Goal: Information Seeking & Learning: Learn about a topic

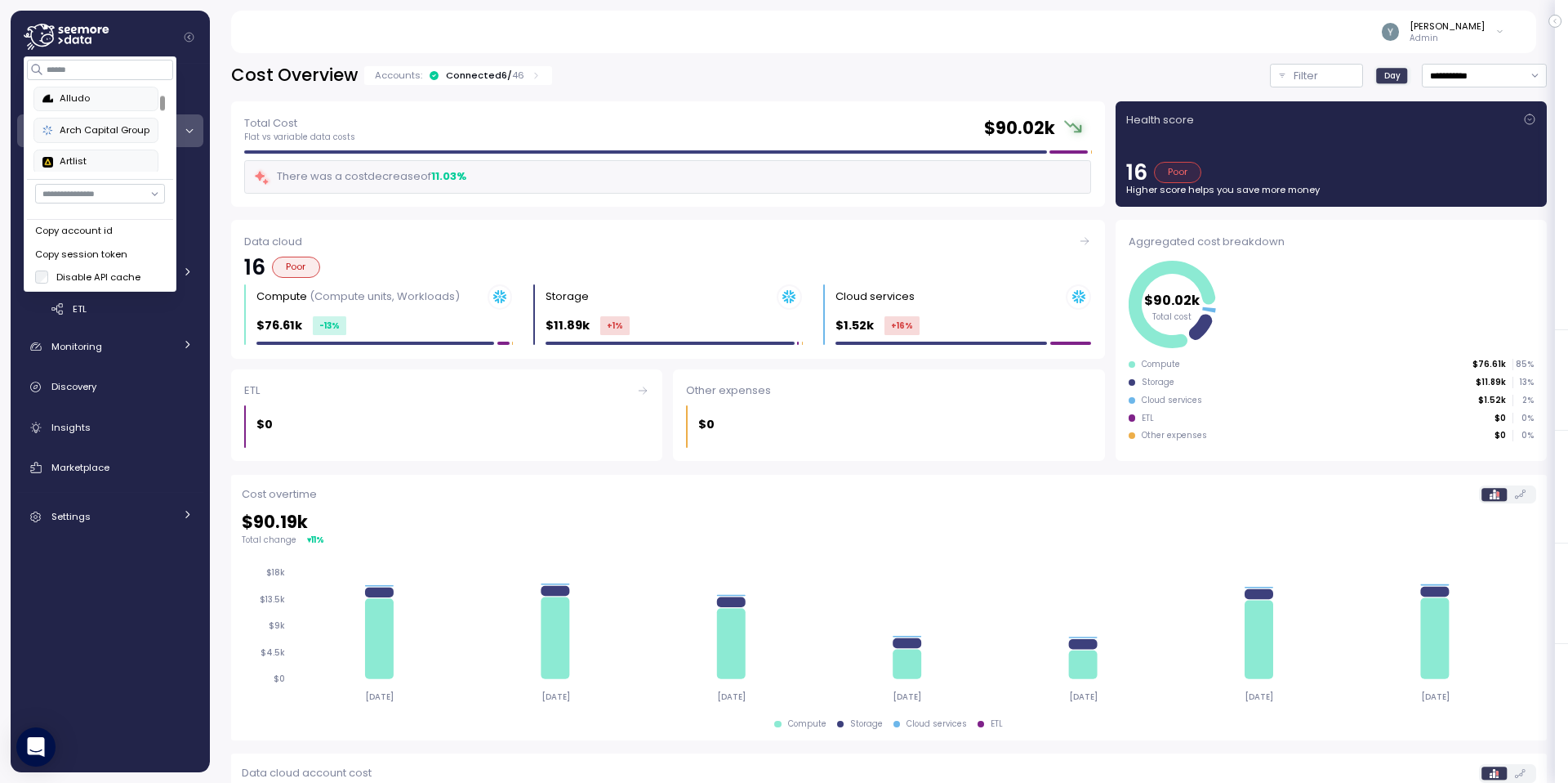
scroll to position [94, 0]
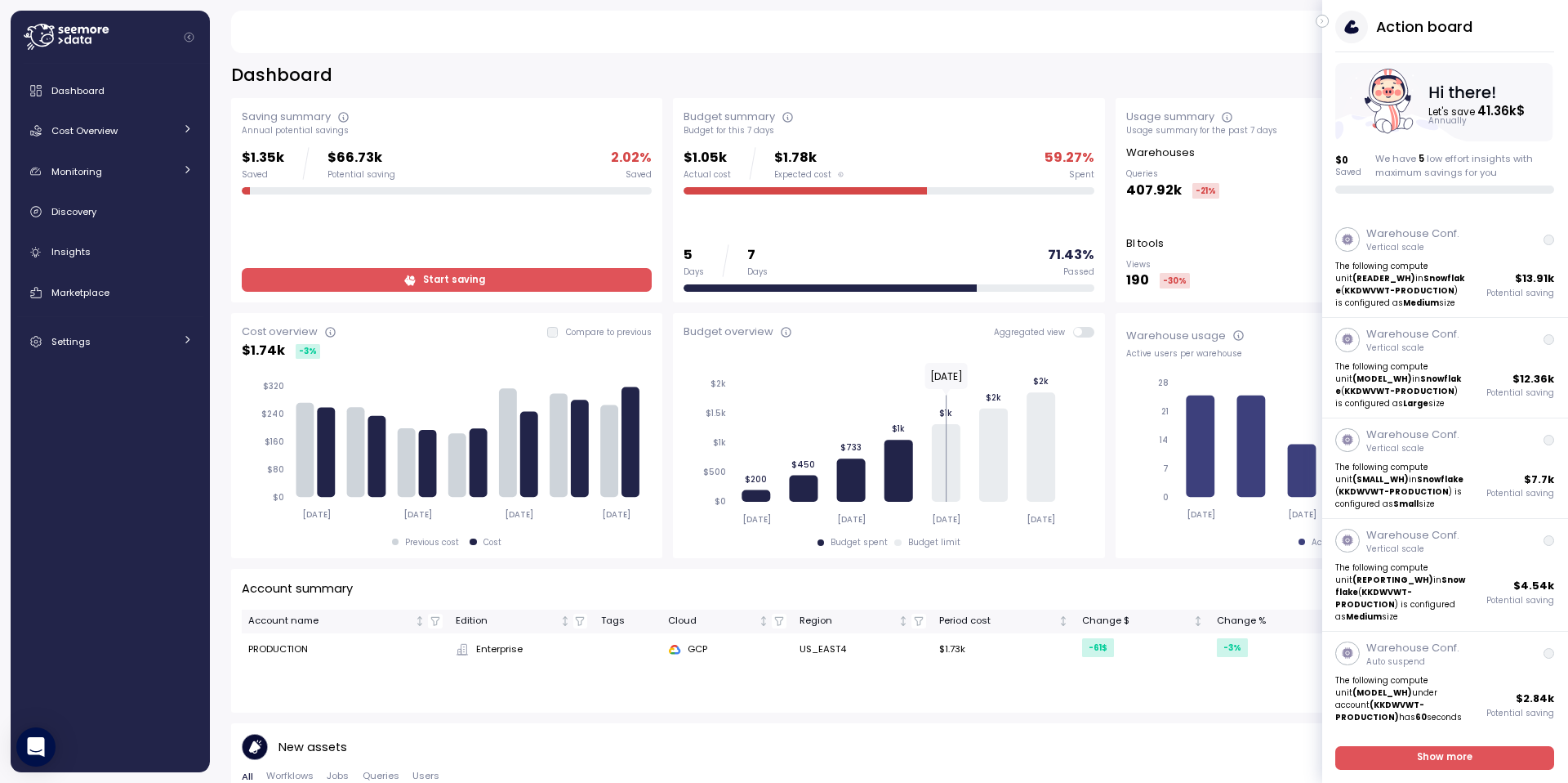
click at [1324, 20] on icon "button" at bounding box center [1322, 21] width 8 height 19
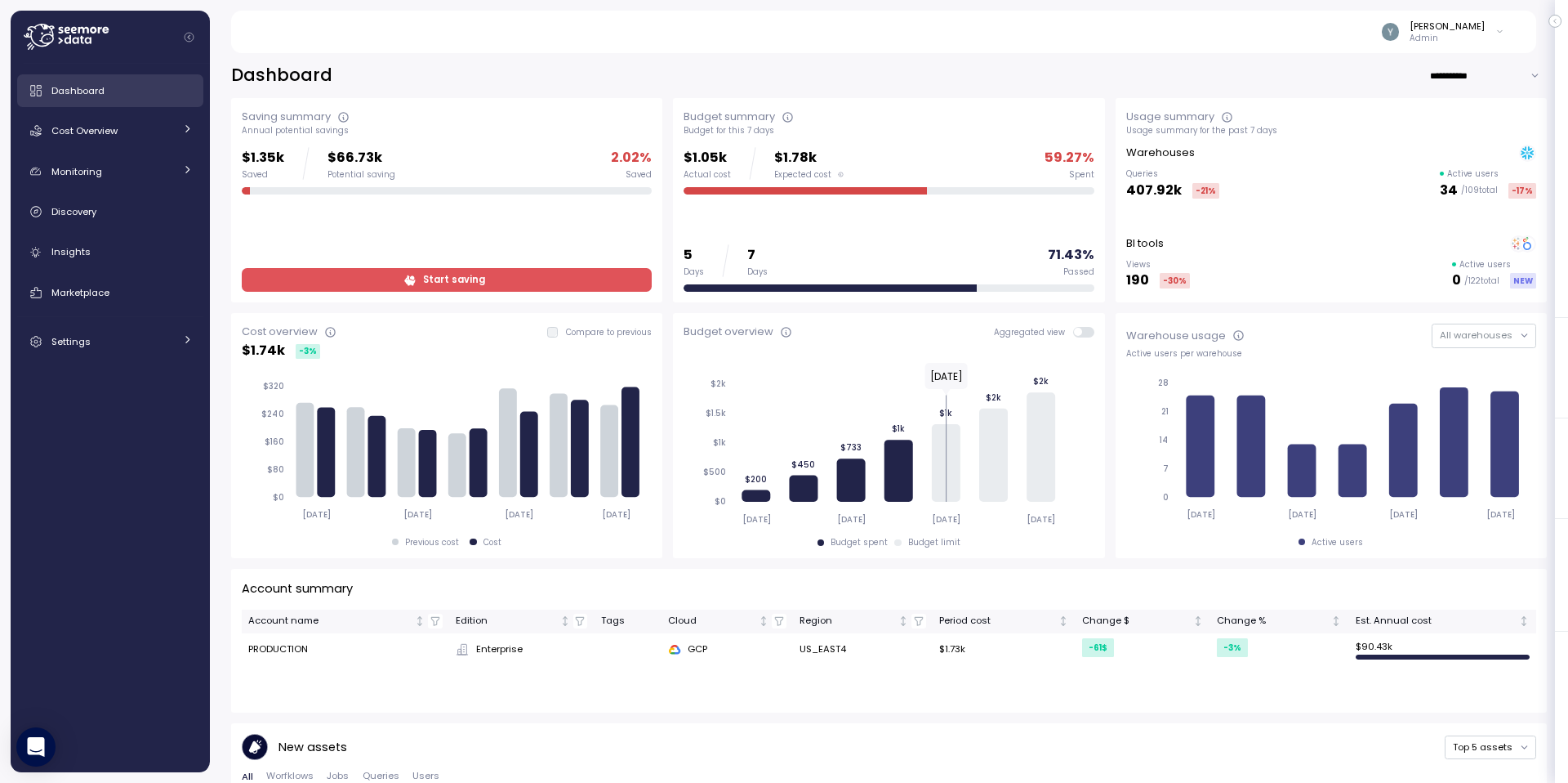
click at [123, 82] on div "Dashboard" at bounding box center [122, 90] width 141 height 16
click at [130, 137] on div "Cost Overview" at bounding box center [113, 130] width 123 height 16
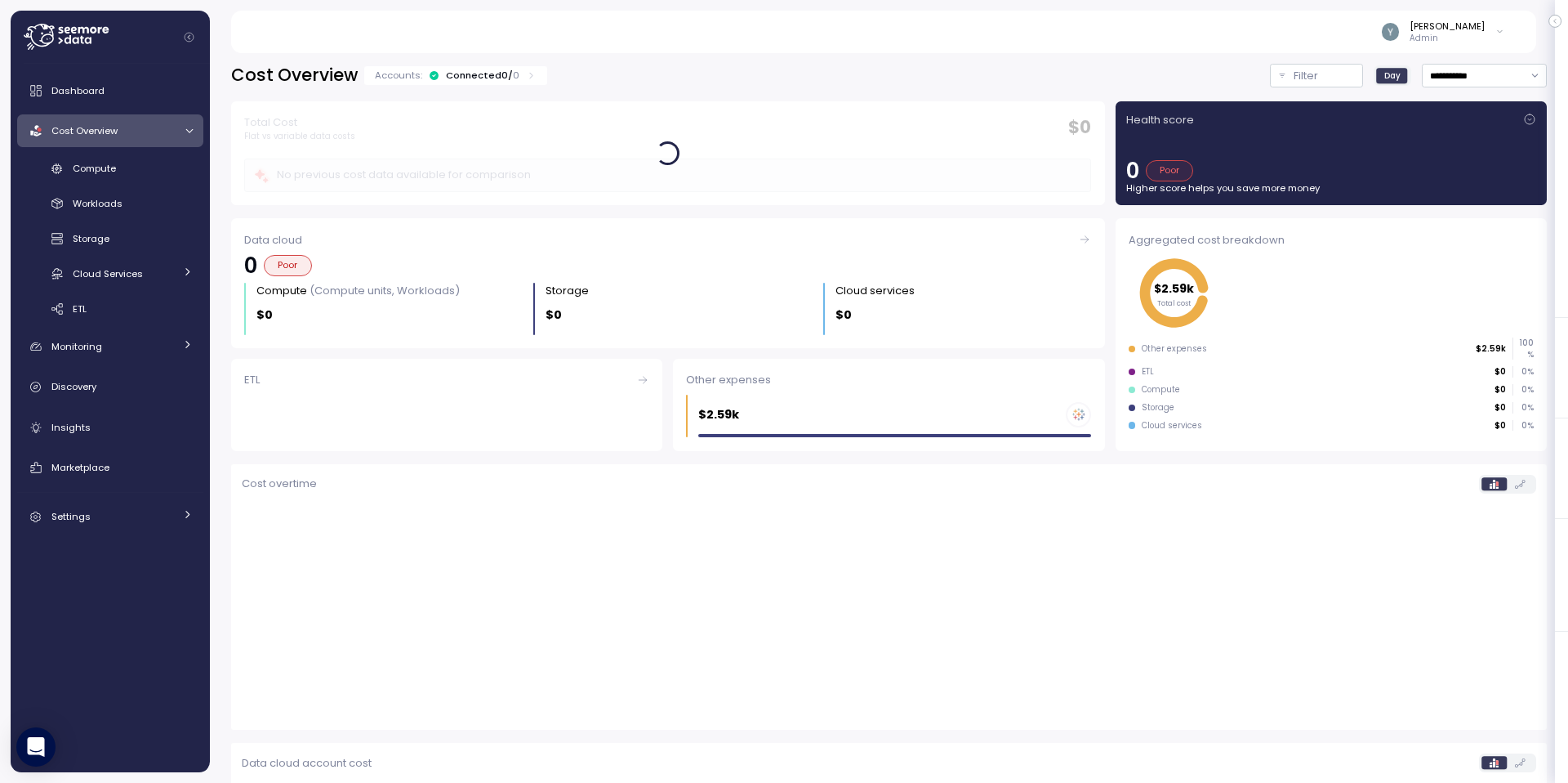
click at [118, 133] on div "Cost Overview" at bounding box center [113, 130] width 123 height 16
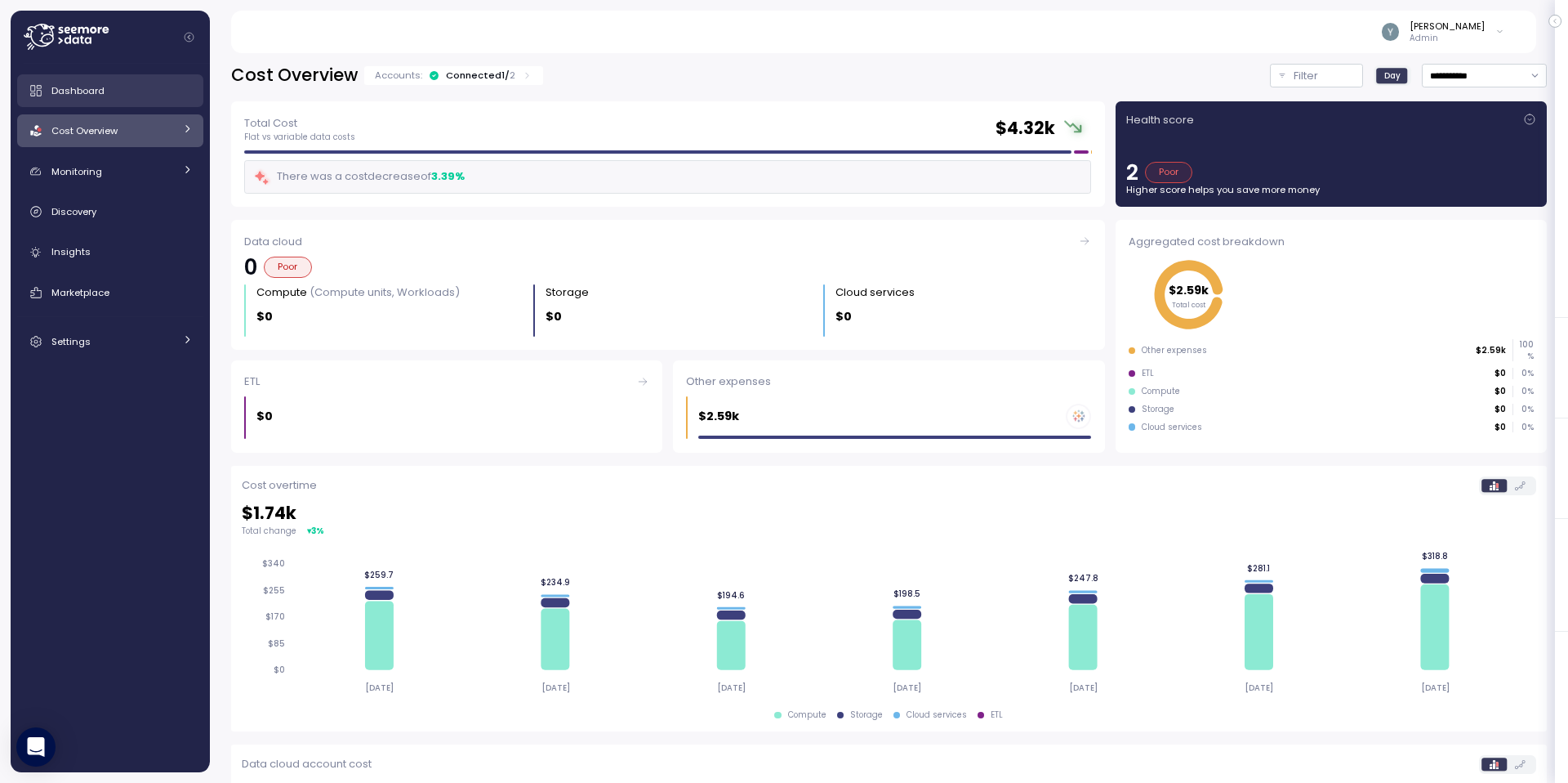
click at [71, 99] on link "Dashboard" at bounding box center [110, 90] width 186 height 33
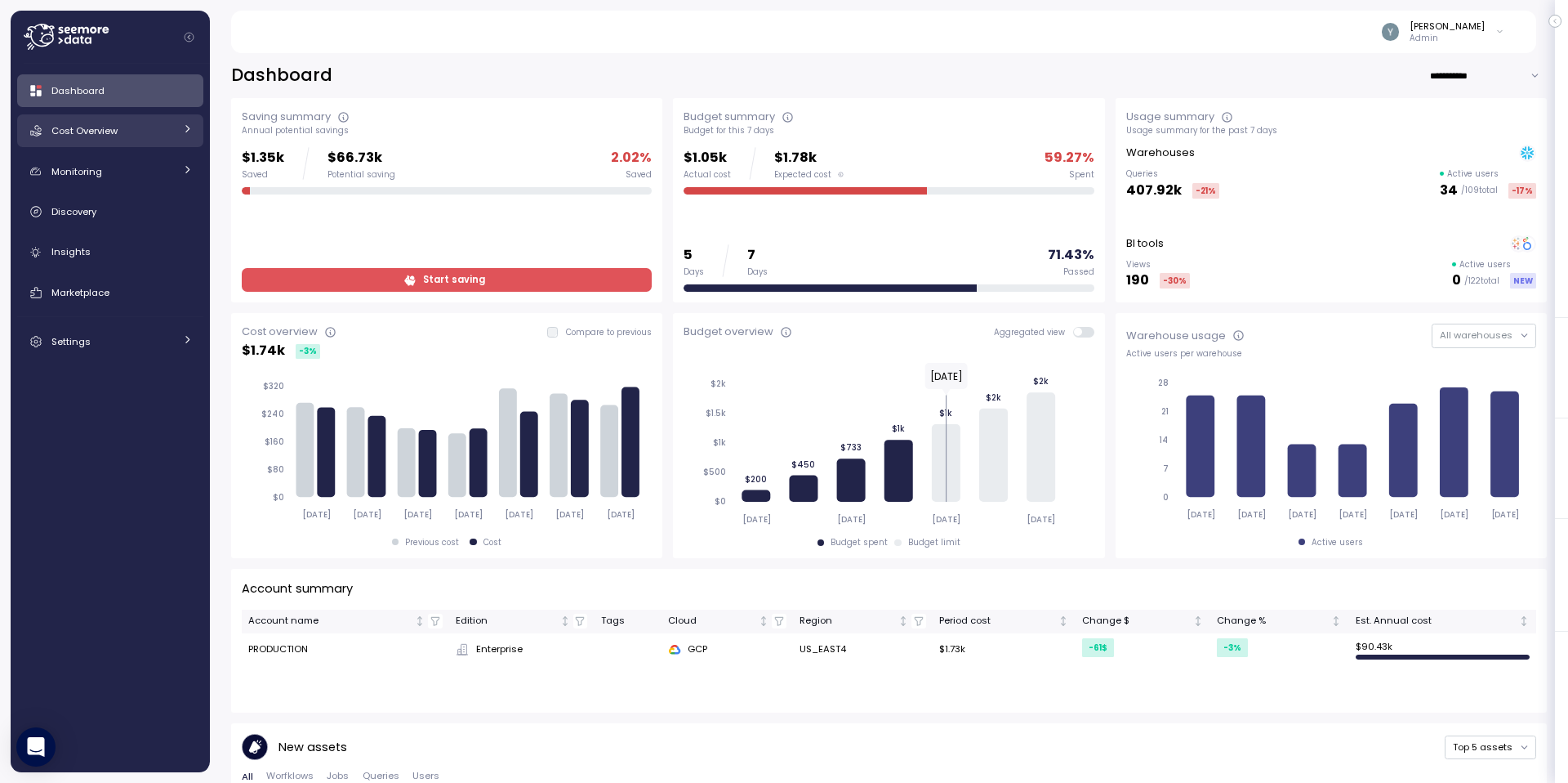
click at [76, 128] on span "Cost Overview" at bounding box center [84, 131] width 66 height 13
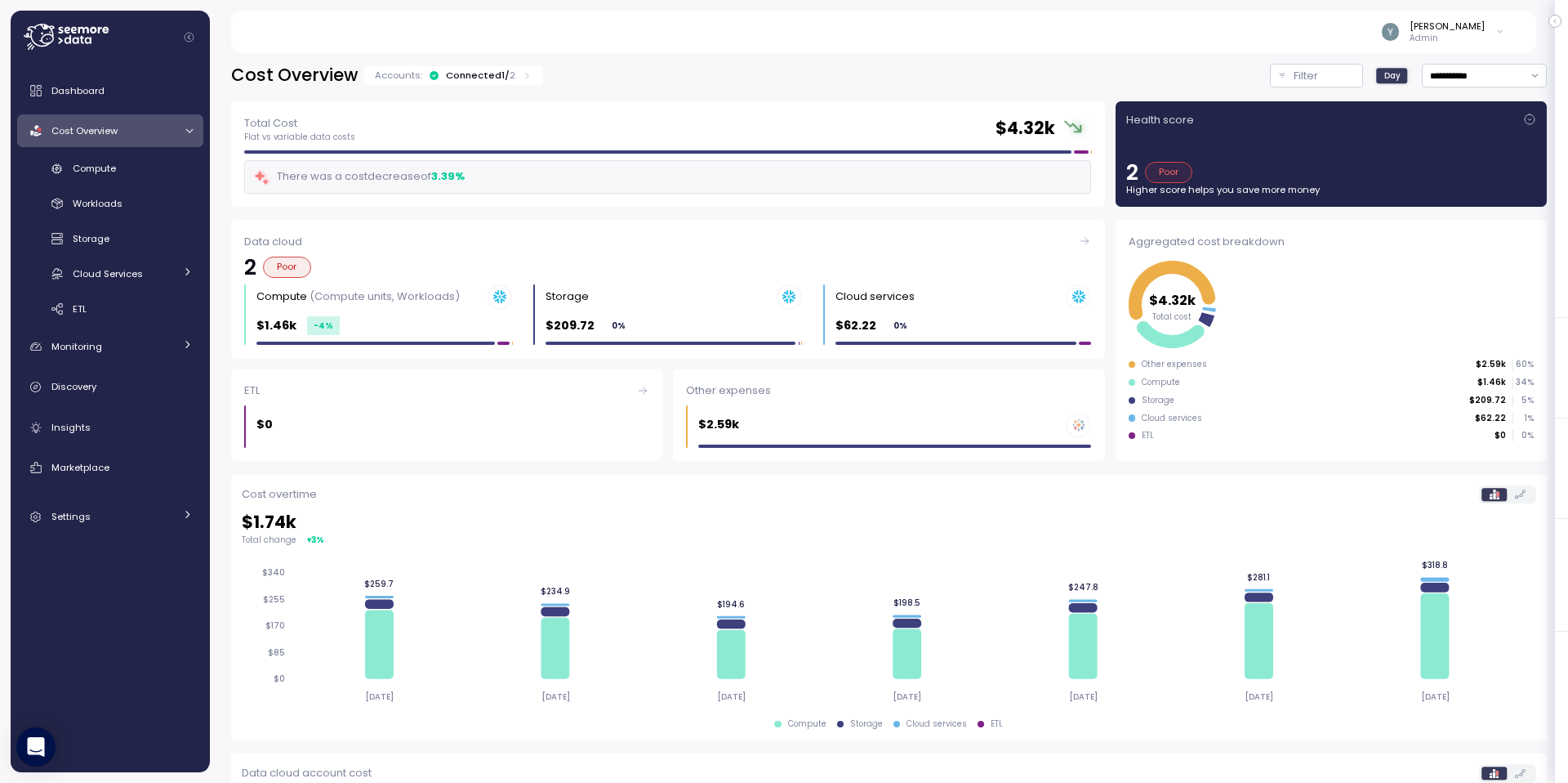
click at [181, 129] on div at bounding box center [186, 131] width 16 height 11
click at [129, 342] on div "Settings" at bounding box center [113, 341] width 123 height 16
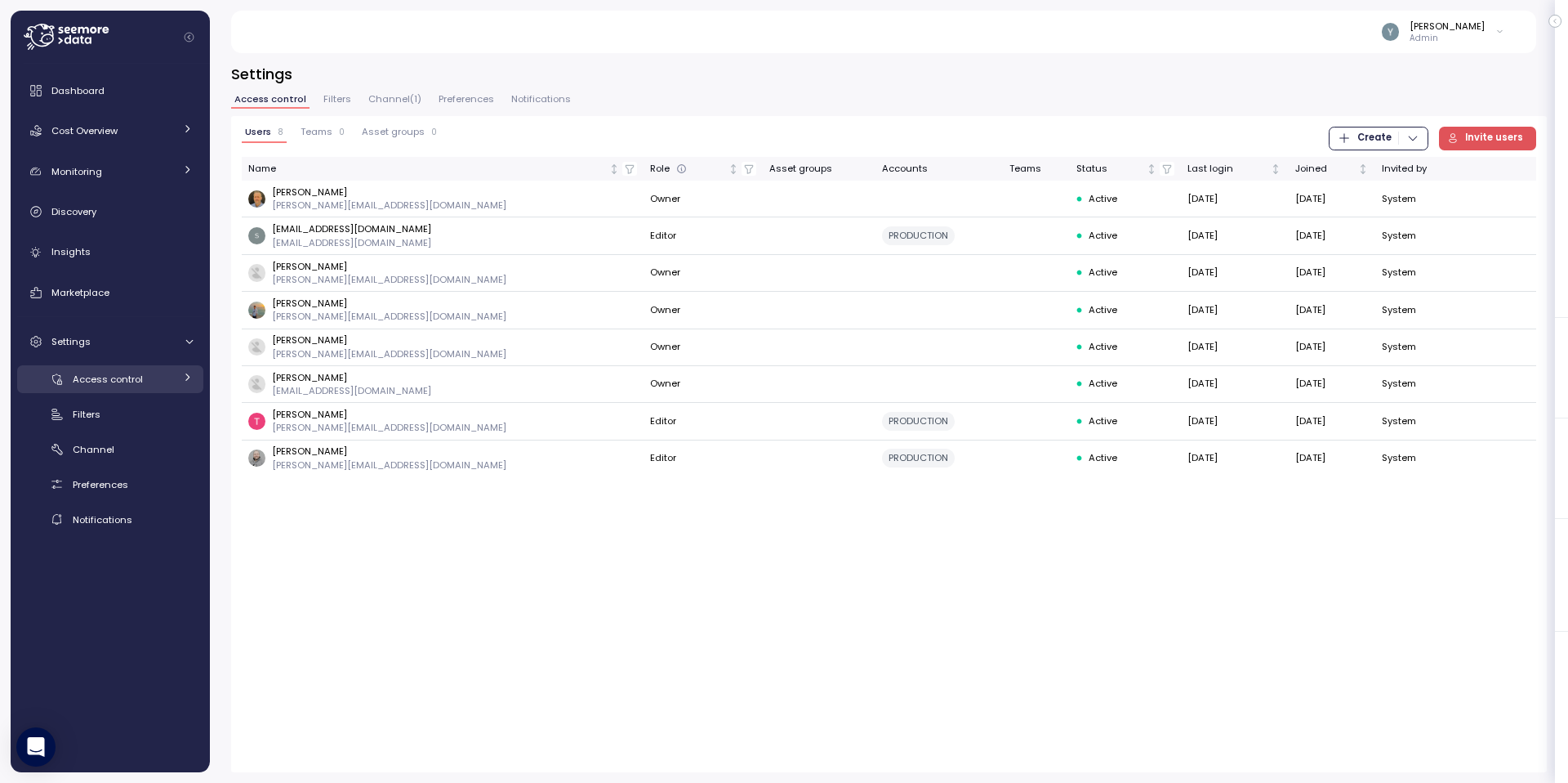
click at [188, 374] on icon at bounding box center [187, 376] width 11 height 11
click at [191, 368] on link "Access control" at bounding box center [110, 379] width 186 height 27
click at [92, 92] on span "Dashboard" at bounding box center [77, 91] width 53 height 13
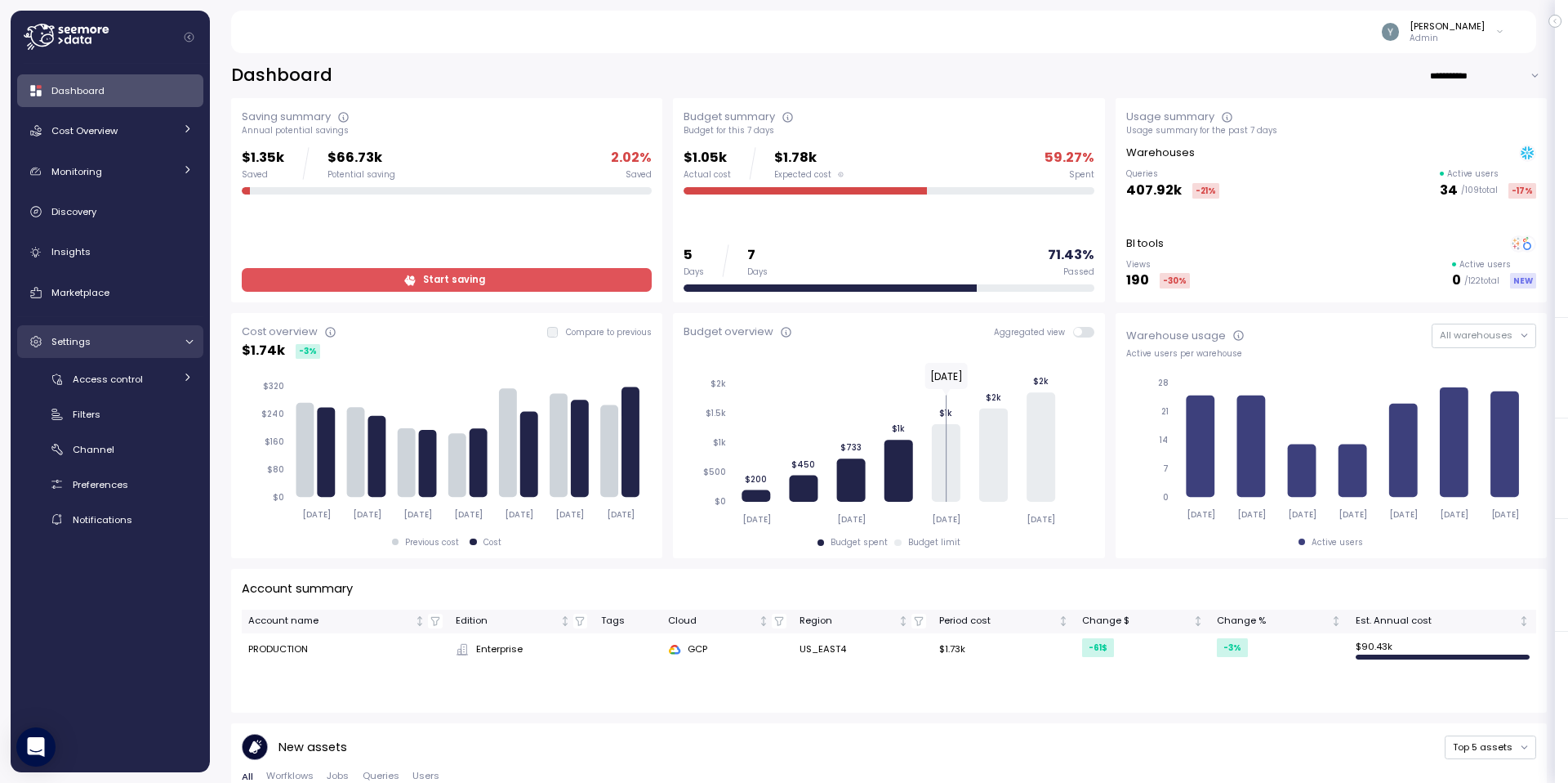
click at [192, 337] on icon at bounding box center [189, 341] width 11 height 11
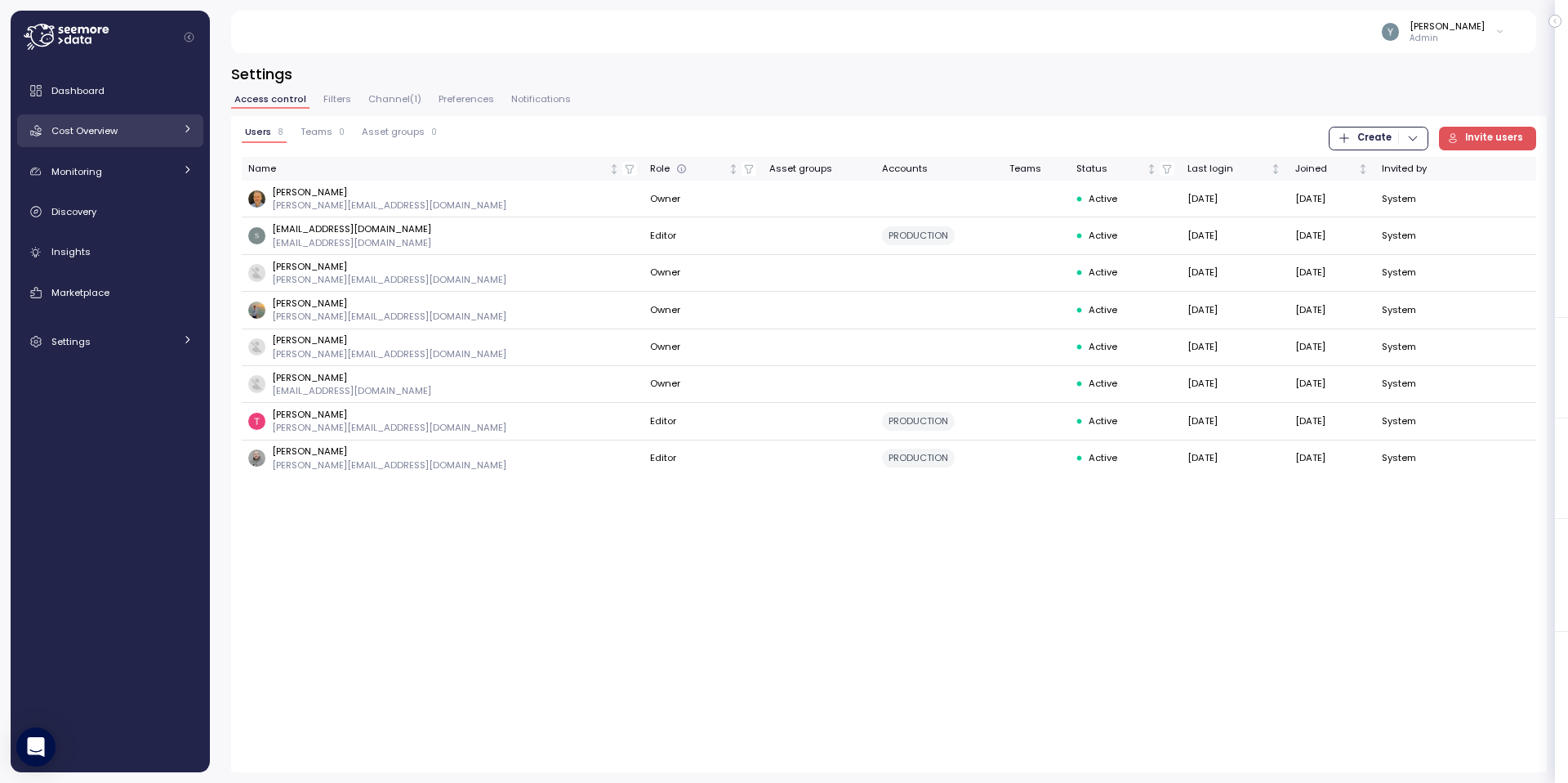
click at [108, 139] on link "Cost Overview" at bounding box center [110, 130] width 186 height 33
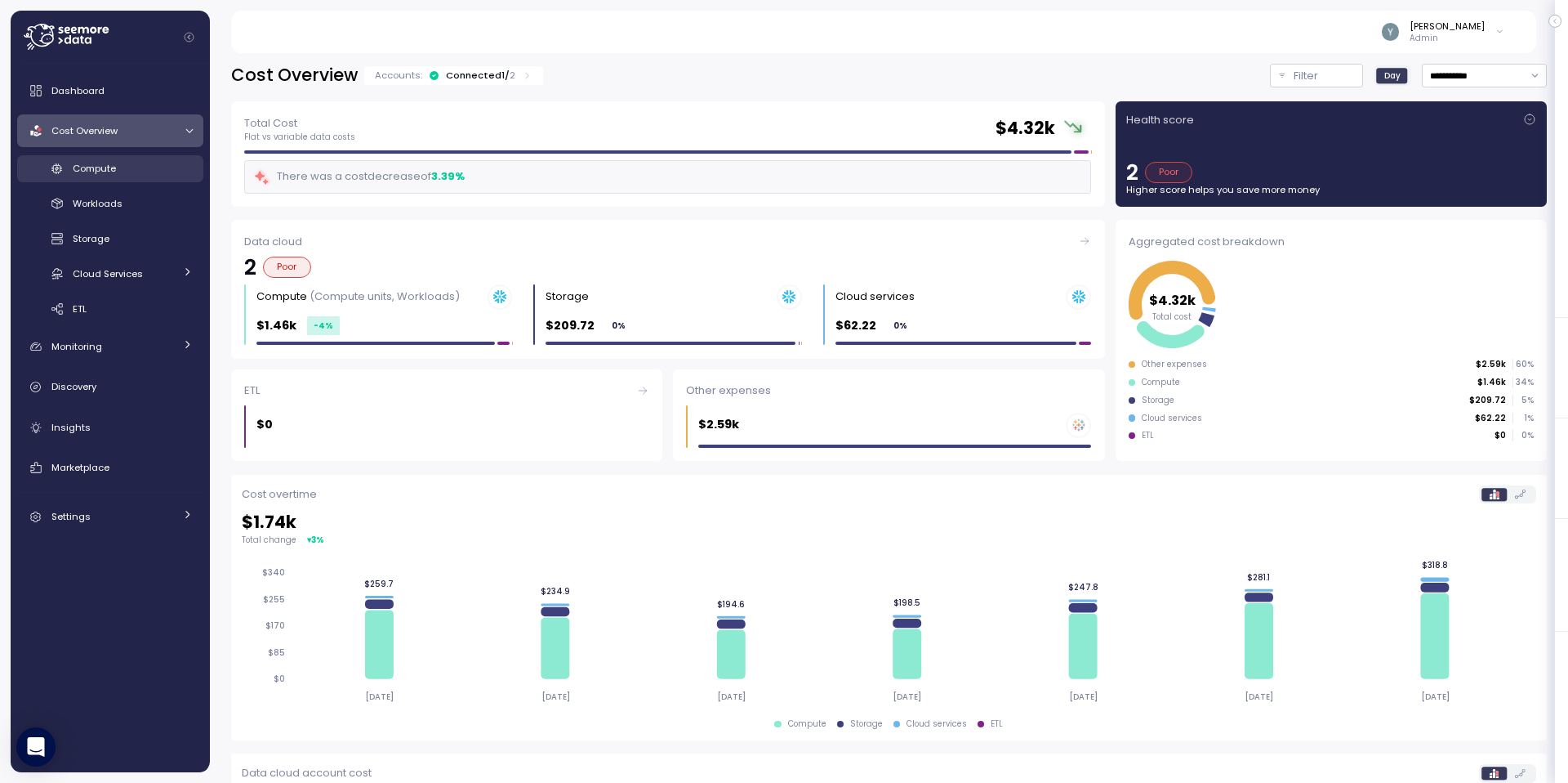
click at [123, 178] on link "Compute" at bounding box center [110, 169] width 186 height 27
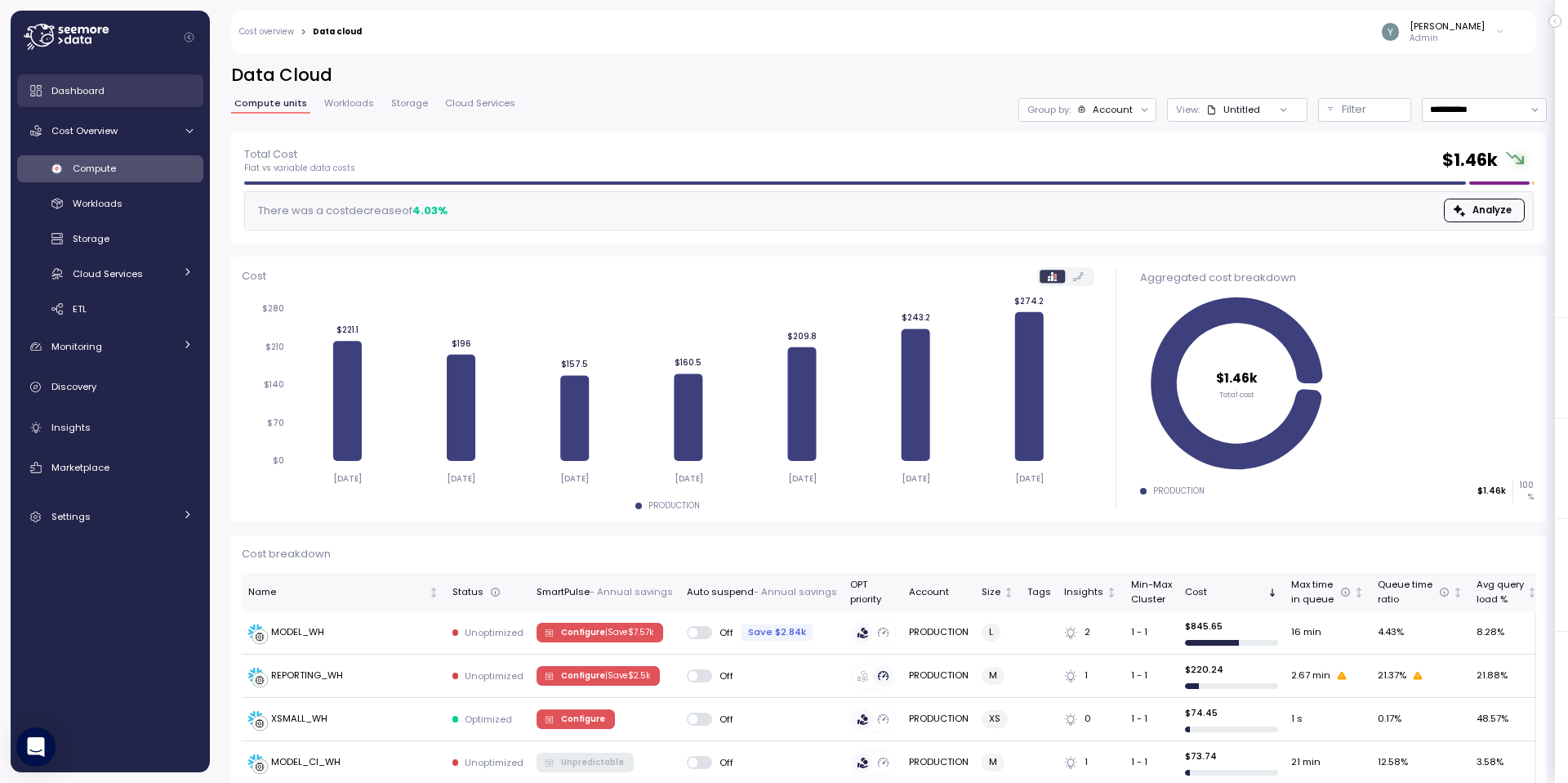
click at [77, 94] on span "Dashboard" at bounding box center [77, 91] width 53 height 13
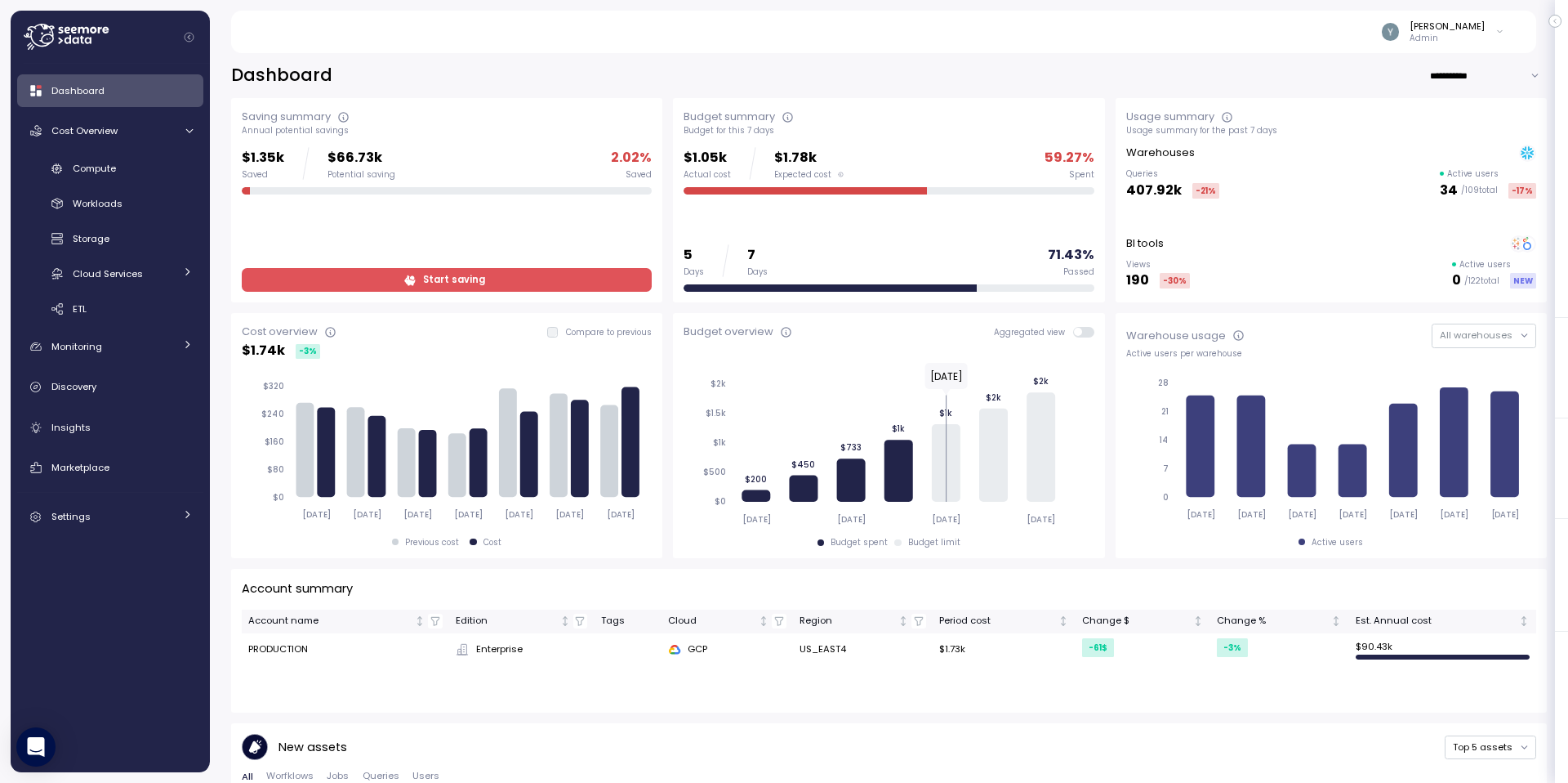
click at [1454, 76] on input "**********" at bounding box center [1488, 76] width 118 height 24
click at [1439, 150] on div "Last 6 months" at bounding box center [1469, 151] width 87 height 13
type input "**********"
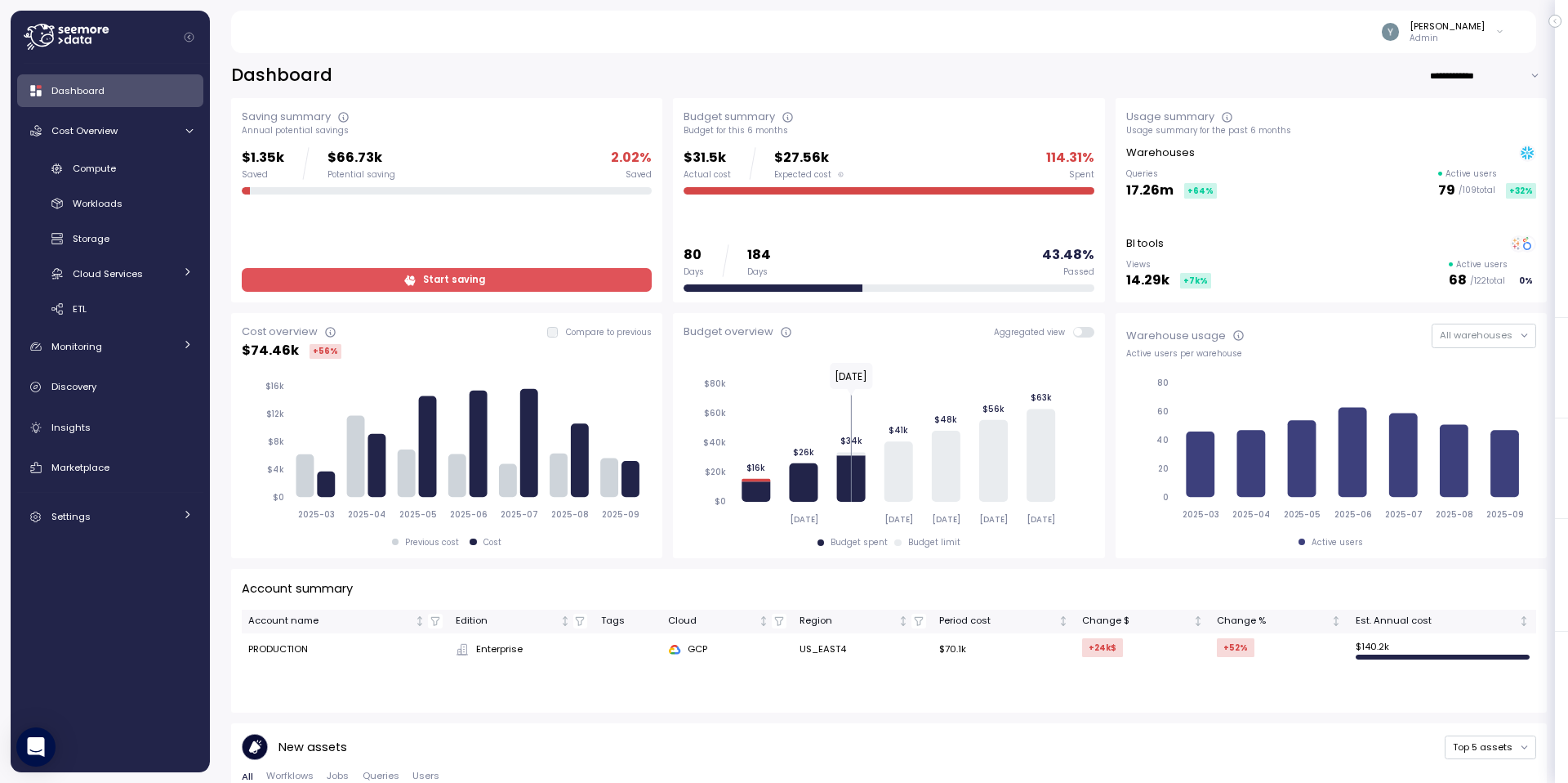
click at [730, 171] on div "$31.5k Actual cost $27.56k Expected cost" at bounding box center [763, 163] width 160 height 33
click at [1443, 31] on div "[PERSON_NAME]" at bounding box center [1446, 26] width 75 height 13
click at [1232, 34] on div "[PERSON_NAME] Admin" at bounding box center [883, 32] width 1266 height 43
click at [316, 123] on div "Saving summary" at bounding box center [286, 116] width 89 height 16
click at [346, 118] on icon at bounding box center [344, 118] width 13 height 13
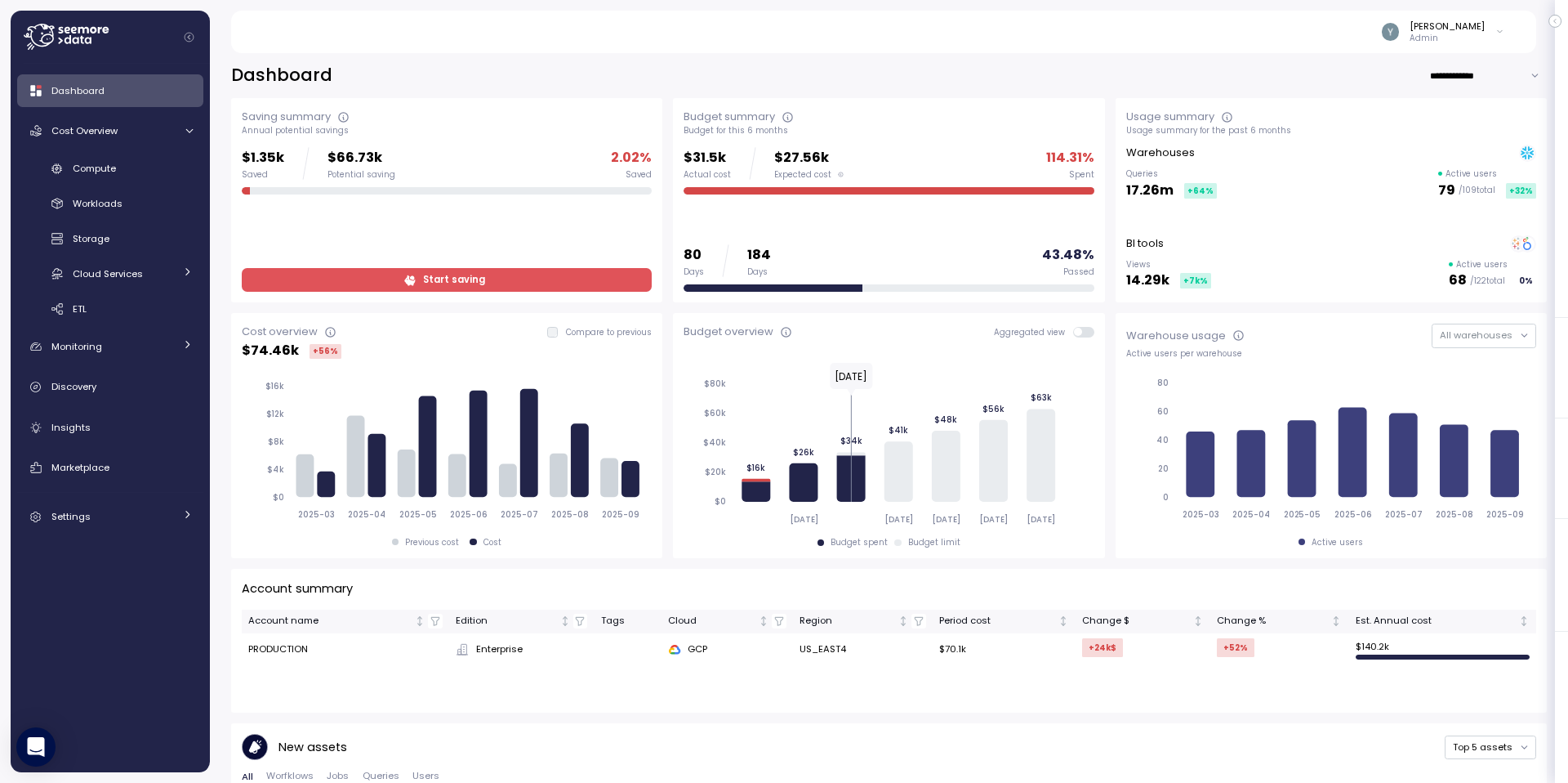
click at [103, 95] on div "Dashboard" at bounding box center [122, 90] width 141 height 16
click at [111, 129] on span "Cost Overview" at bounding box center [84, 131] width 66 height 13
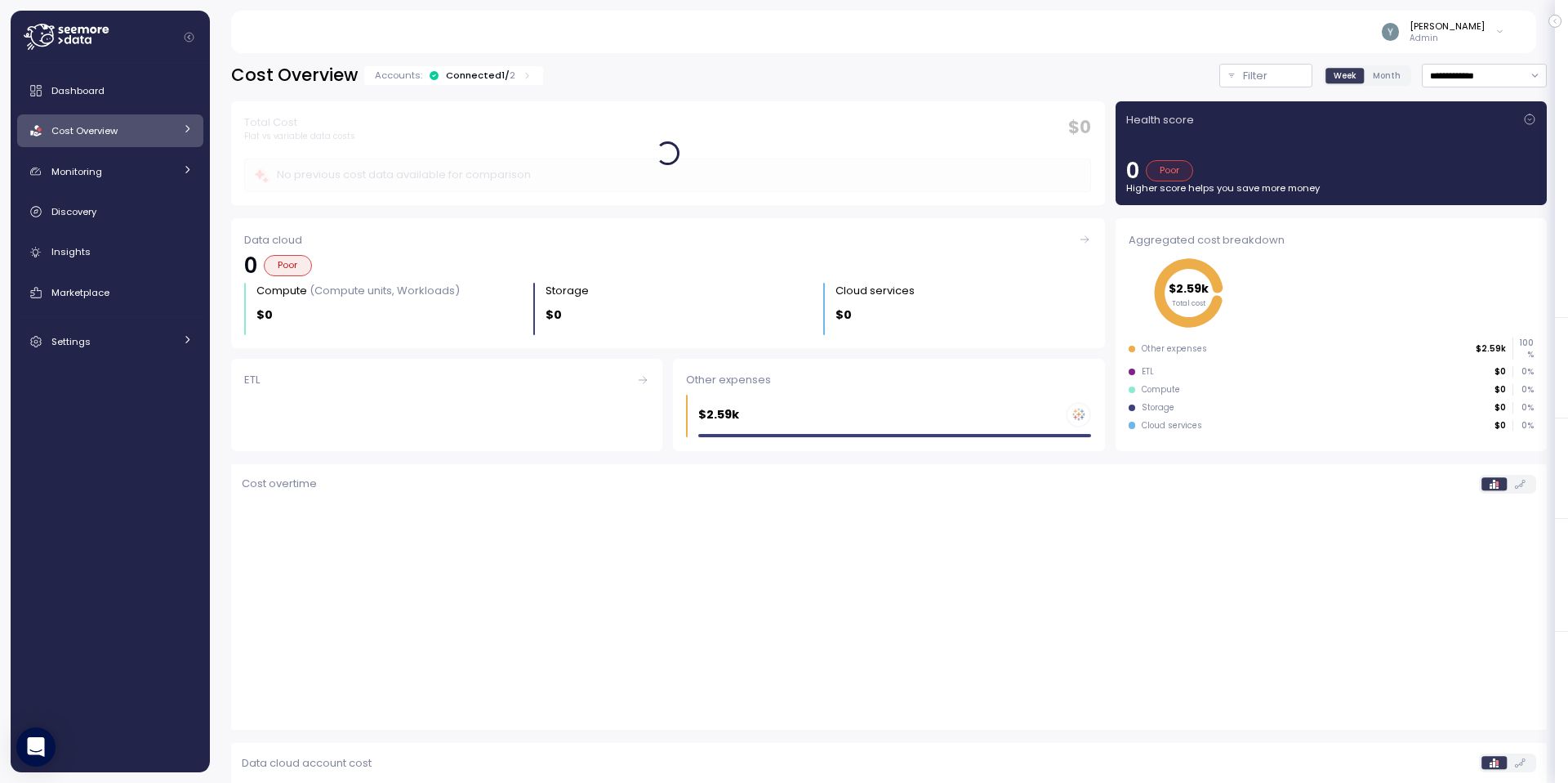
click at [111, 129] on span "Cost Overview" at bounding box center [84, 131] width 66 height 13
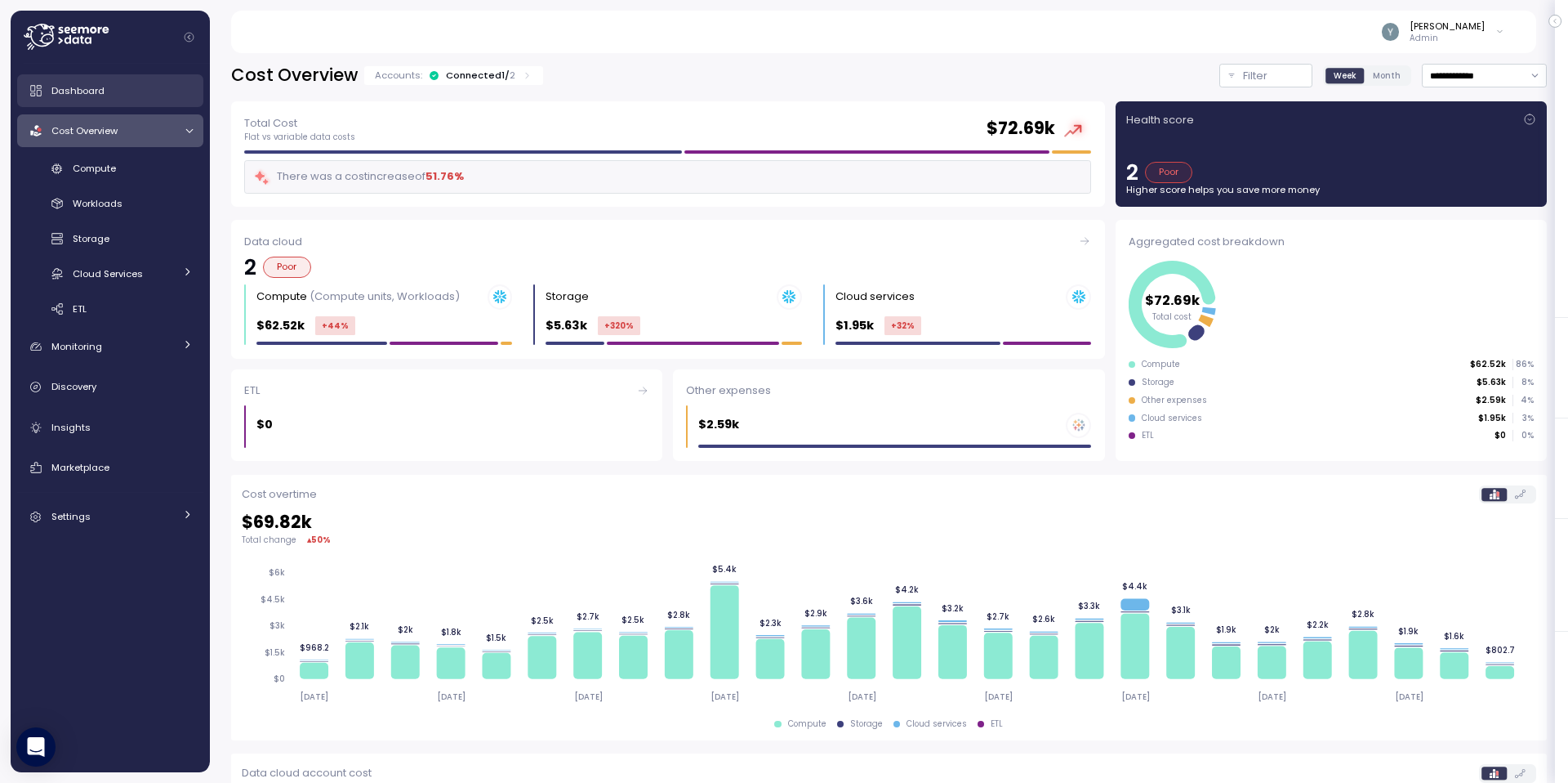
click at [126, 102] on link "Dashboard" at bounding box center [110, 90] width 186 height 33
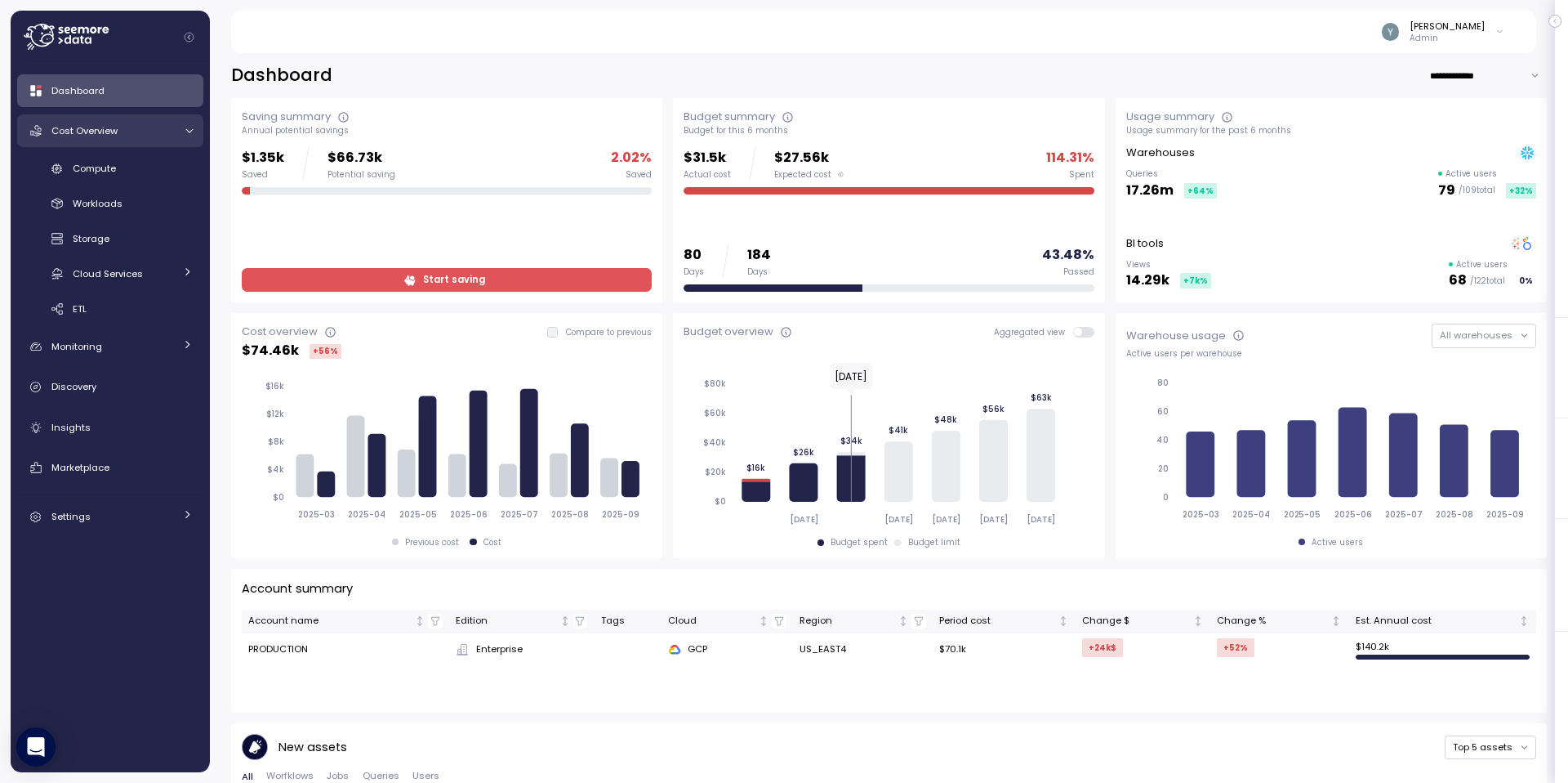
click at [117, 128] on span "Cost Overview" at bounding box center [84, 131] width 66 height 13
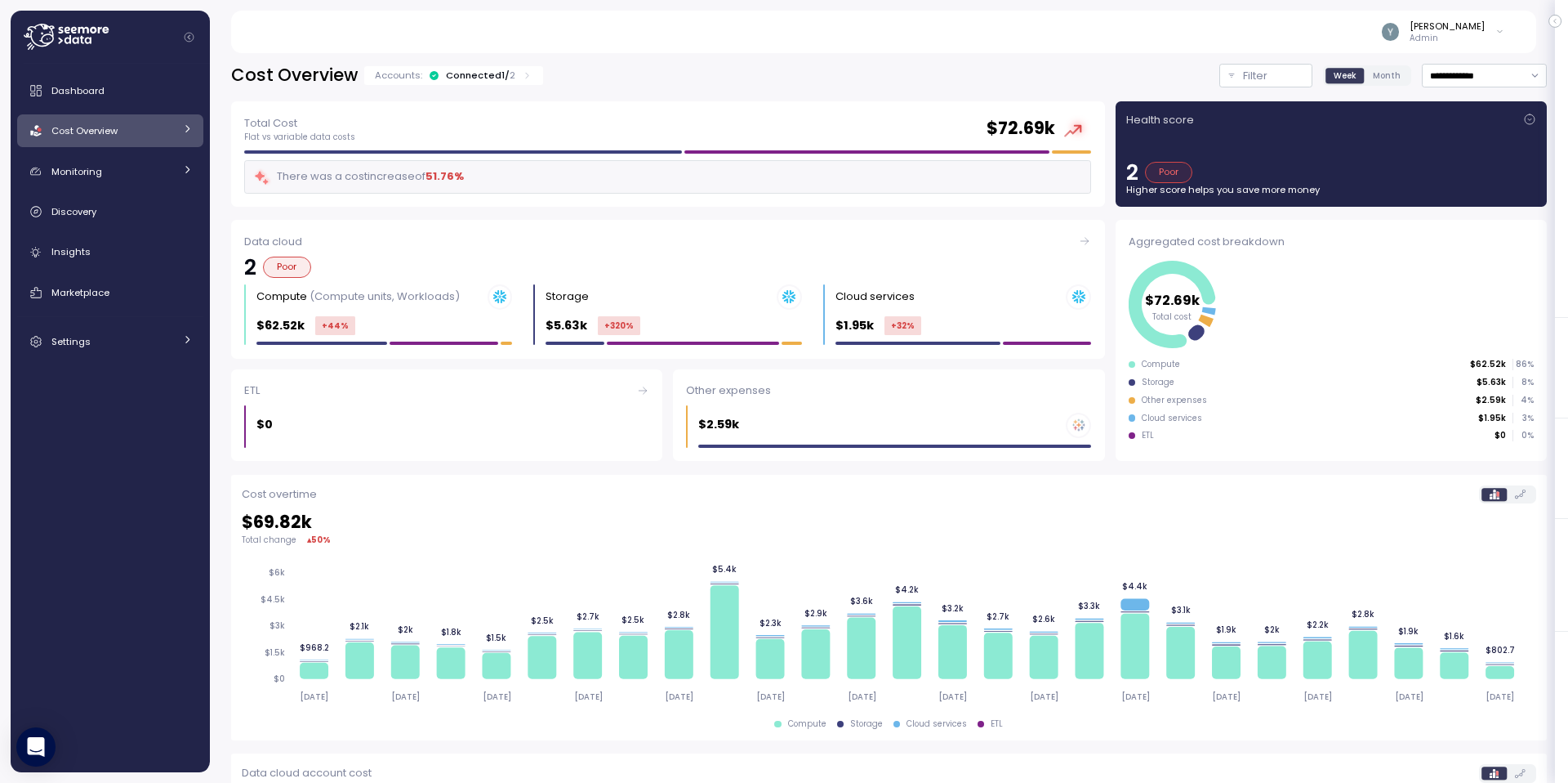
click at [104, 138] on div "Cost Overview" at bounding box center [113, 130] width 123 height 16
click at [105, 138] on div "Cost Overview" at bounding box center [113, 130] width 123 height 16
click at [95, 89] on span "Dashboard" at bounding box center [77, 91] width 53 height 13
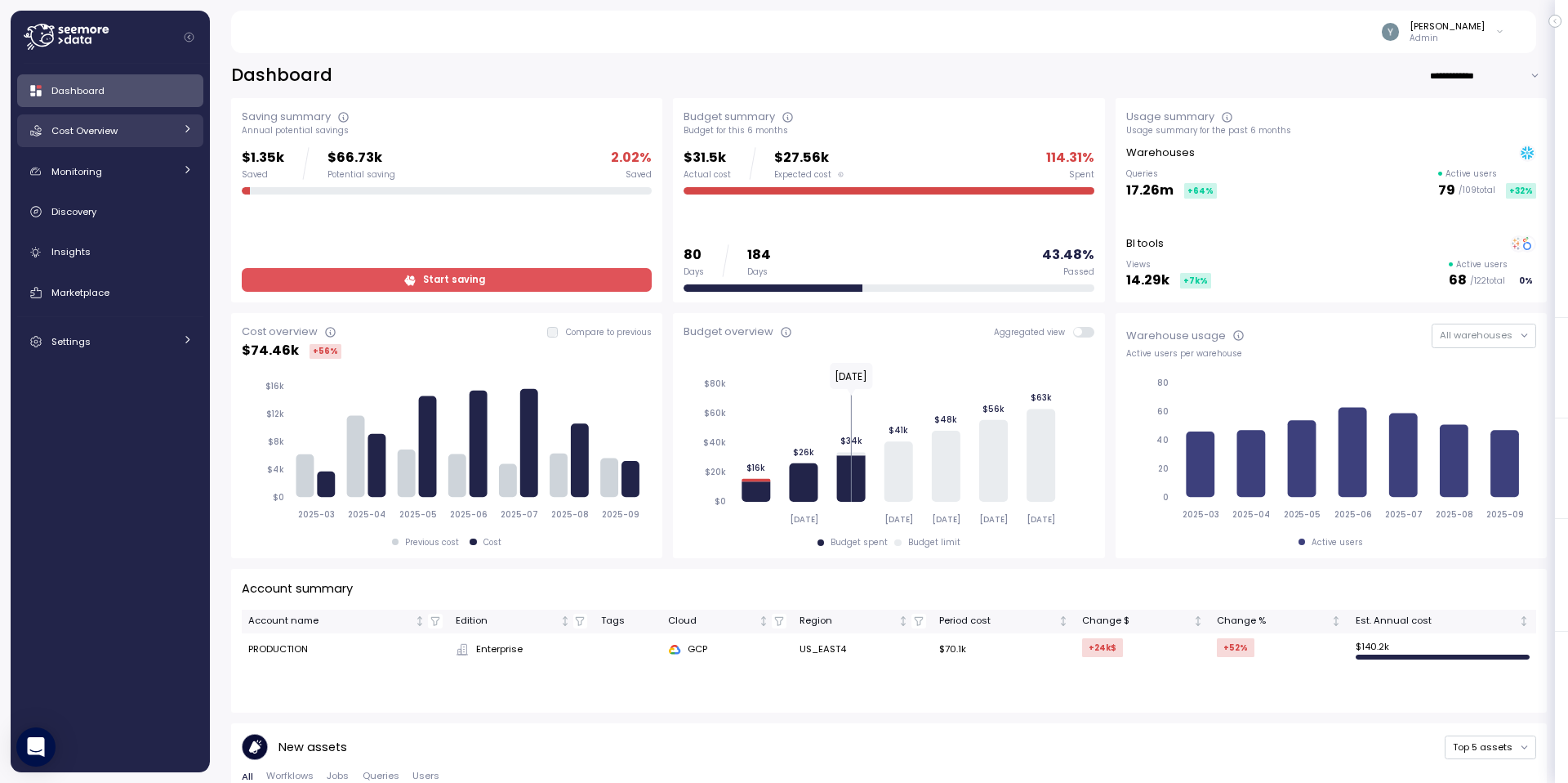
click at [142, 134] on div "Cost Overview" at bounding box center [113, 130] width 123 height 16
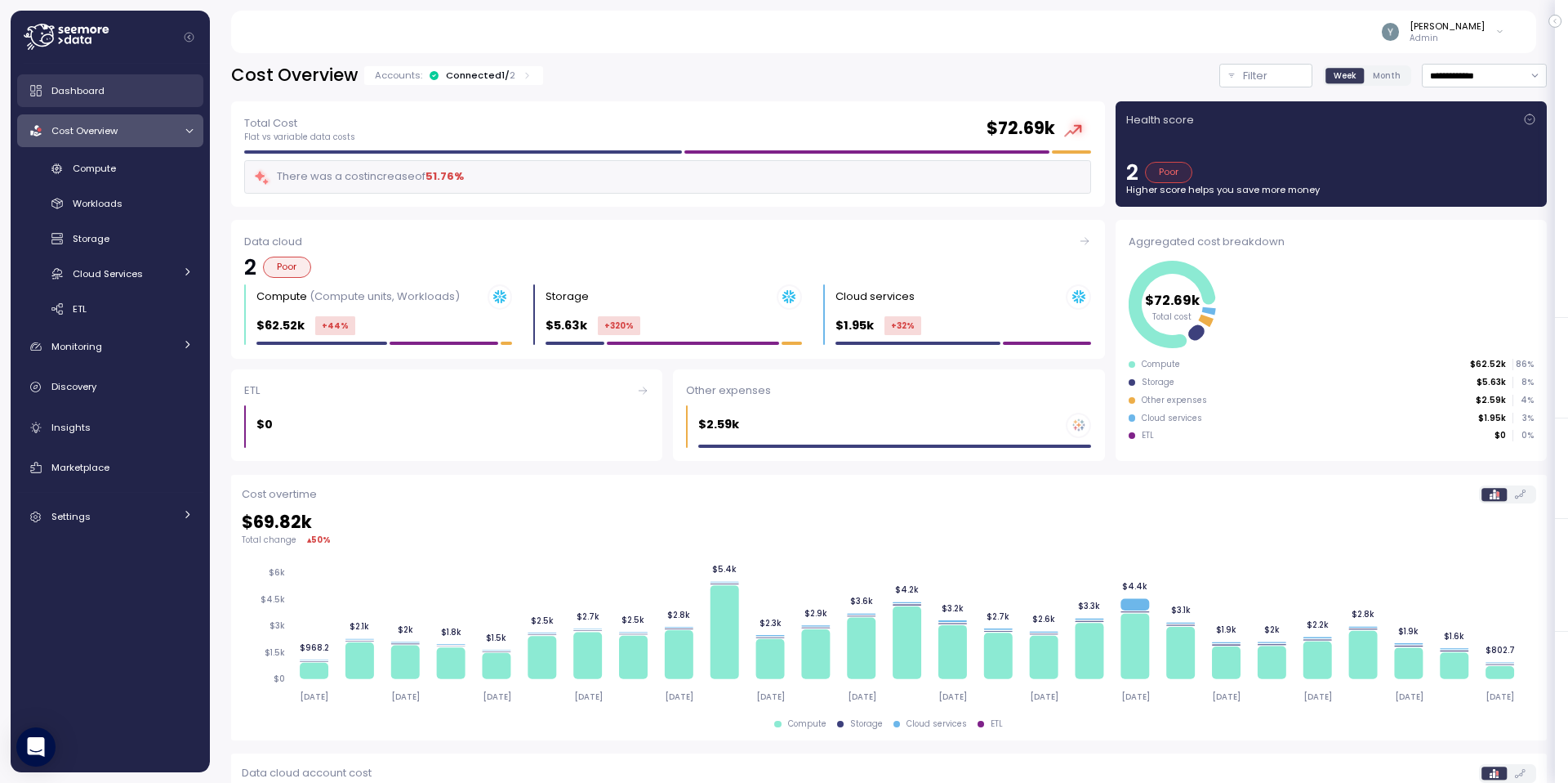
click at [121, 87] on div "Dashboard" at bounding box center [122, 90] width 141 height 16
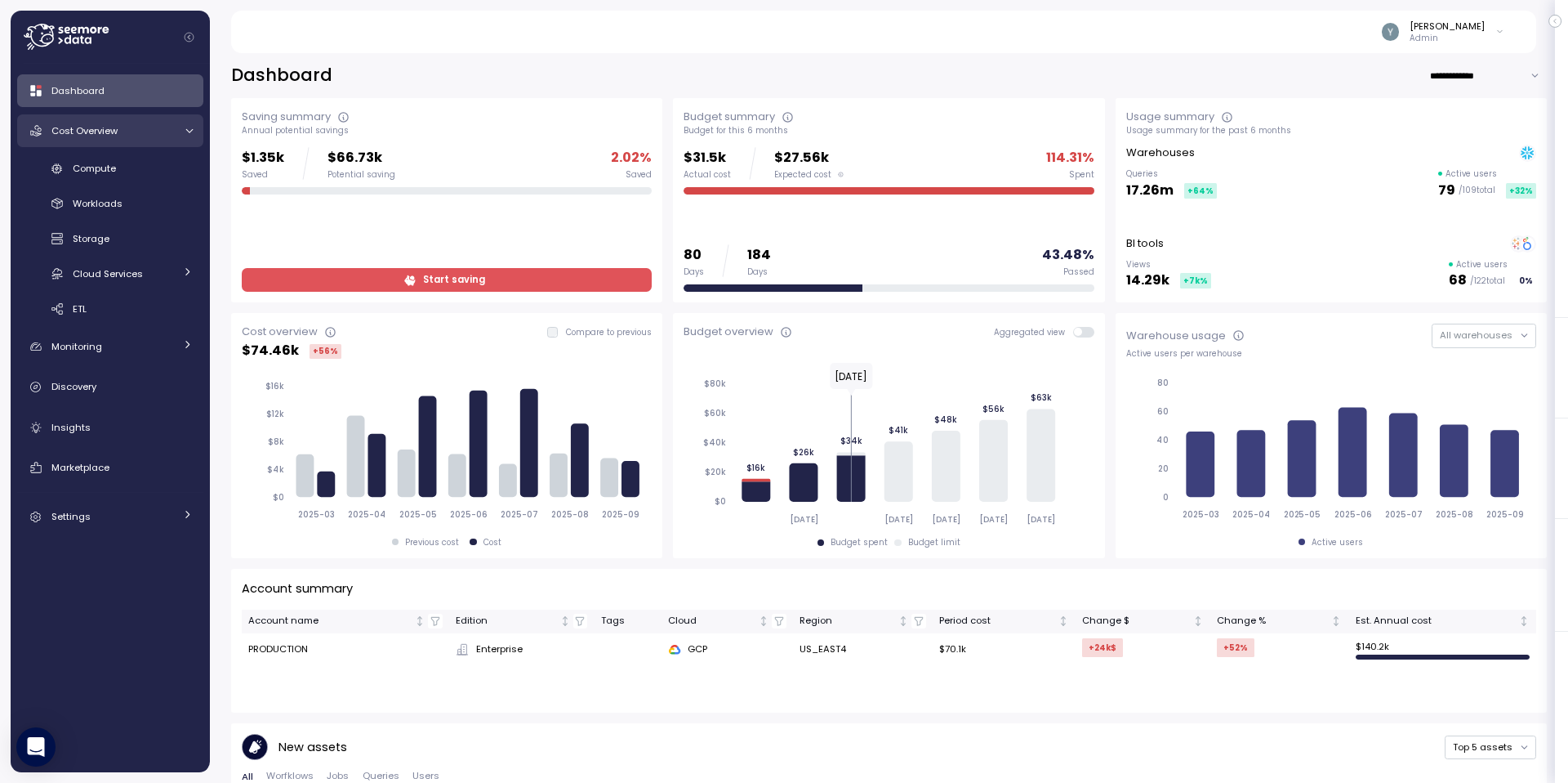
click at [116, 124] on span "Cost Overview" at bounding box center [84, 131] width 66 height 13
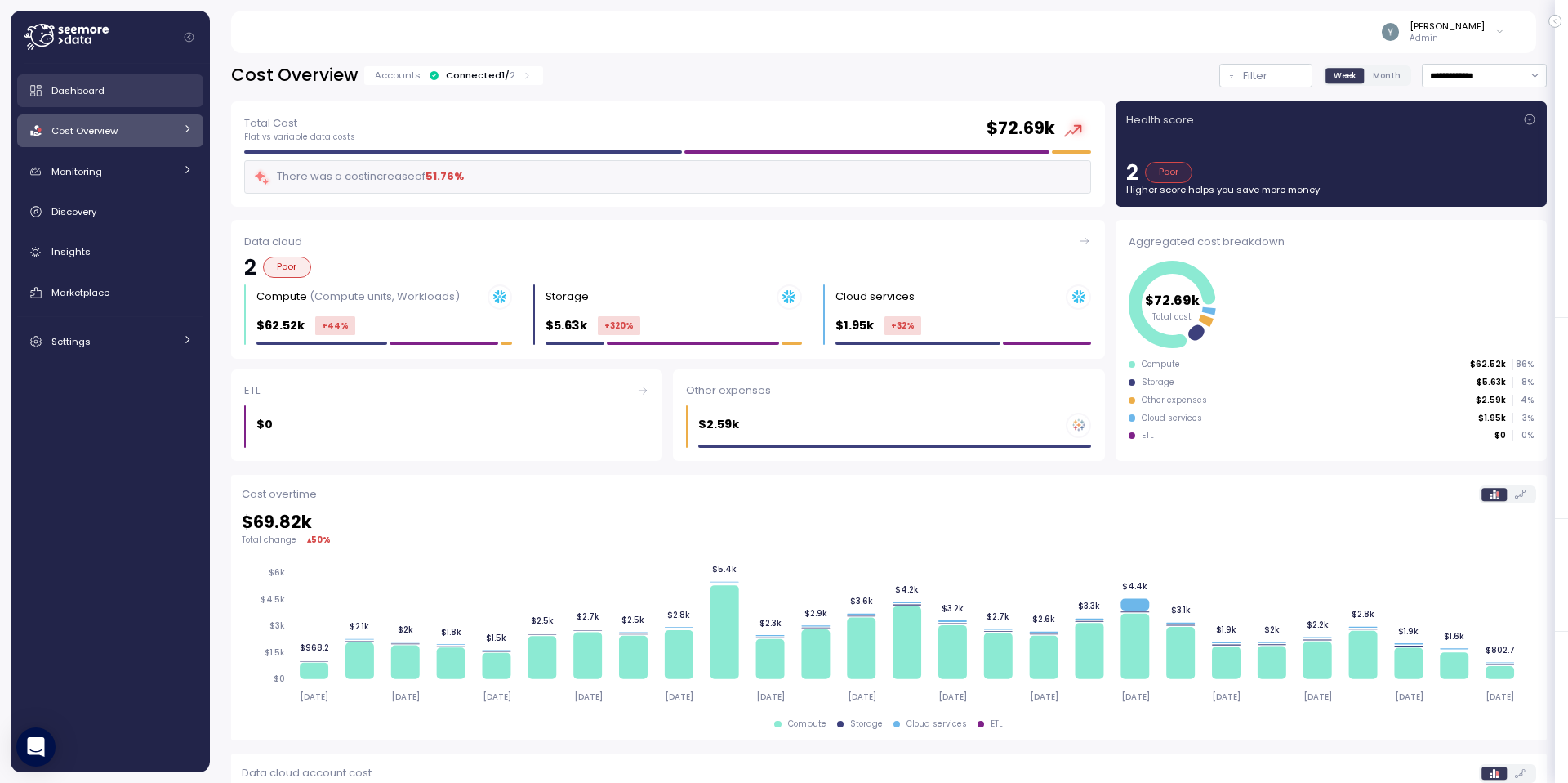
click at [108, 83] on div "Dashboard" at bounding box center [122, 90] width 141 height 16
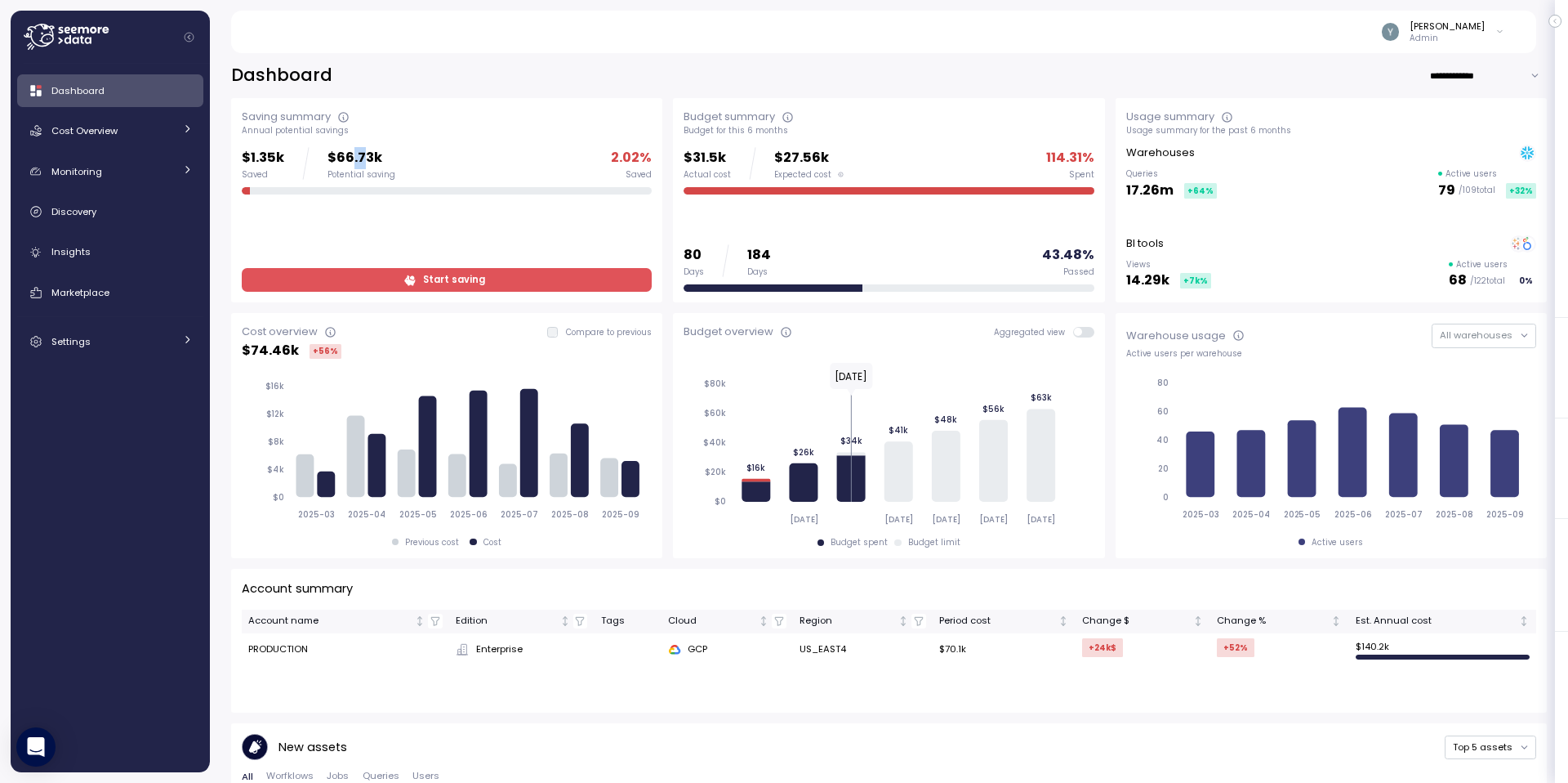
drag, startPoint x: 350, startPoint y: 160, endPoint x: 362, endPoint y: 158, distance: 12.2
click at [362, 158] on p "$66.73k" at bounding box center [361, 158] width 68 height 22
drag, startPoint x: 370, startPoint y: 157, endPoint x: 349, endPoint y: 156, distance: 21.0
click at [349, 156] on p "$66.73k" at bounding box center [361, 158] width 68 height 22
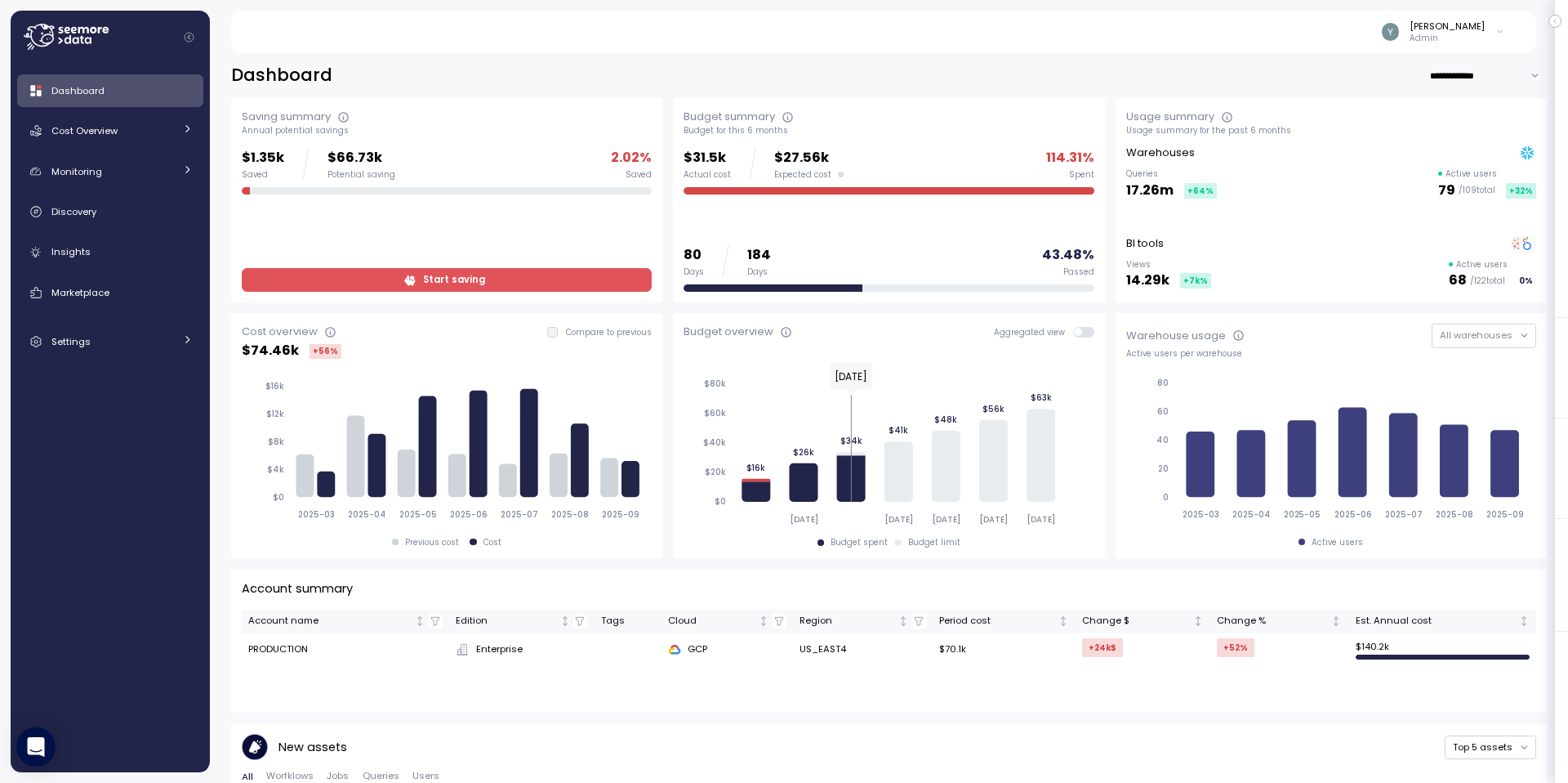
click at [707, 172] on div "Actual cost" at bounding box center [707, 175] width 47 height 12
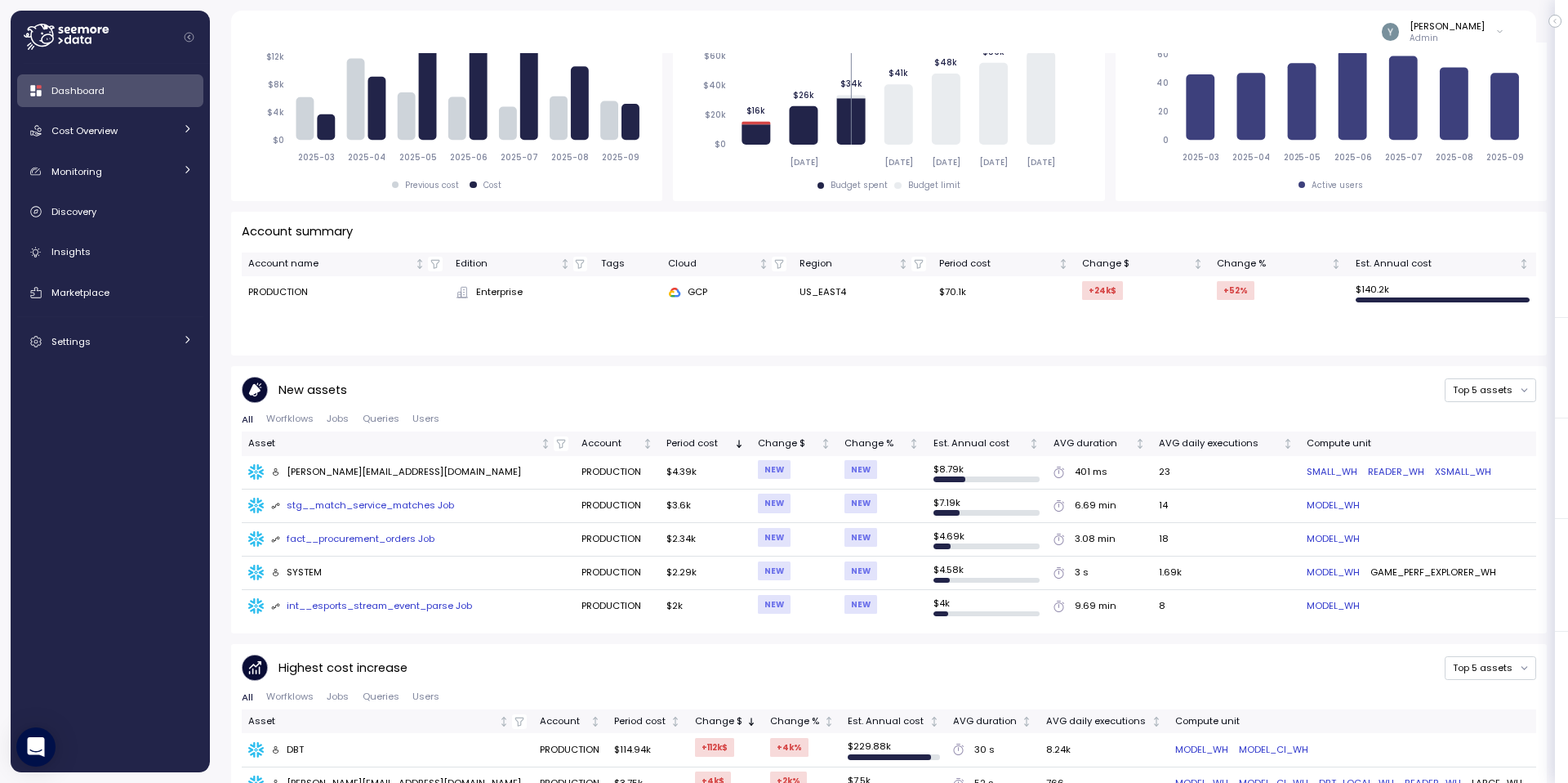
scroll to position [341, 0]
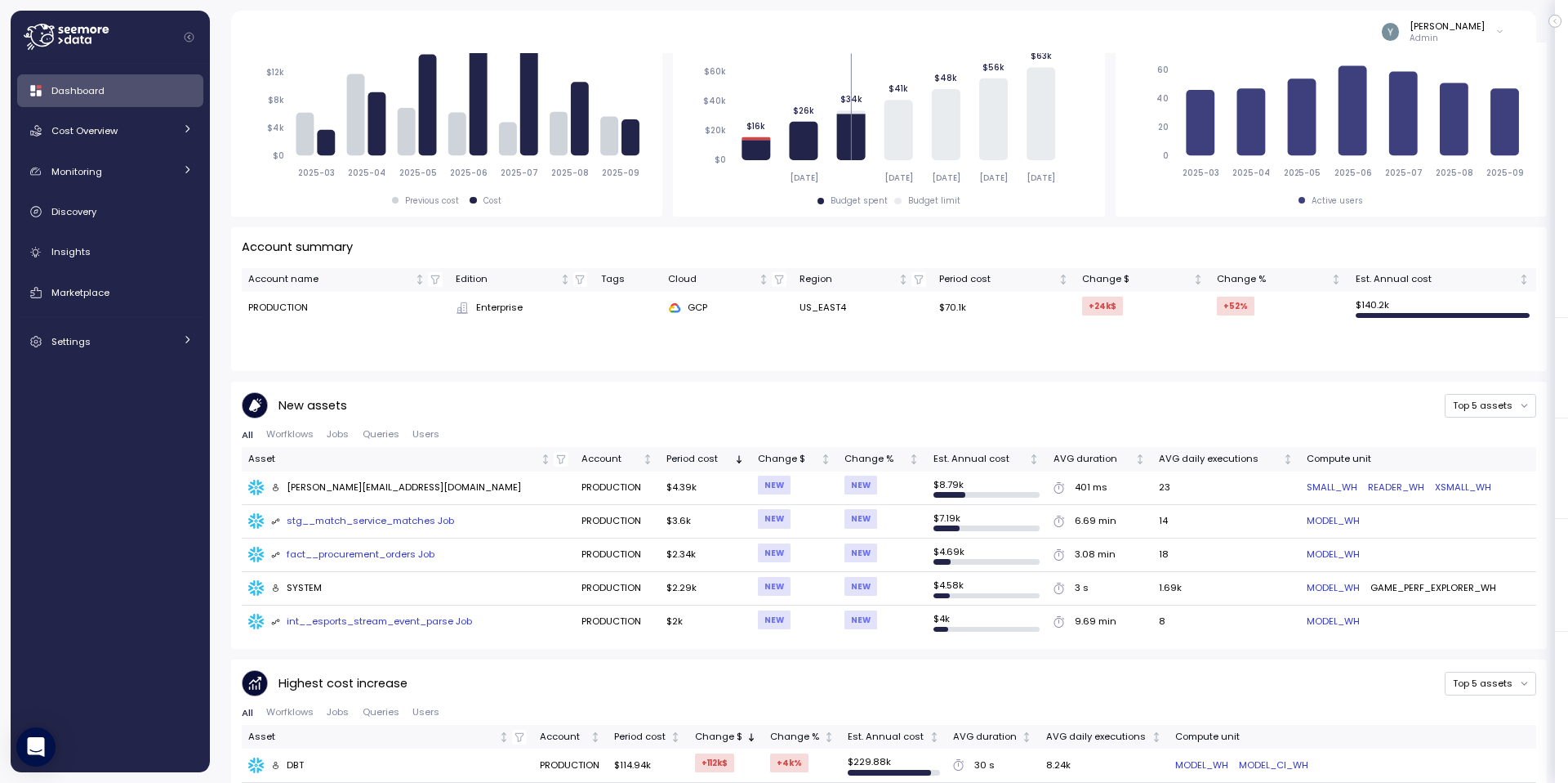
click at [125, 100] on link "Dashboard" at bounding box center [110, 90] width 186 height 33
click at [124, 134] on div "Cost Overview" at bounding box center [113, 130] width 123 height 16
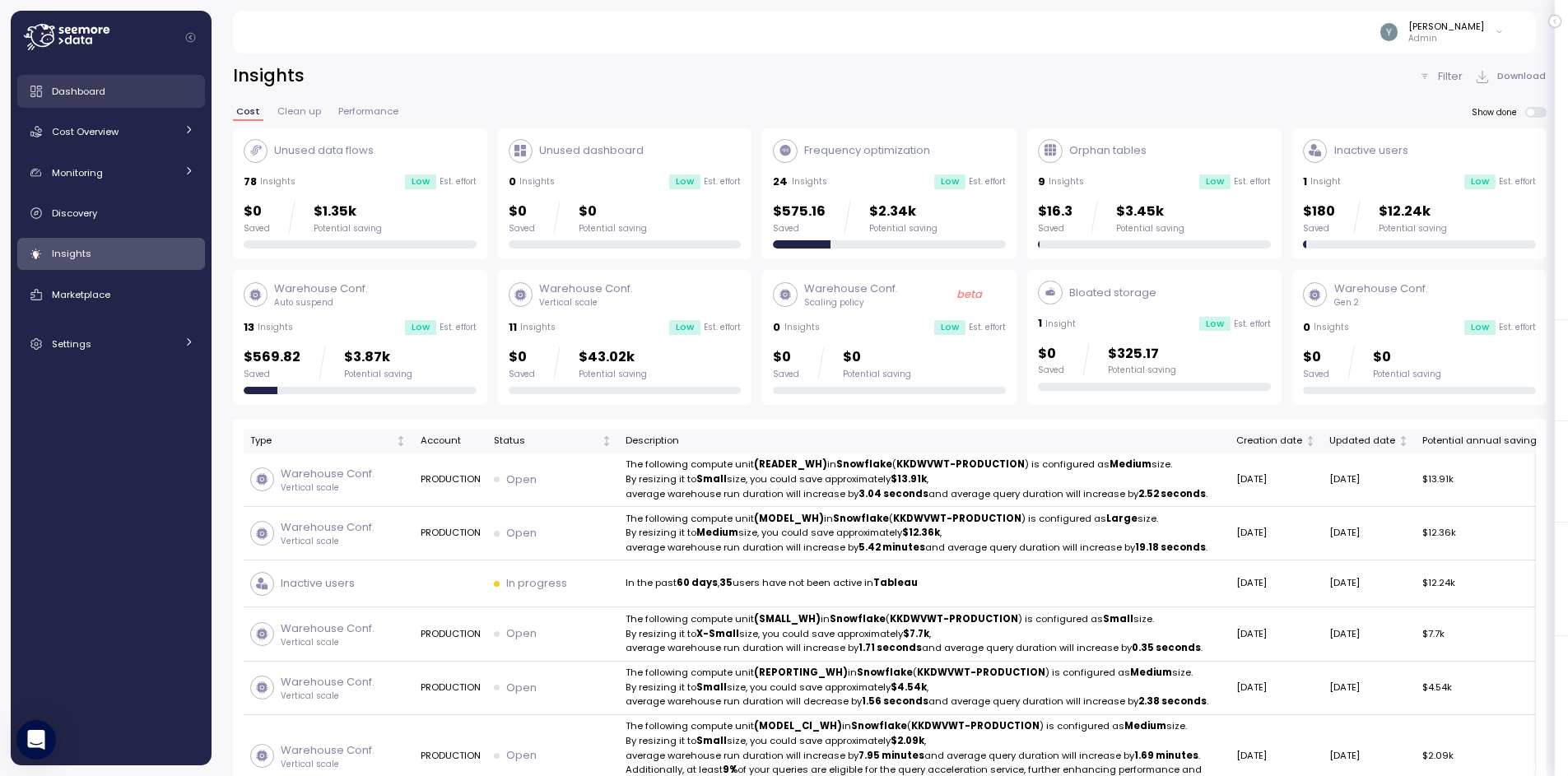
click at [75, 99] on div "Dashboard" at bounding box center [123, 91] width 142 height 16
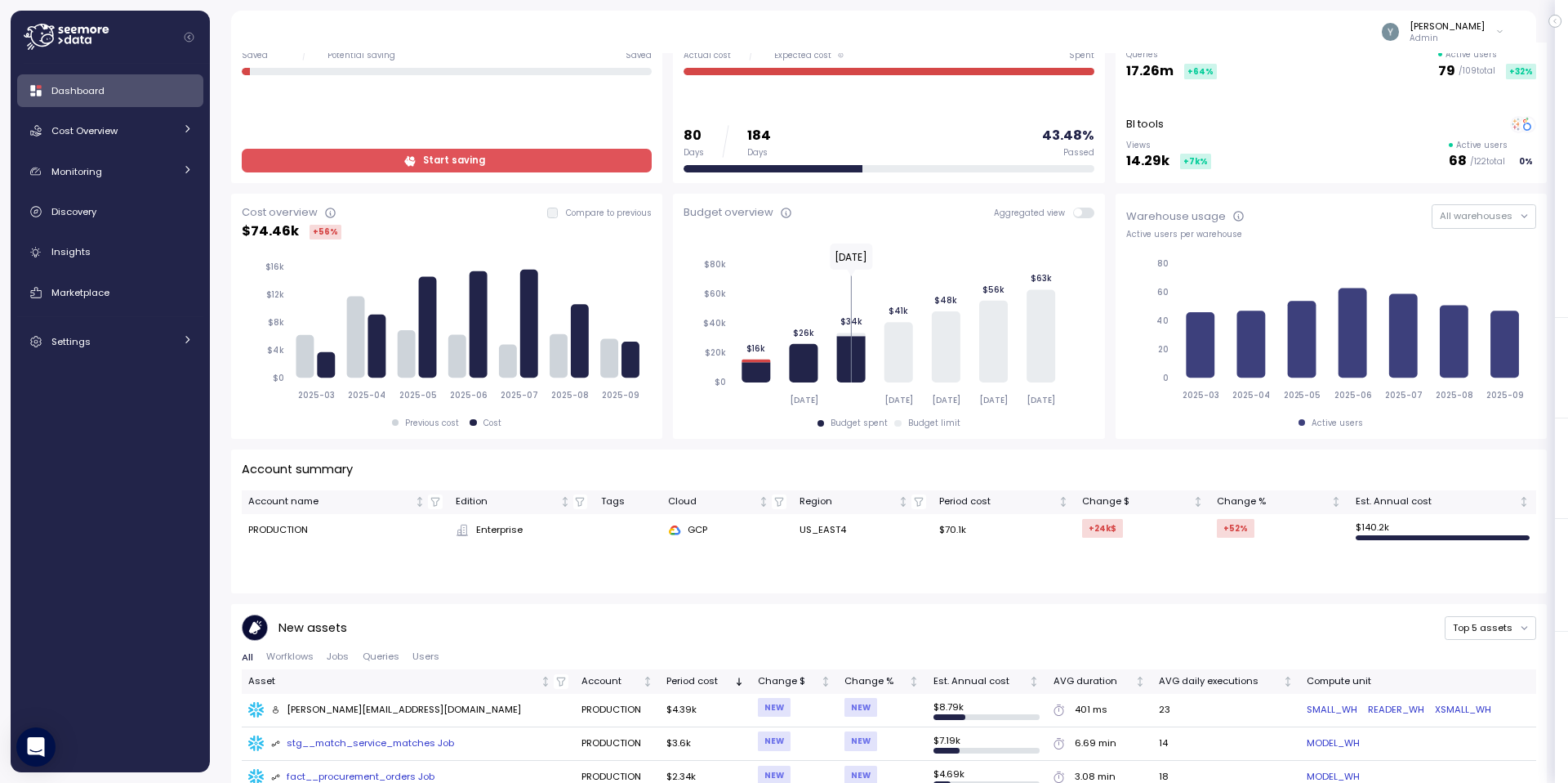
scroll to position [120, 0]
click at [141, 343] on div "Settings" at bounding box center [113, 341] width 123 height 16
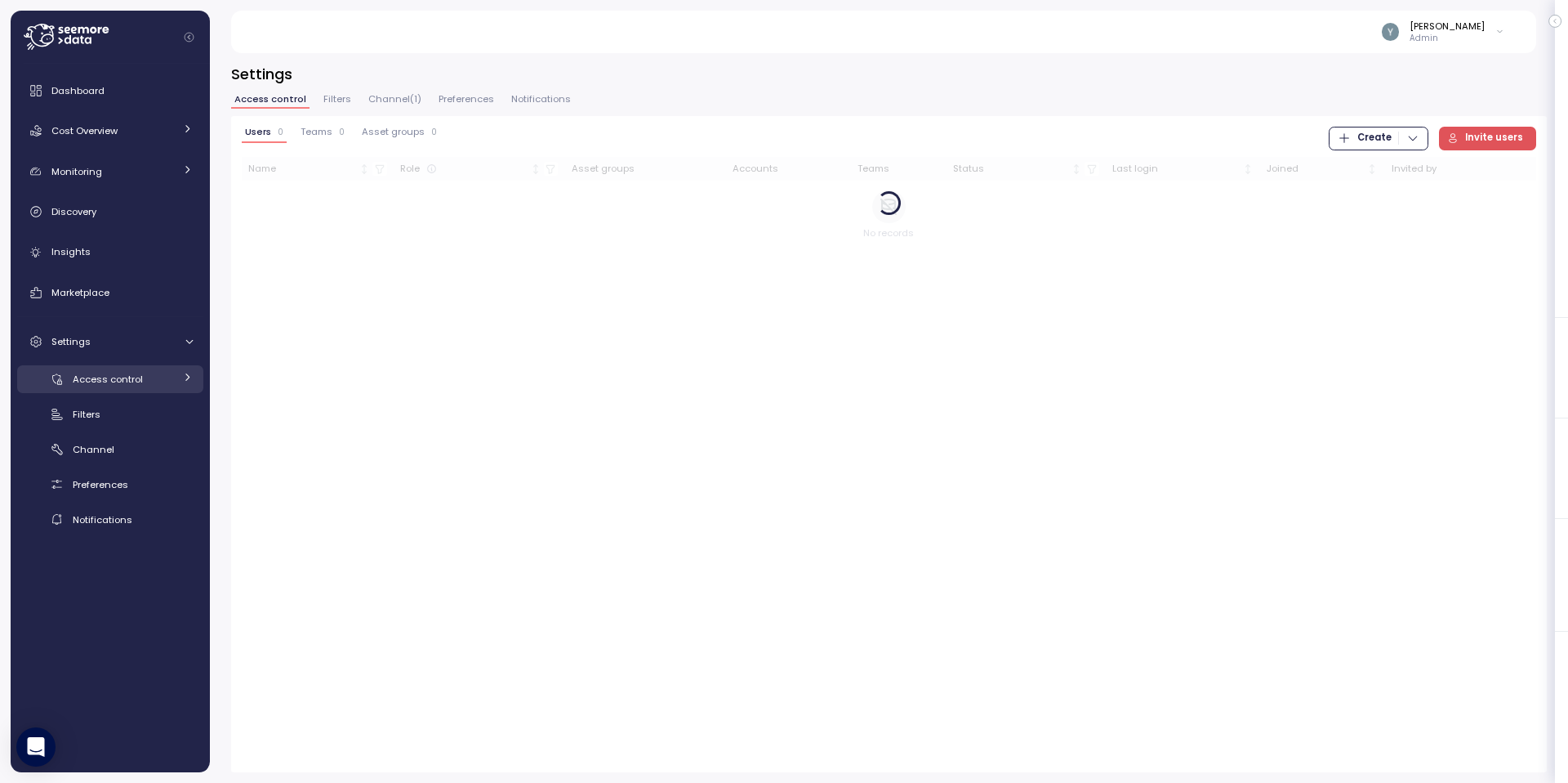
click at [129, 370] on link "Access control" at bounding box center [110, 379] width 186 height 27
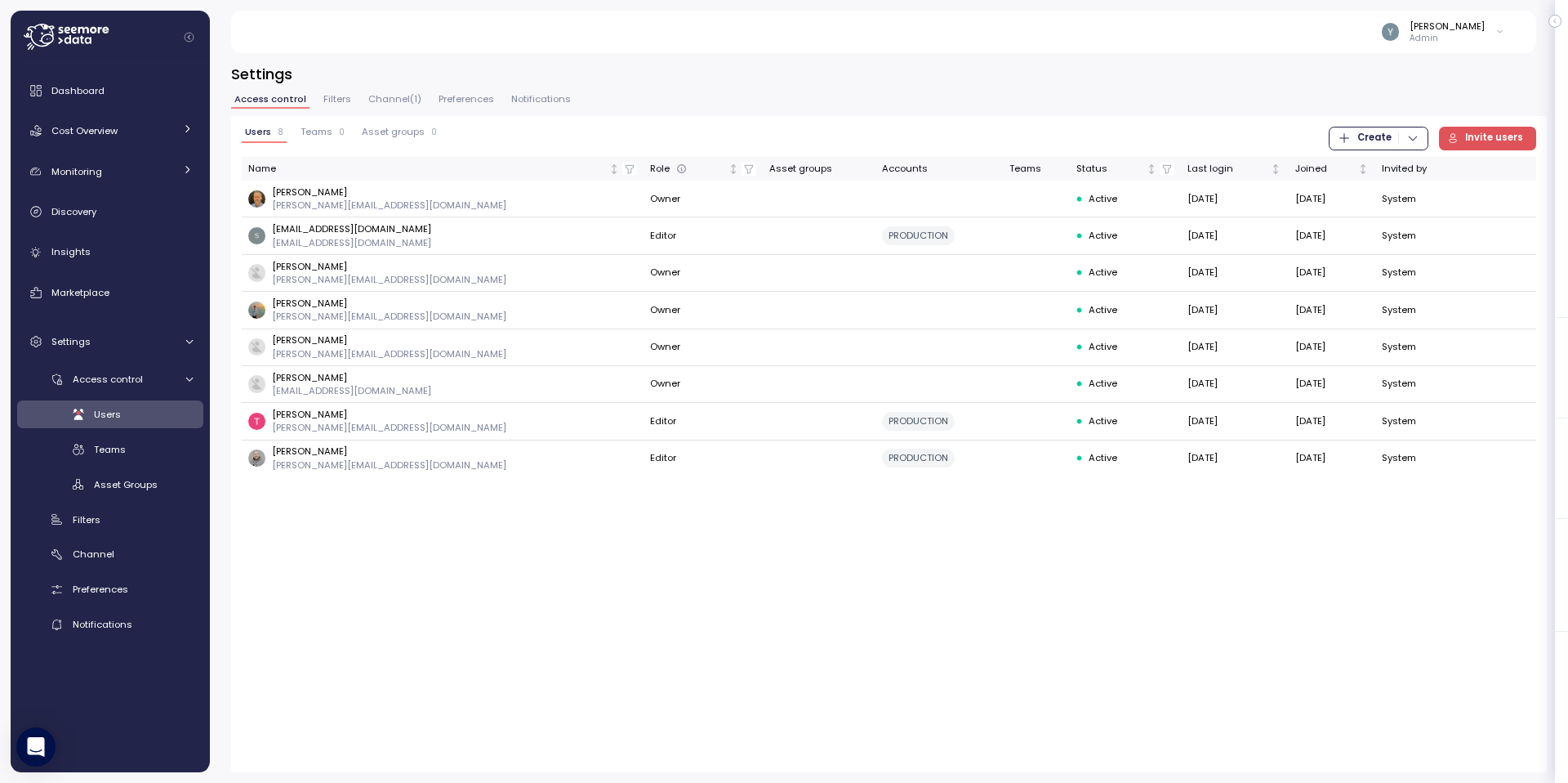
click at [317, 130] on span "Teams" at bounding box center [317, 132] width 32 height 9
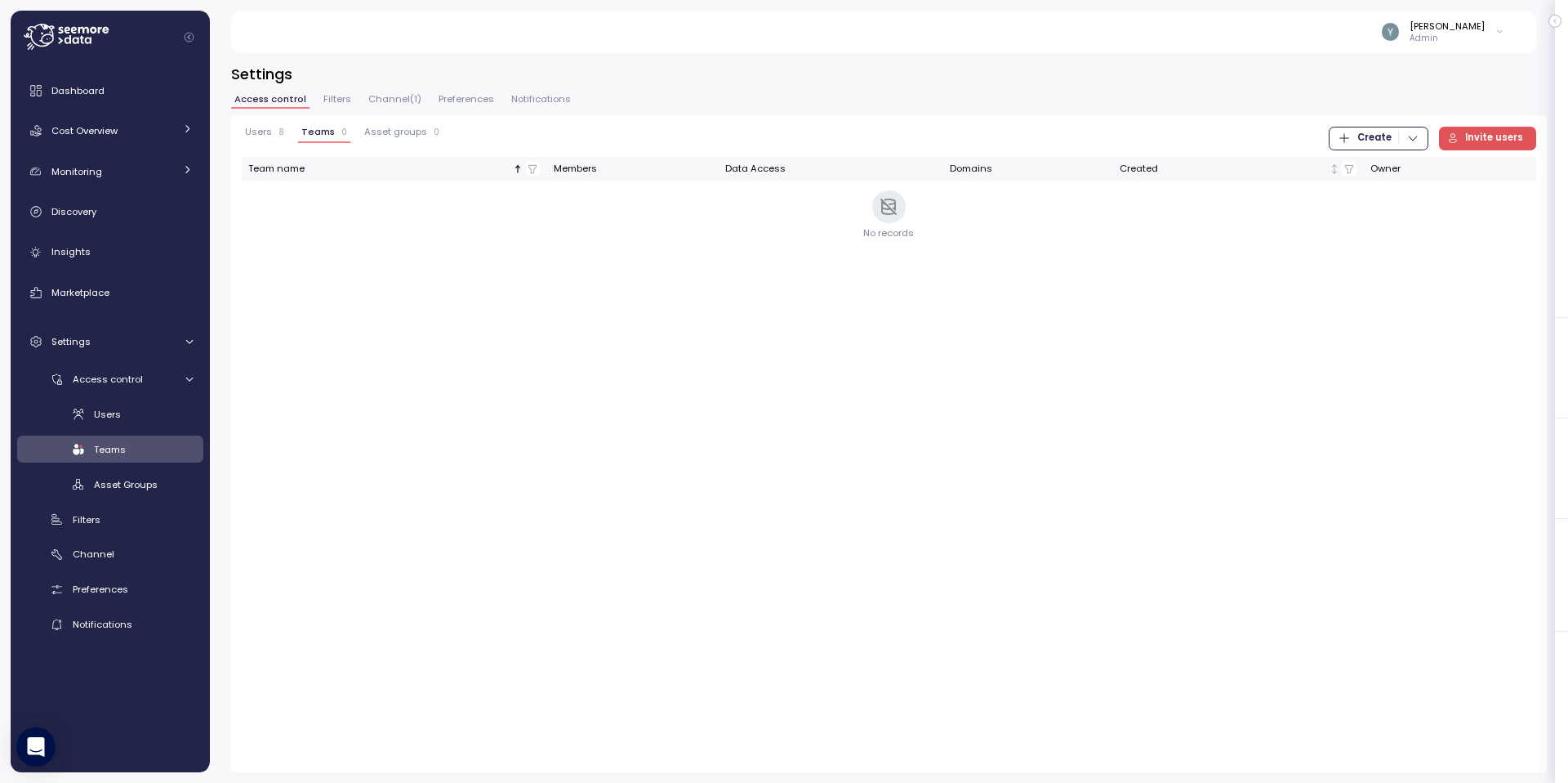
click at [265, 131] on span "Users" at bounding box center [259, 132] width 27 height 9
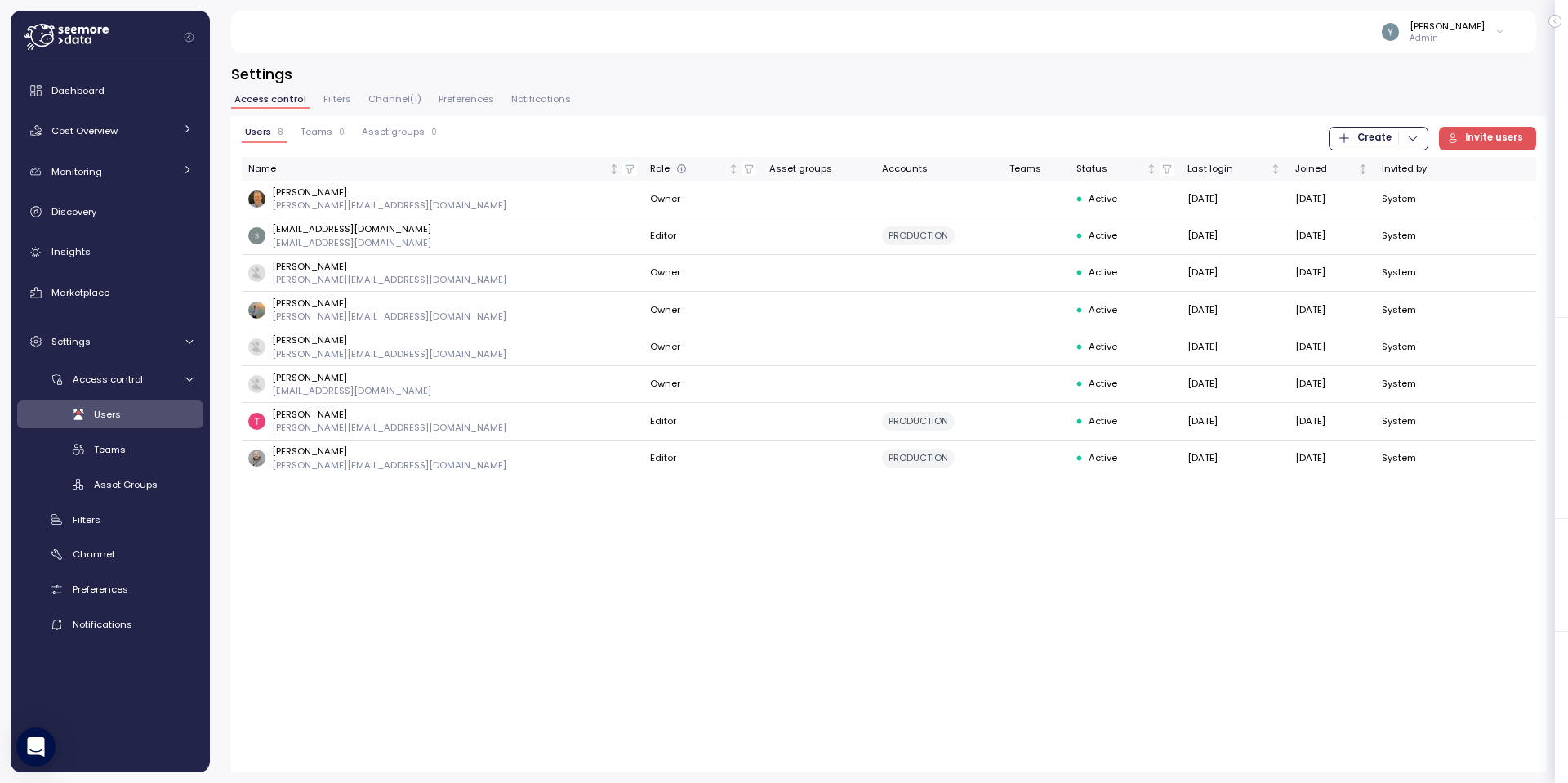
click at [394, 129] on span "Asset groups" at bounding box center [393, 132] width 63 height 9
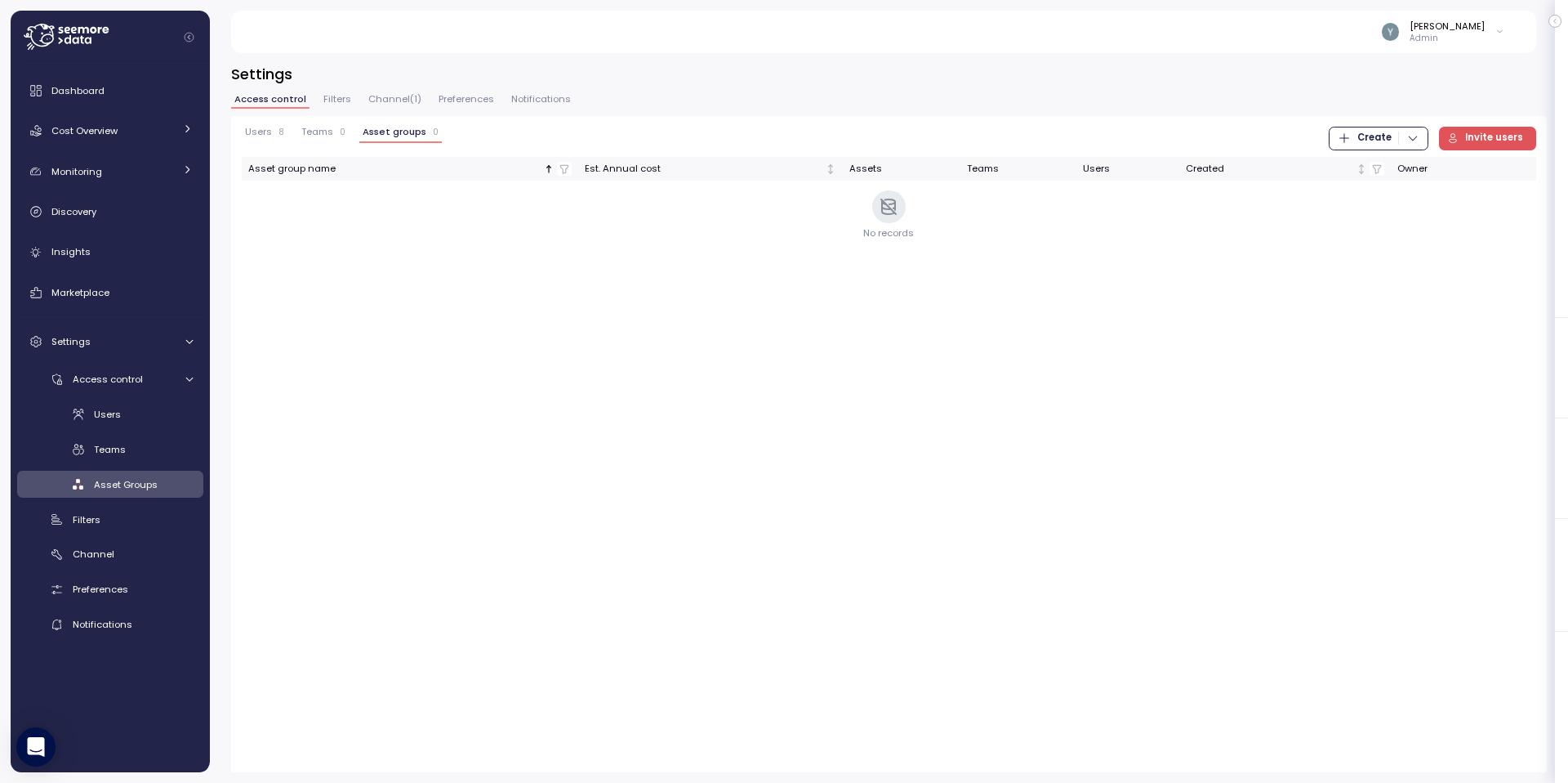
click at [271, 134] on div "Users 8" at bounding box center [265, 133] width 39 height 12
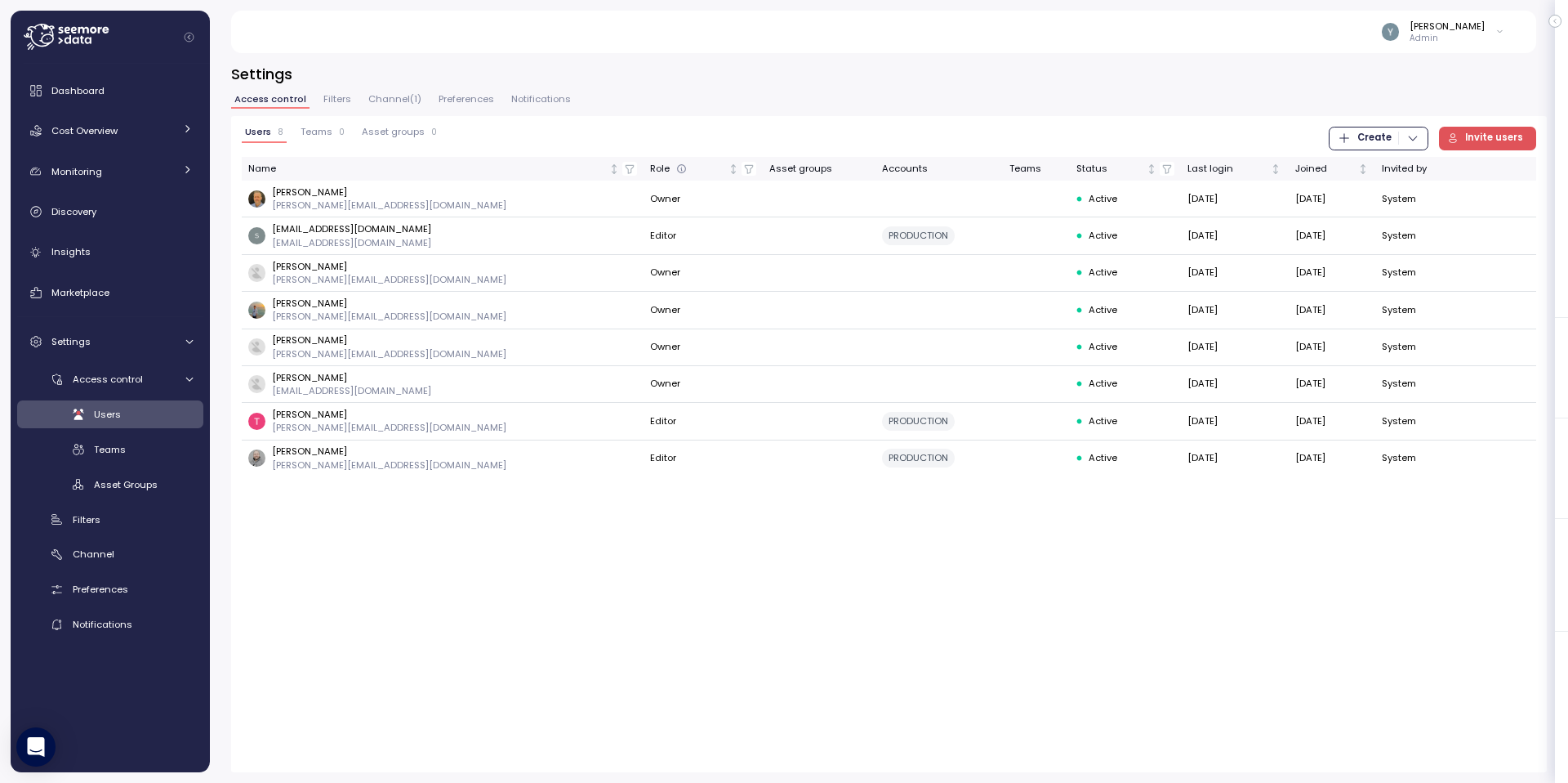
click at [370, 132] on span "Asset groups" at bounding box center [393, 132] width 63 height 9
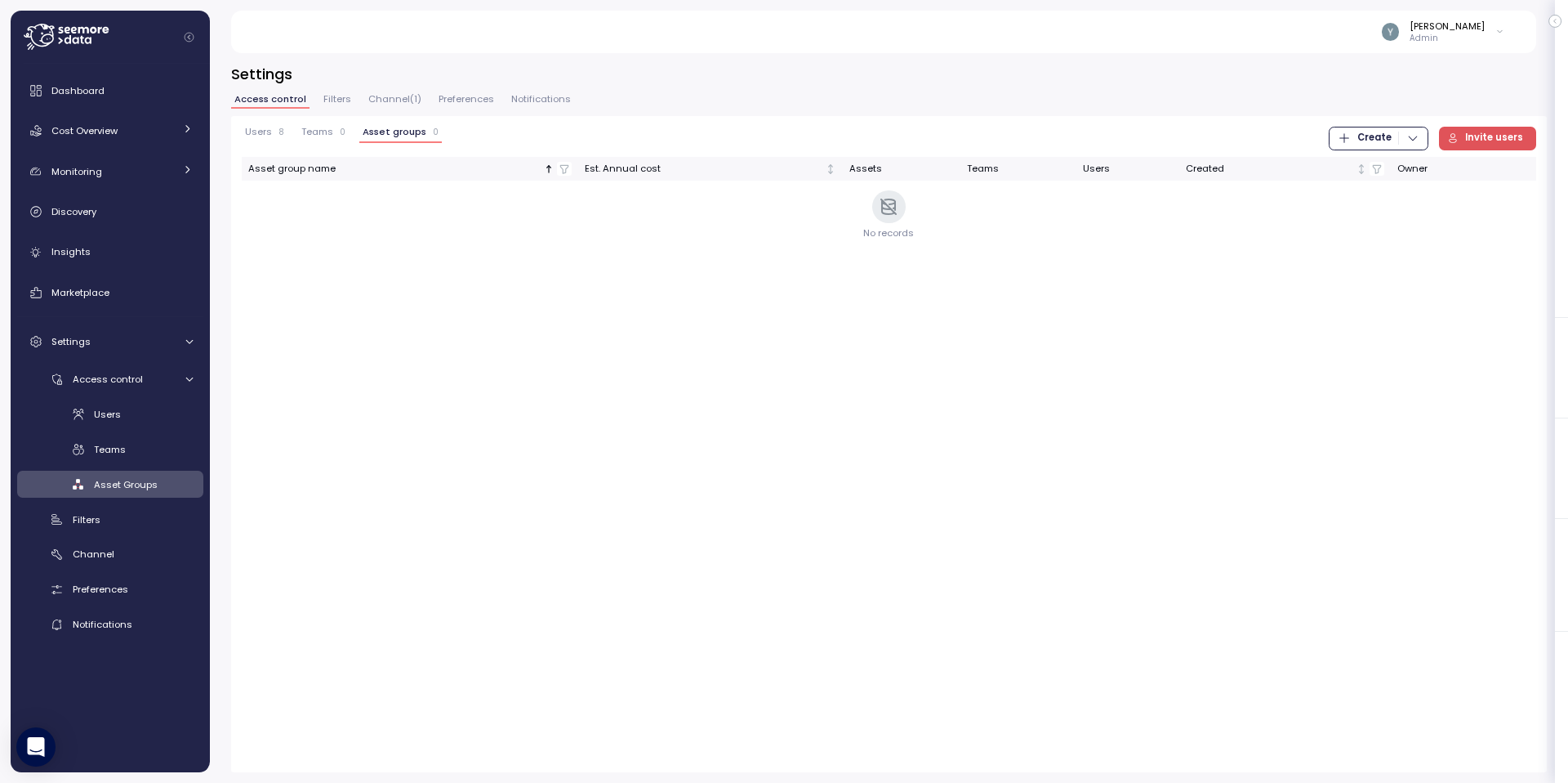
click at [255, 132] on span "Users" at bounding box center [259, 132] width 27 height 9
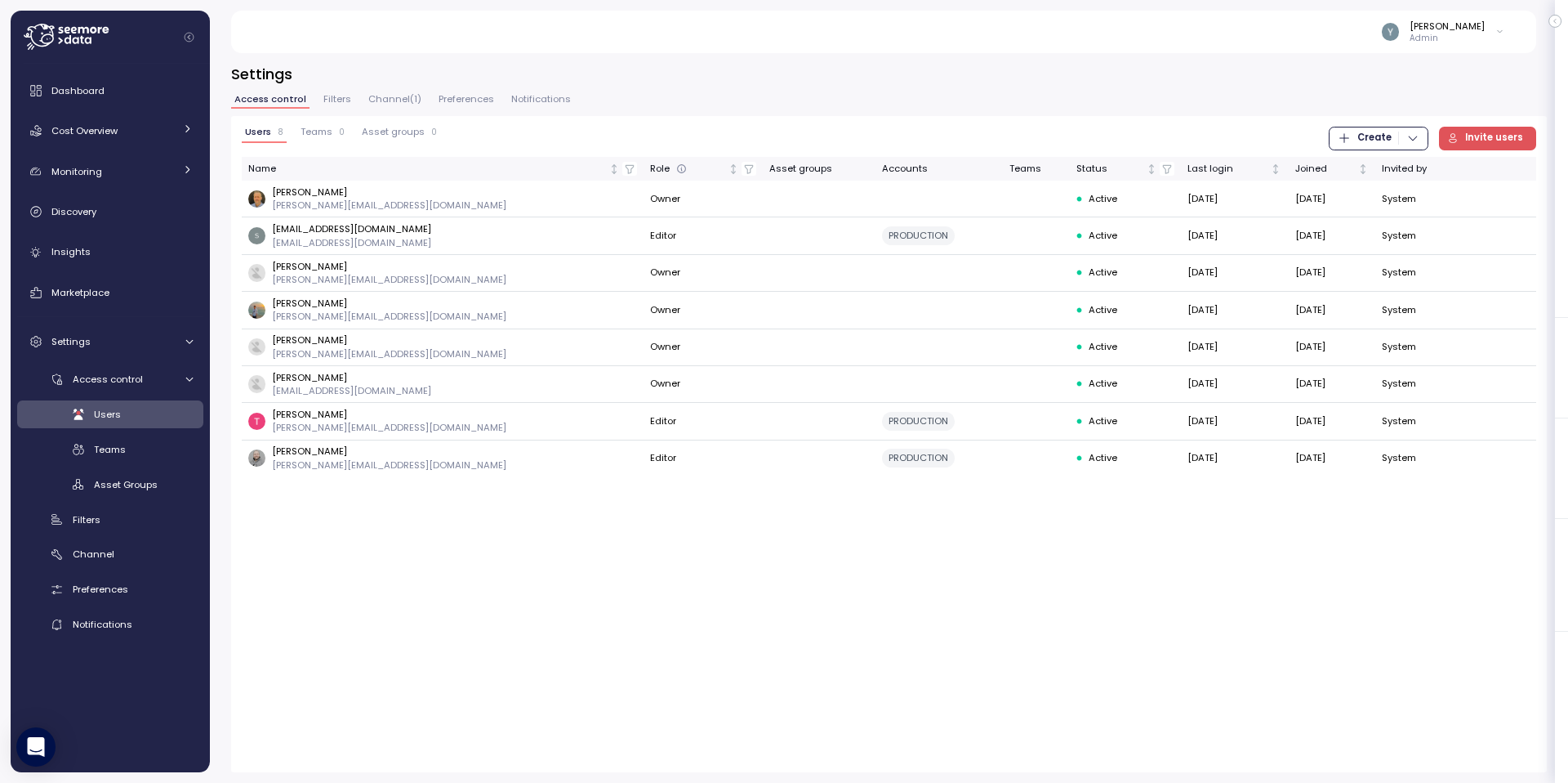
click at [333, 103] on span "Filters" at bounding box center [337, 99] width 28 height 9
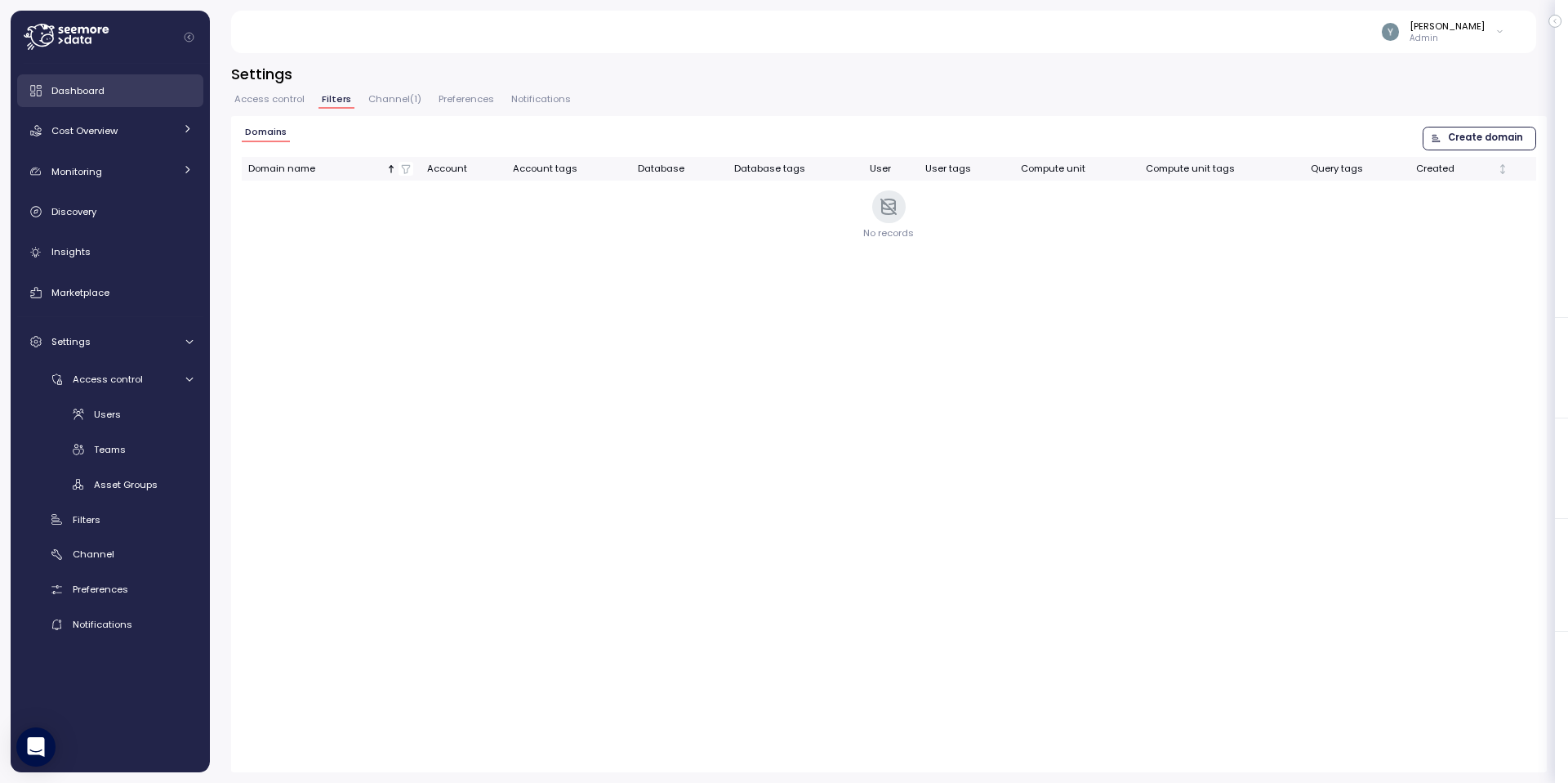
click at [87, 92] on span "Dashboard" at bounding box center [77, 91] width 53 height 13
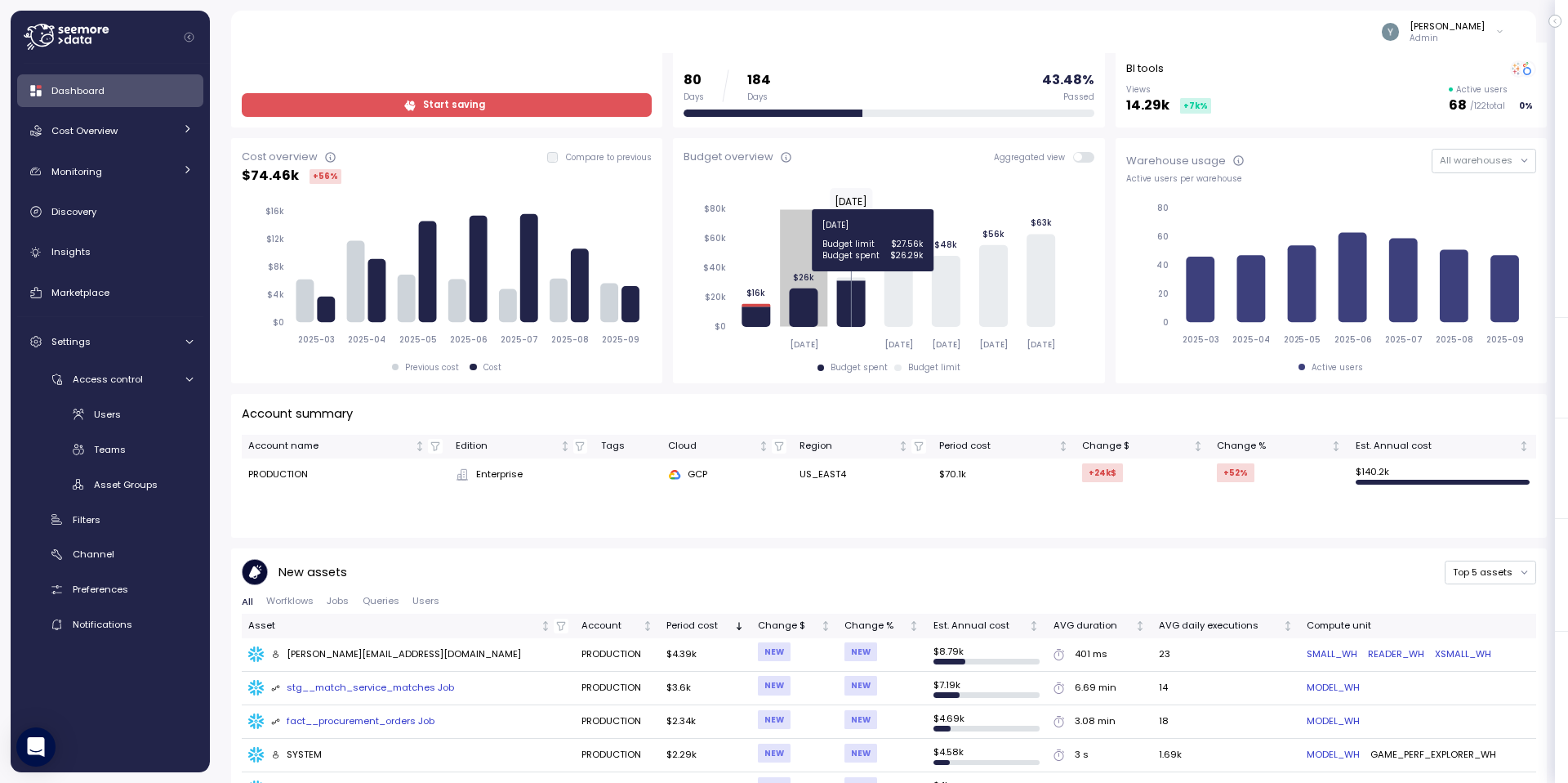
scroll to position [198, 0]
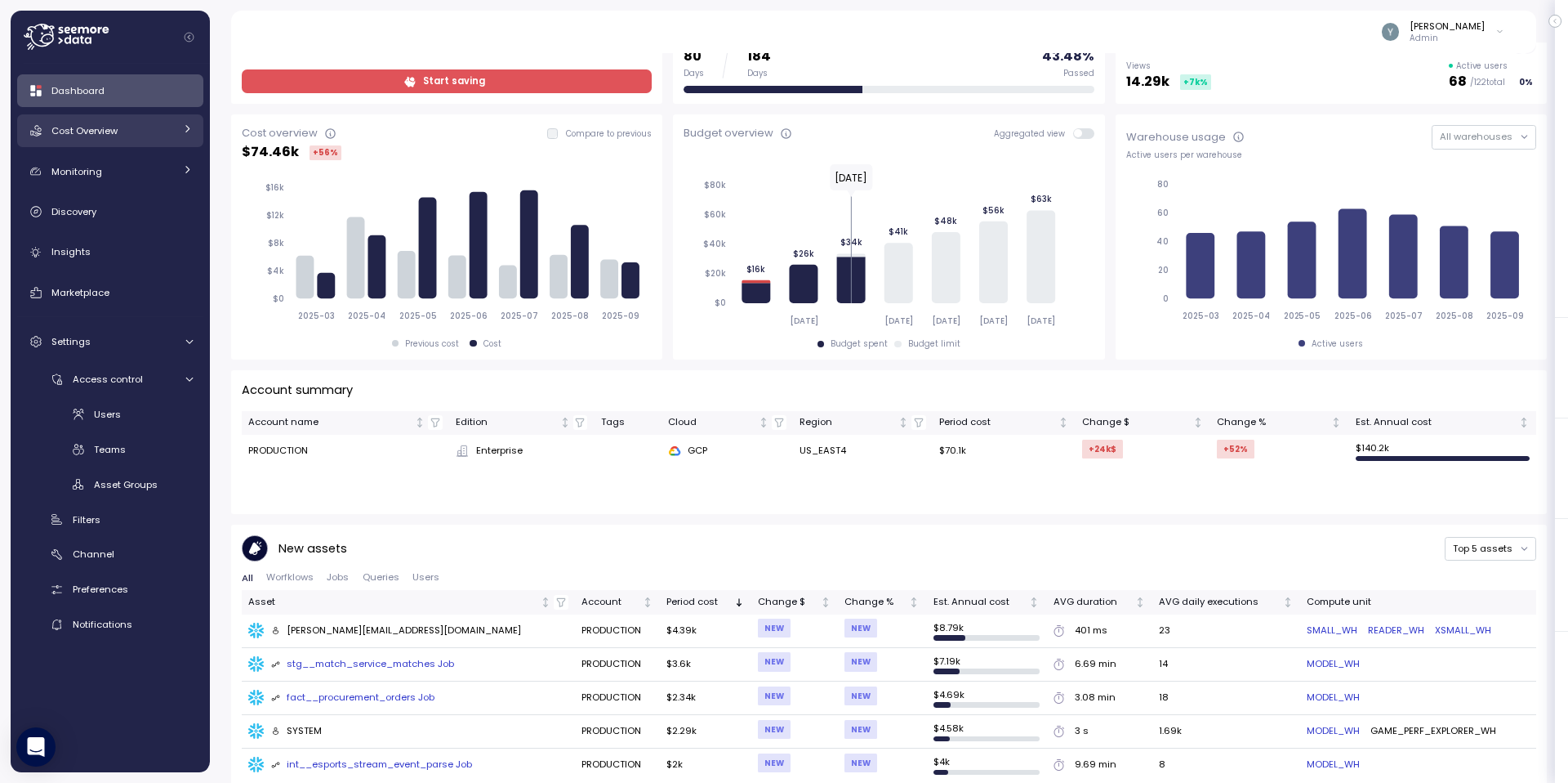
click at [112, 131] on span "Cost Overview" at bounding box center [84, 131] width 66 height 13
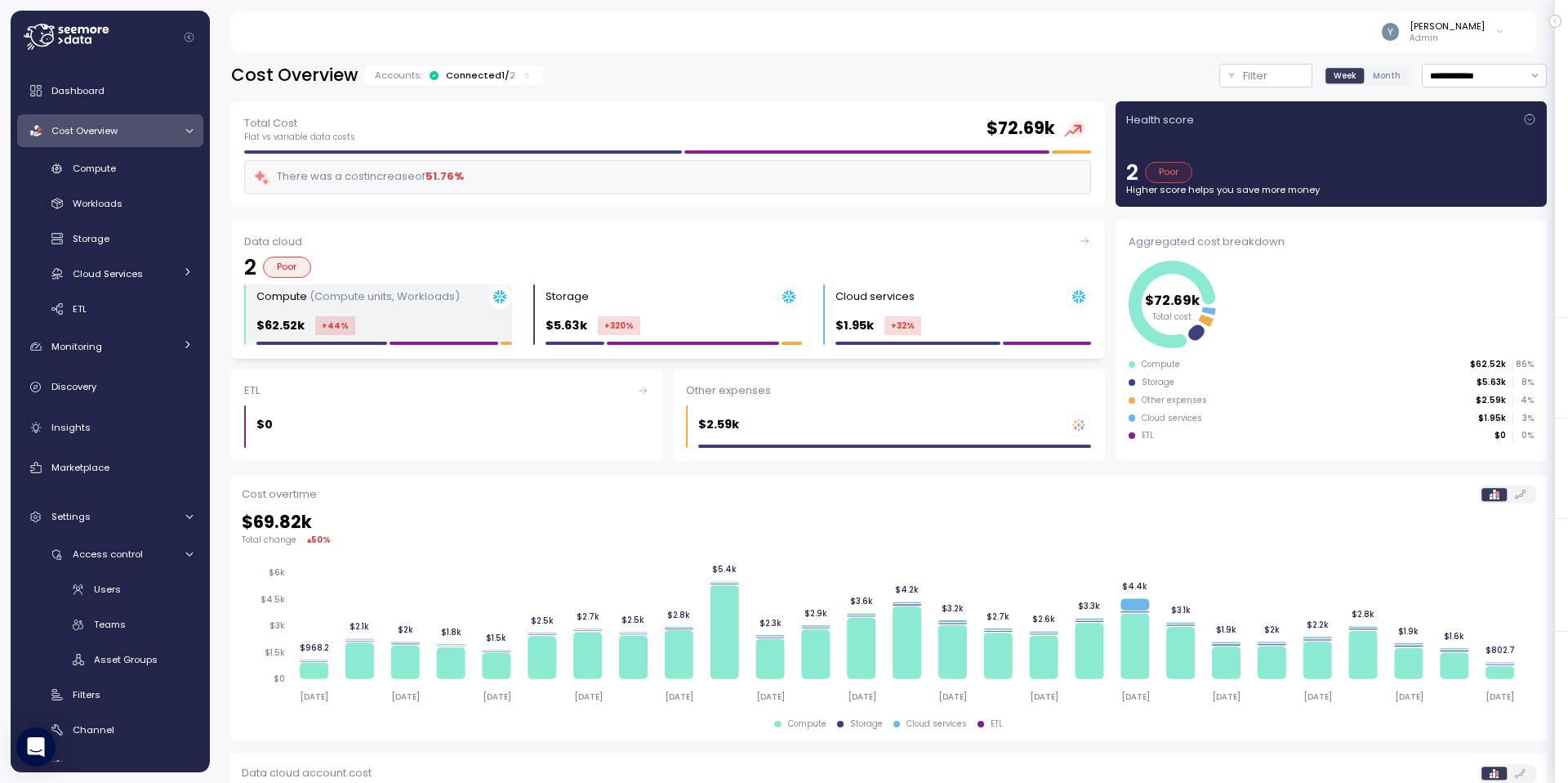
click at [368, 310] on div "Compute (Compute units, Workloads) $62.52k +44 %" at bounding box center [384, 314] width 255 height 61
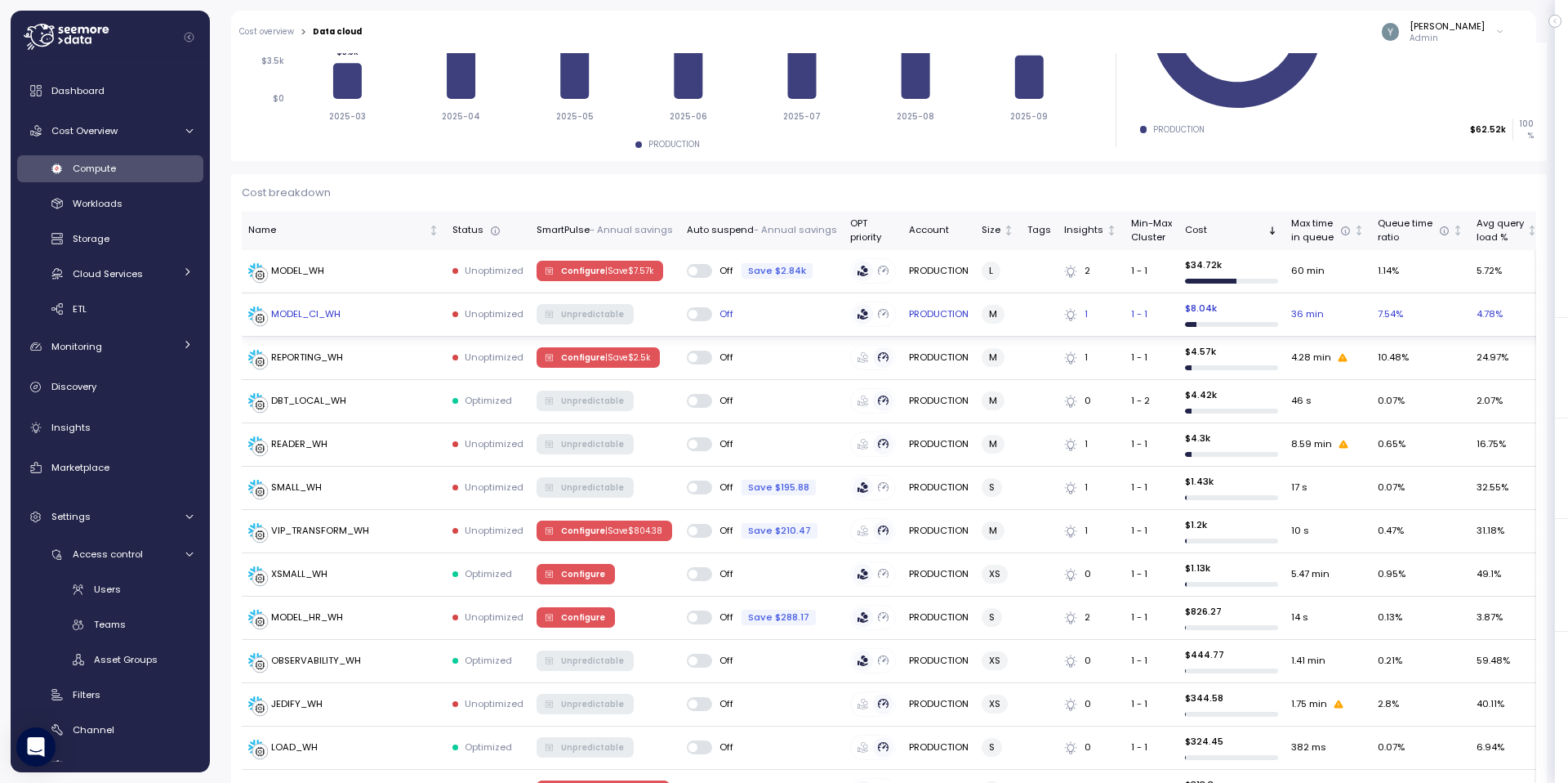
scroll to position [353, 0]
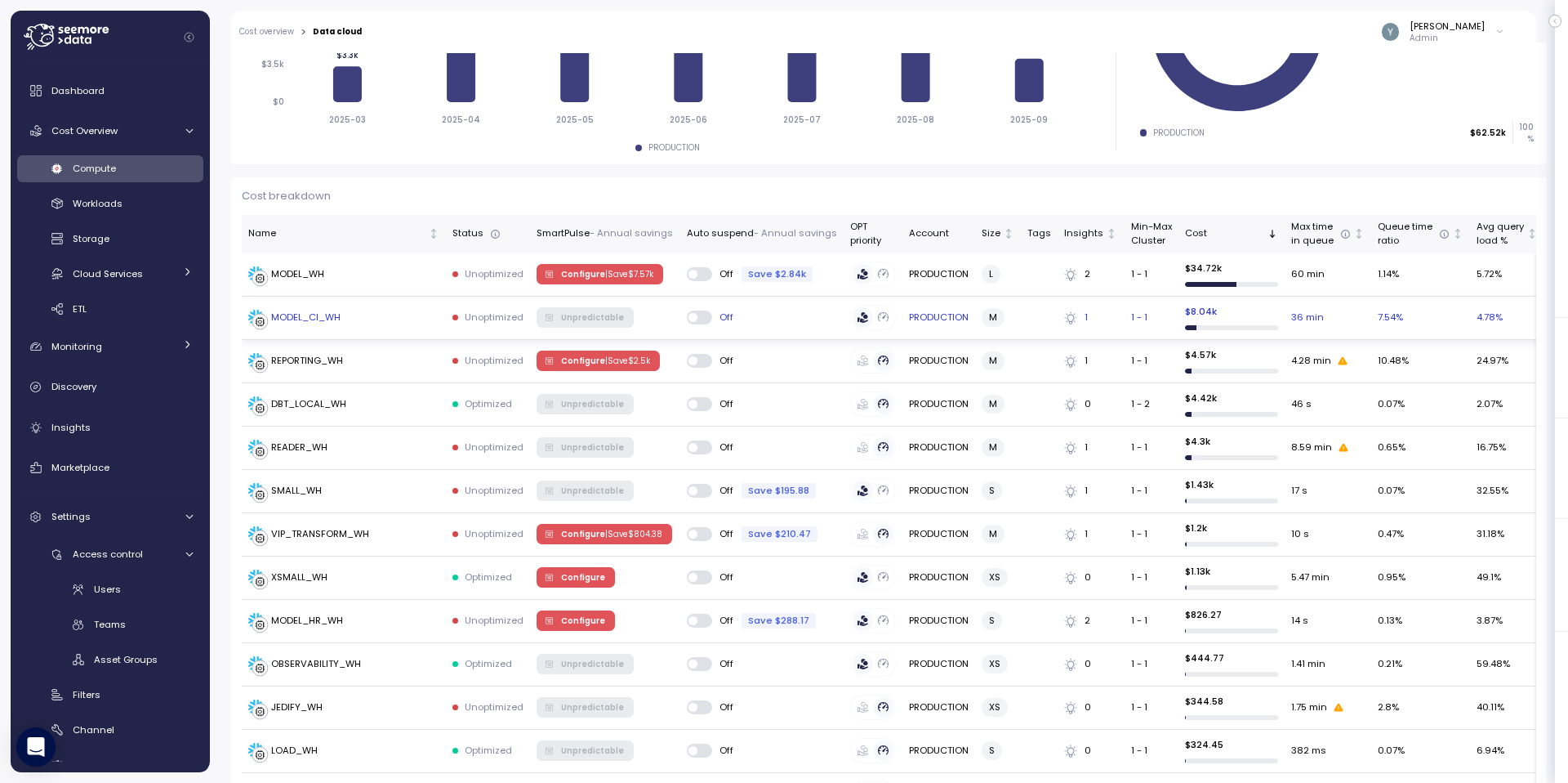
click at [332, 314] on div "MODEL_CI_WH" at bounding box center [306, 318] width 70 height 15
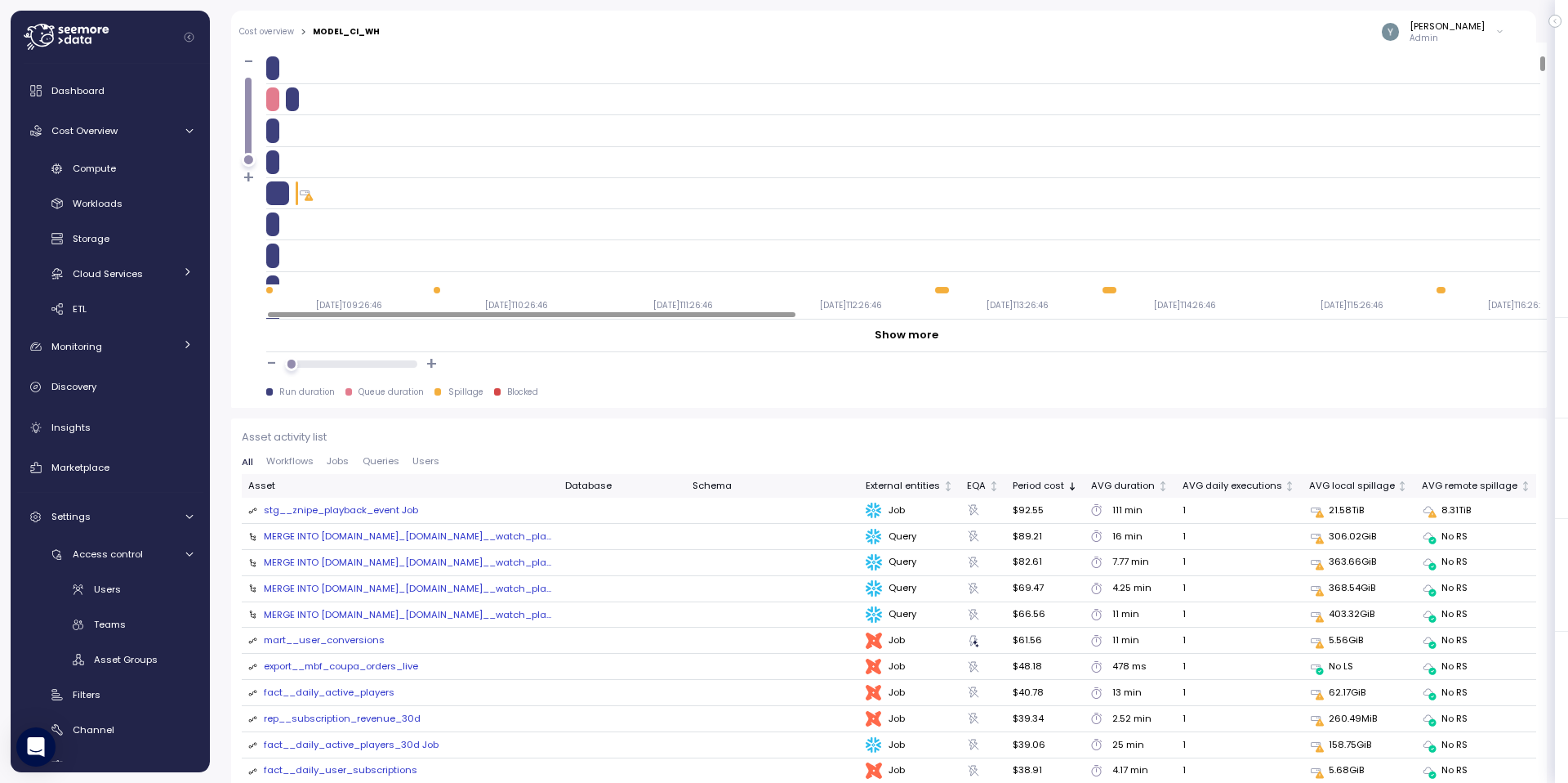
scroll to position [1490, 0]
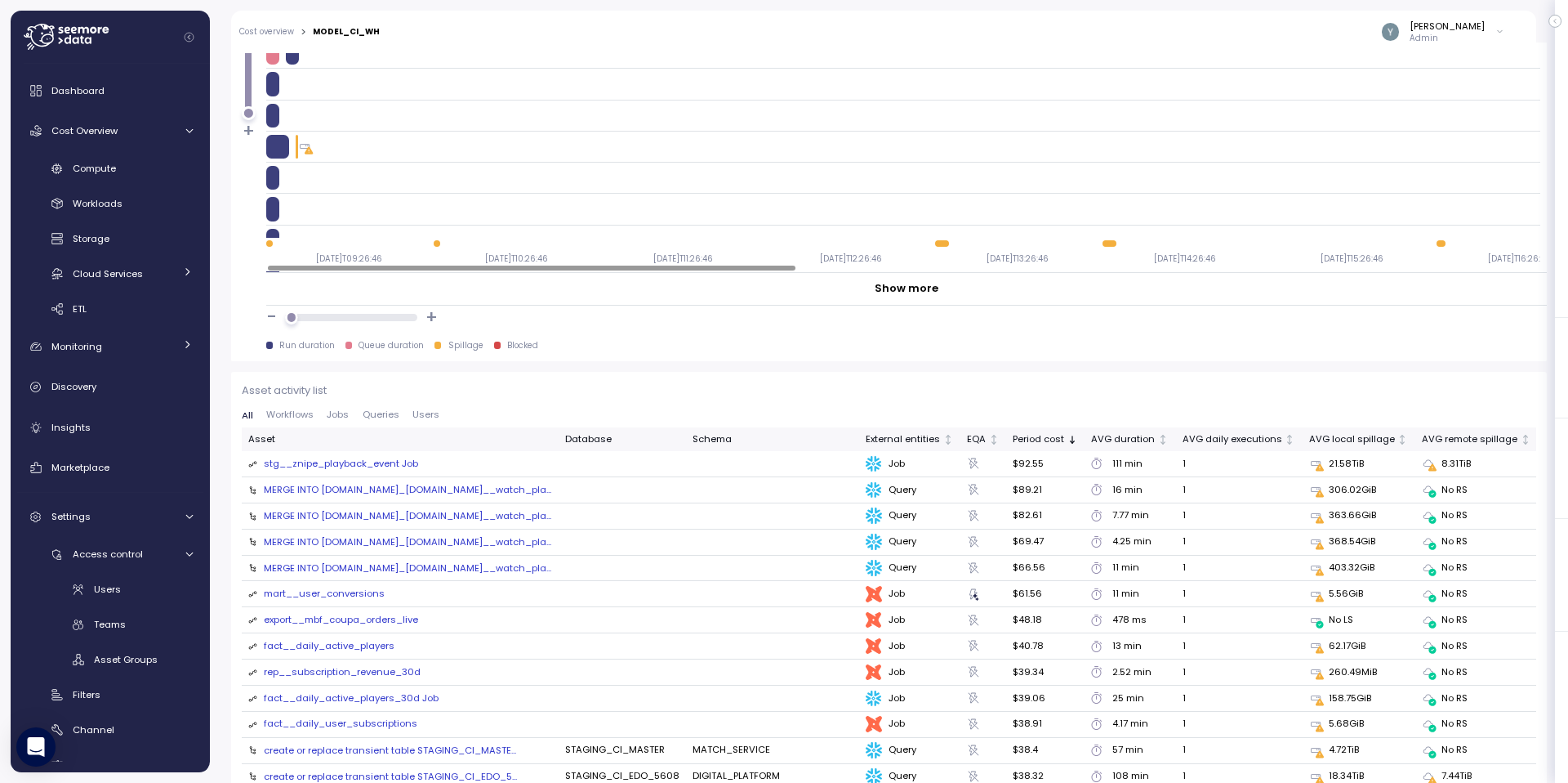
click at [334, 413] on span "Jobs" at bounding box center [338, 414] width 22 height 9
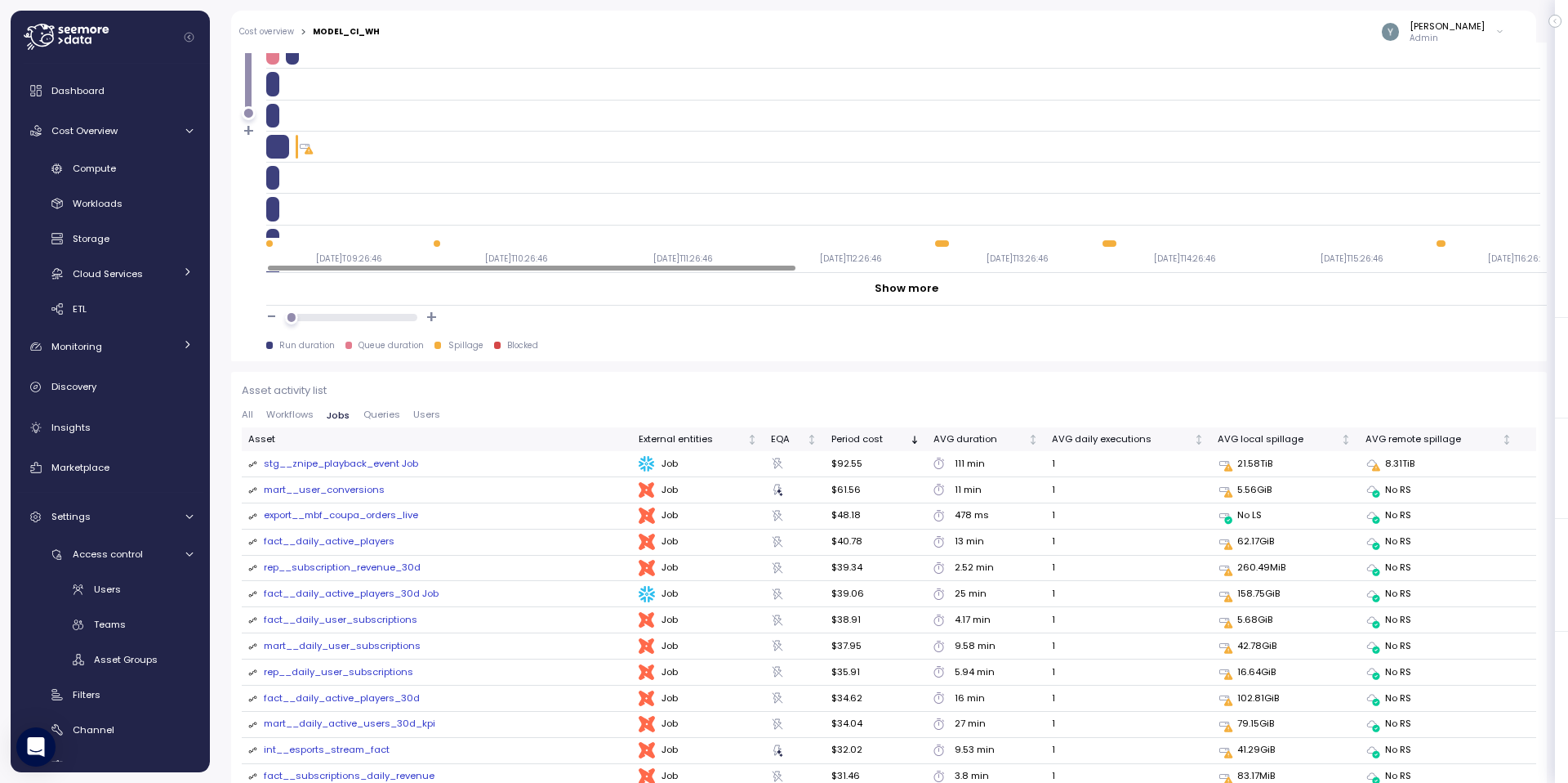
click at [360, 464] on div "stg__znipe_playback_event Job" at bounding box center [341, 465] width 155 height 15
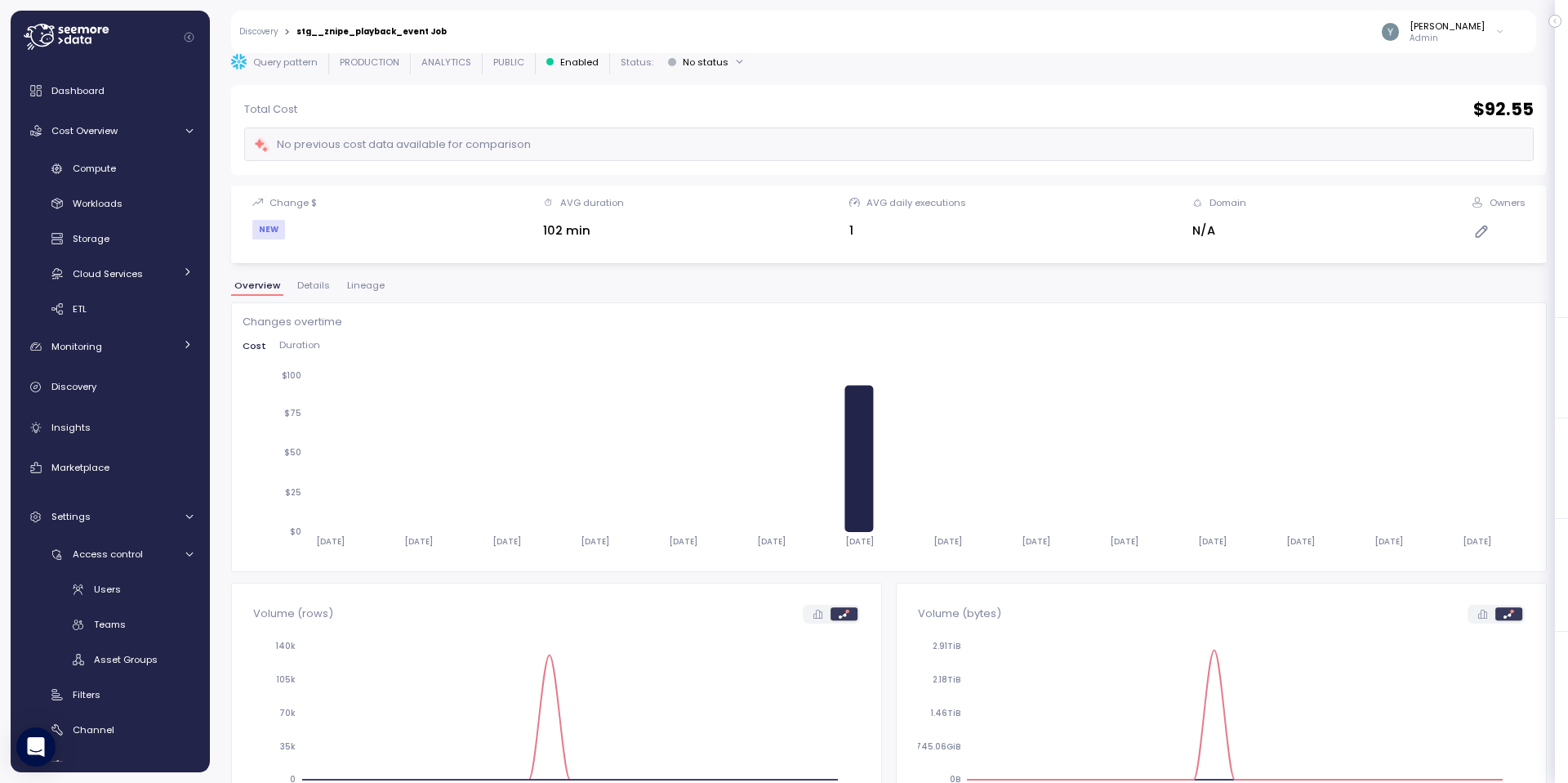
scroll to position [91, 0]
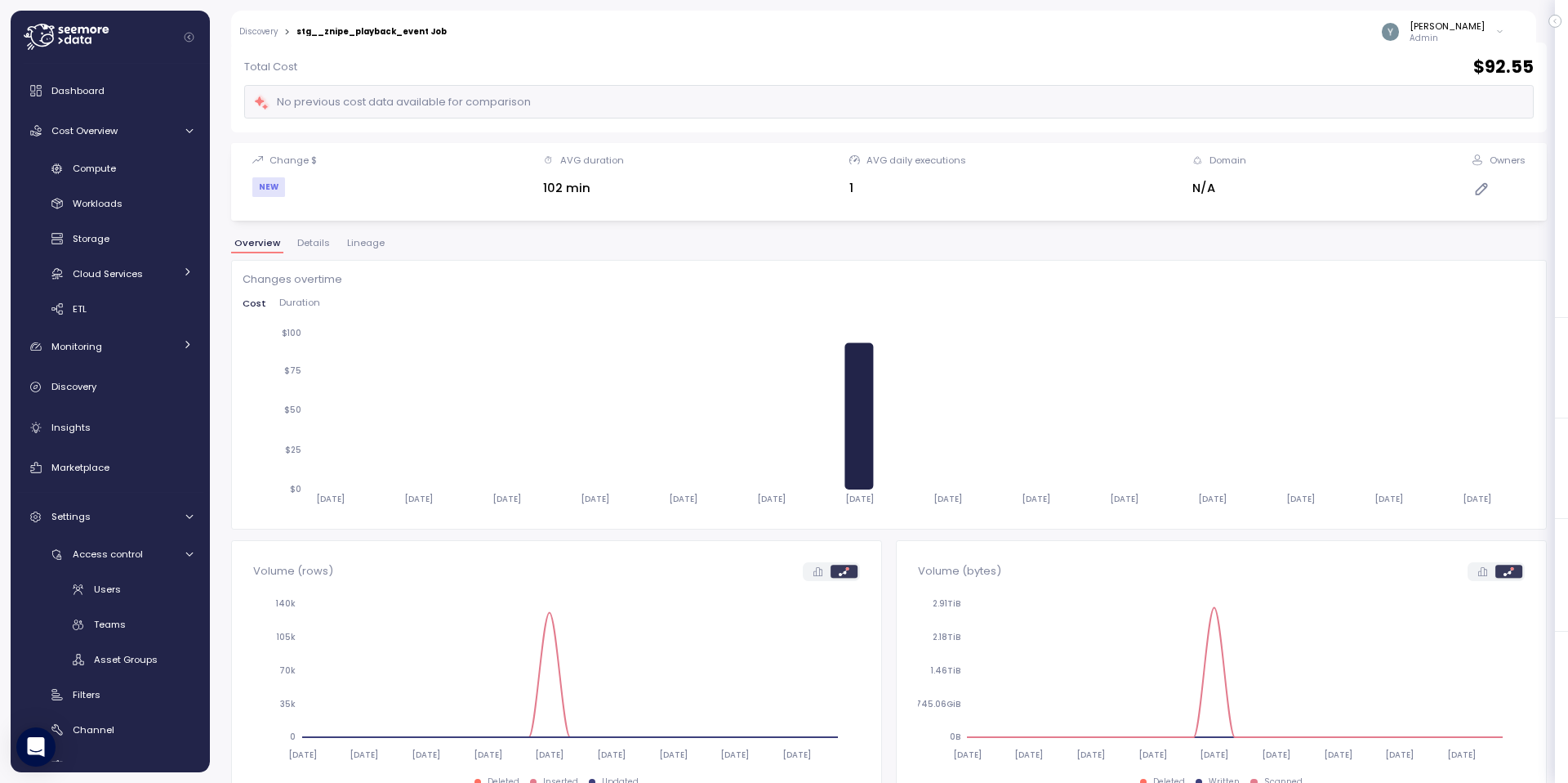
click at [354, 246] on span "Lineage" at bounding box center [365, 243] width 38 height 9
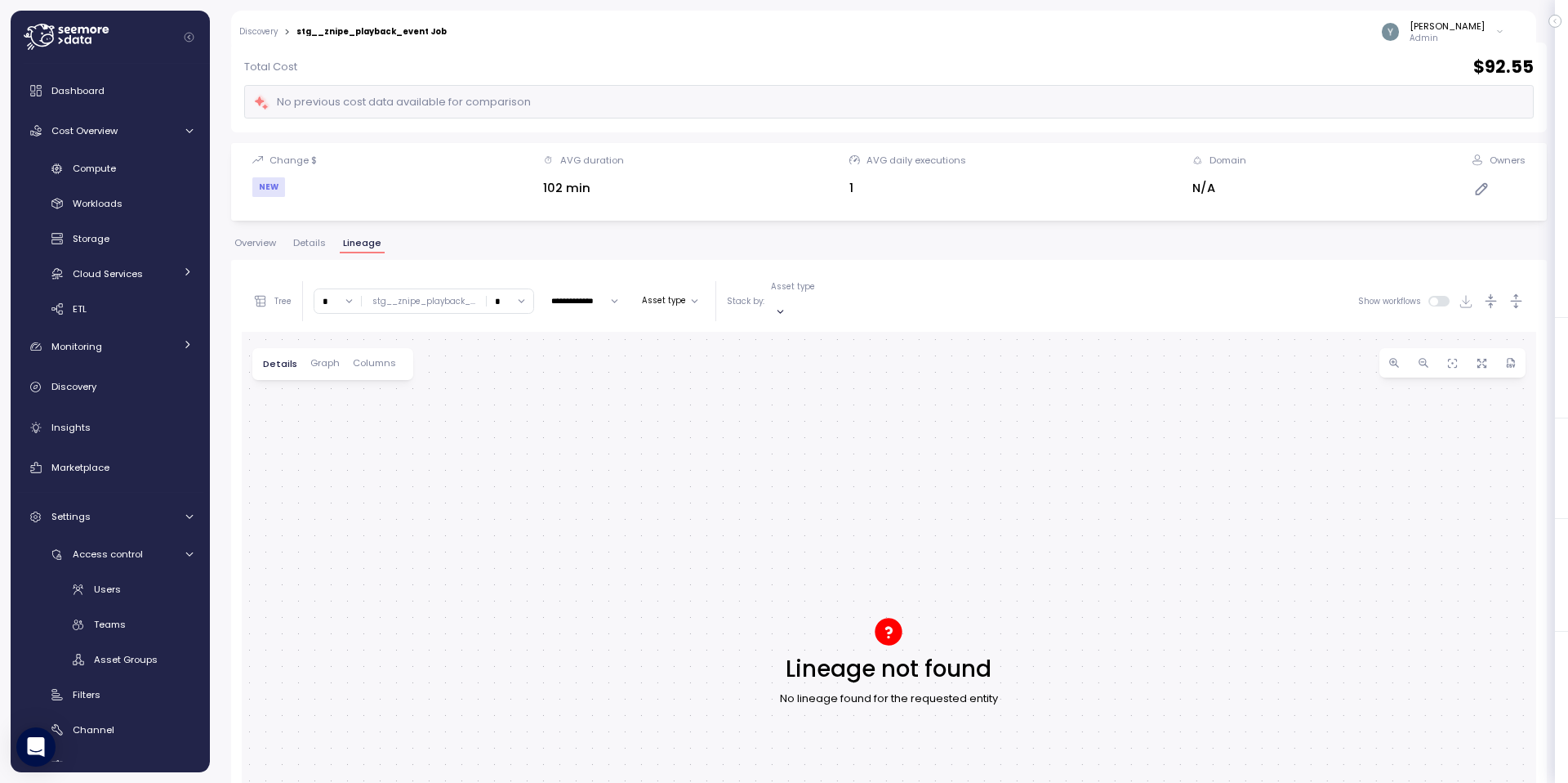
click at [258, 239] on span "Overview" at bounding box center [255, 243] width 42 height 9
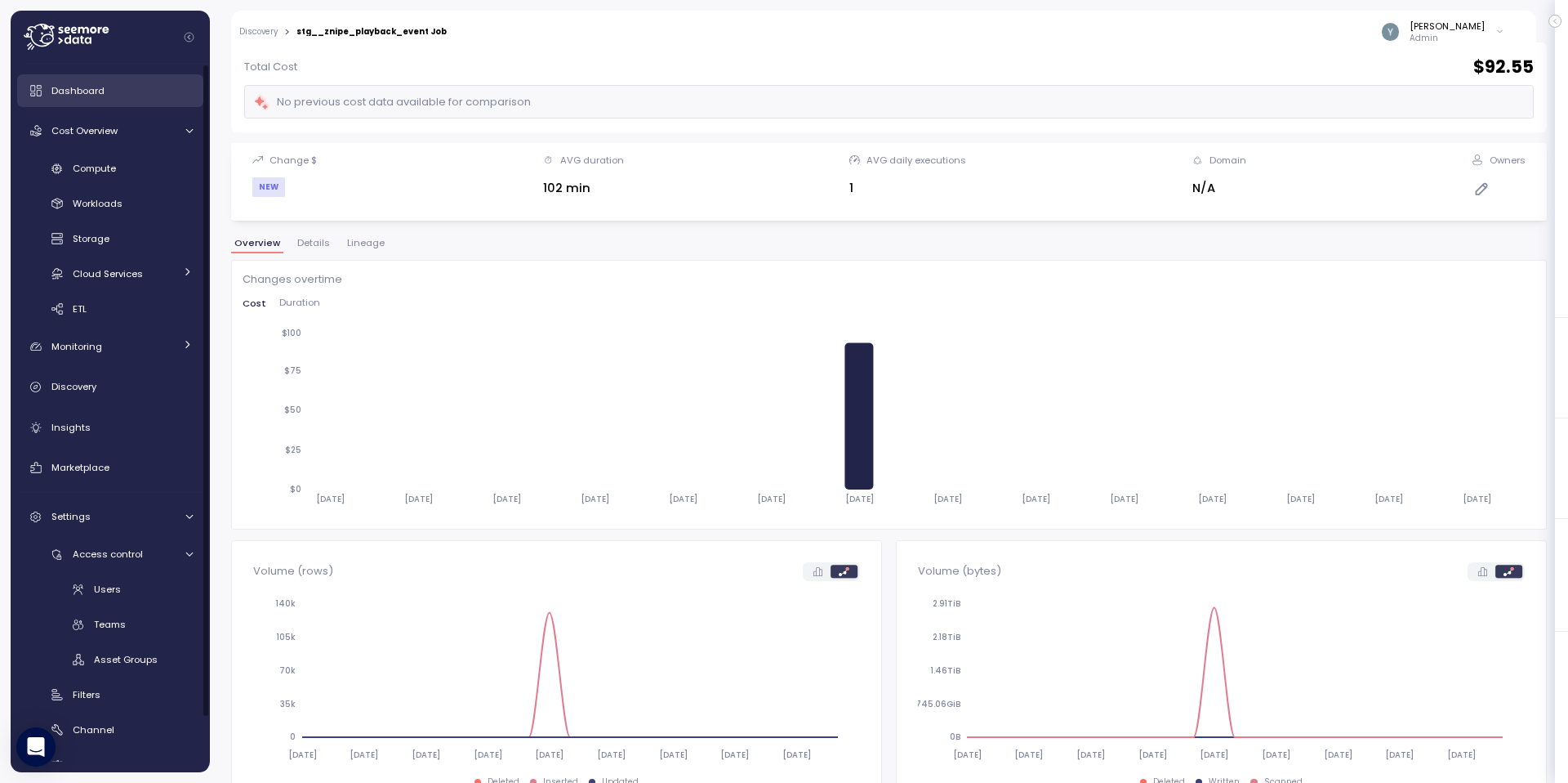
click at [102, 94] on span "Dashboard" at bounding box center [77, 91] width 53 height 13
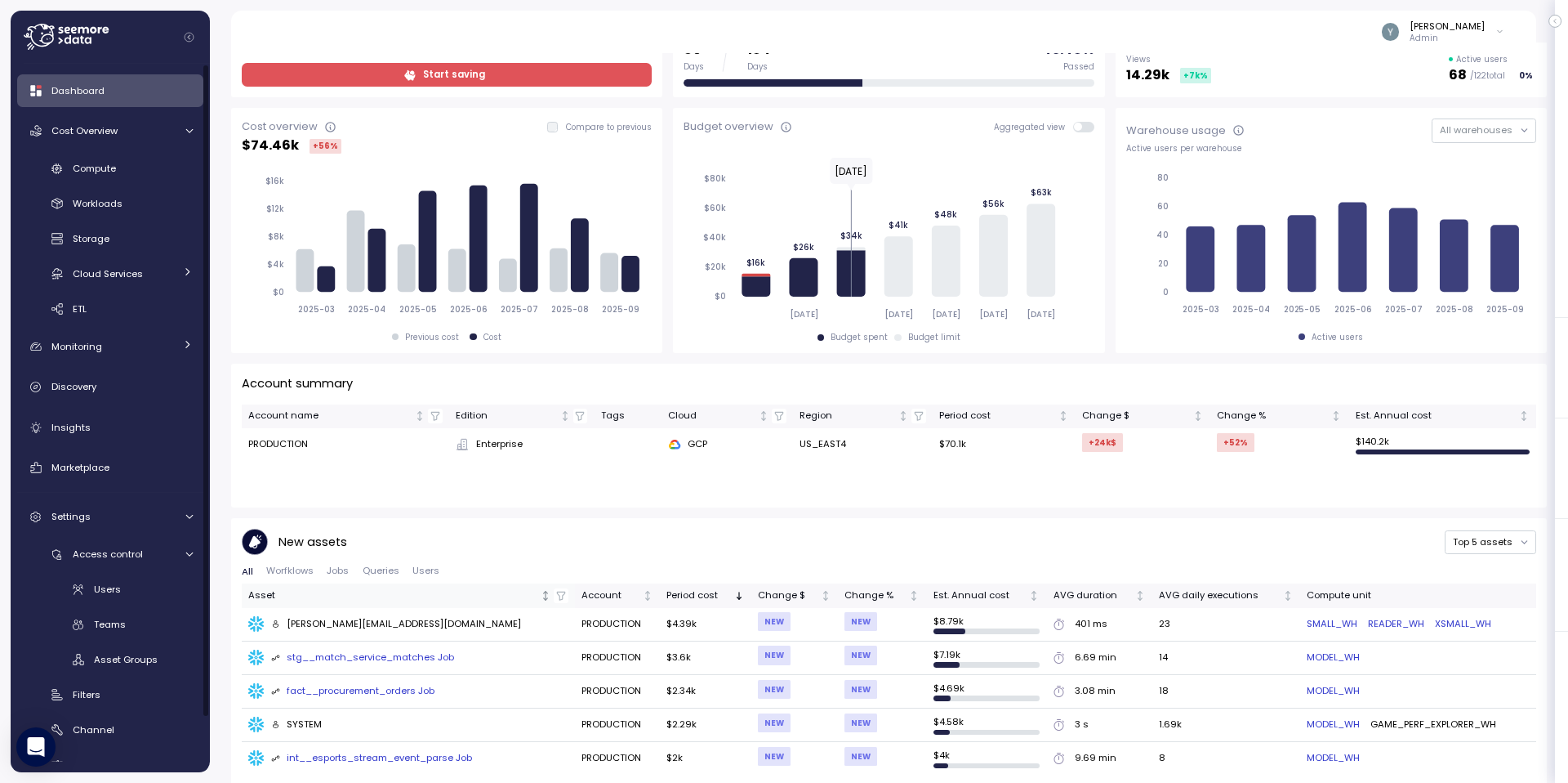
scroll to position [208, 0]
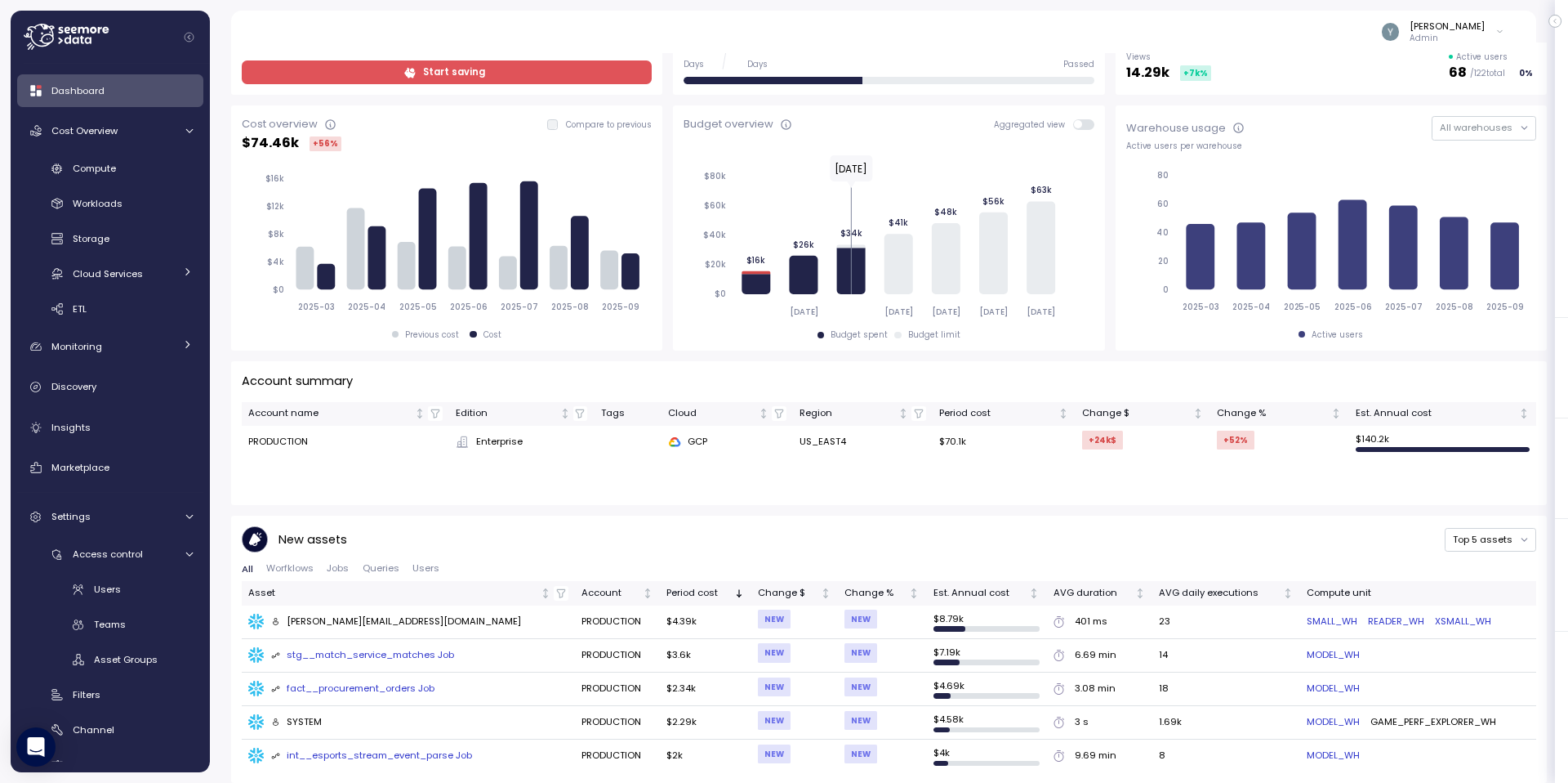
click at [340, 570] on span "Jobs" at bounding box center [338, 568] width 22 height 9
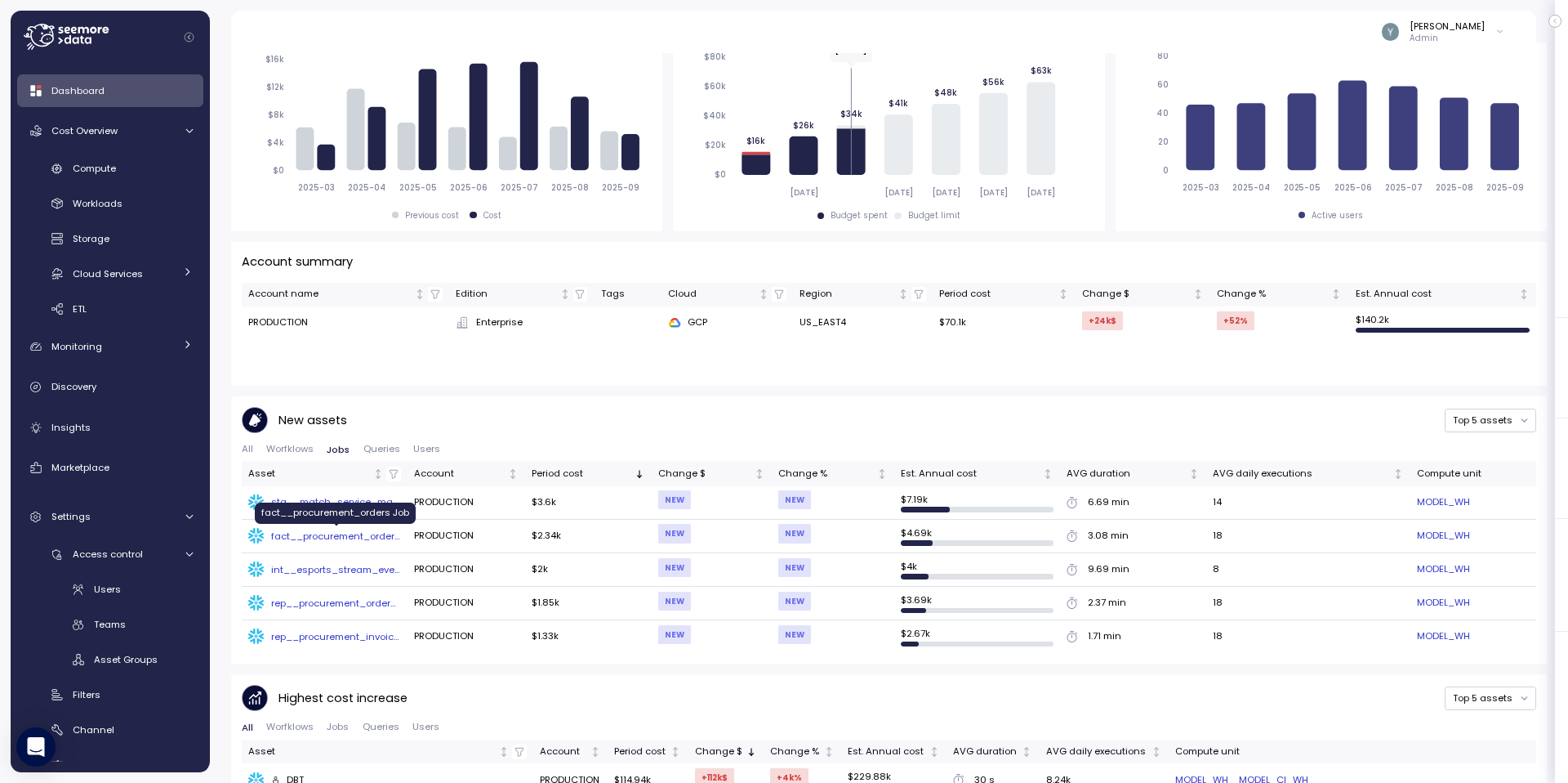
click at [333, 539] on div "fact__procurement_orders Job" at bounding box center [336, 536] width 130 height 13
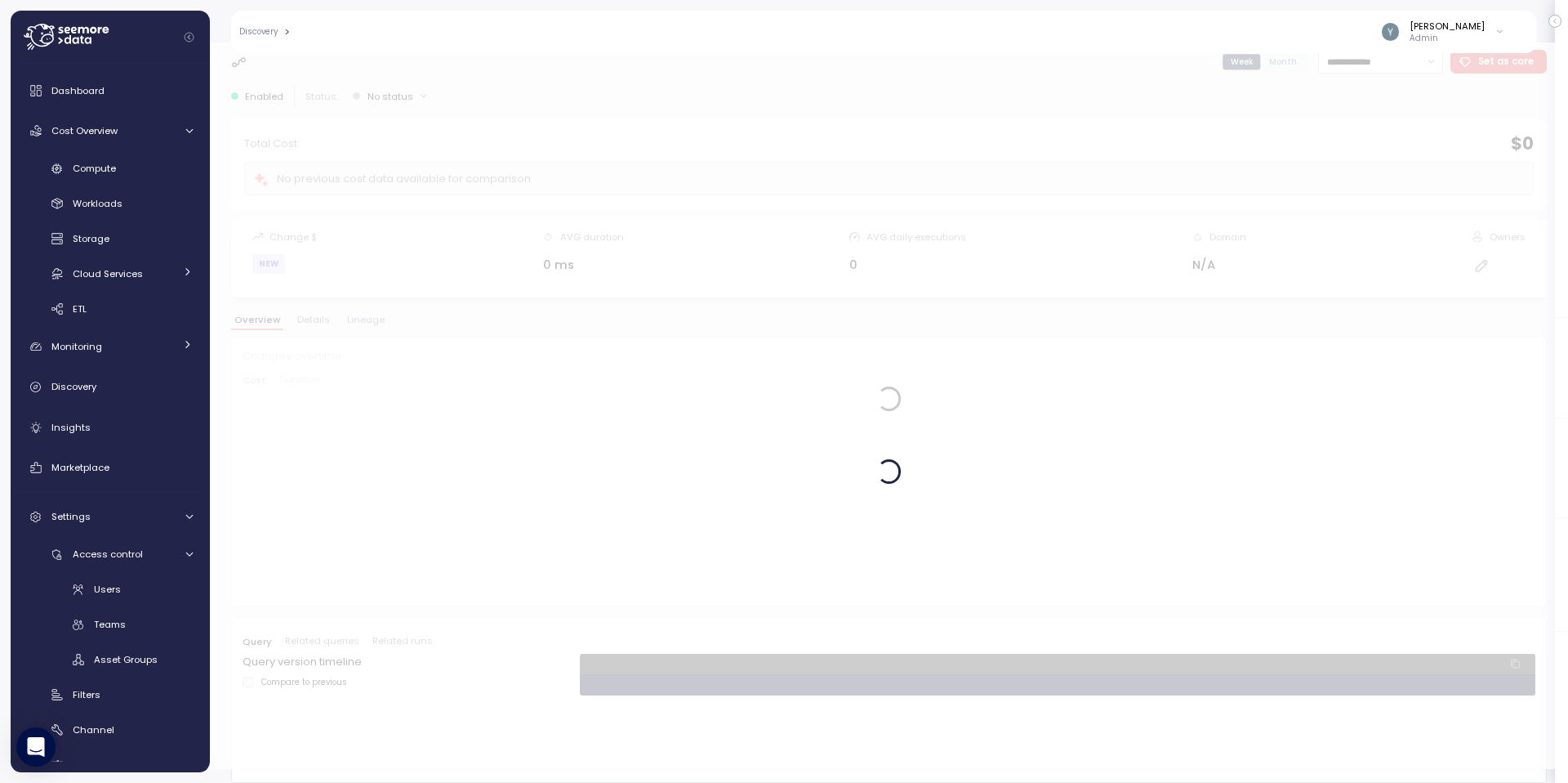
scroll to position [14, 0]
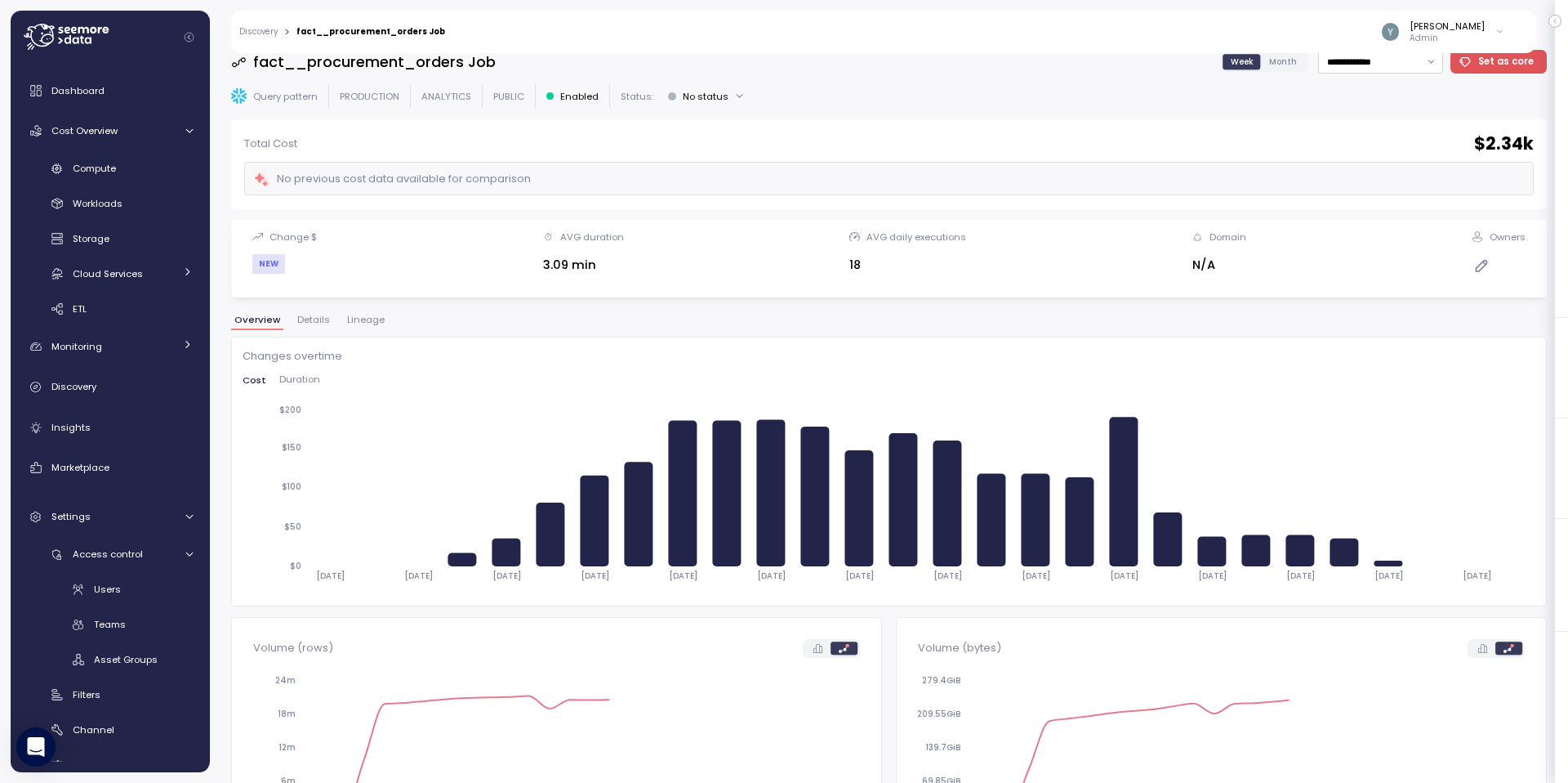
click at [367, 320] on span "Lineage" at bounding box center [365, 319] width 38 height 9
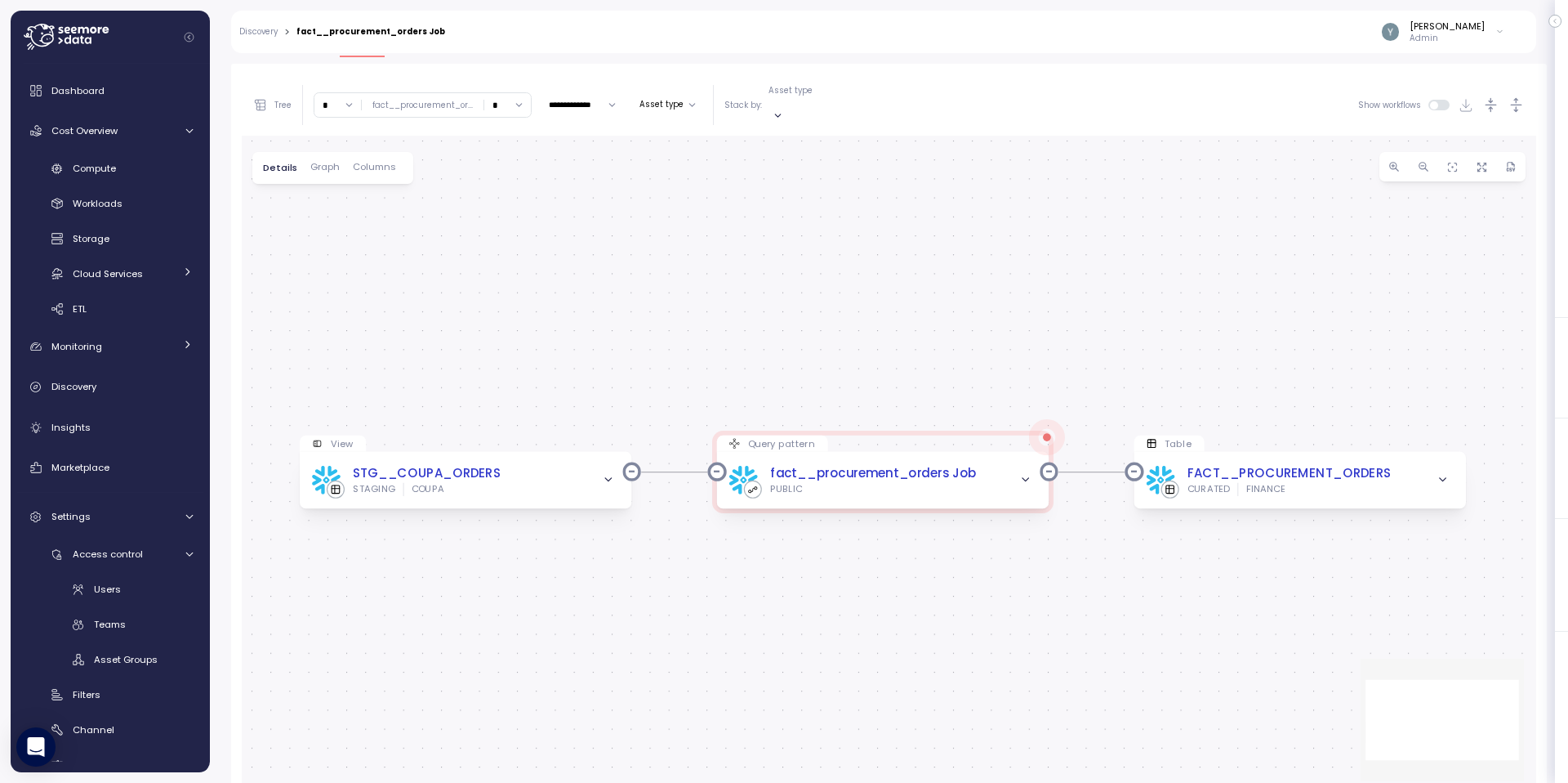
scroll to position [308, 0]
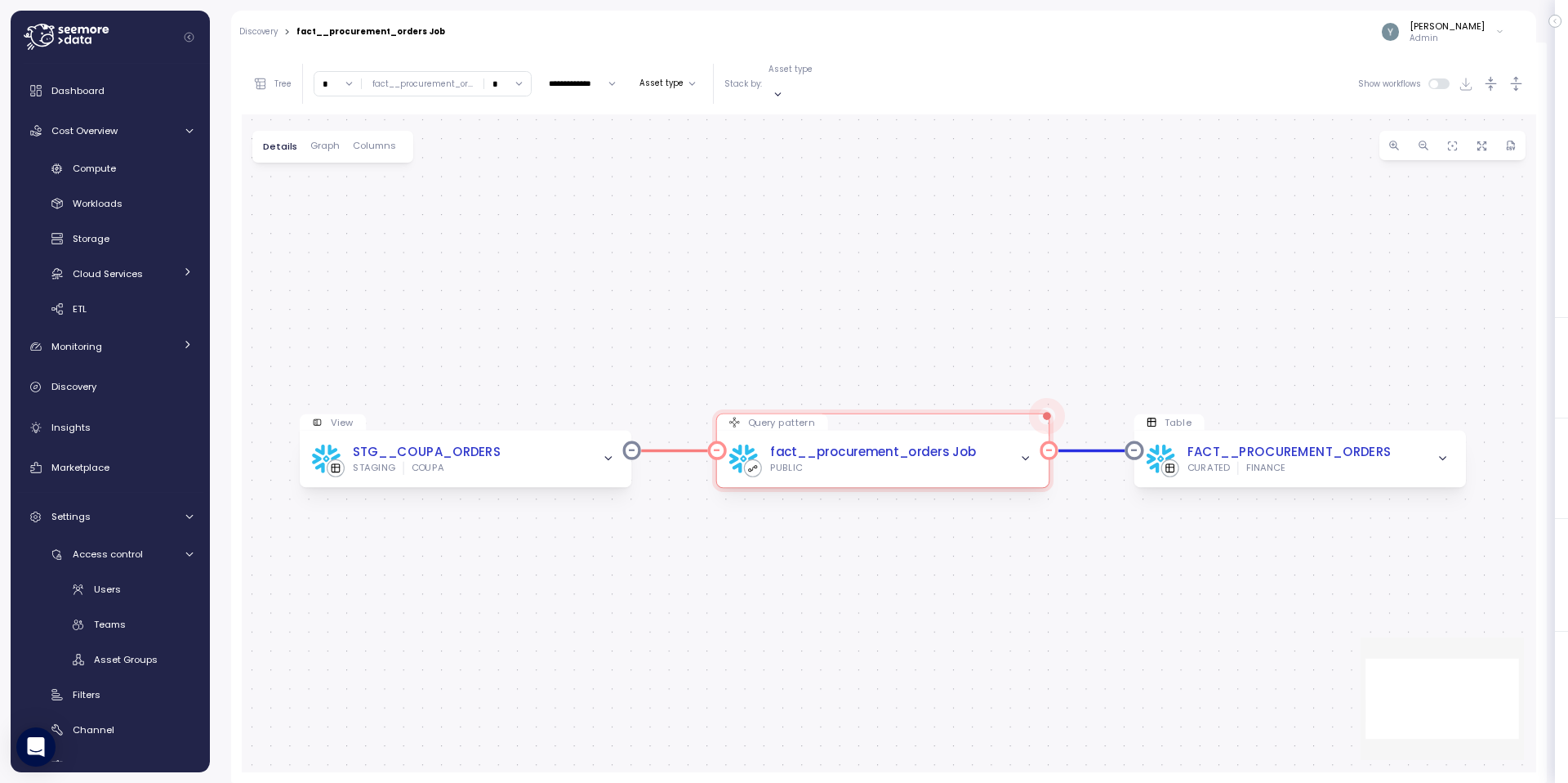
click at [1021, 453] on icon "button" at bounding box center [1025, 459] width 13 height 13
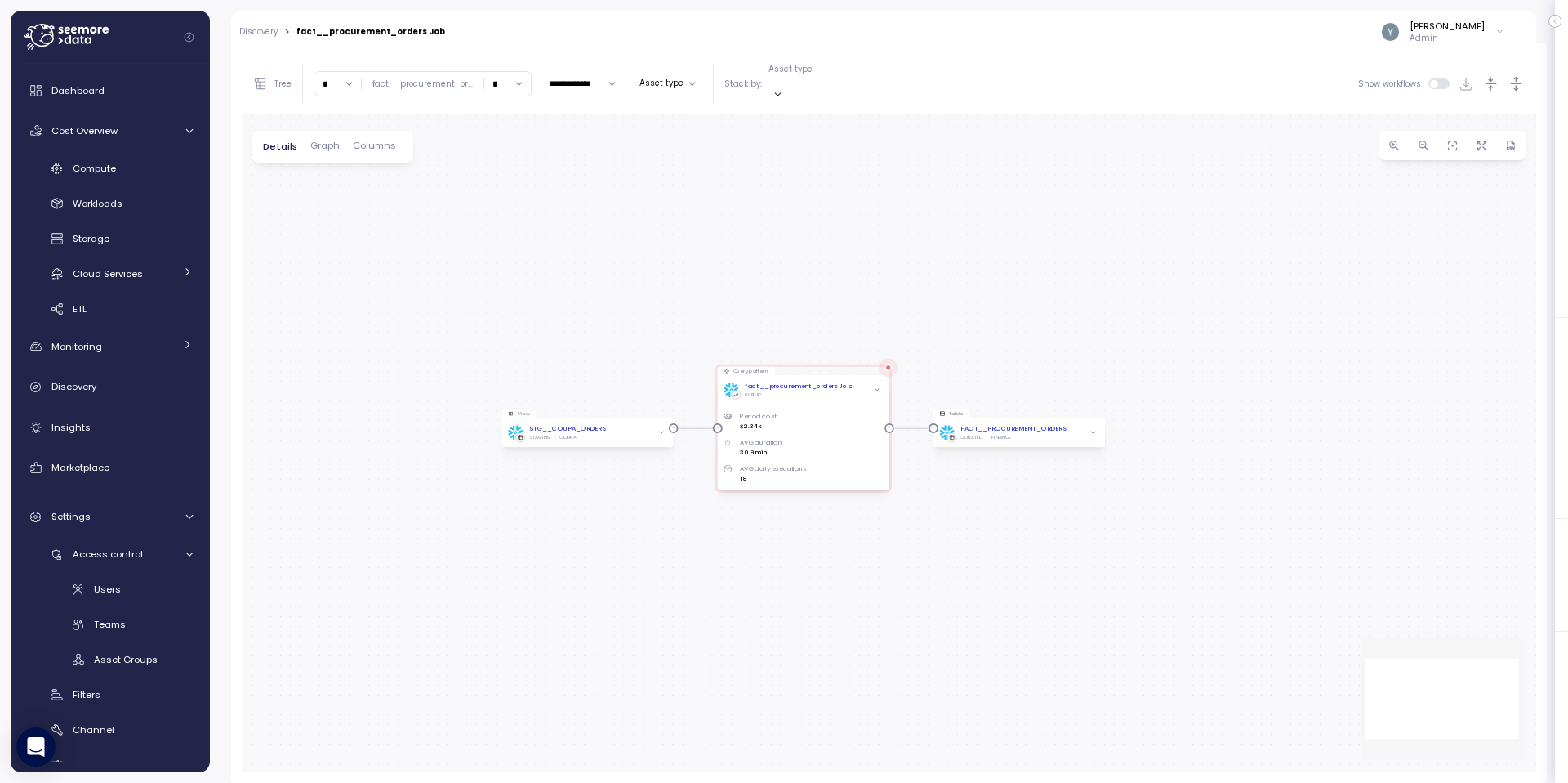
drag, startPoint x: 1011, startPoint y: 610, endPoint x: 822, endPoint y: 498, distance: 219.7
click at [823, 498] on div "View STG__COUPA_ORDERS STAGING COUPA Query pattern fact__procurement_orders Job…" at bounding box center [889, 443] width 1294 height 658
click at [512, 74] on input "*" at bounding box center [507, 84] width 46 height 24
type input "*"
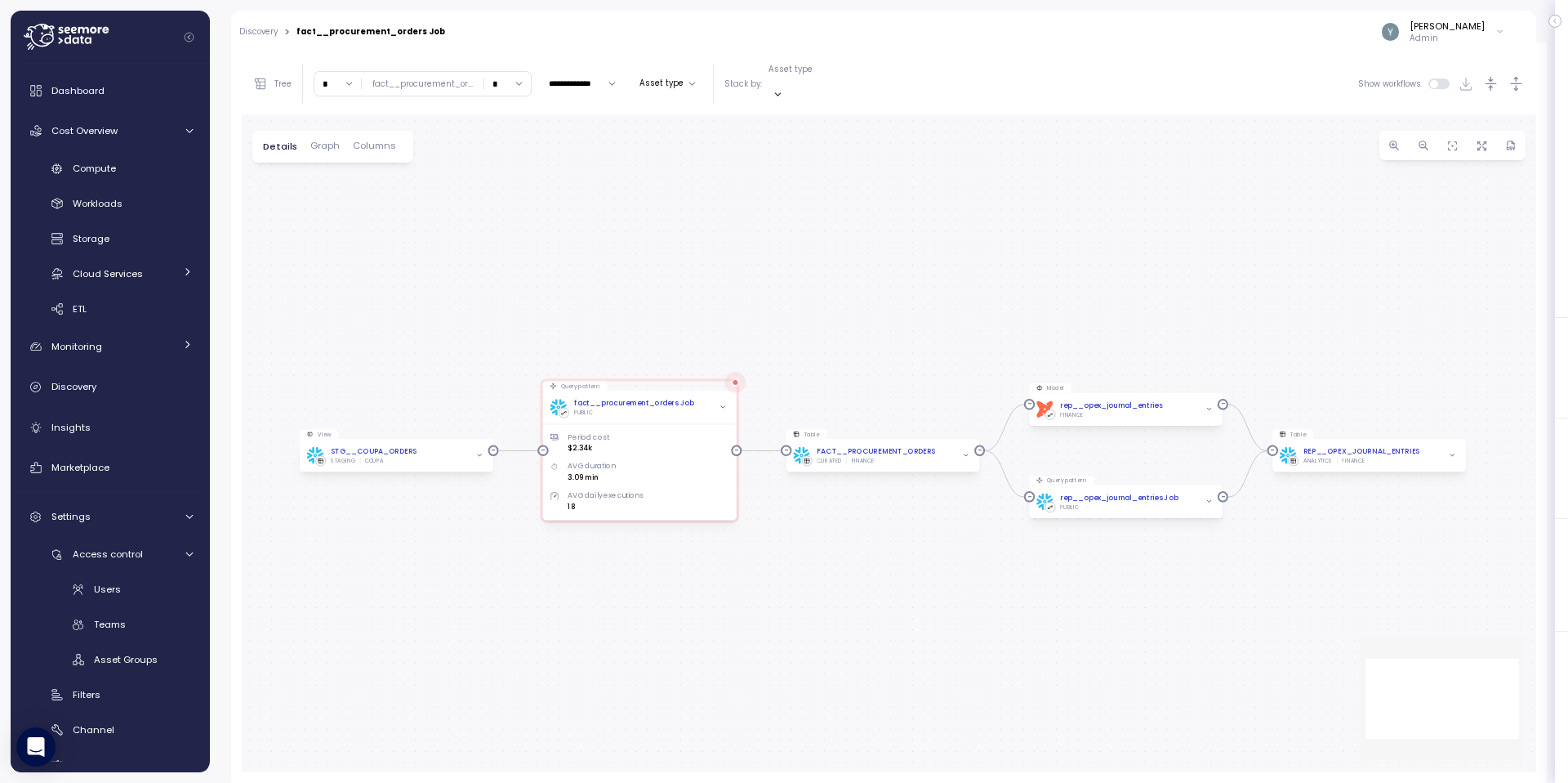
click at [320, 141] on span "Graph" at bounding box center [324, 145] width 29 height 9
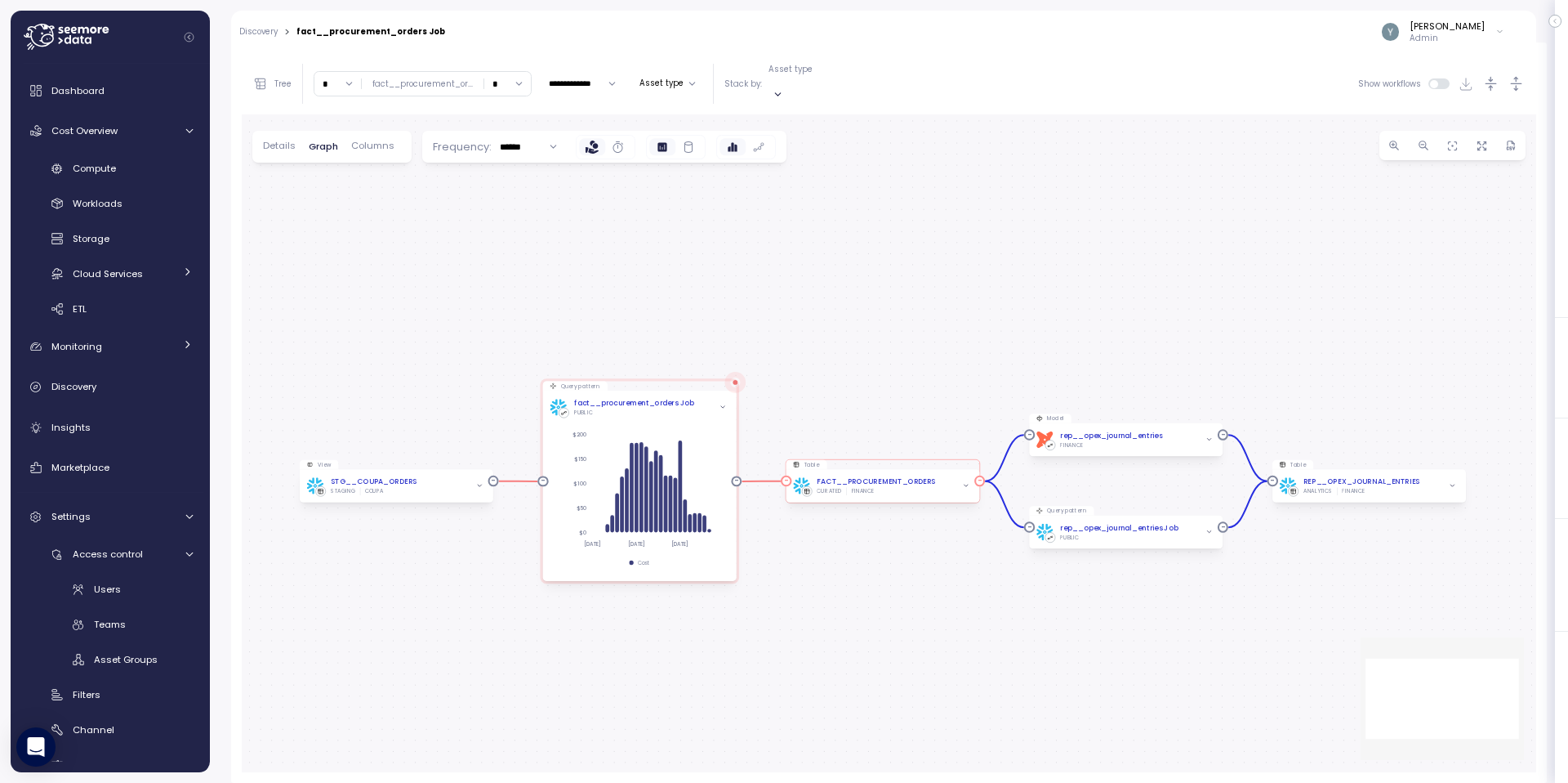
click at [962, 481] on span "button" at bounding box center [966, 486] width 12 height 12
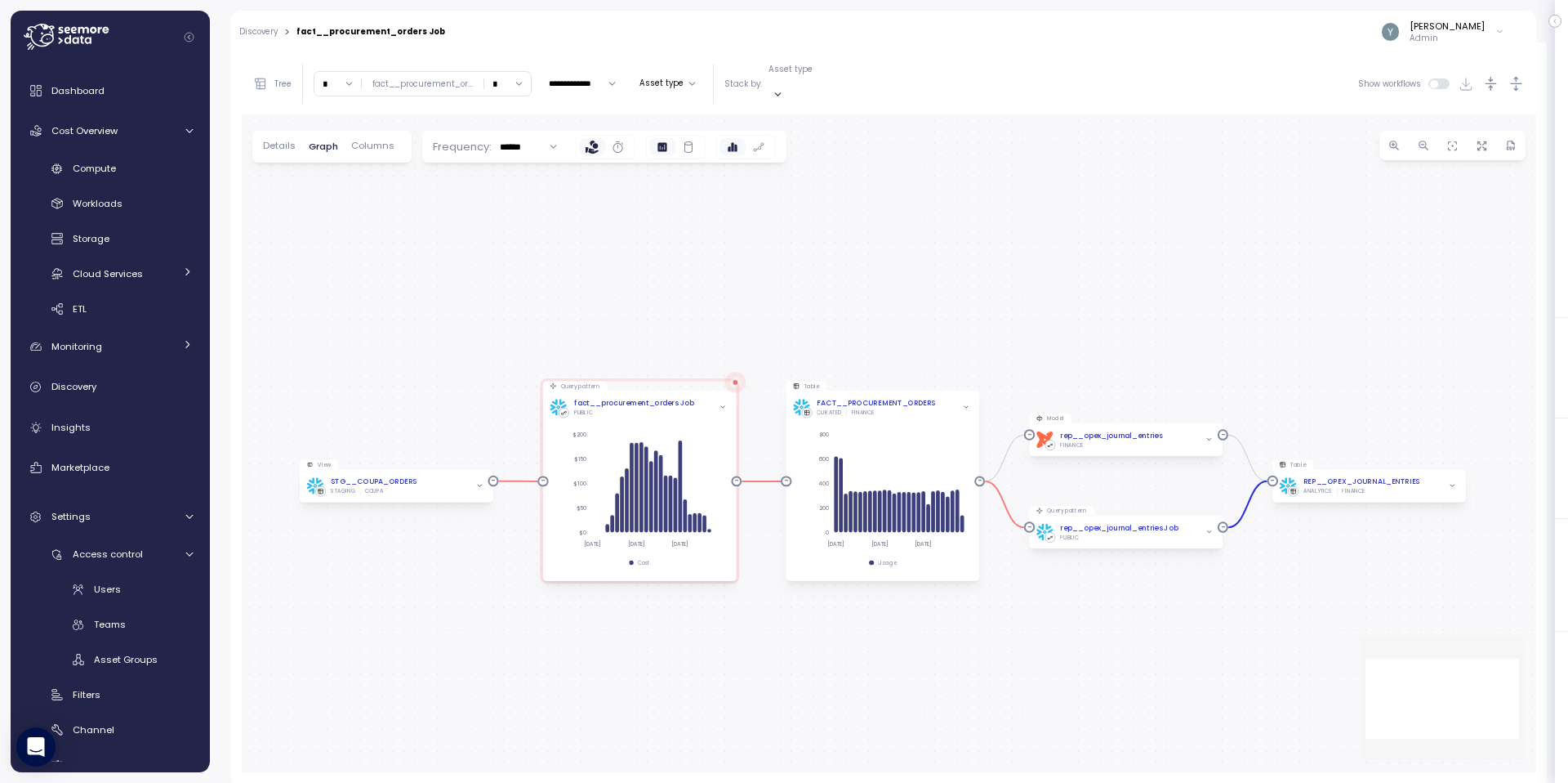
click at [1208, 528] on icon "button" at bounding box center [1209, 532] width 8 height 8
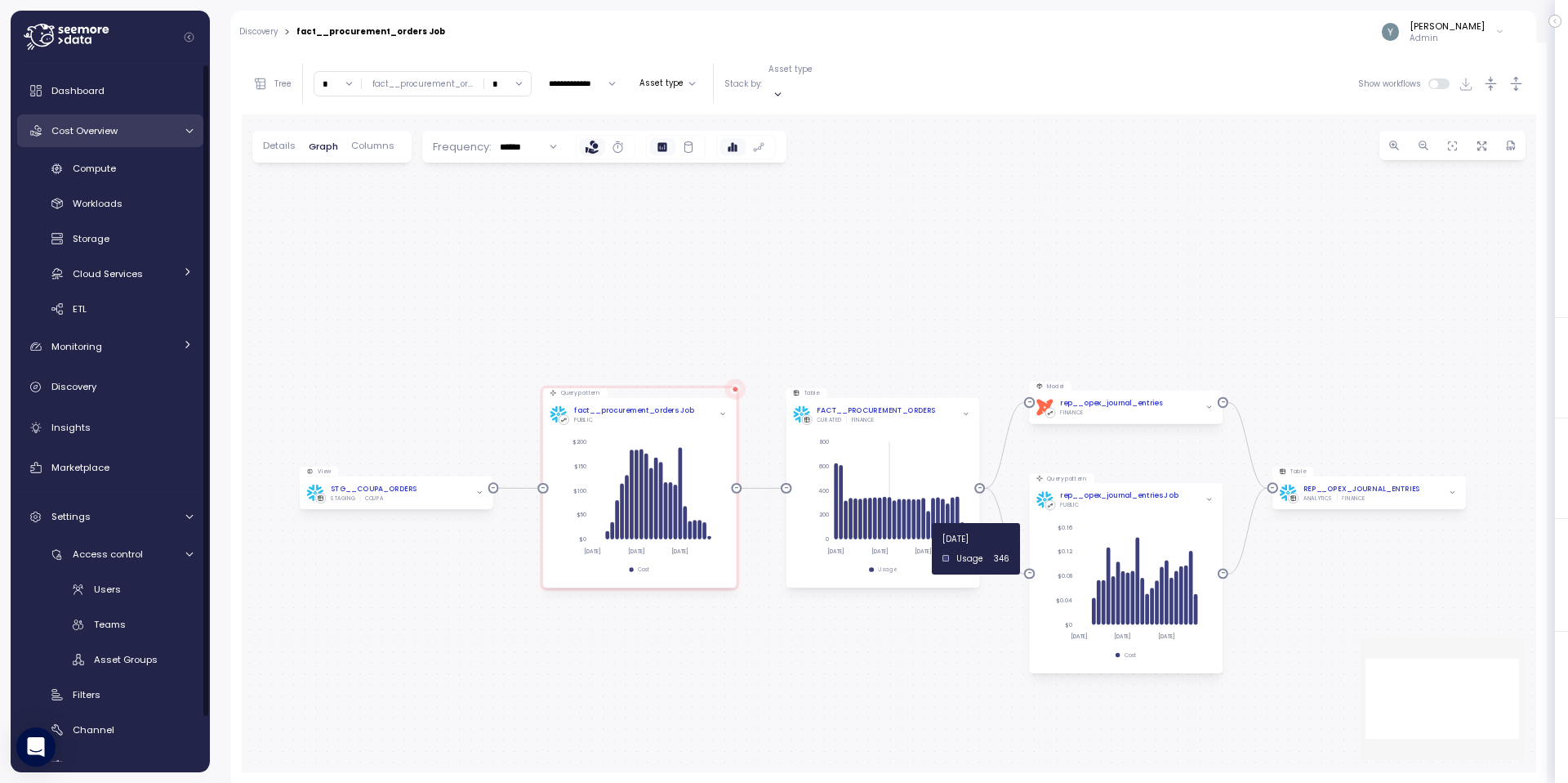
click at [89, 131] on span "Cost Overview" at bounding box center [84, 131] width 66 height 13
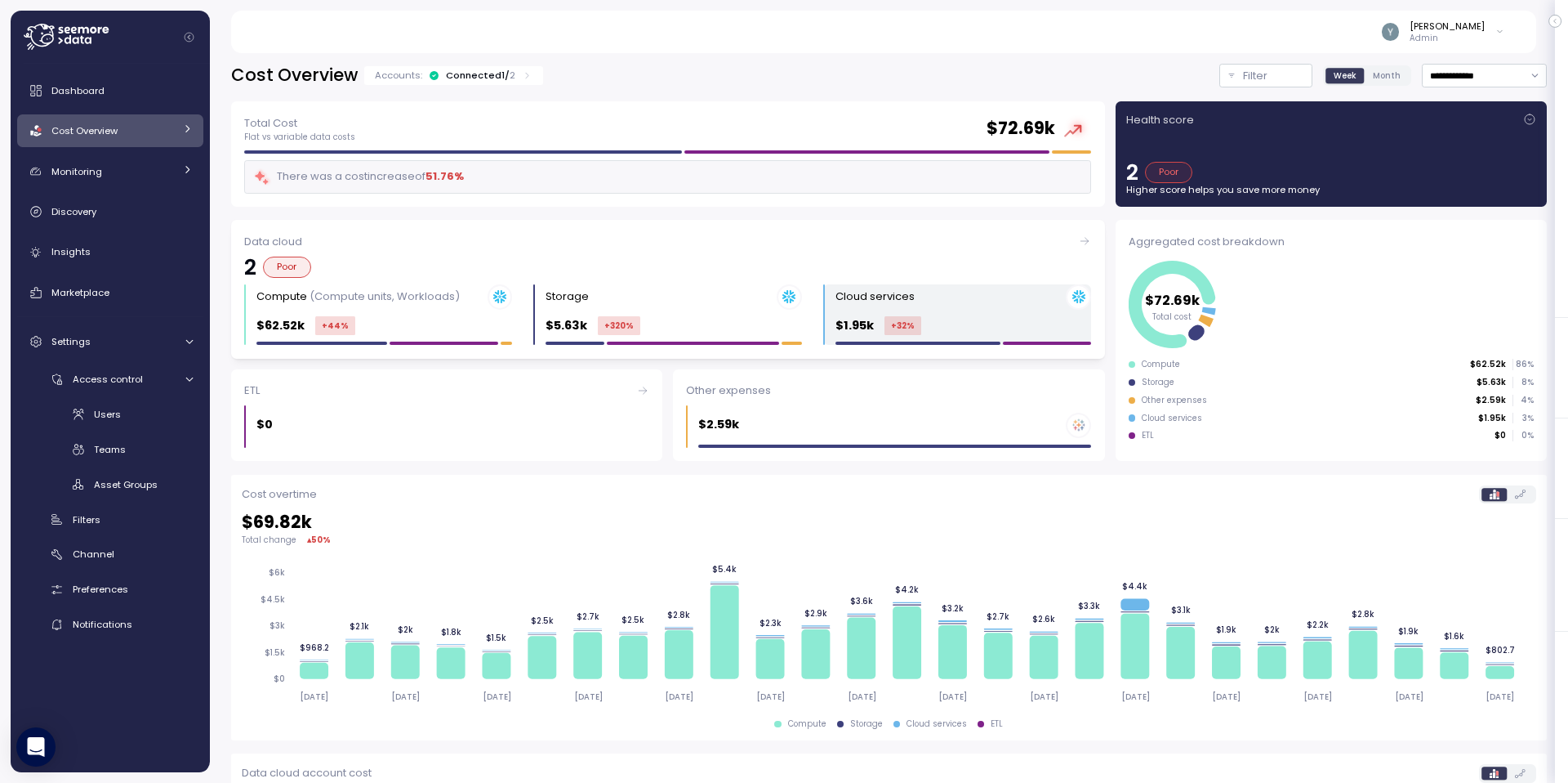
click at [878, 307] on div "Cloud services" at bounding box center [963, 297] width 255 height 25
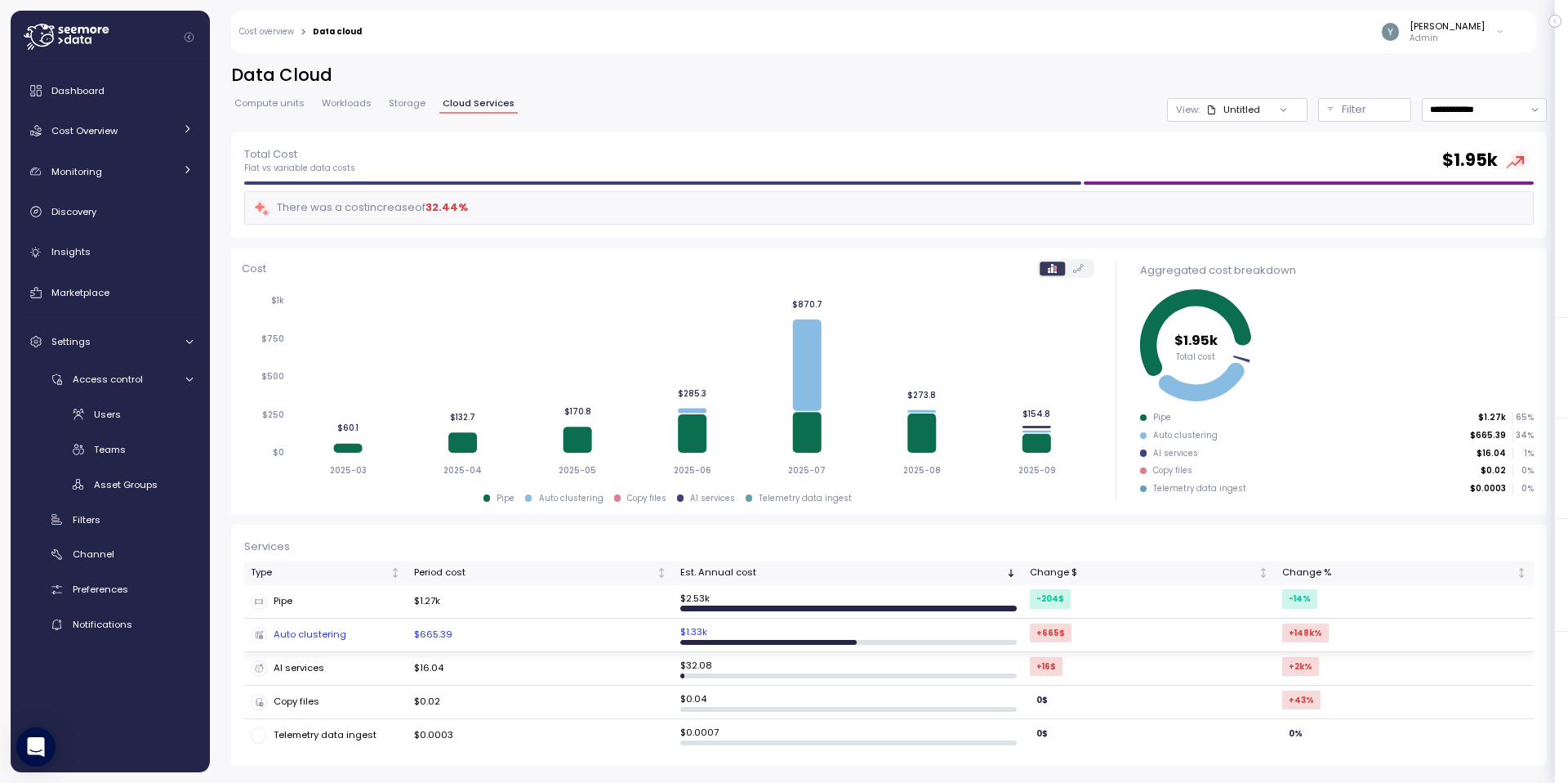
click at [331, 635] on div "Auto clustering" at bounding box center [326, 634] width 150 height 16
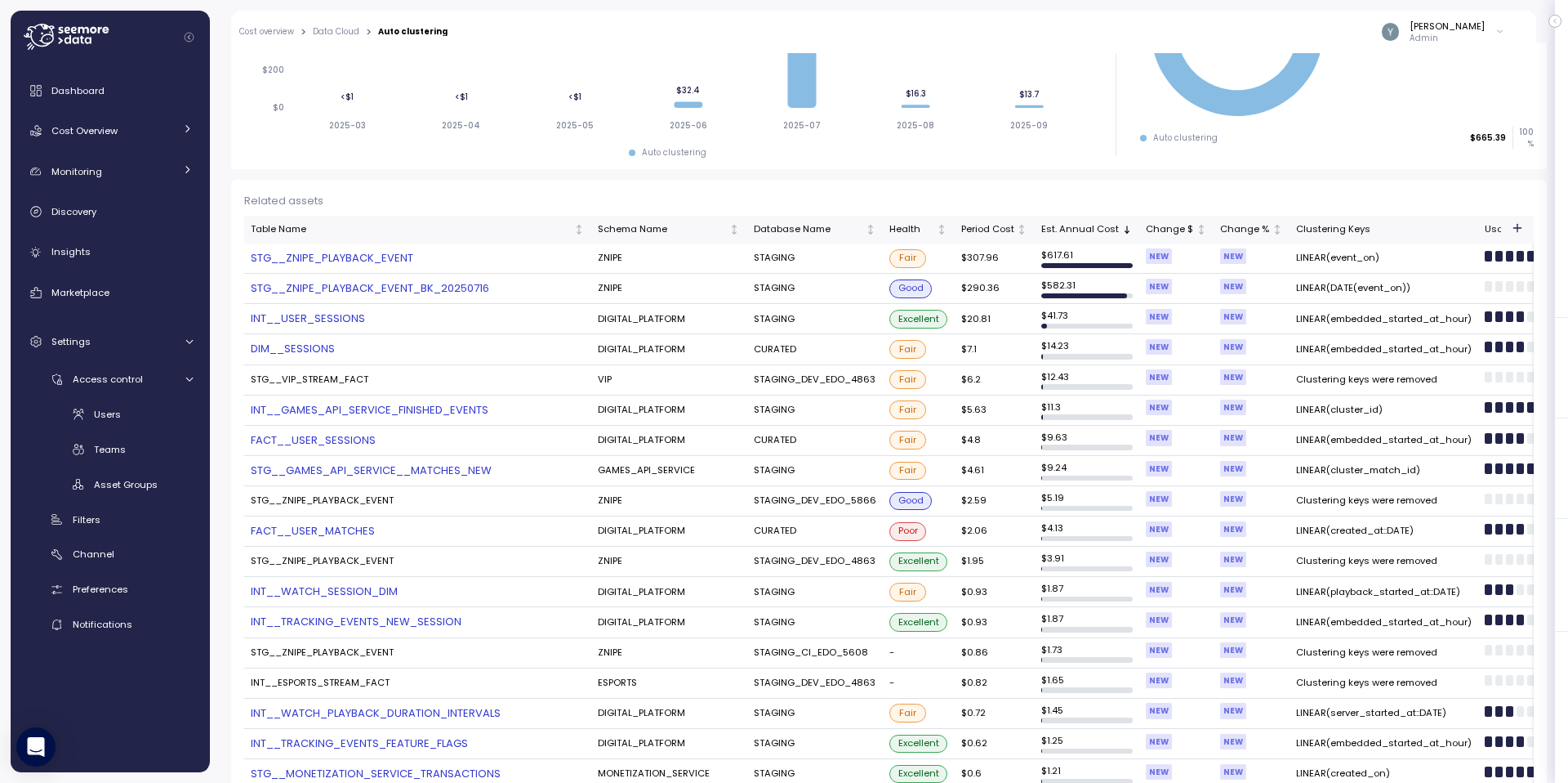
scroll to position [312, 0]
click at [996, 539] on td "$2.06" at bounding box center [994, 531] width 80 height 30
click at [1011, 533] on td "$2.06" at bounding box center [994, 531] width 80 height 30
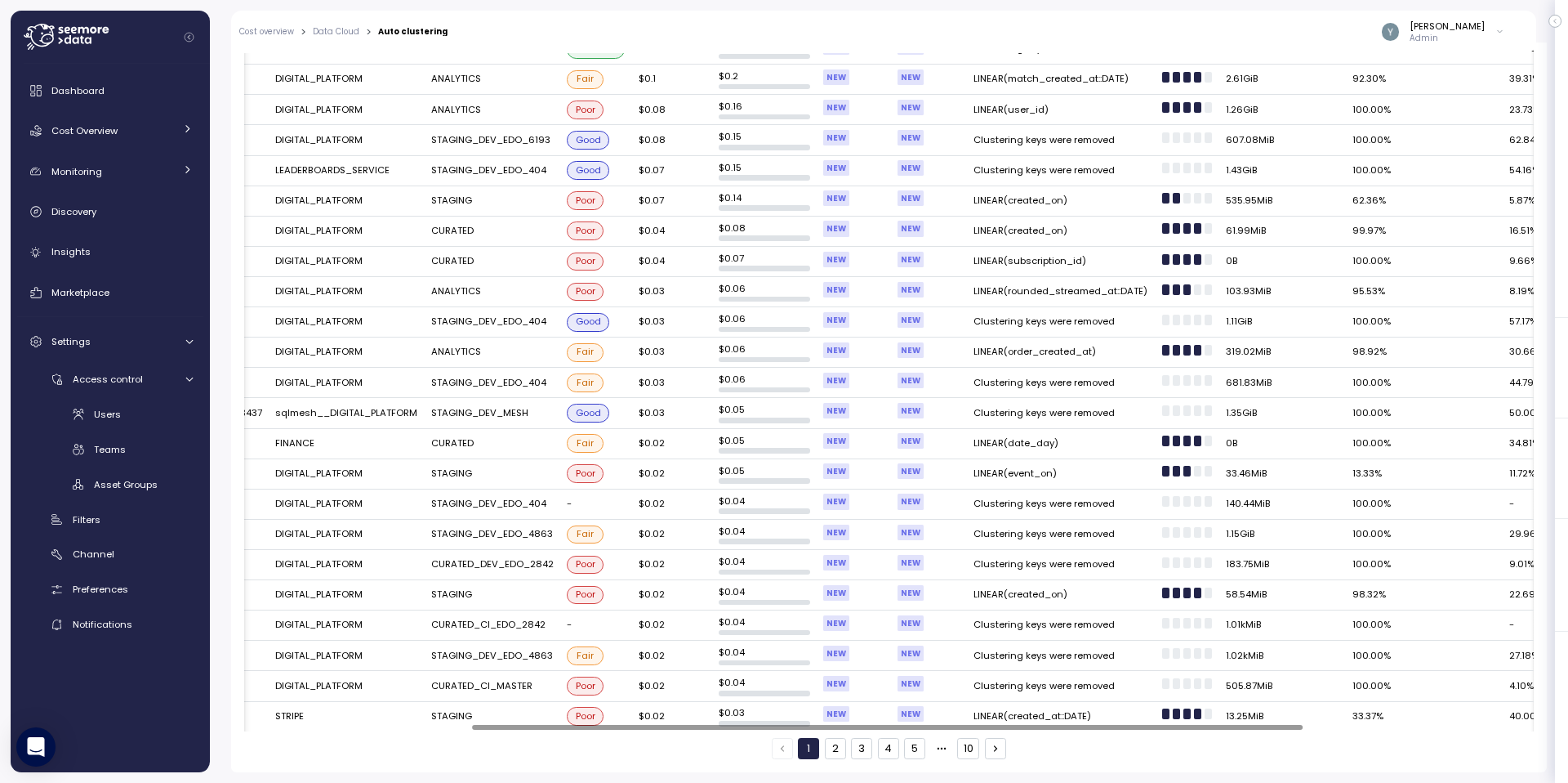
scroll to position [0, 464]
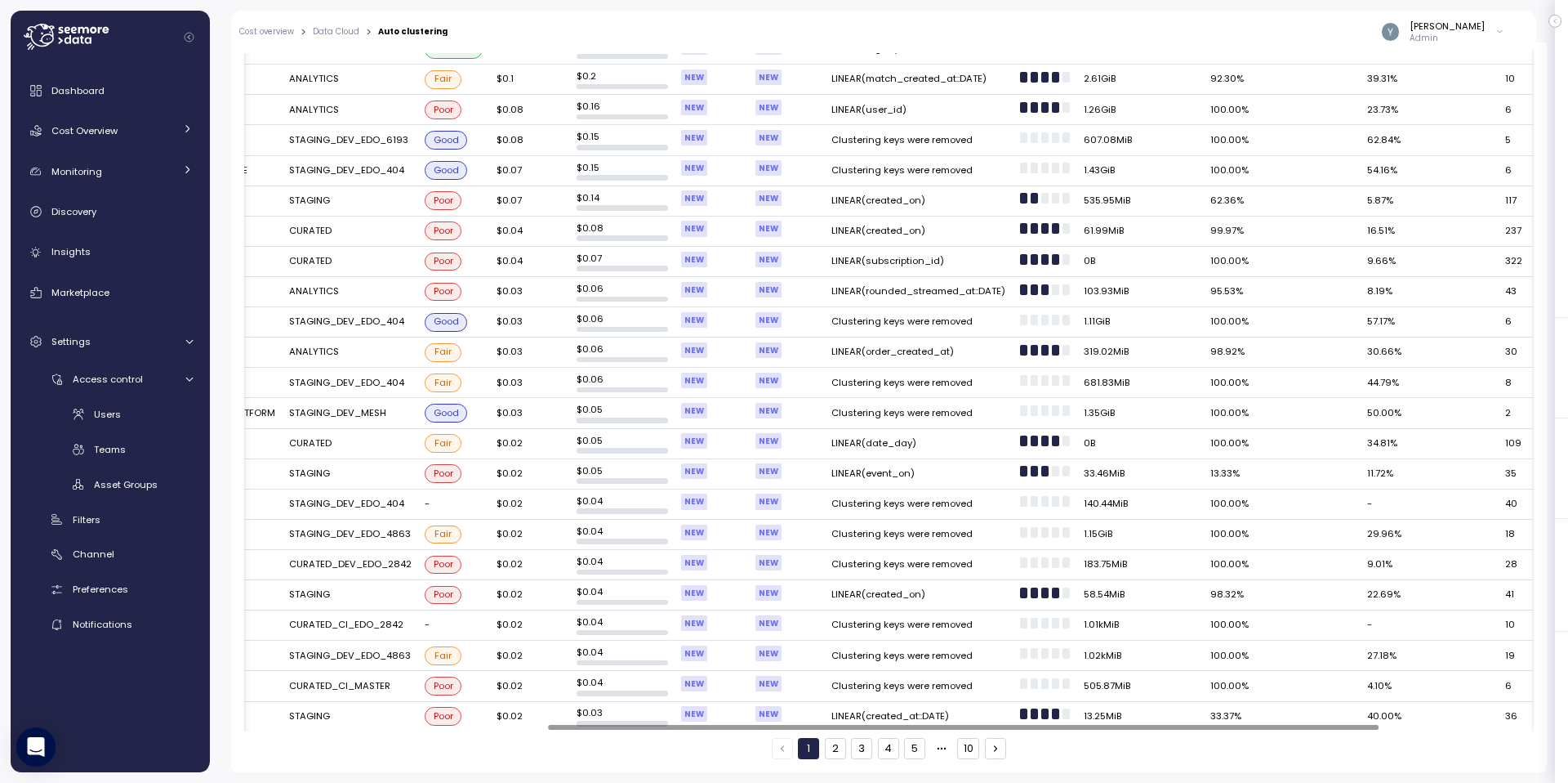
click at [1329, 714] on div at bounding box center [962, 727] width 831 height 5
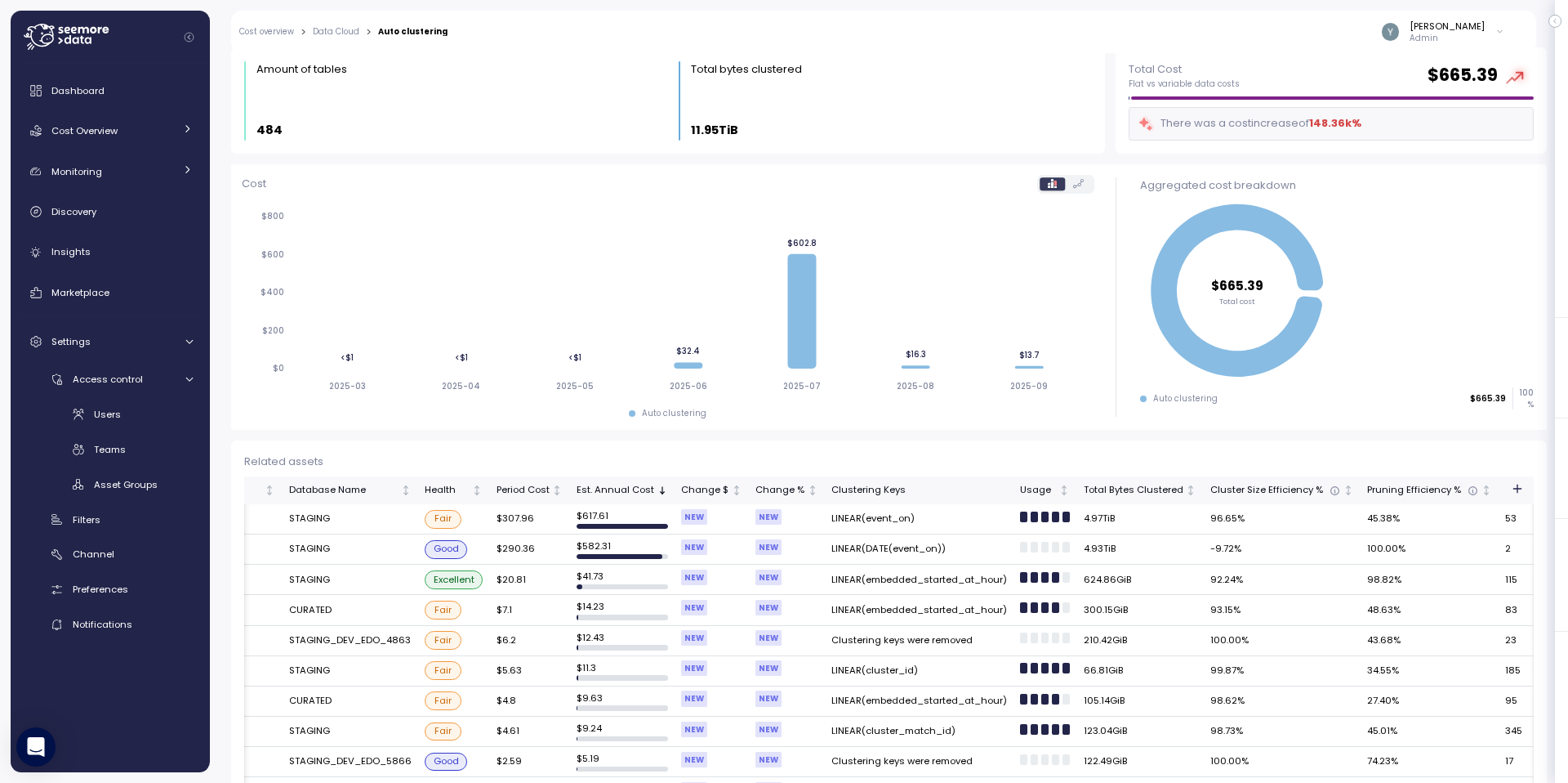
scroll to position [50, 0]
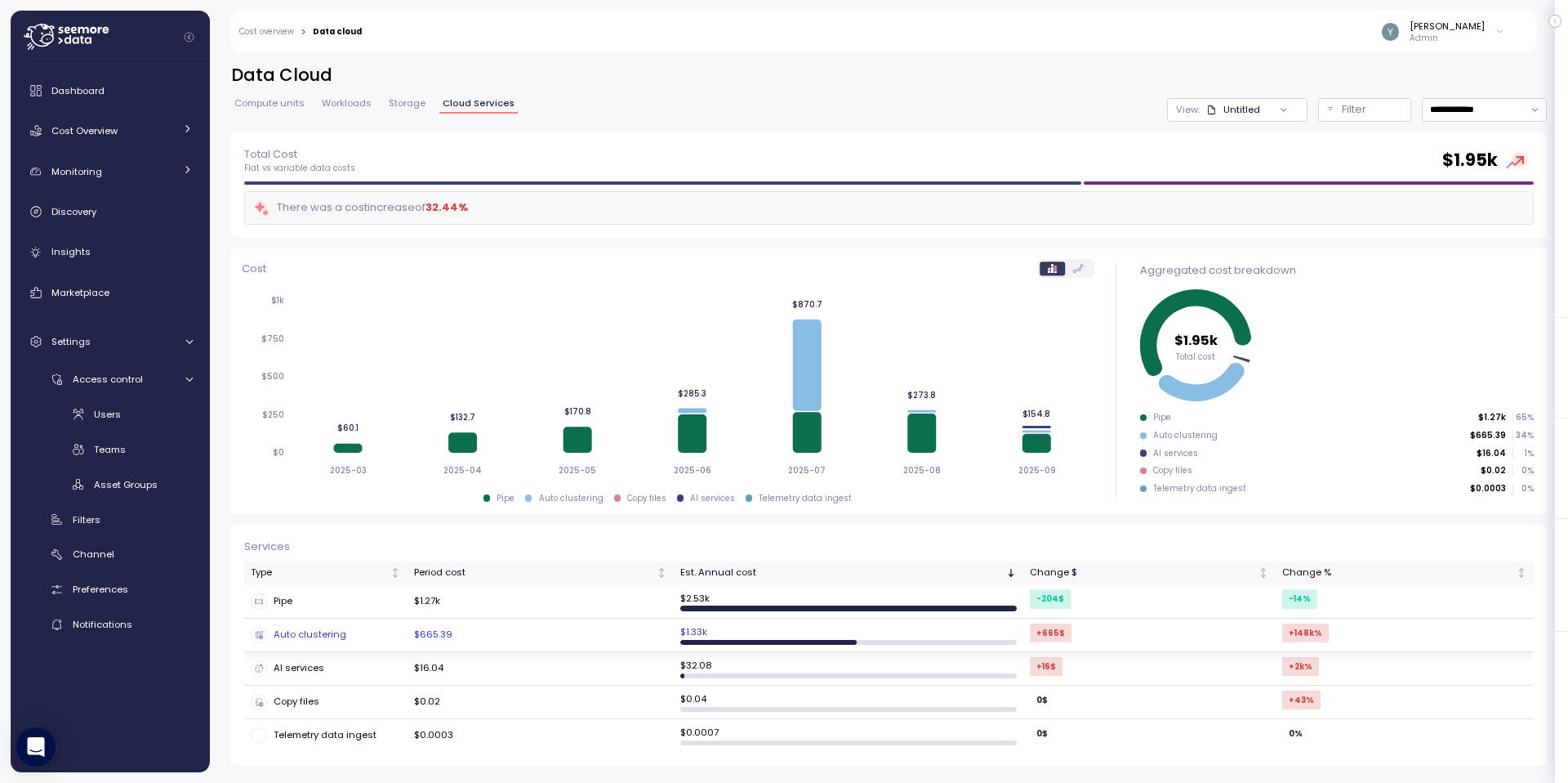
click at [380, 643] on td "Auto clustering" at bounding box center [326, 635] width 163 height 34
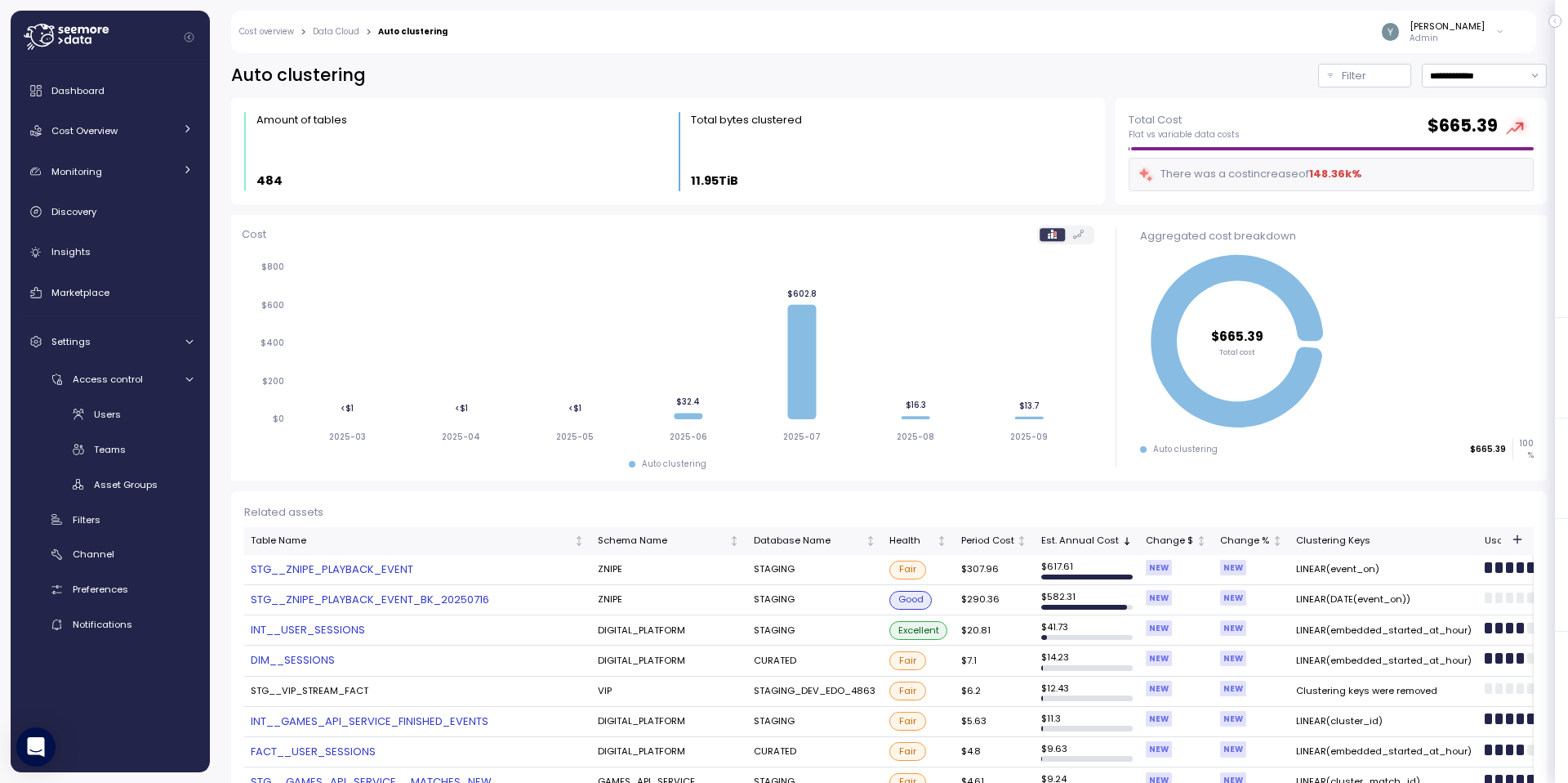
scroll to position [134, 0]
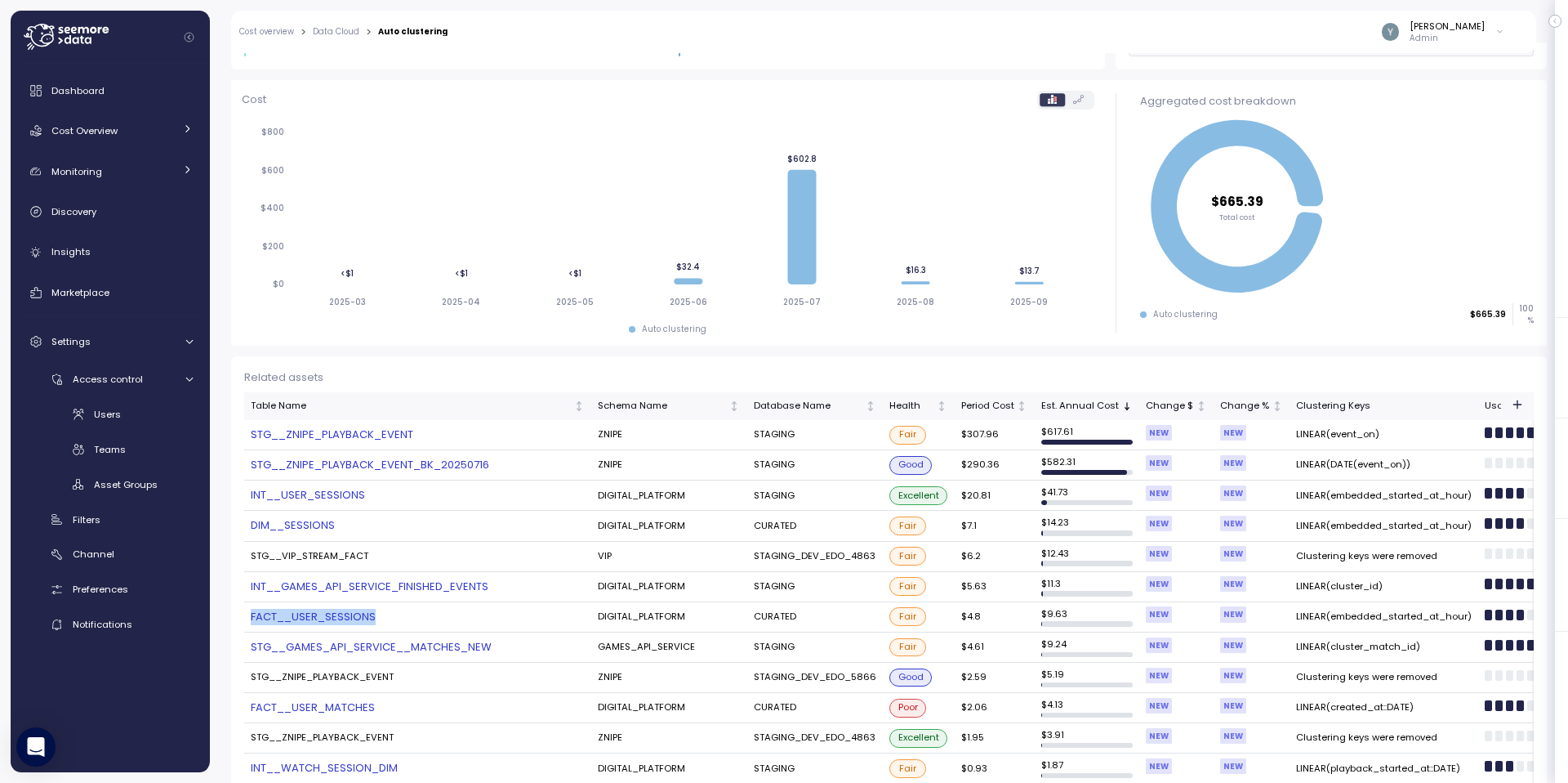
drag, startPoint x: 585, startPoint y: 607, endPoint x: 464, endPoint y: 608, distance: 121.0
click at [464, 608] on td "FACT__USER_SESSIONS" at bounding box center [417, 617] width 347 height 30
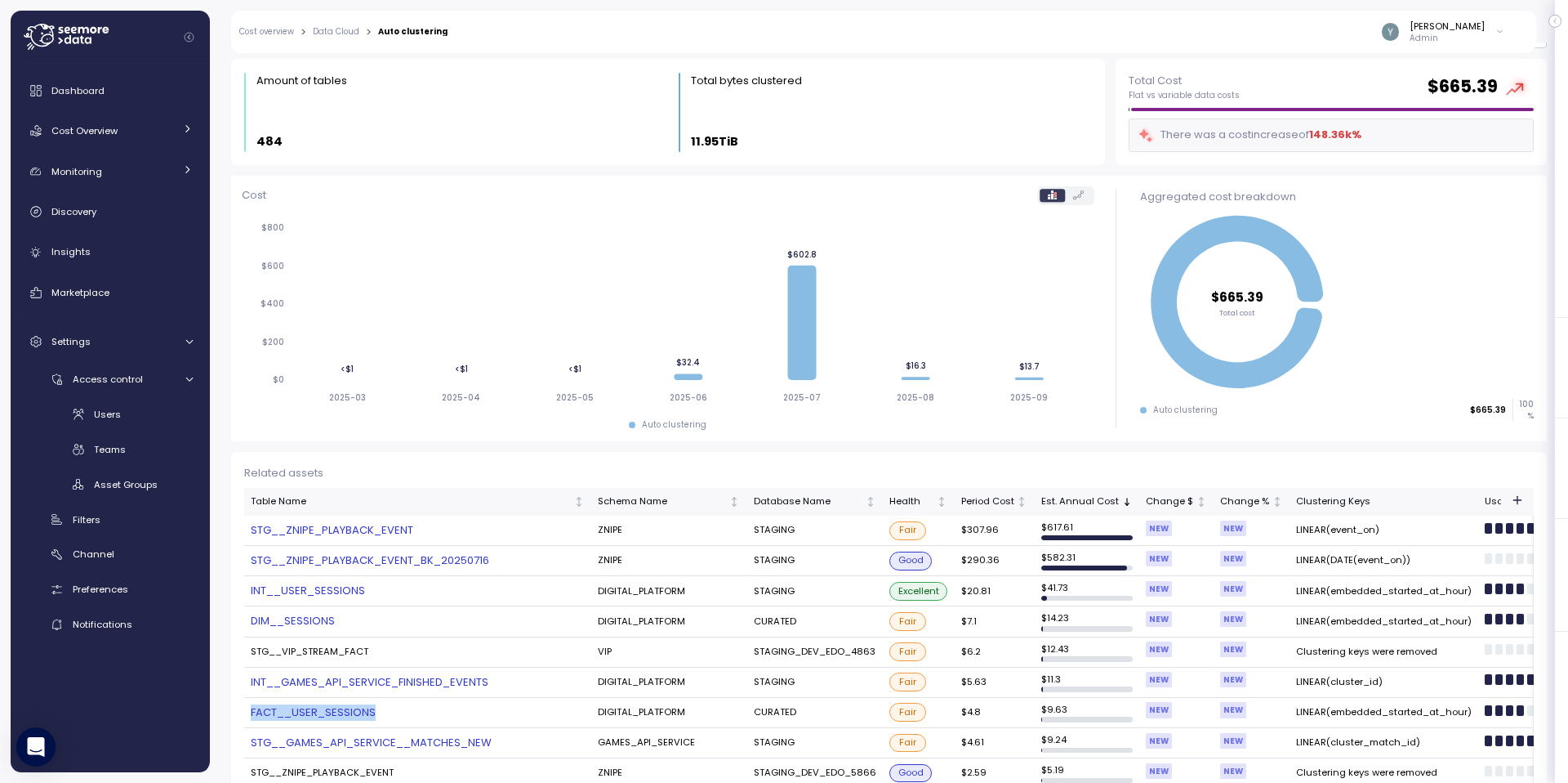
scroll to position [0, 0]
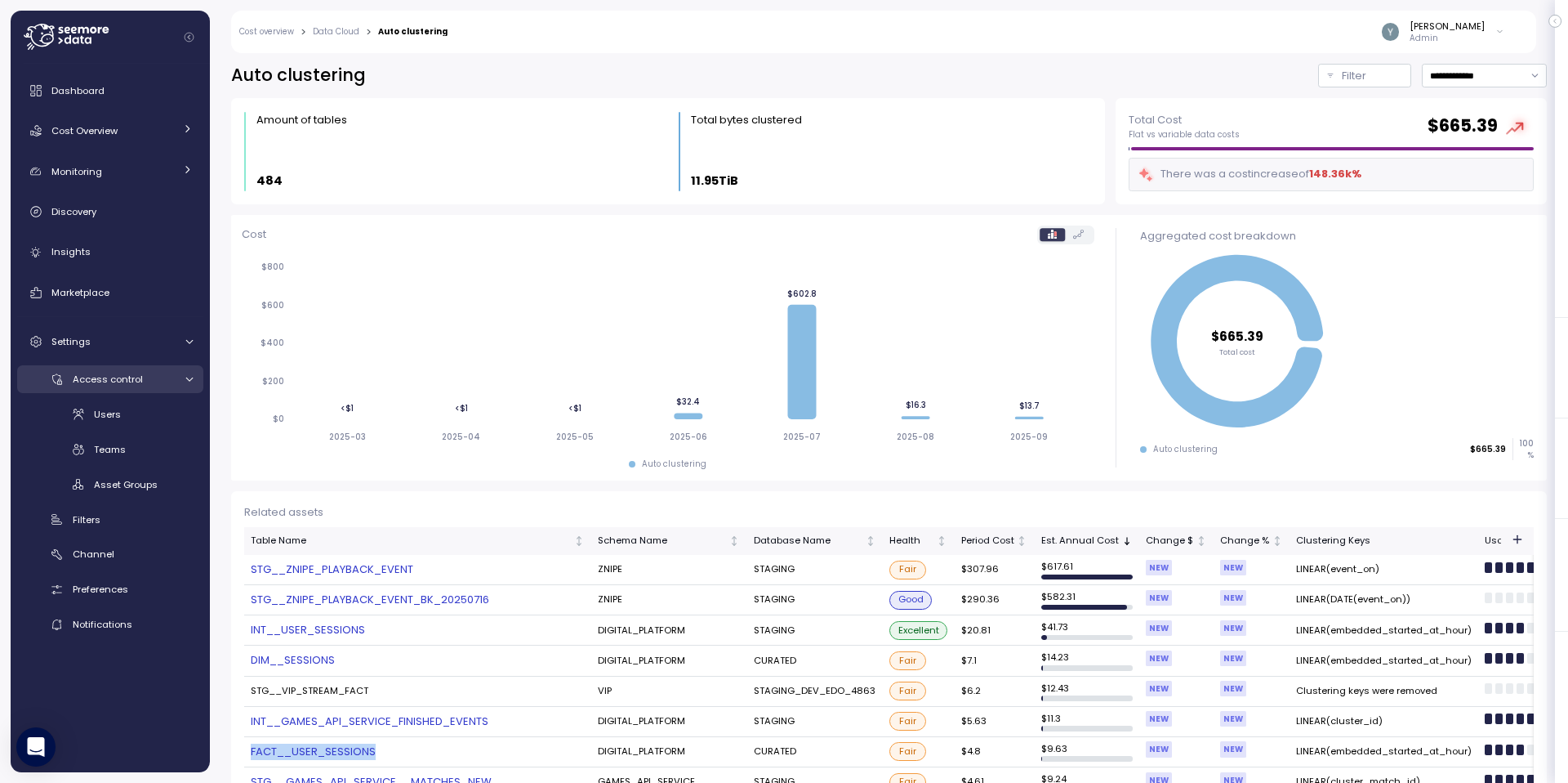
click at [190, 376] on icon at bounding box center [189, 379] width 11 height 11
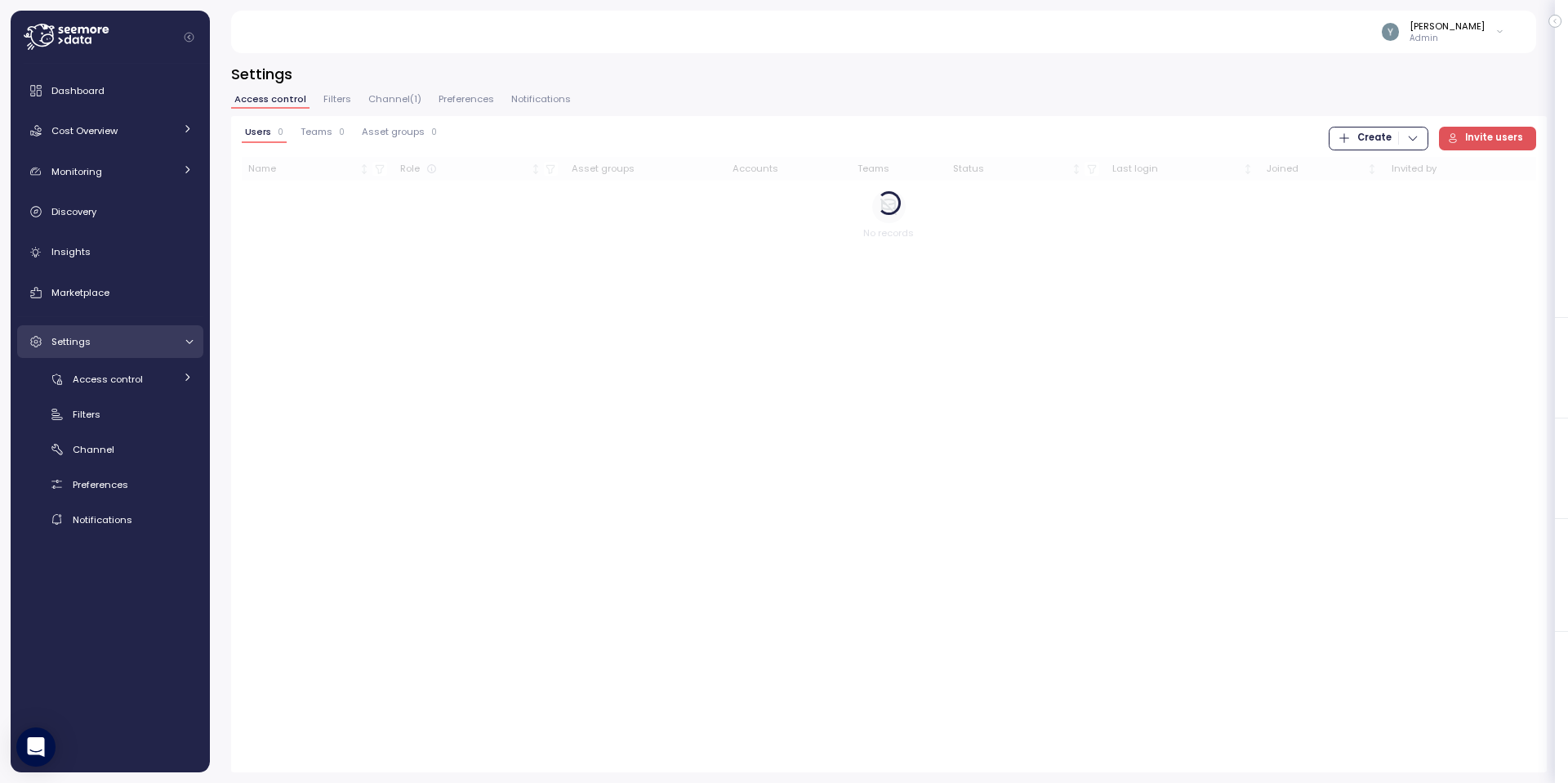
click at [190, 344] on icon at bounding box center [189, 341] width 11 height 11
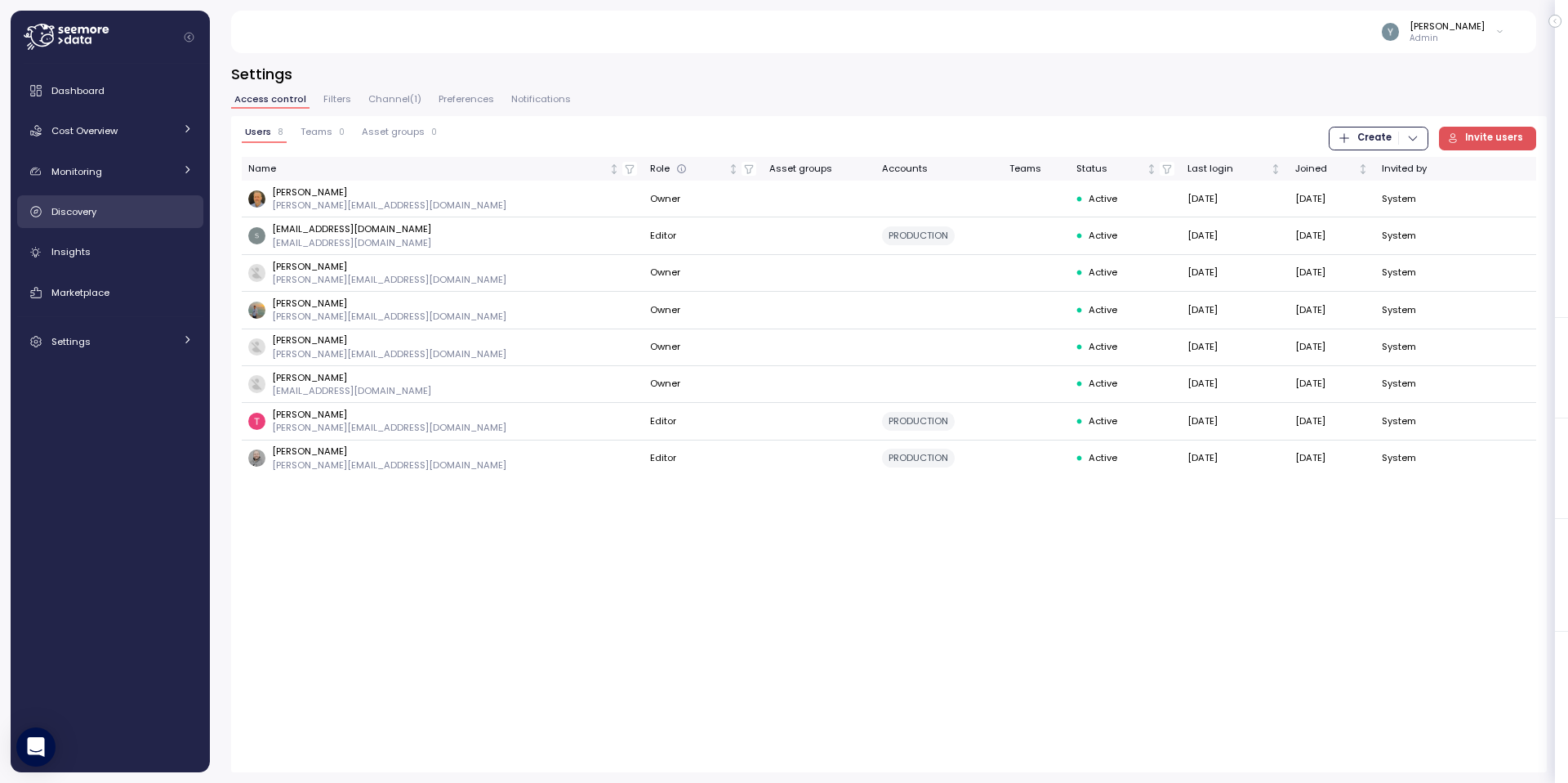
click at [90, 213] on span "Discovery" at bounding box center [73, 212] width 45 height 13
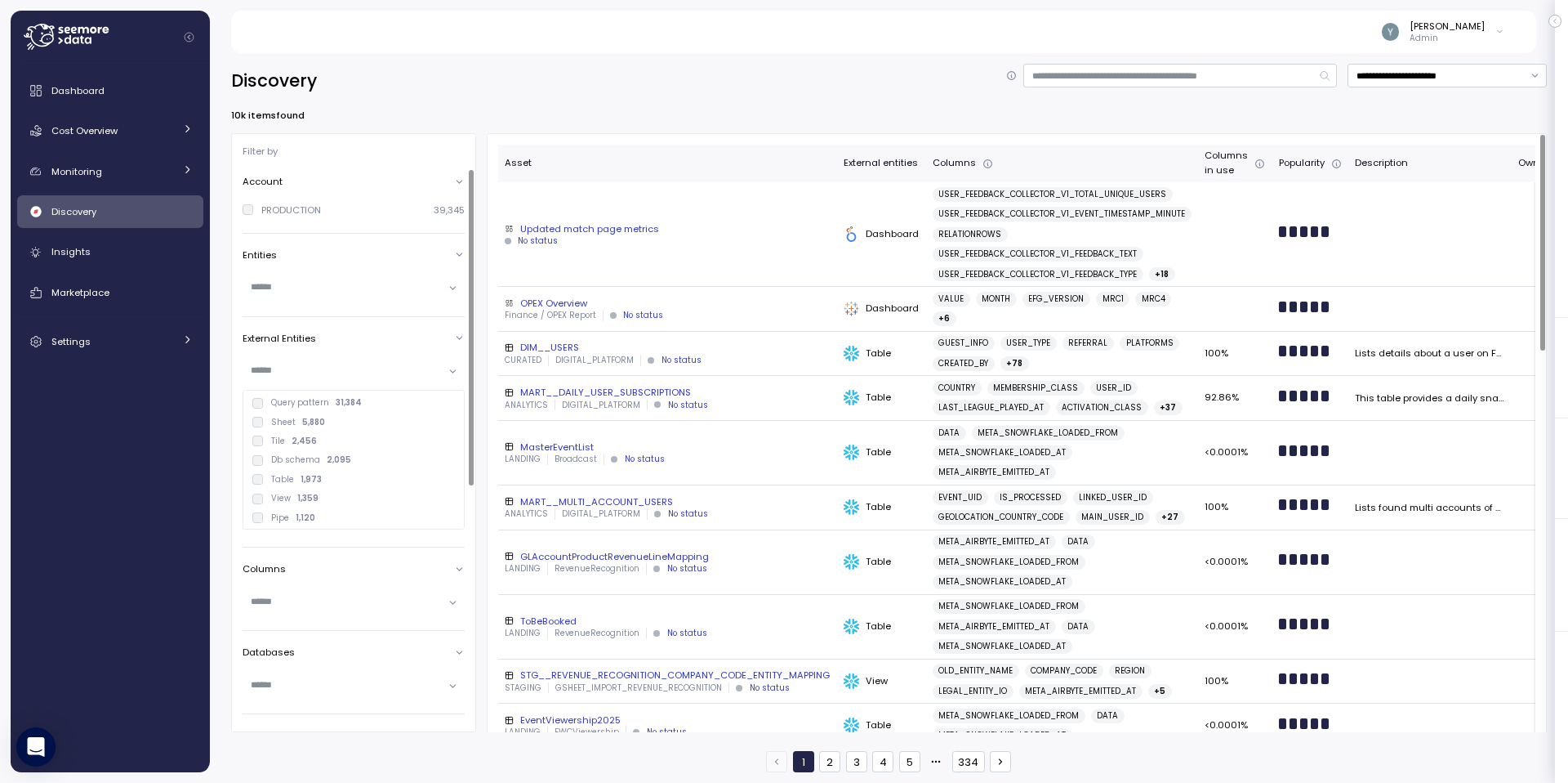
click at [440, 370] on input "text" at bounding box center [347, 370] width 192 height 15
click at [399, 313] on div "Account PRODUCTION 39,345 Entities External Entities Data Source Snowflake 38,9…" at bounding box center [359, 650] width 233 height 965
click at [387, 307] on div at bounding box center [354, 288] width 222 height 40
click at [373, 49] on div "Yaniv Leven Admin" at bounding box center [883, 32] width 1266 height 43
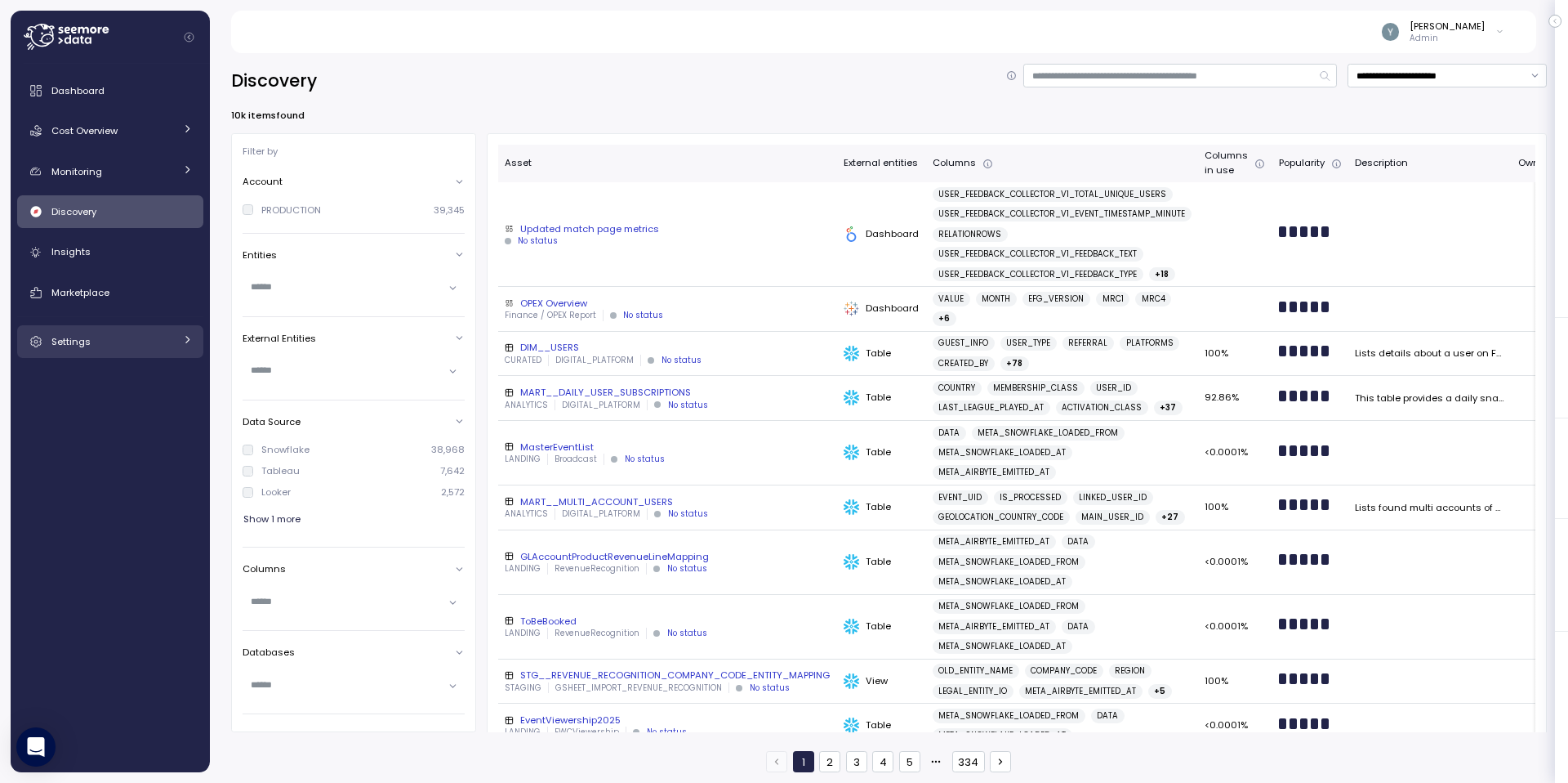
click at [179, 328] on link "Settings" at bounding box center [110, 341] width 186 height 33
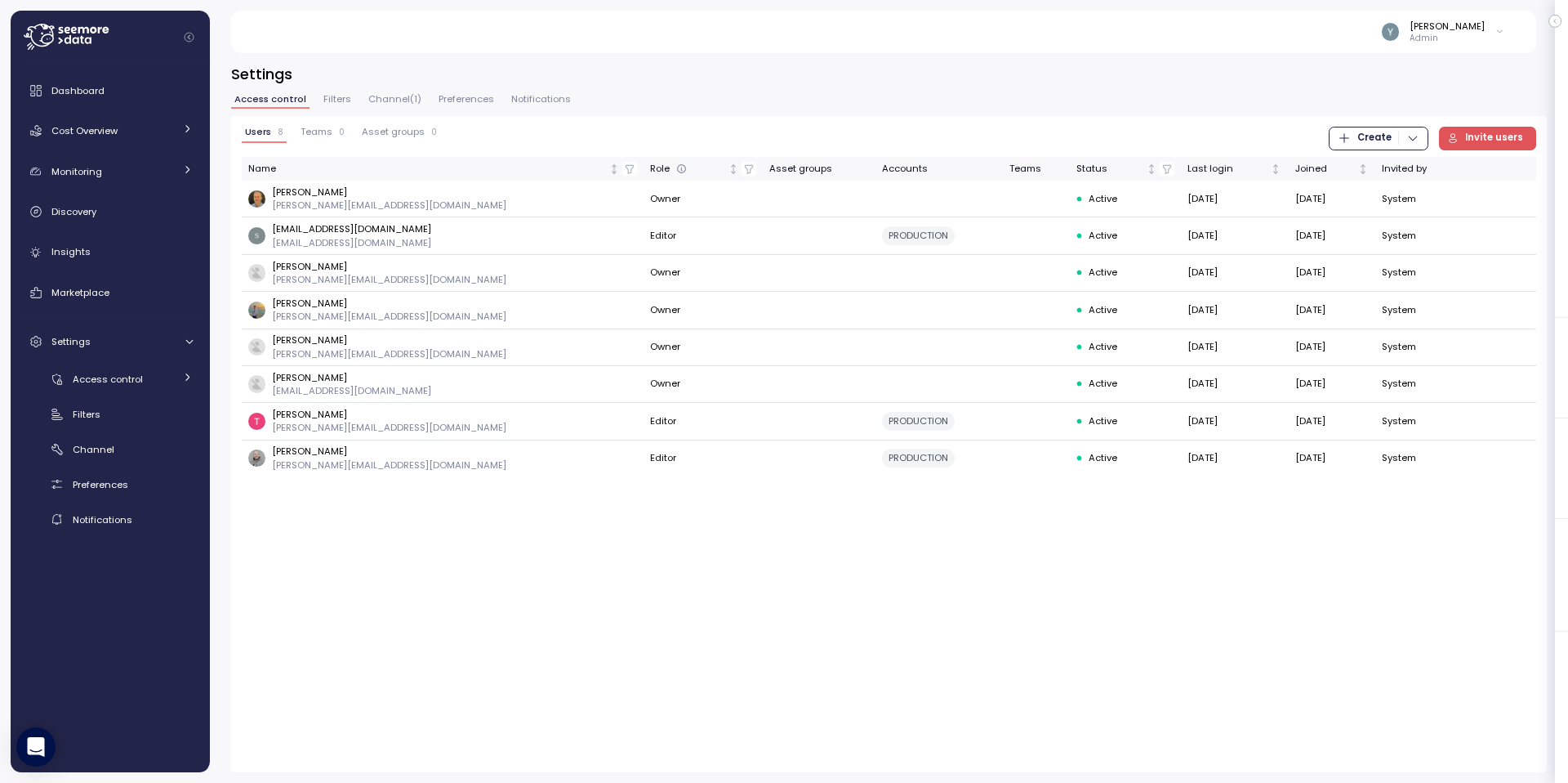
click at [399, 129] on span "Asset groups" at bounding box center [393, 132] width 63 height 9
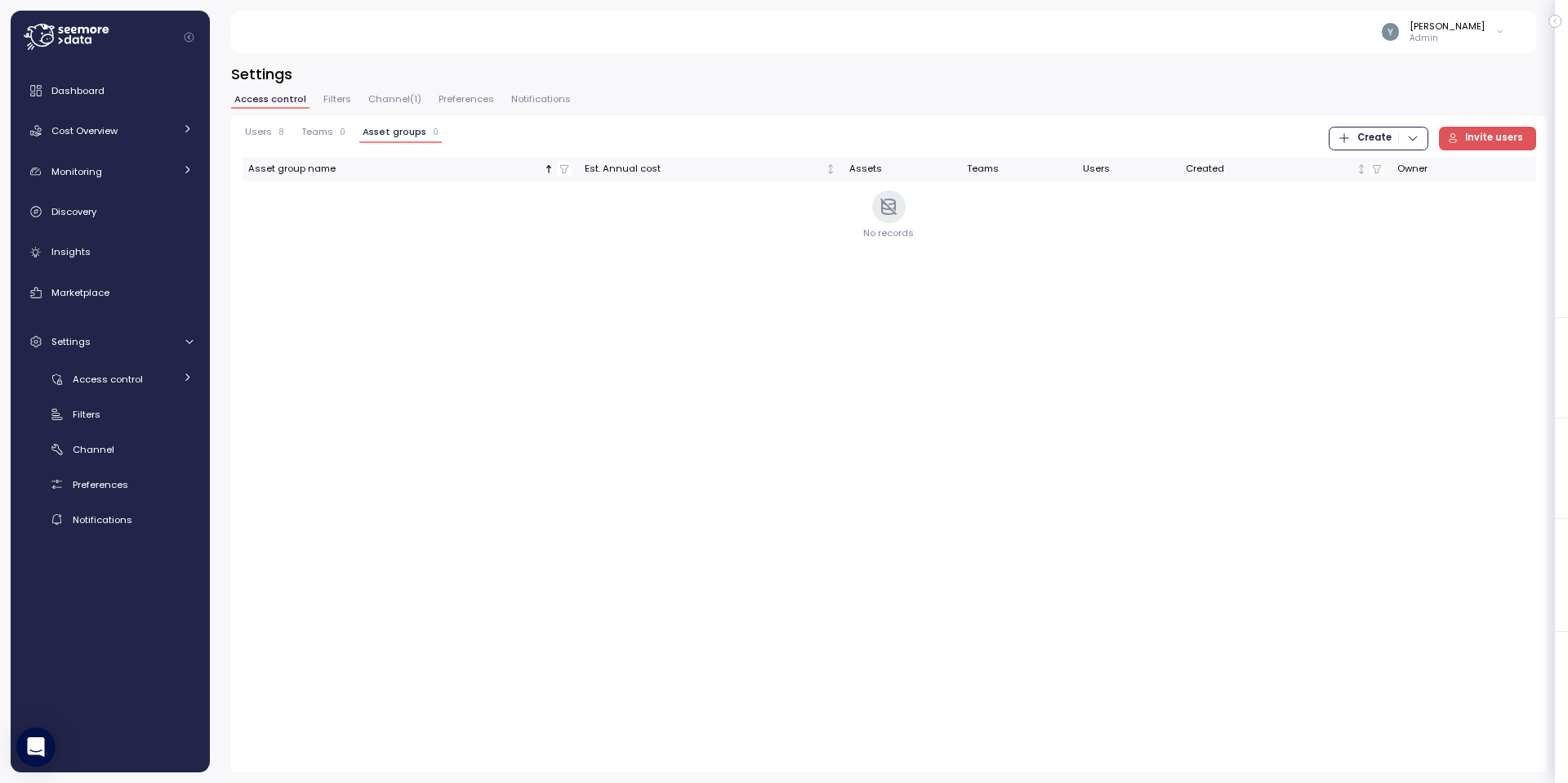
click at [266, 133] on span "Users" at bounding box center [259, 132] width 27 height 9
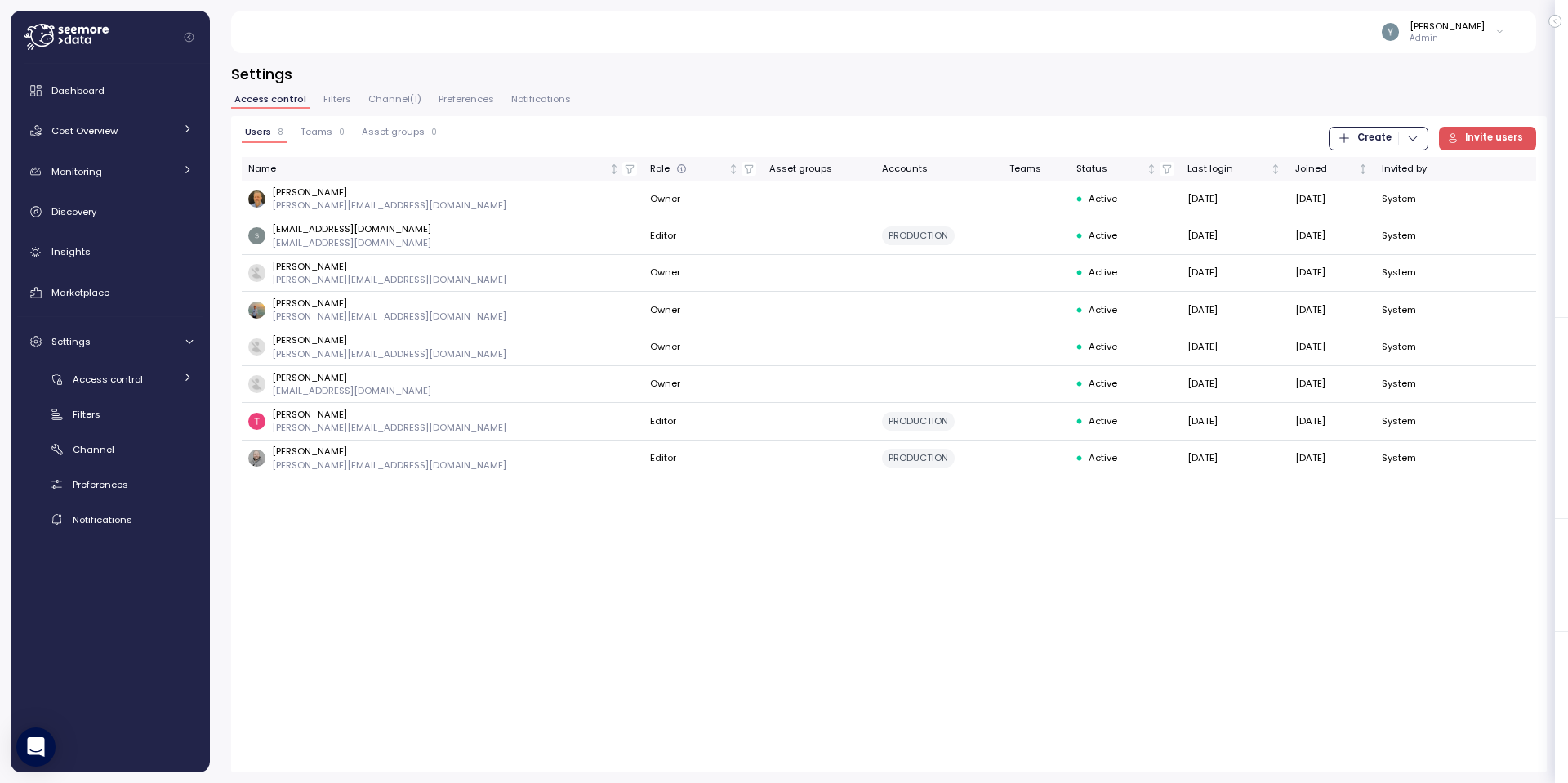
click at [320, 134] on span "Teams" at bounding box center [317, 132] width 32 height 9
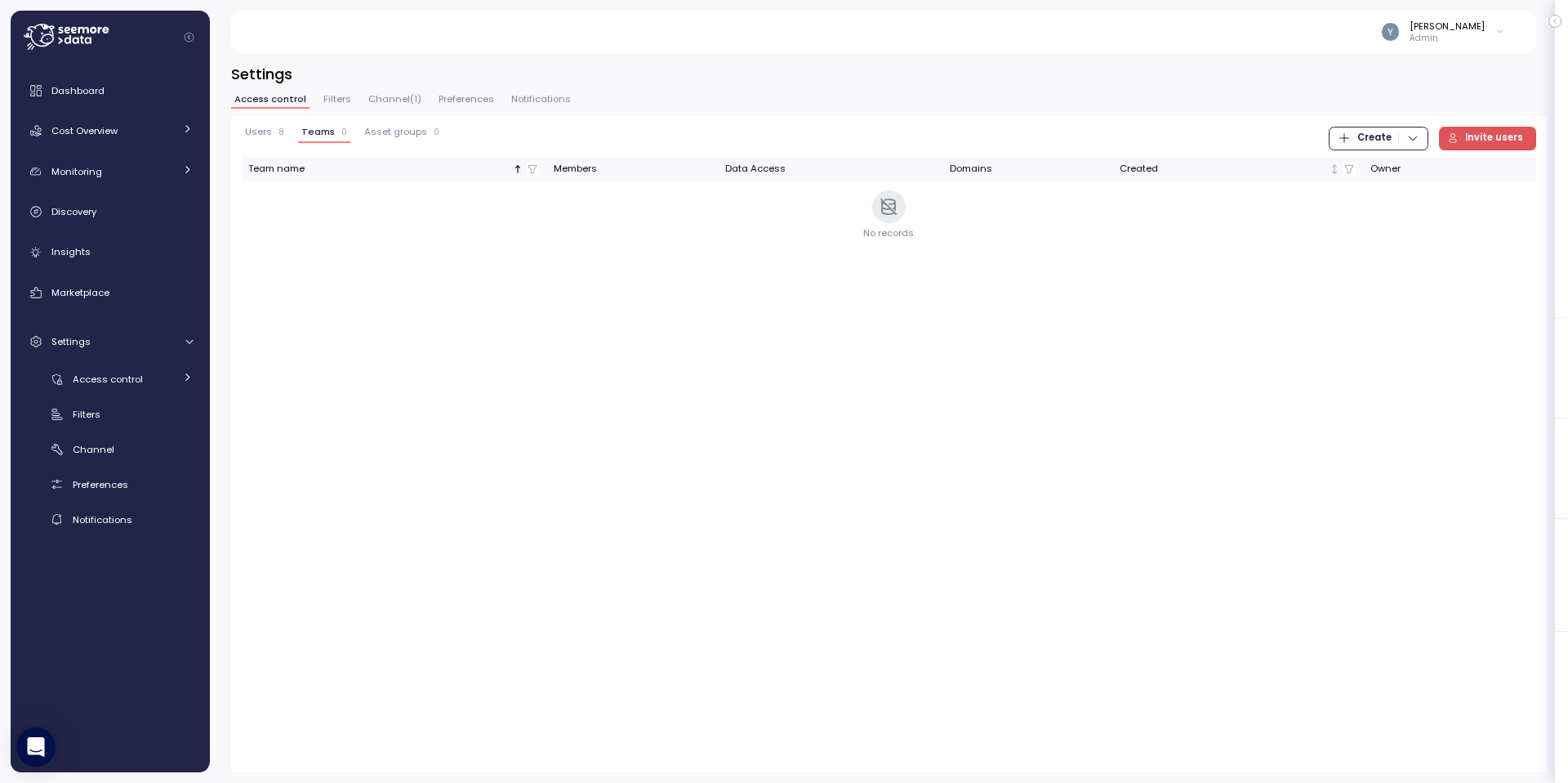
click at [1329, 137] on span "Create" at bounding box center [1374, 139] width 34 height 22
click at [1329, 175] on div "Team" at bounding box center [1392, 171] width 58 height 15
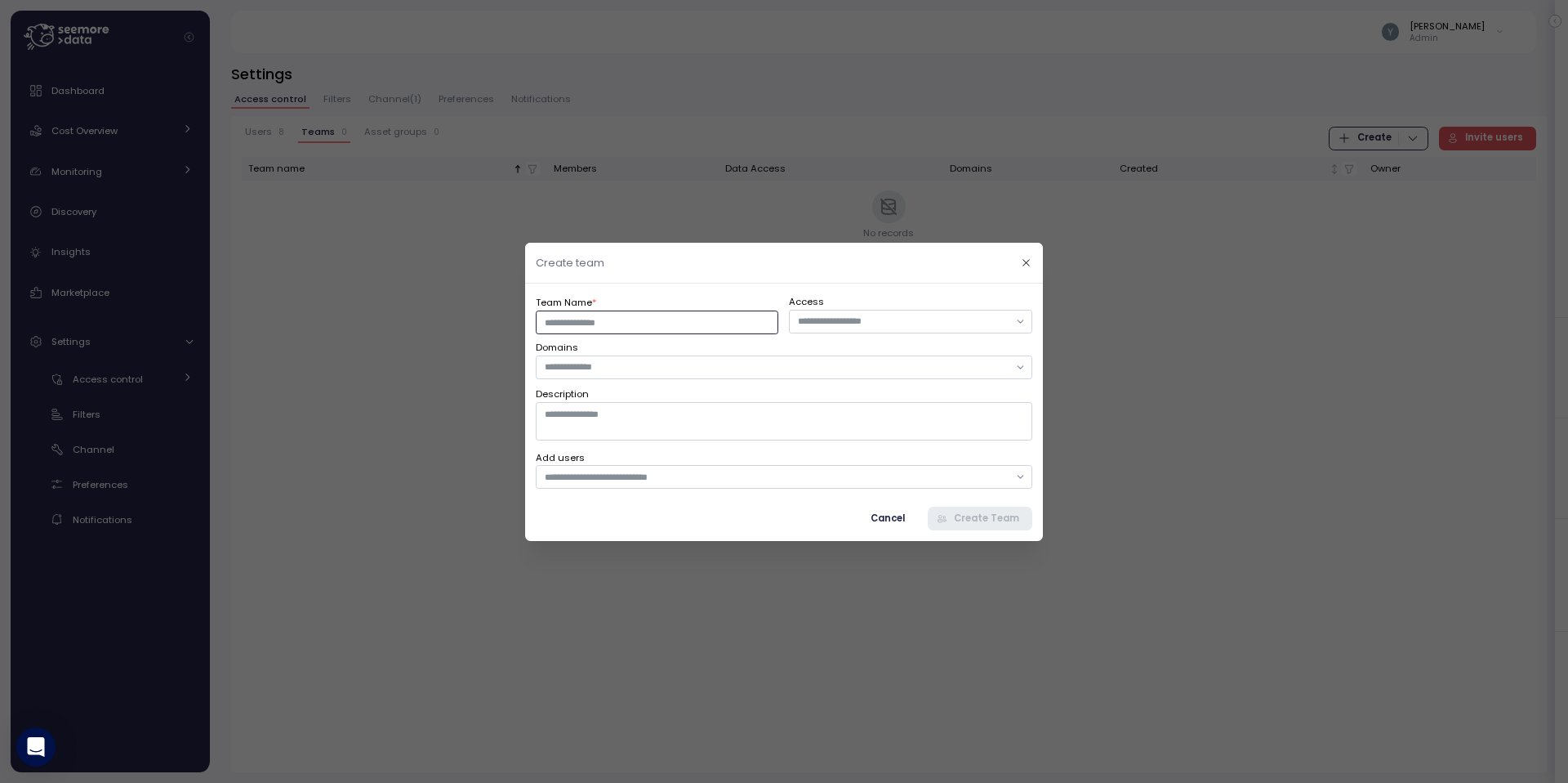
click at [658, 326] on input "Team Name *" at bounding box center [657, 322] width 243 height 24
click at [758, 276] on header "Create team" at bounding box center [784, 263] width 517 height 41
click at [860, 318] on input "text" at bounding box center [903, 321] width 211 height 15
click at [700, 294] on div "Team Name *" at bounding box center [657, 313] width 243 height 40
click at [884, 514] on span "Cancel" at bounding box center [888, 518] width 34 height 22
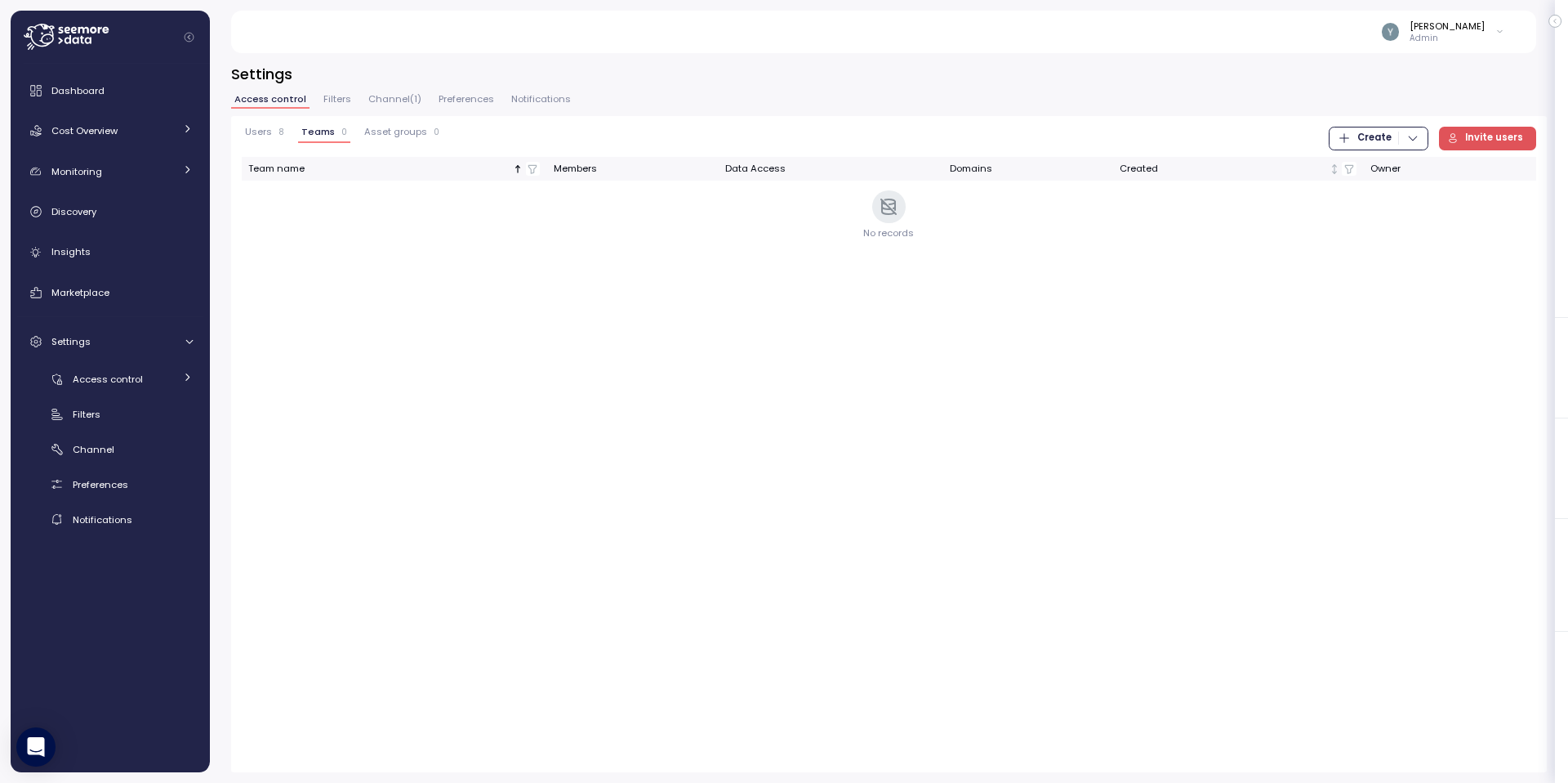
click at [333, 101] on span "Filters" at bounding box center [337, 99] width 28 height 9
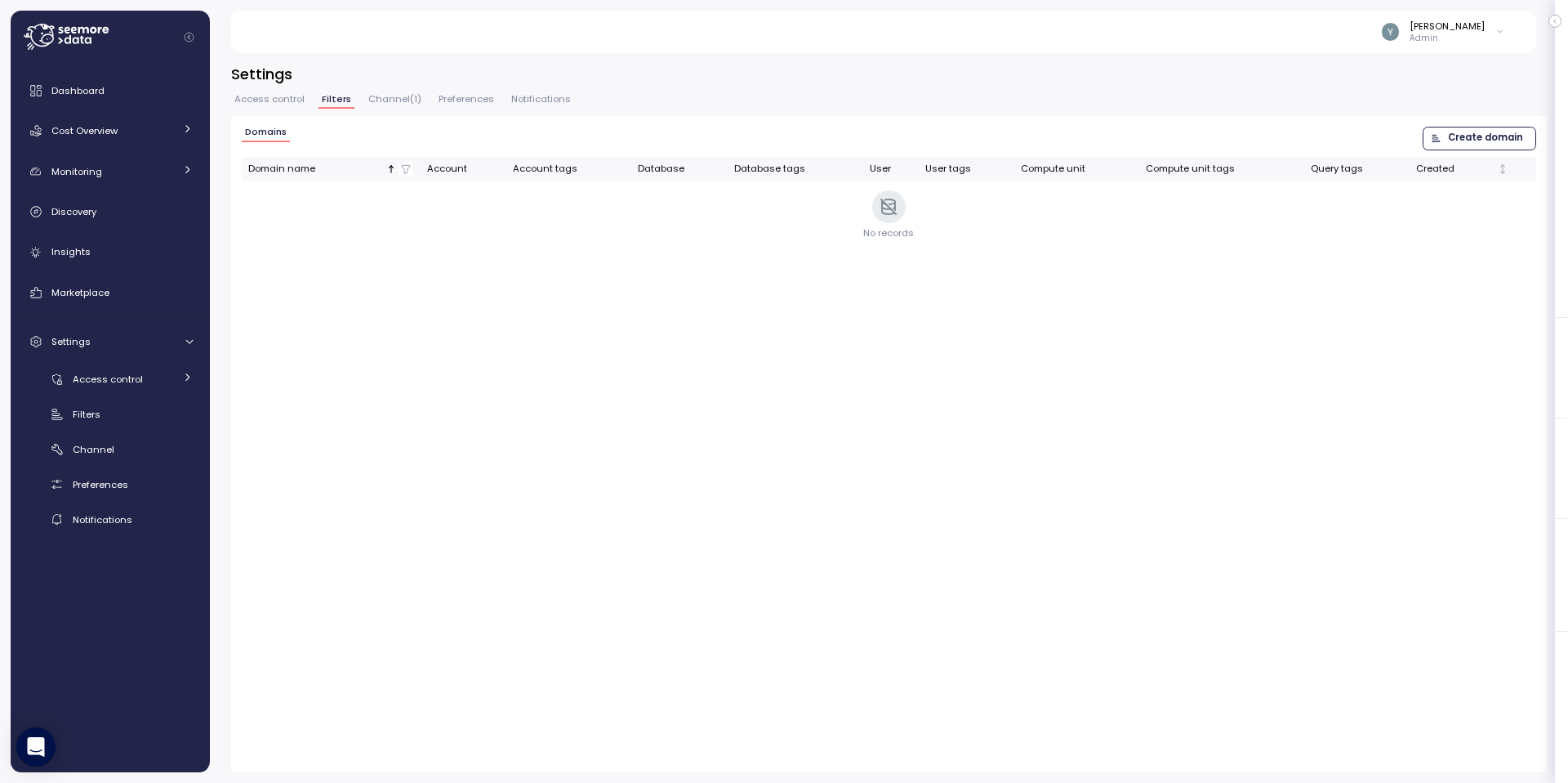
click at [1329, 140] on span "Create domain" at bounding box center [1485, 139] width 75 height 22
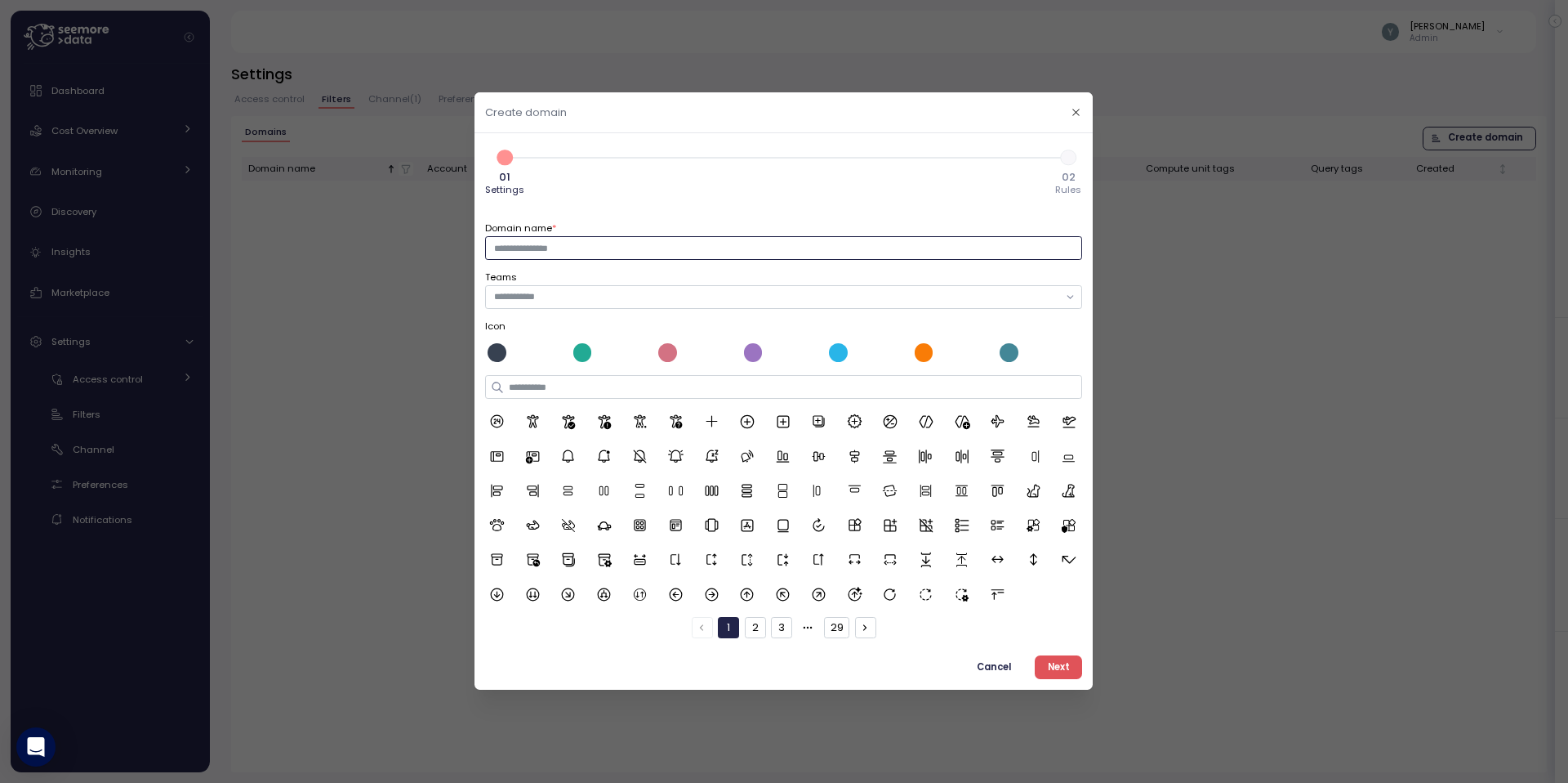
click at [515, 248] on input "Domain name *" at bounding box center [784, 248] width 597 height 24
type input "**********"
click at [653, 300] on input "text" at bounding box center [776, 297] width 565 height 15
click at [628, 192] on div "1 01 Settings 2 02 Rules" at bounding box center [784, 171] width 597 height 55
click at [534, 425] on icon at bounding box center [532, 422] width 13 height 13
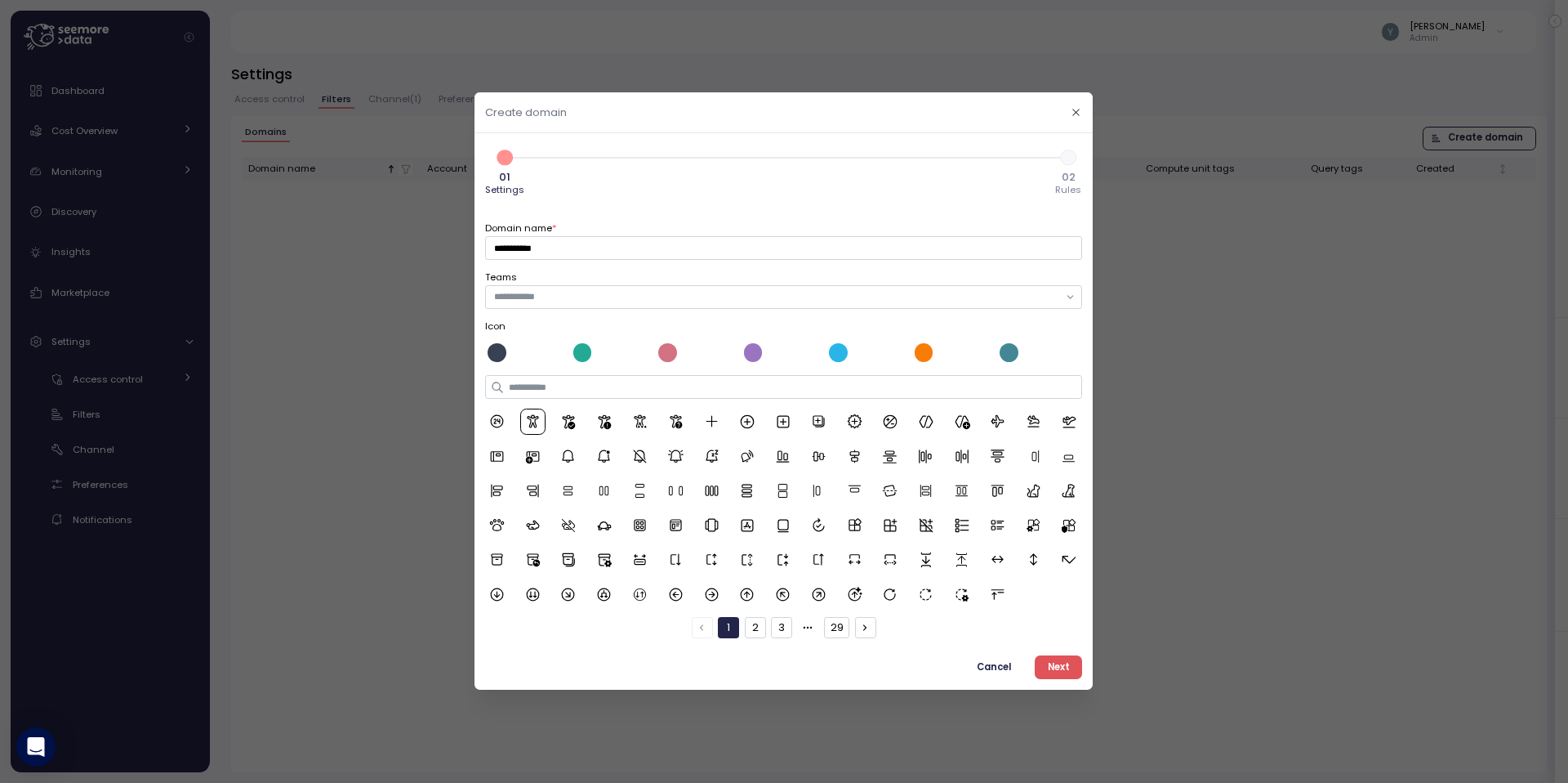
click at [1055, 668] on span "Next" at bounding box center [1059, 667] width 22 height 22
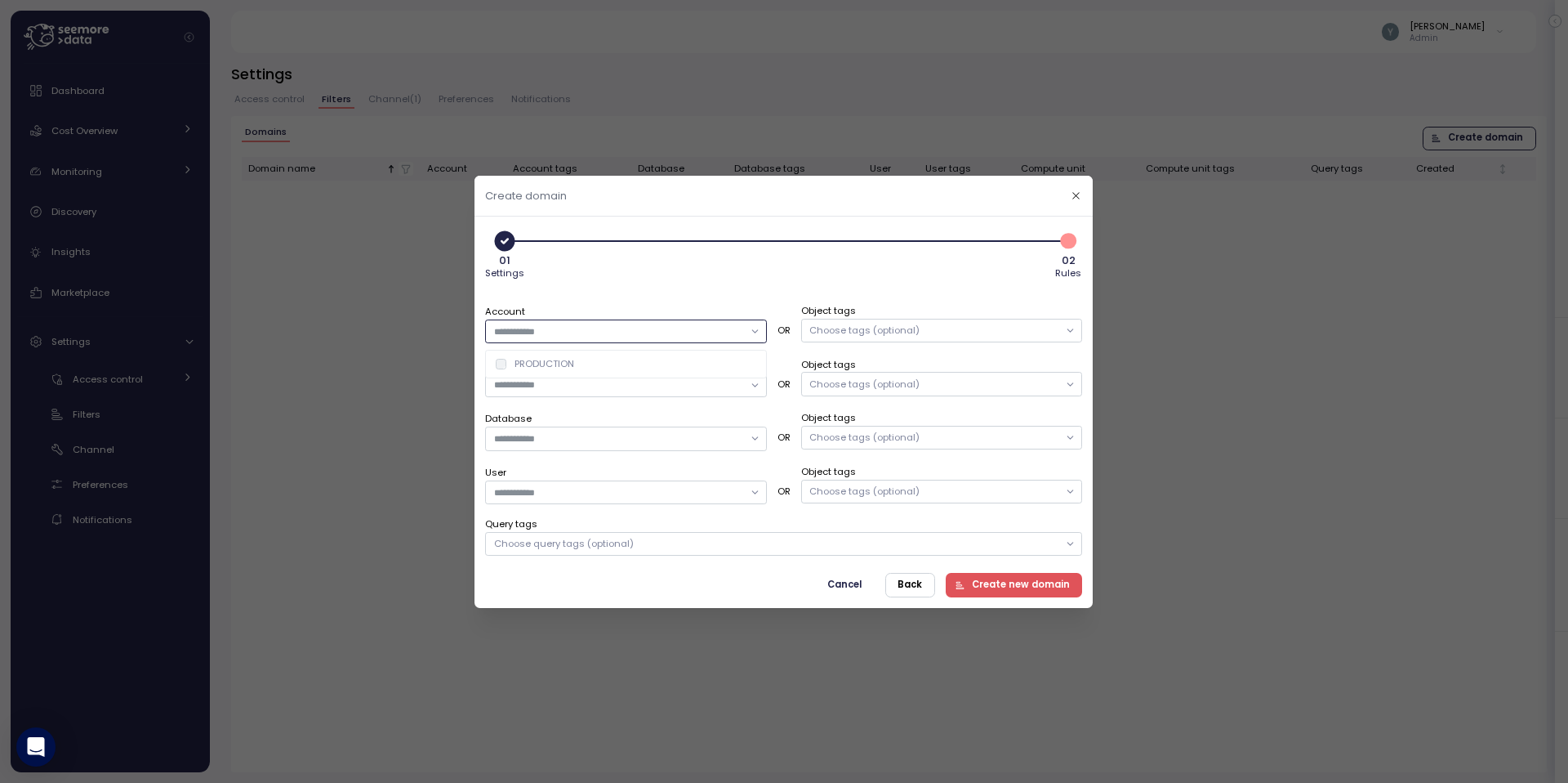
click at [629, 338] on input "Account" at bounding box center [618, 331] width 249 height 15
click at [607, 264] on div "01 Settings 2 02 Rules" at bounding box center [784, 253] width 597 height 55
click at [567, 383] on input "Compute unit" at bounding box center [618, 385] width 249 height 15
click at [508, 413] on div "DBT_LOCAL_WH" at bounding box center [543, 418] width 94 height 13
click at [611, 286] on div "Account PRODUCTION OR Object tags Choose tags (optional) Compute unit DBT_LOCAL…" at bounding box center [784, 418] width 597 height 274
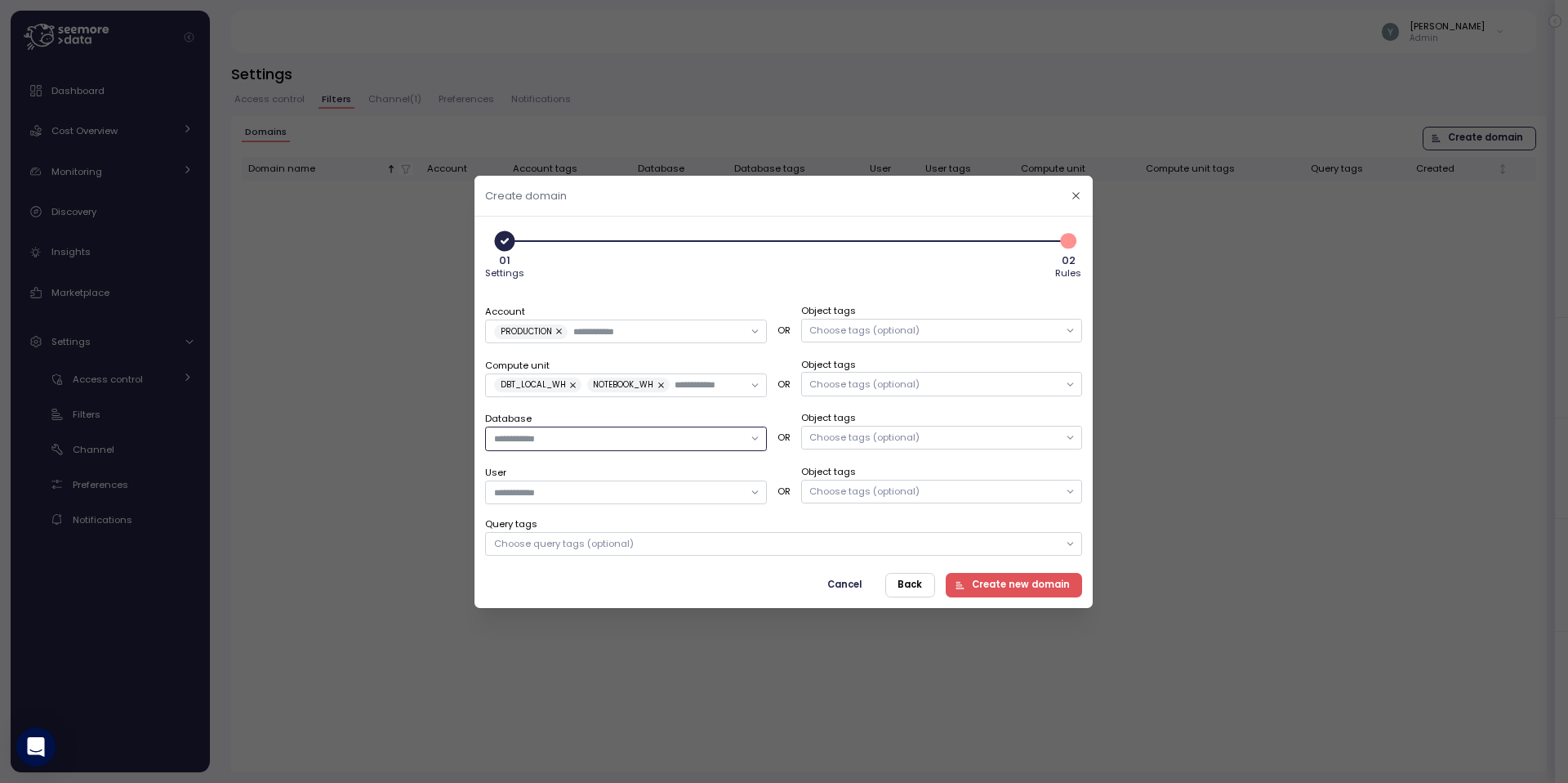
click at [540, 441] on input "Database" at bounding box center [618, 438] width 249 height 15
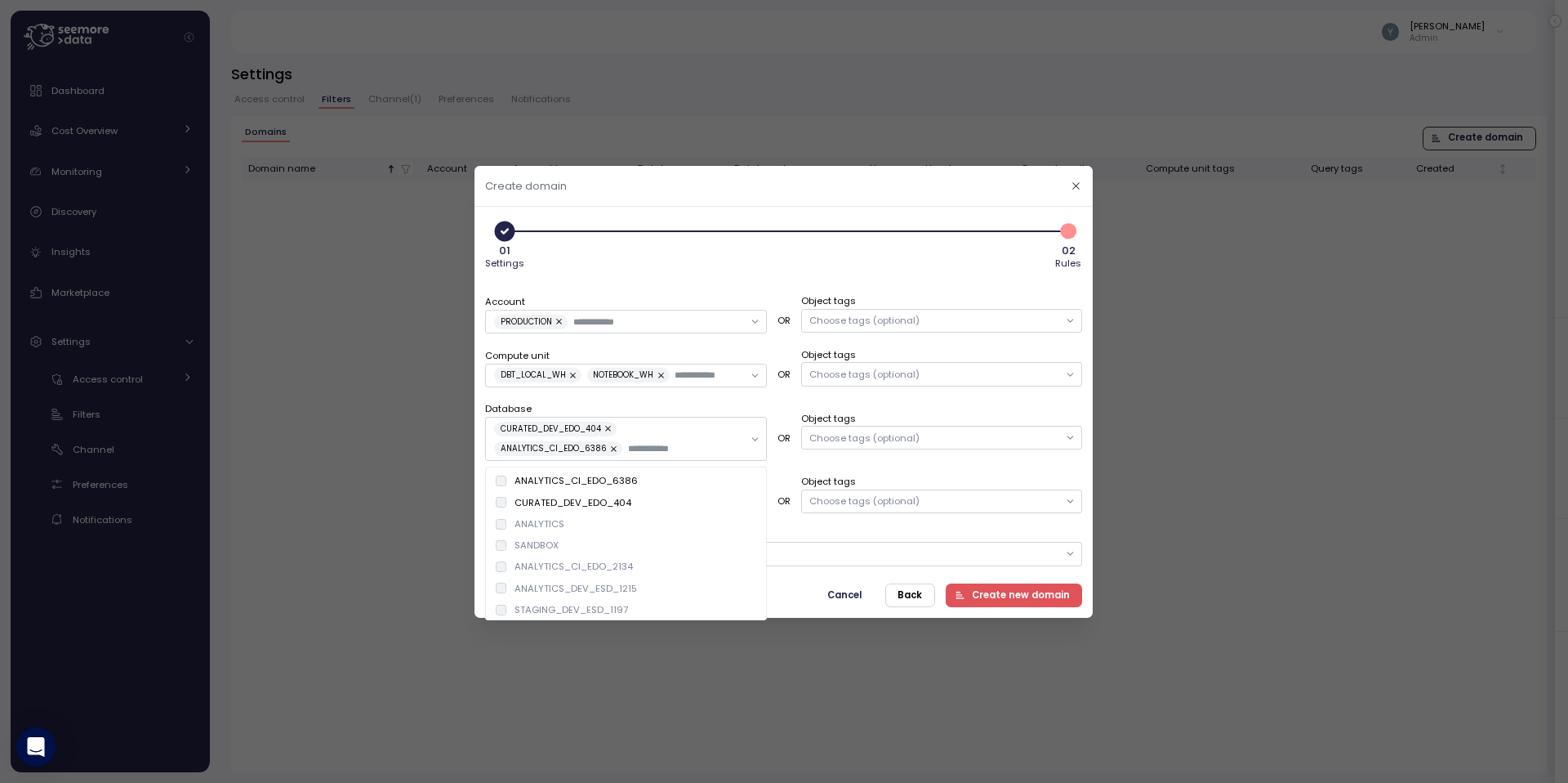
click at [623, 283] on div "Account PRODUCTION OR Object tags Choose tags (optional) Compute unit DBT_LOCAL…" at bounding box center [784, 418] width 597 height 294
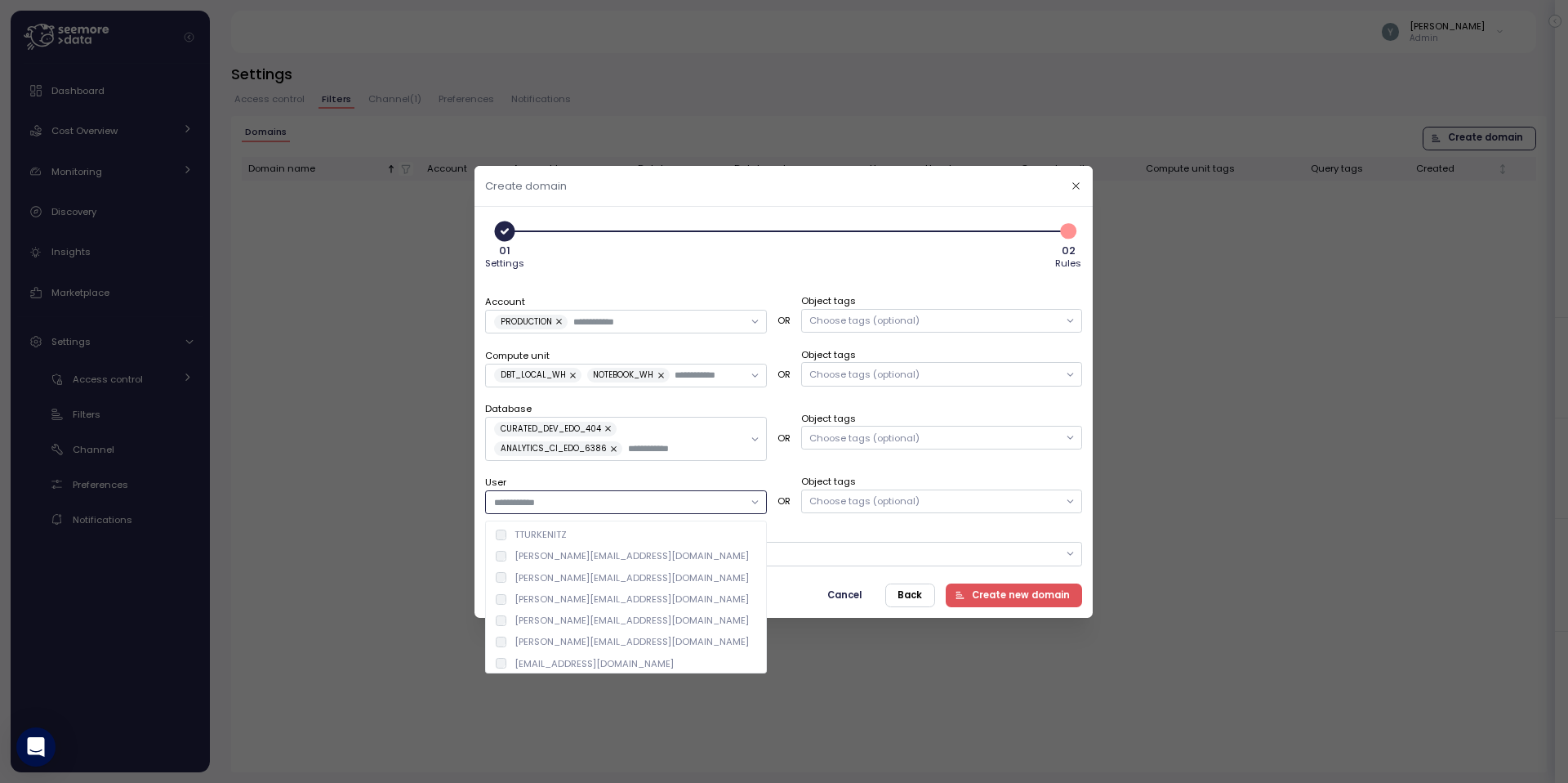
click at [582, 501] on input "User" at bounding box center [618, 502] width 249 height 15
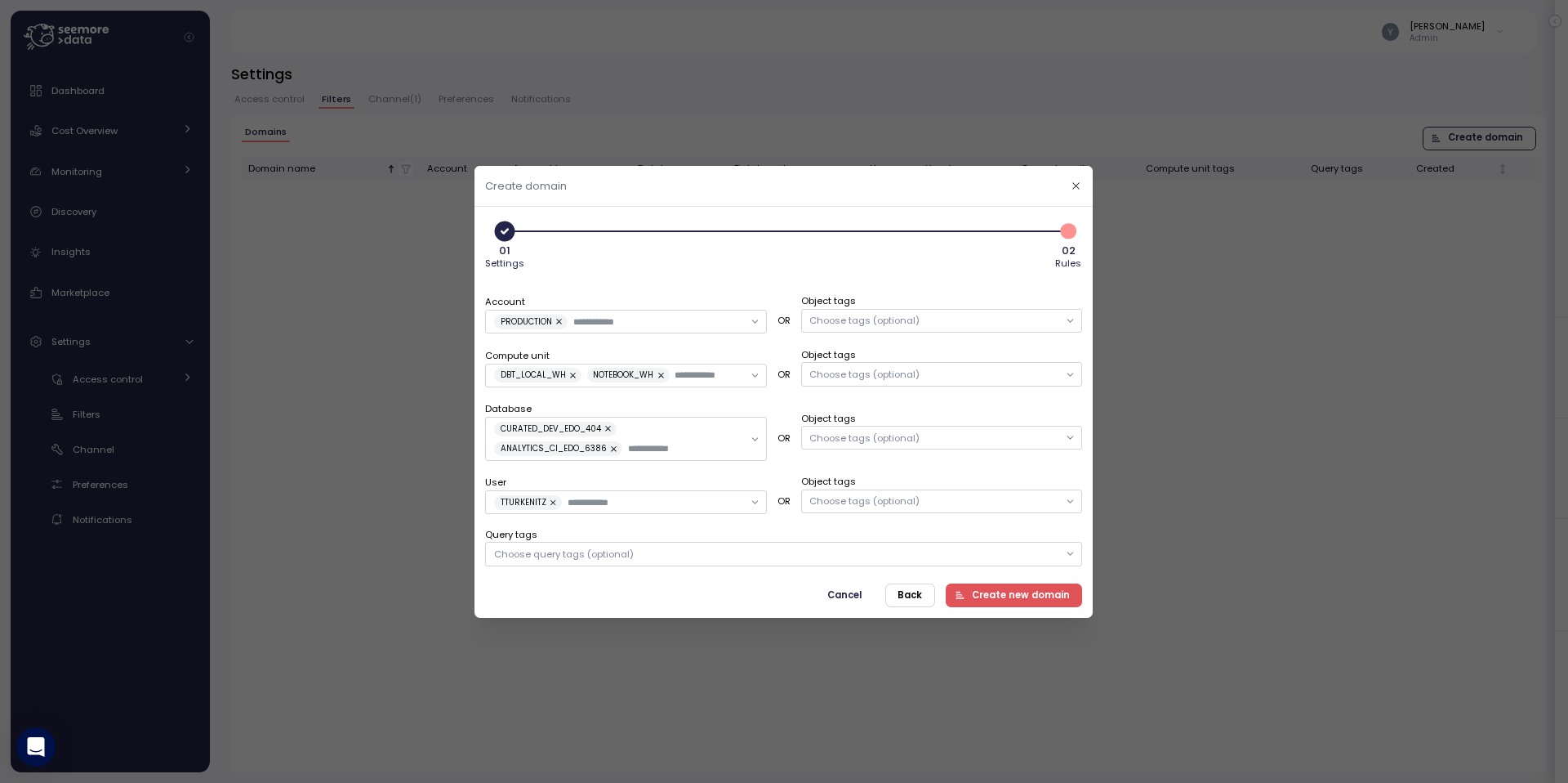
click at [659, 279] on div "Account PRODUCTION OR Object tags Choose tags (optional) Compute unit DBT_LOCAL…" at bounding box center [784, 418] width 597 height 294
click at [883, 440] on div "Choose tags (optional)" at bounding box center [865, 437] width 110 height 13
click at [857, 380] on div "Choose tags (optional)" at bounding box center [865, 374] width 110 height 13
click at [750, 284] on div "Account PRODUCTION OR Object tags Choose tags (optional) Compute unit DBT_LOCAL…" at bounding box center [784, 418] width 597 height 294
click at [843, 596] on span "Cancel" at bounding box center [844, 594] width 34 height 22
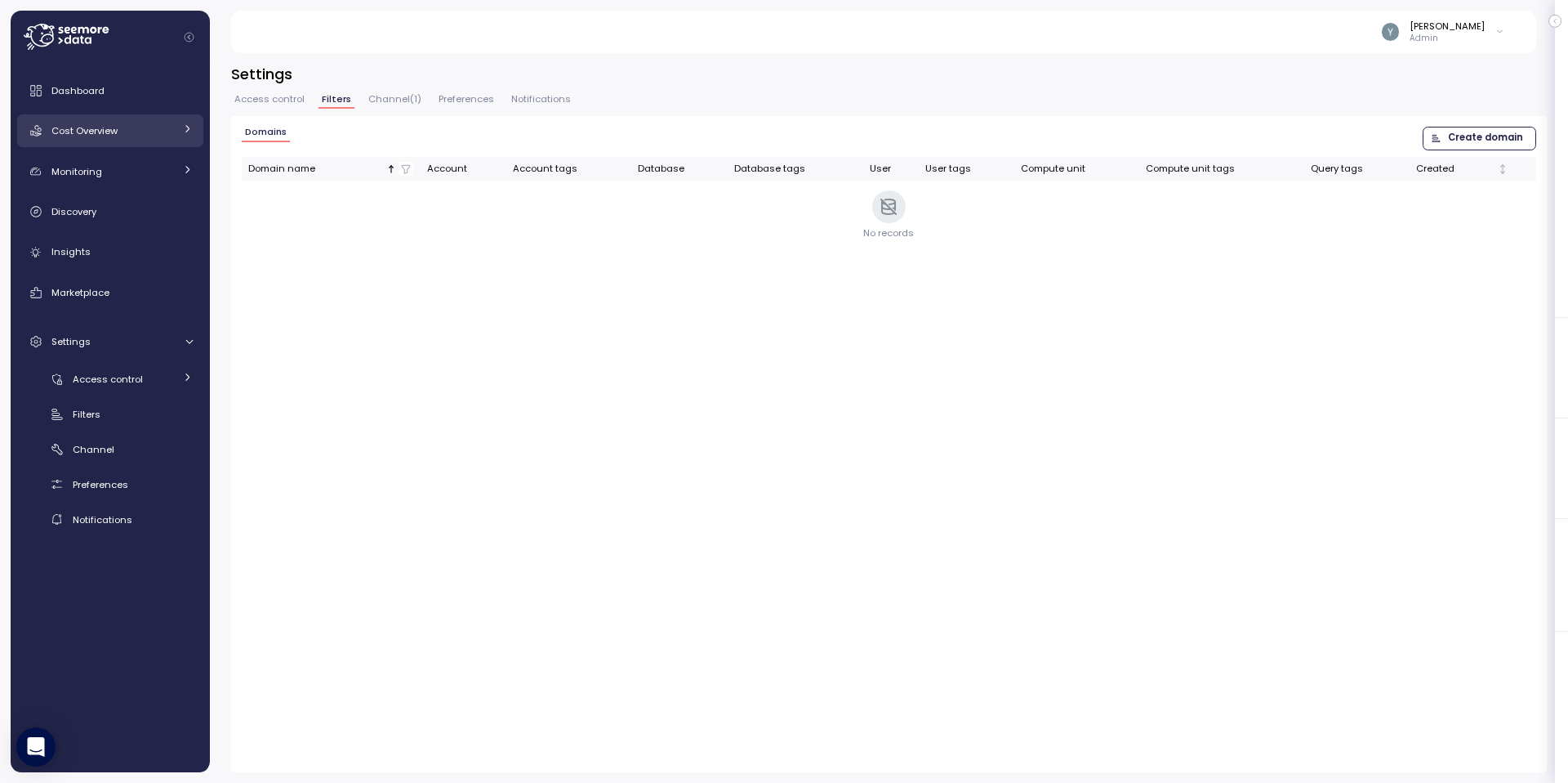
click at [168, 131] on div "Cost Overview" at bounding box center [113, 130] width 123 height 16
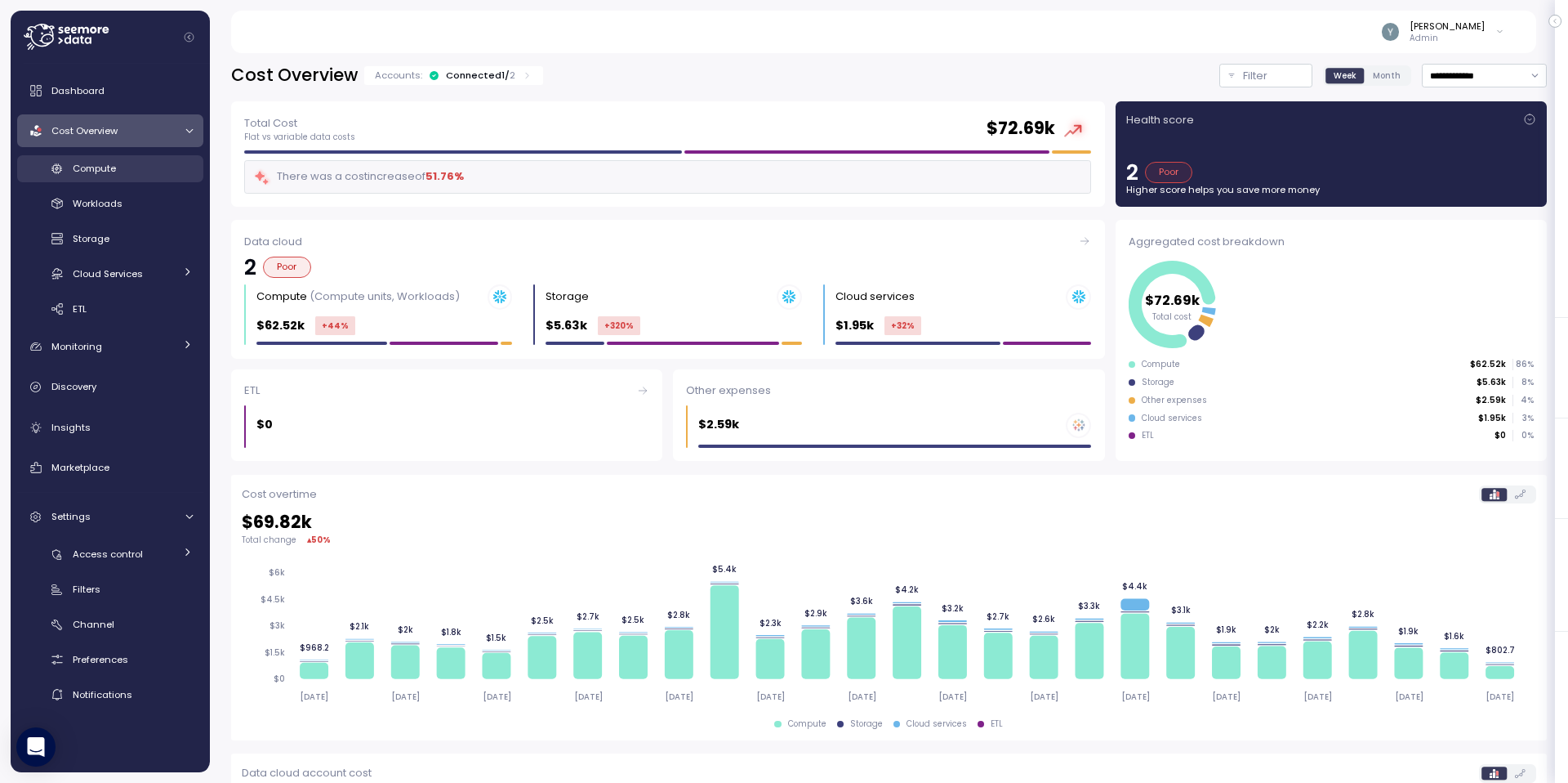
click at [106, 171] on span "Compute" at bounding box center [95, 169] width 44 height 13
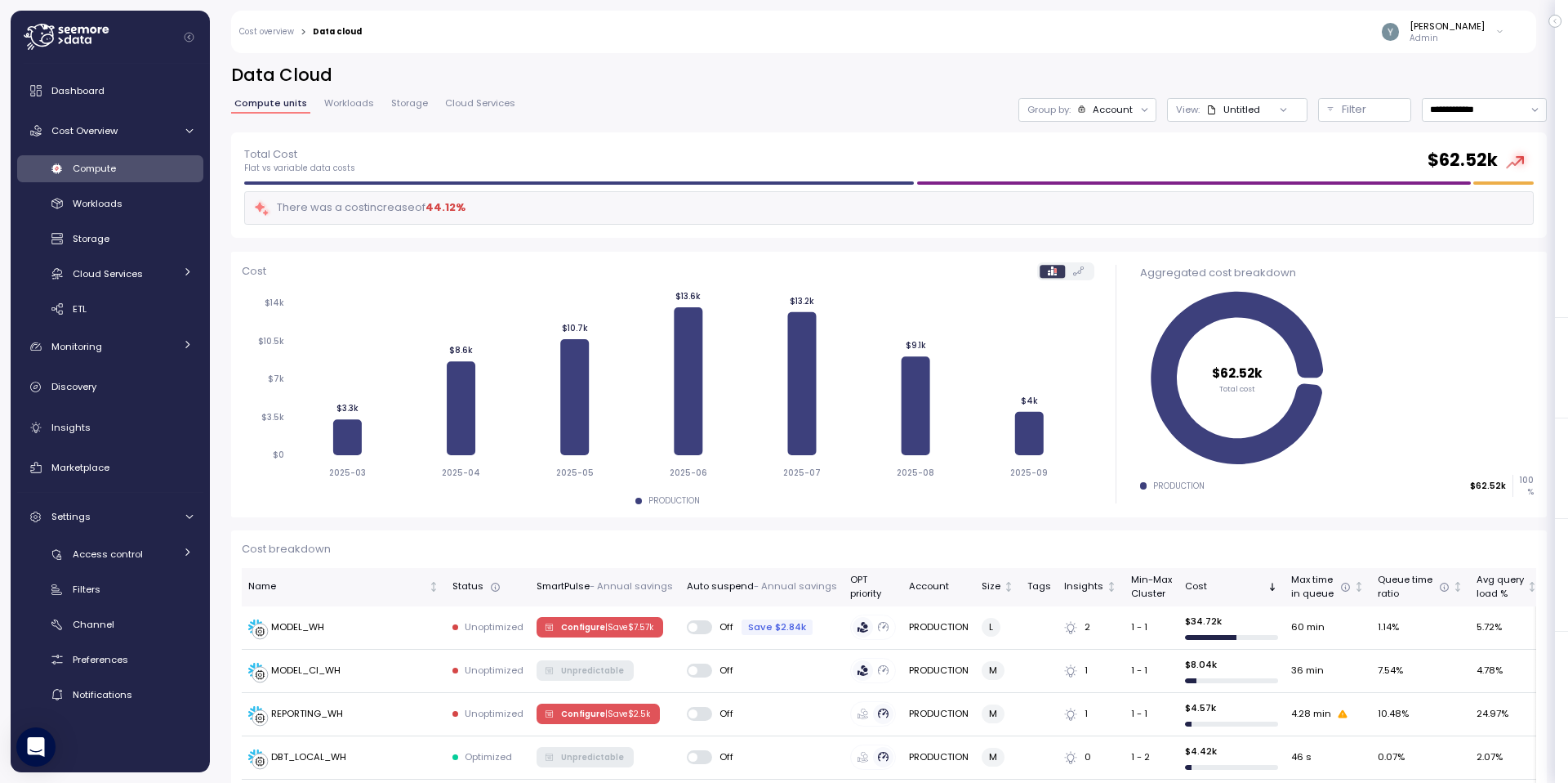
click at [342, 106] on span "Workloads" at bounding box center [349, 103] width 50 height 9
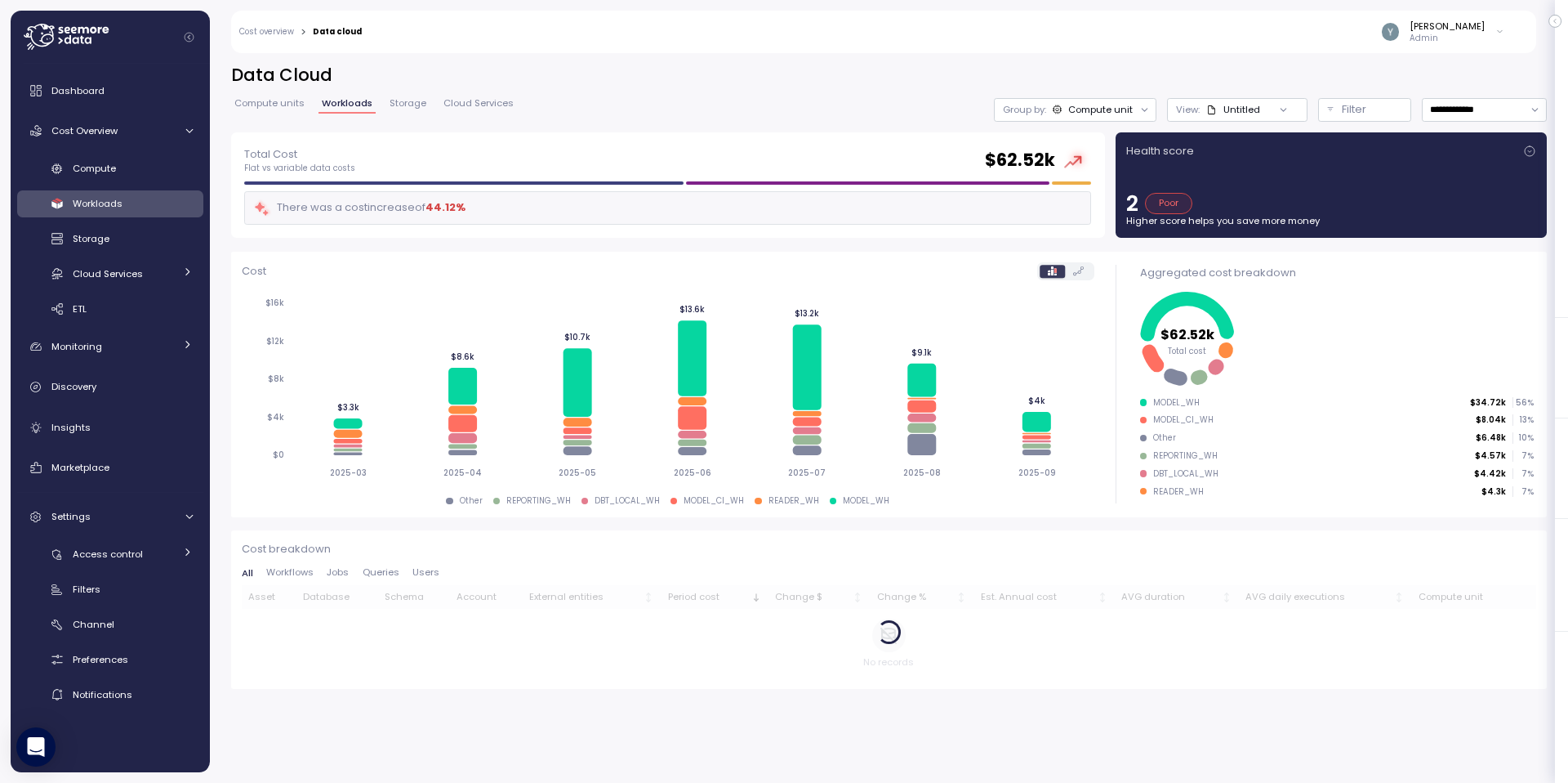
click at [1263, 108] on div at bounding box center [1282, 109] width 46 height 23
click at [1220, 109] on div "Untitled" at bounding box center [1233, 110] width 54 height 13
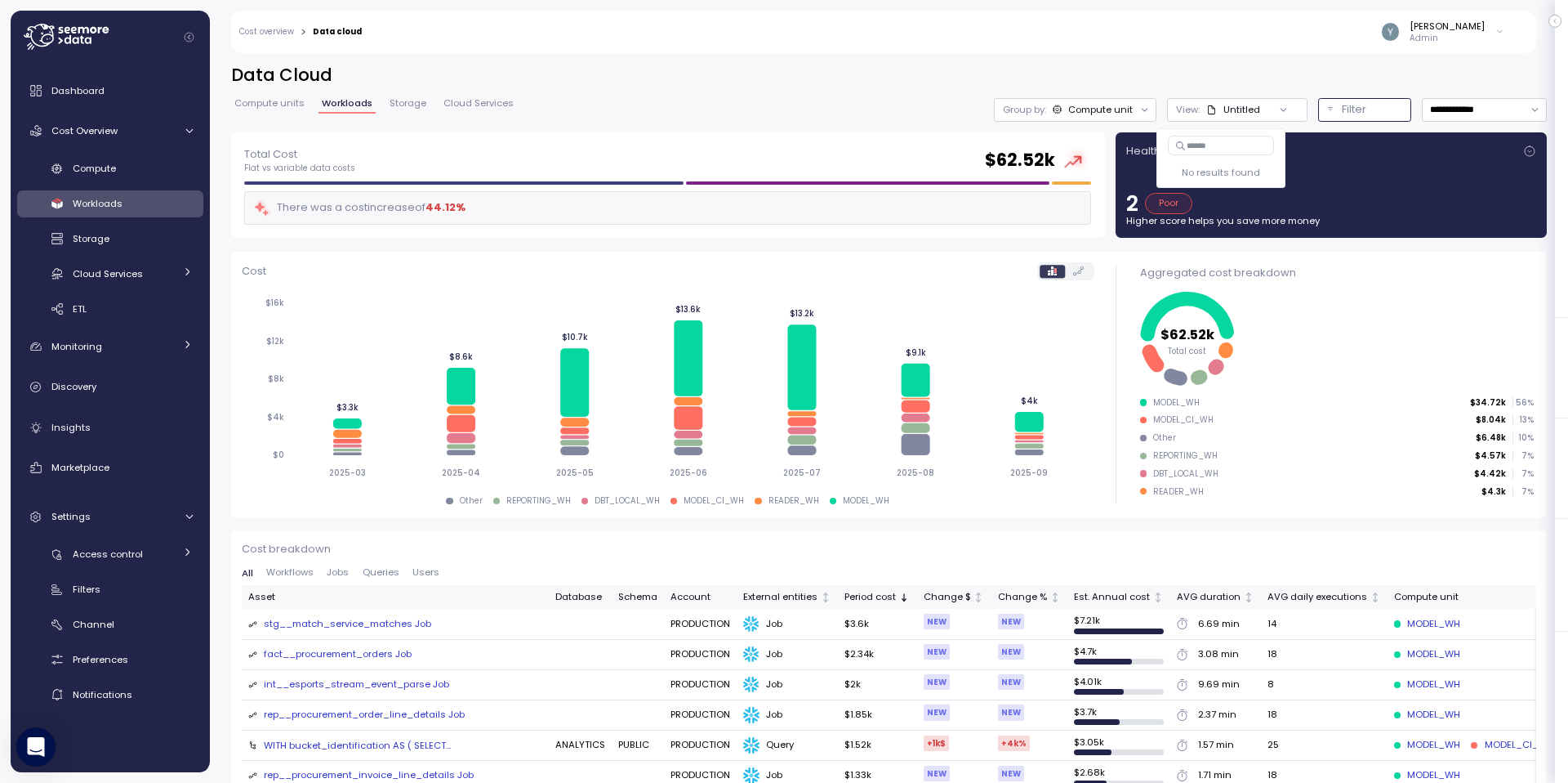
click at [1345, 113] on p "Filter" at bounding box center [1354, 109] width 24 height 16
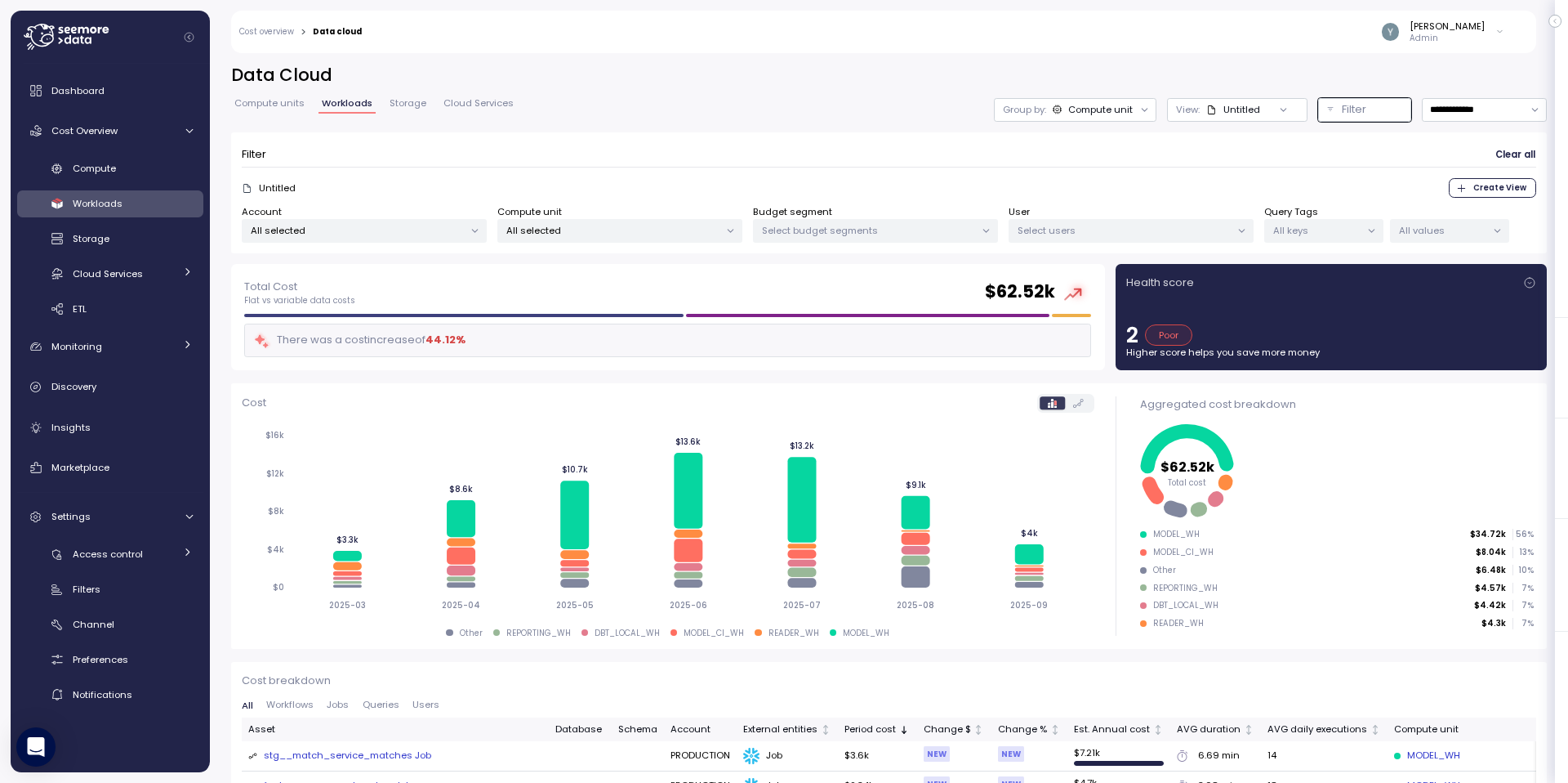
click at [547, 165] on div "Filter Clear all" at bounding box center [889, 155] width 1294 height 24
click at [190, 134] on icon at bounding box center [189, 131] width 11 height 11
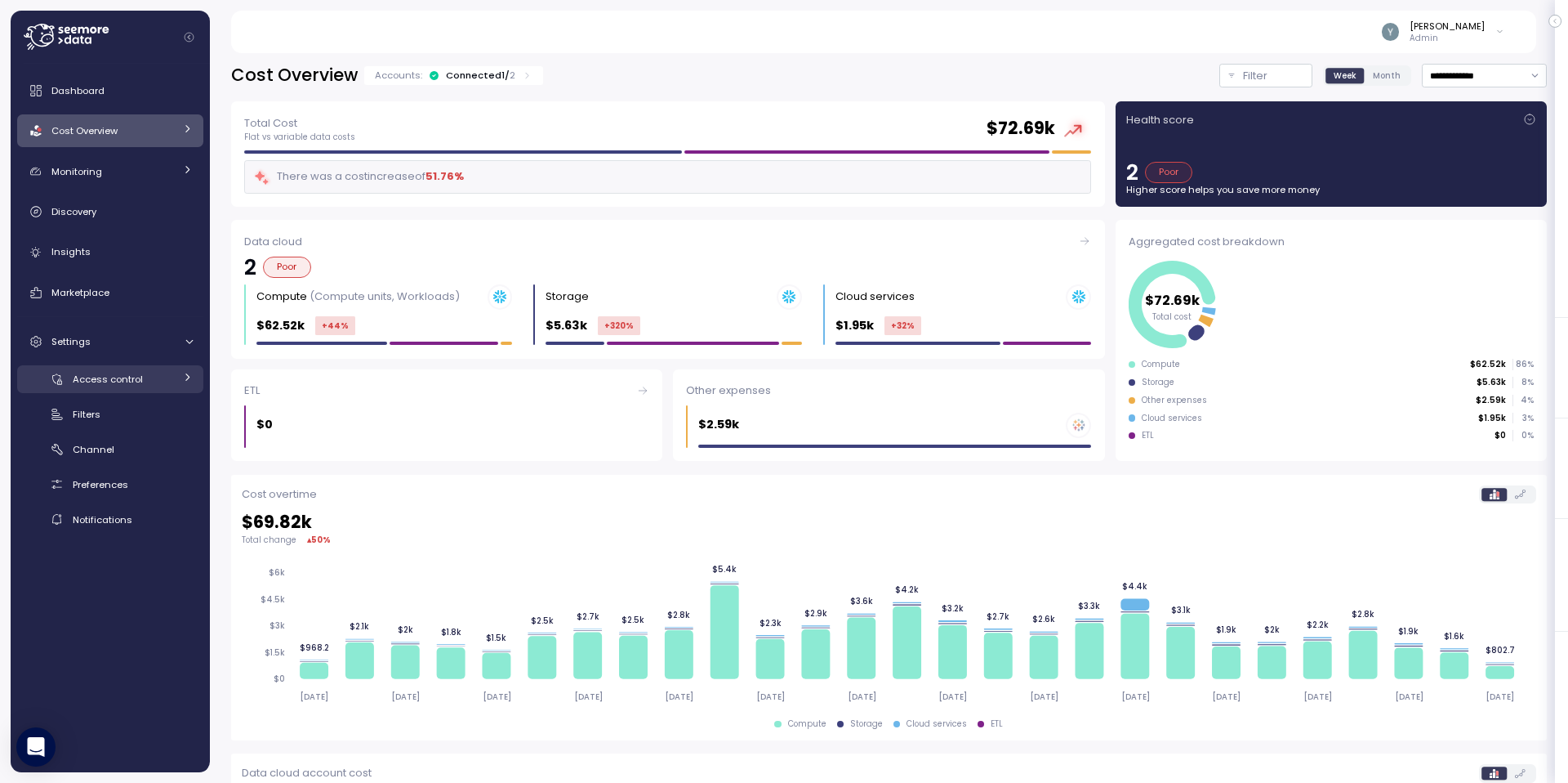
click at [179, 378] on link "Access control" at bounding box center [110, 379] width 186 height 27
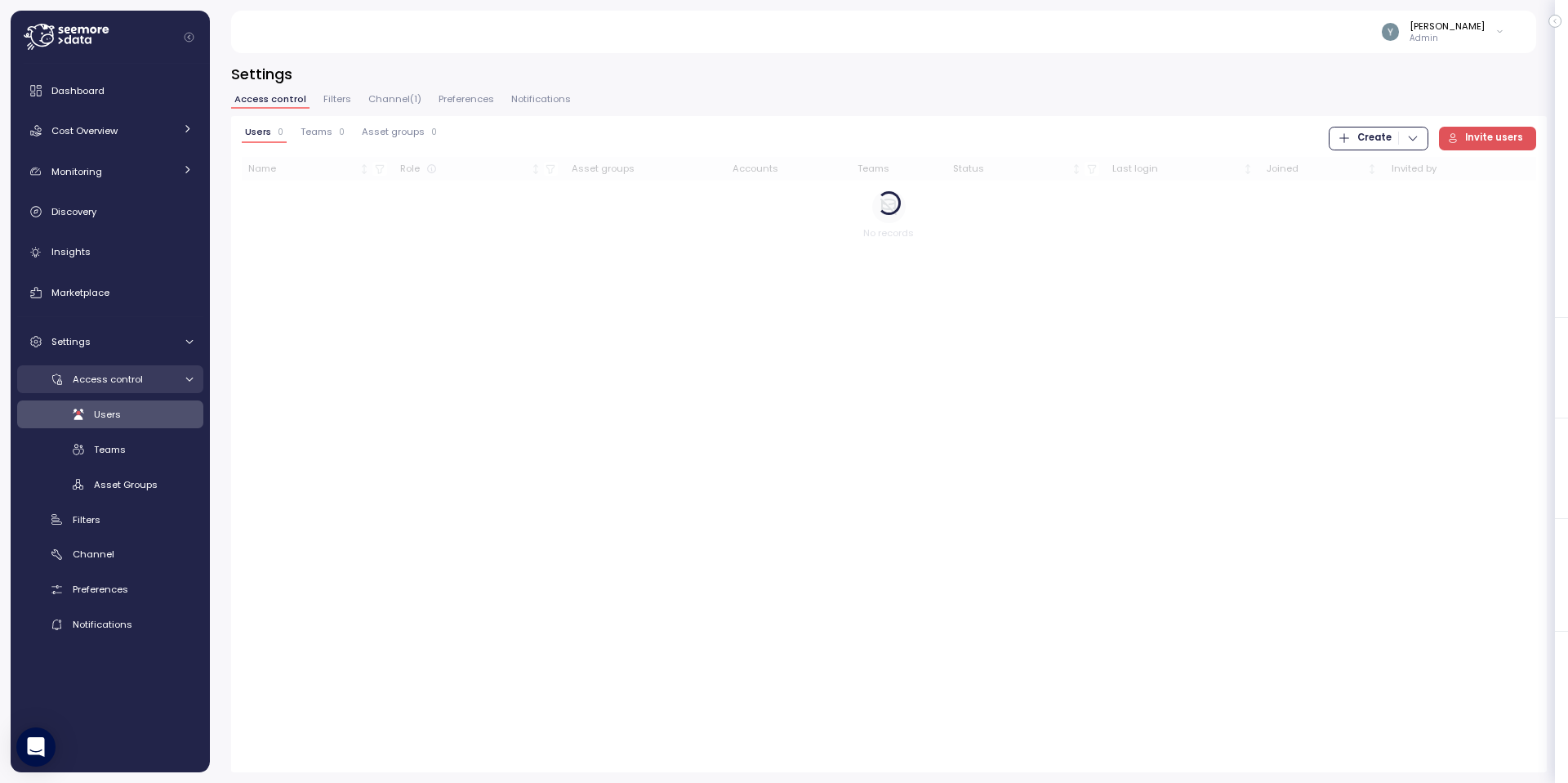
click at [185, 380] on icon at bounding box center [189, 379] width 11 height 11
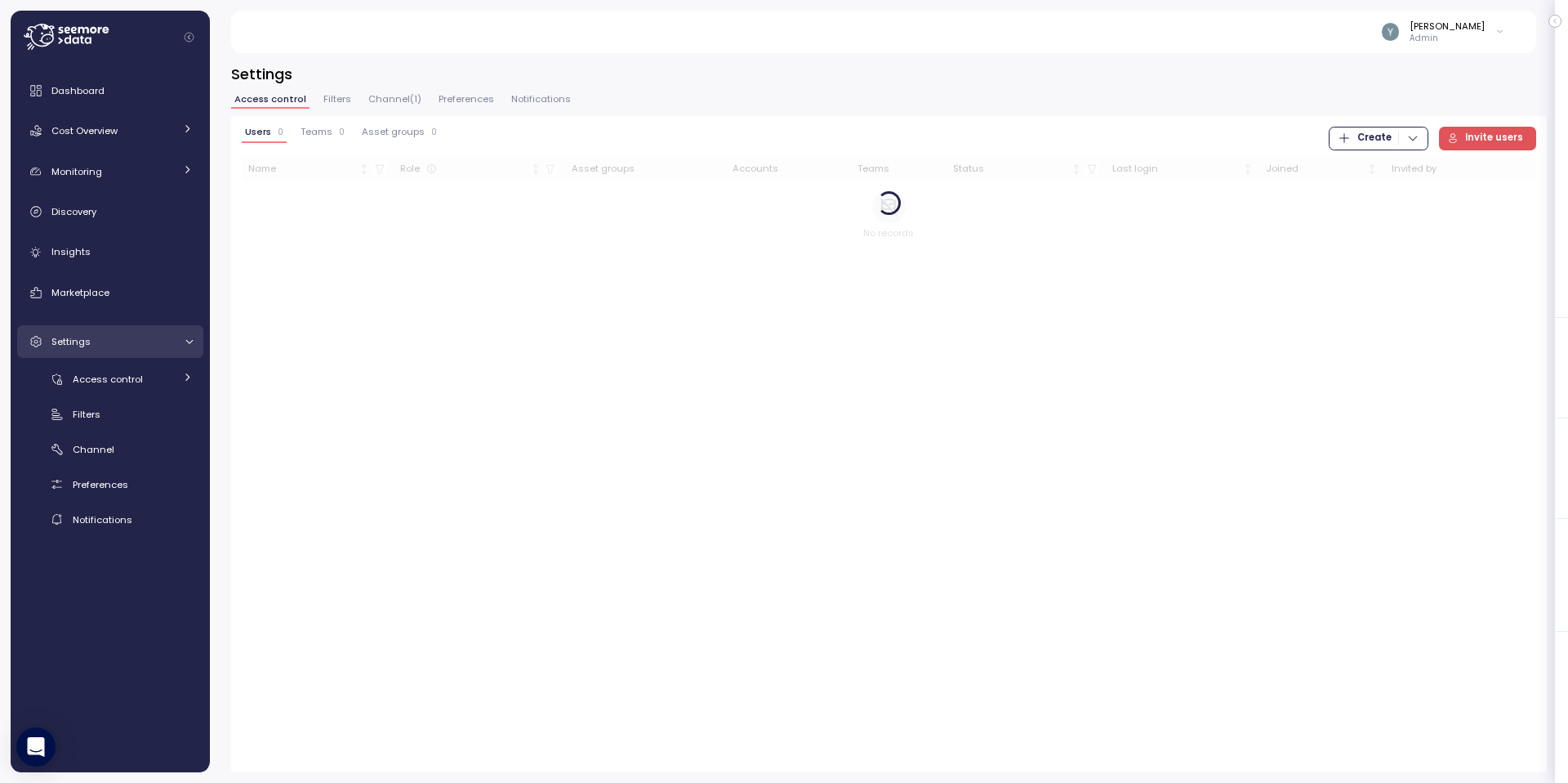
click at [187, 339] on icon at bounding box center [189, 341] width 11 height 11
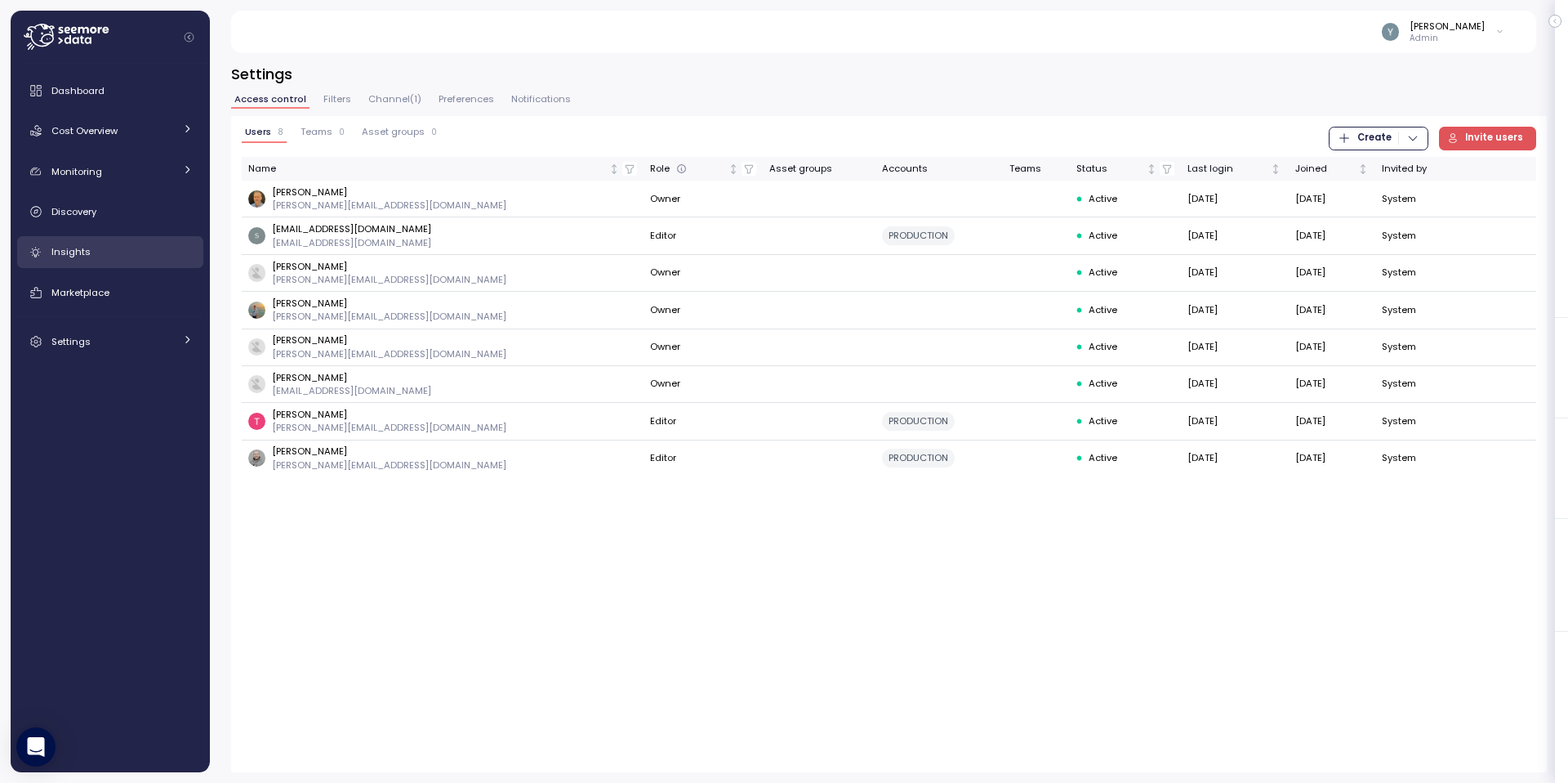
click at [77, 256] on span "Insights" at bounding box center [71, 252] width 39 height 13
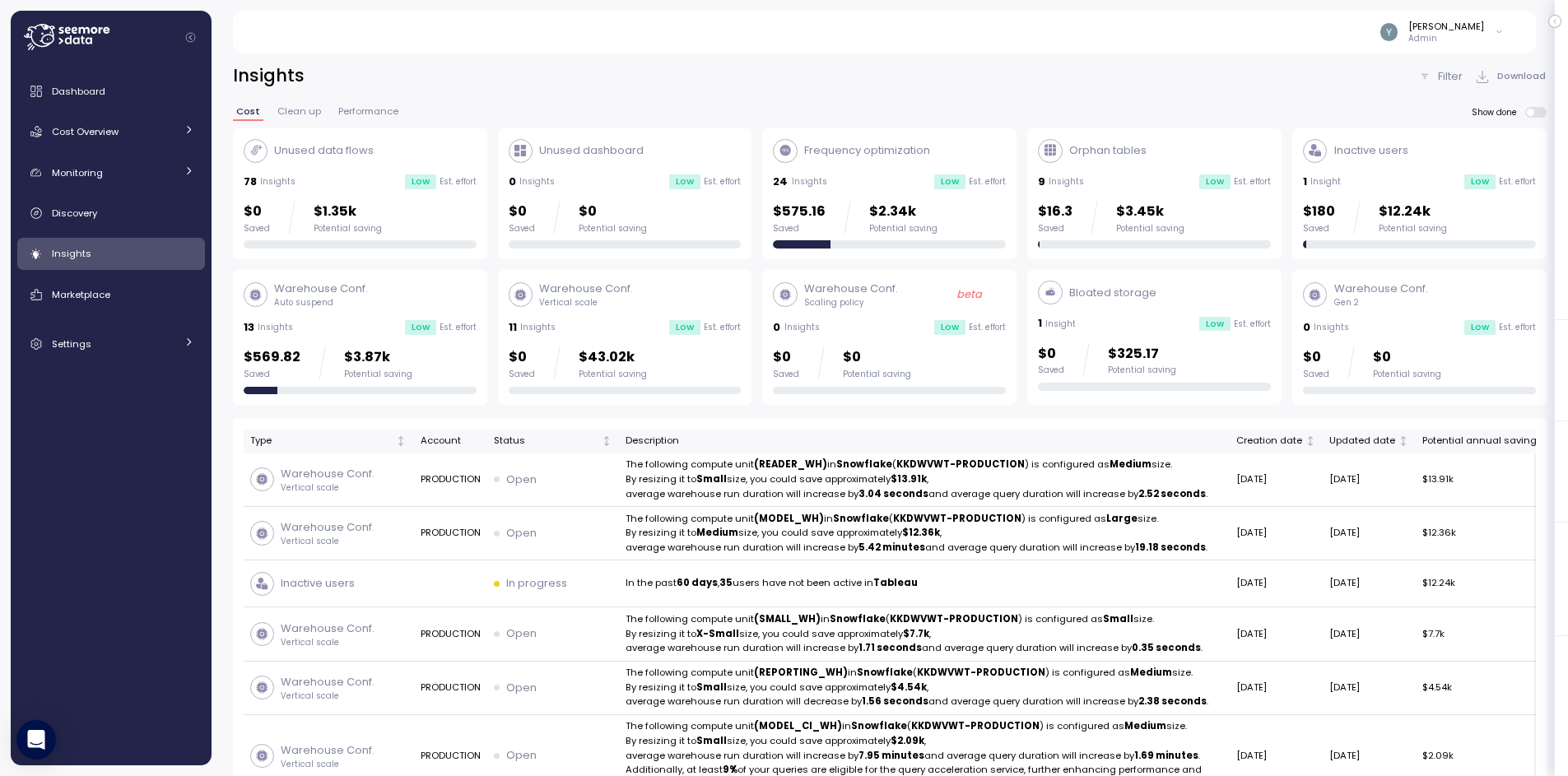
click at [605, 323] on div "11 Insights Low Est. effort" at bounding box center [625, 327] width 233 height 16
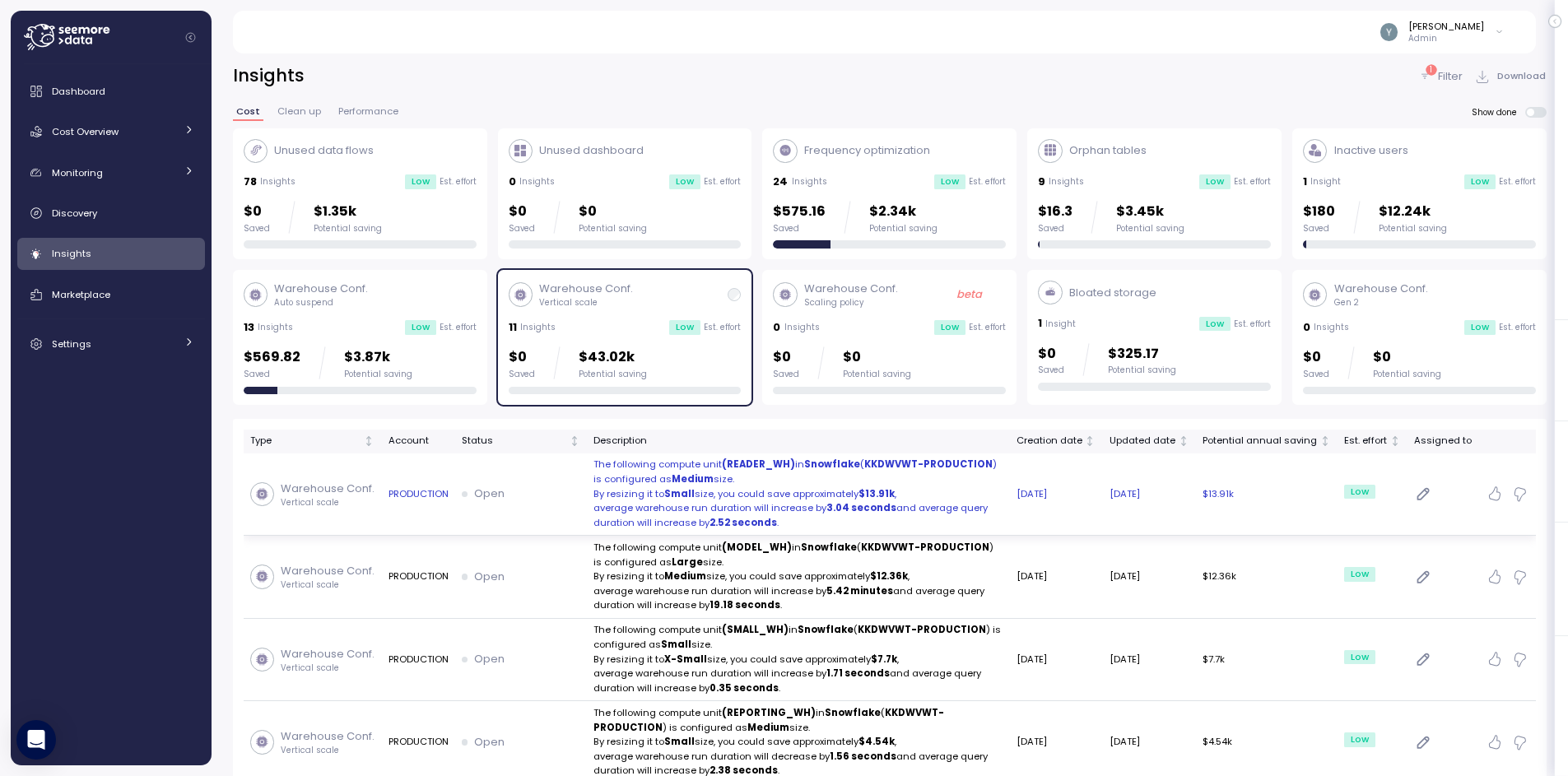
click at [645, 483] on p "The following compute unit (READER_WH) in Snowflake ( KKDWVWT-PRODUCTION ) is c…" at bounding box center [798, 472] width 410 height 29
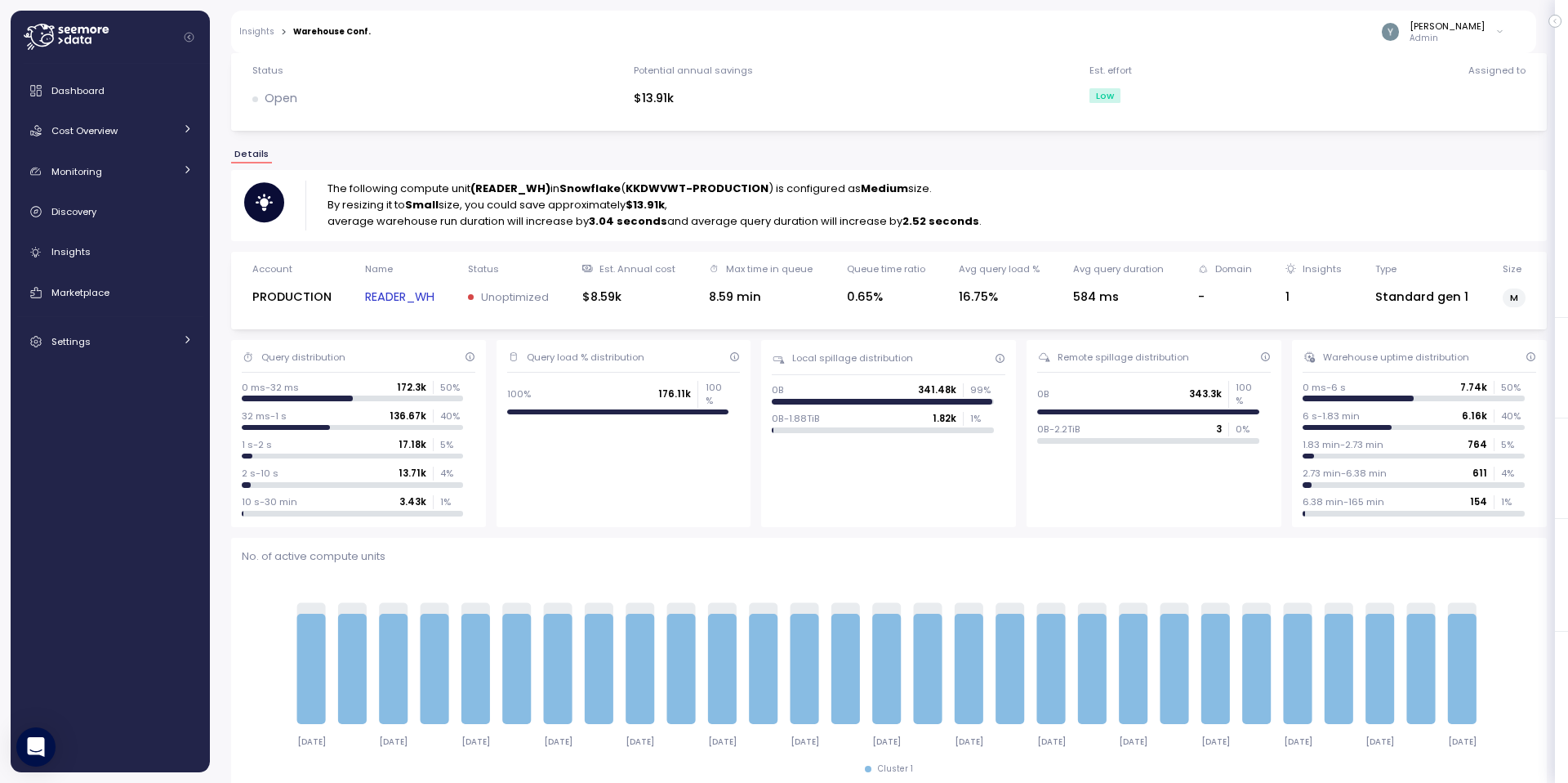
scroll to position [18, 0]
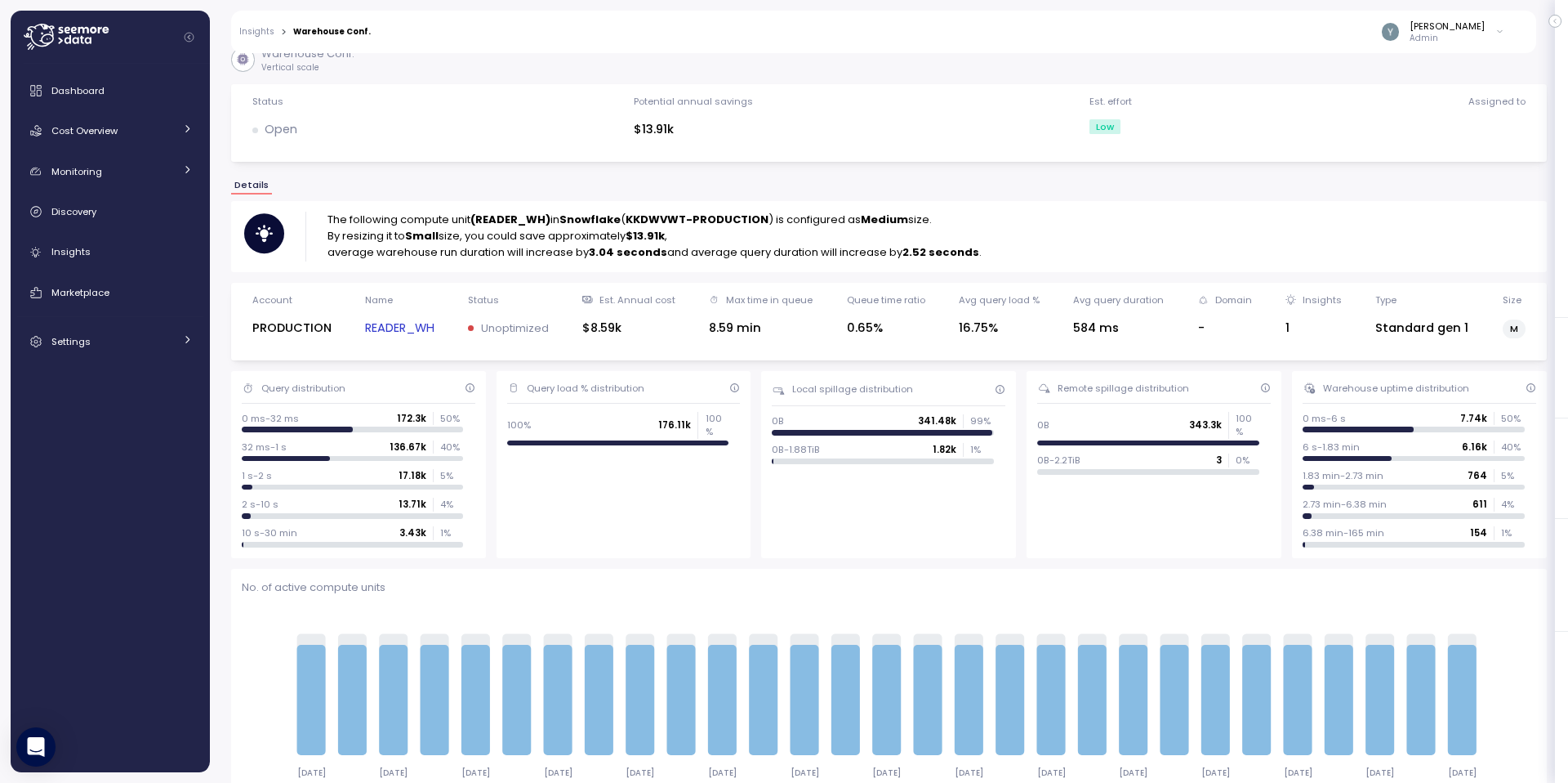
click at [418, 329] on link "READER_WH" at bounding box center [400, 328] width 70 height 18
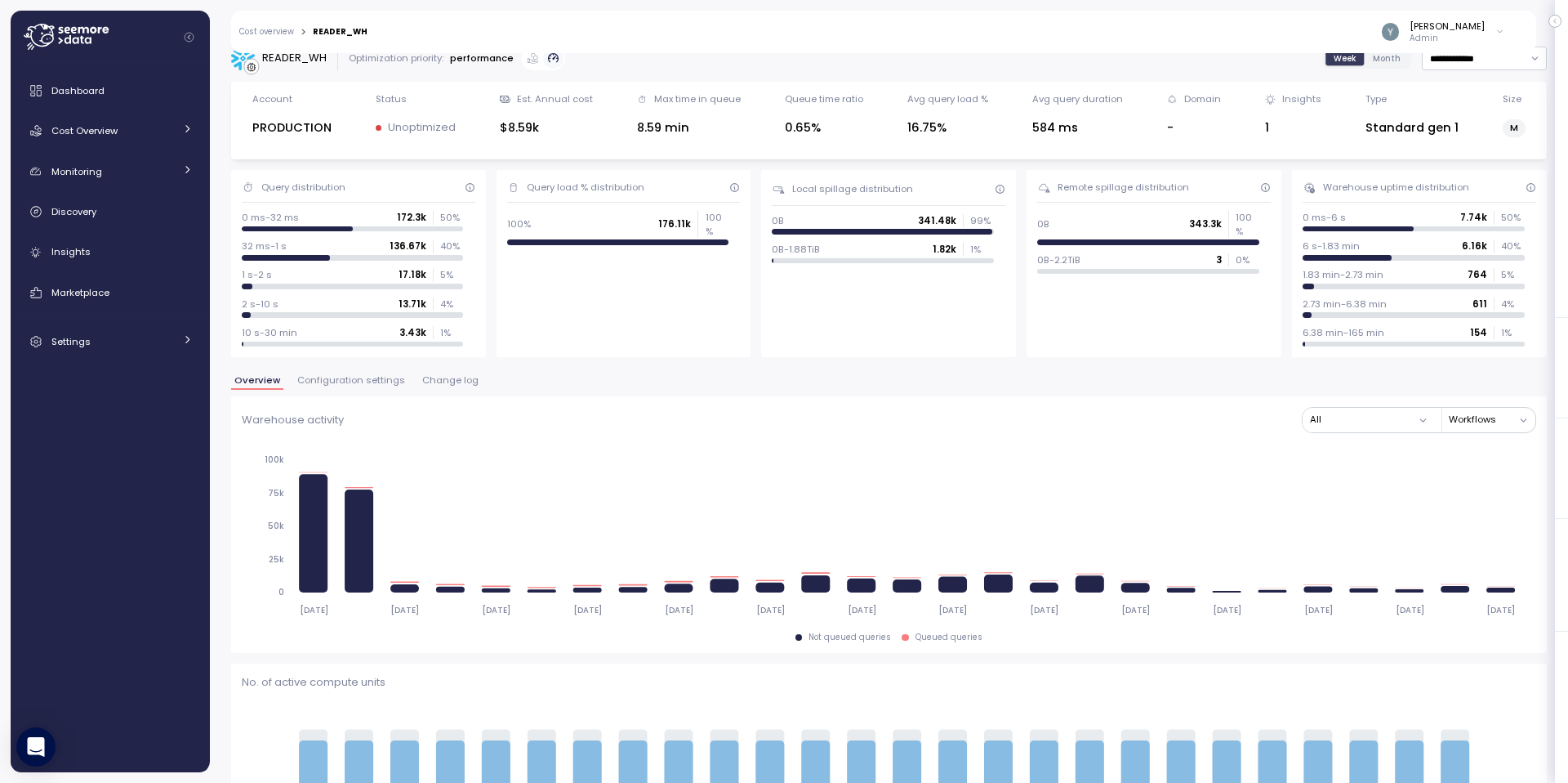
click at [385, 380] on span "Configuration settings" at bounding box center [351, 380] width 108 height 9
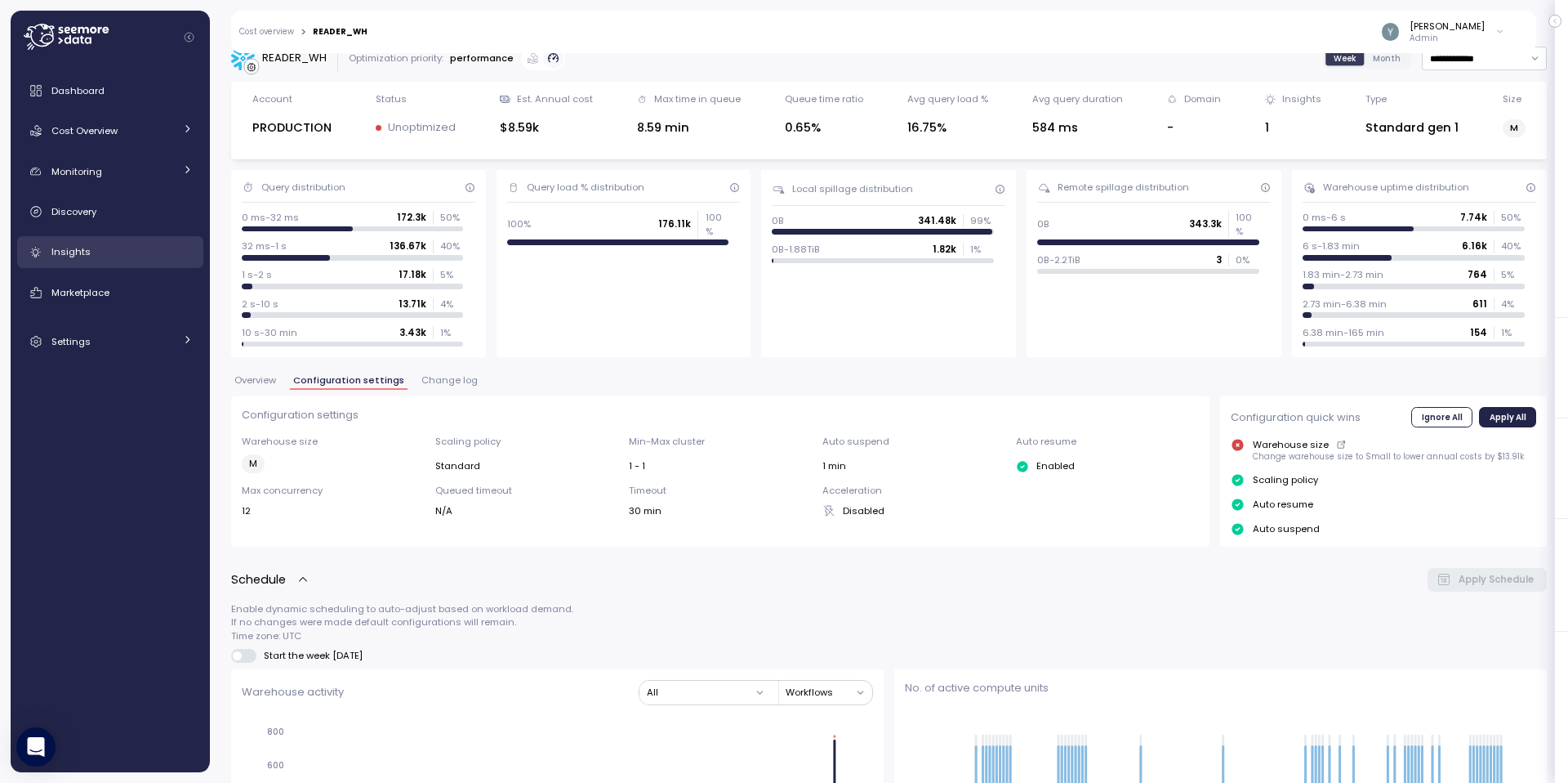
click at [100, 255] on div "Insights" at bounding box center [122, 251] width 141 height 16
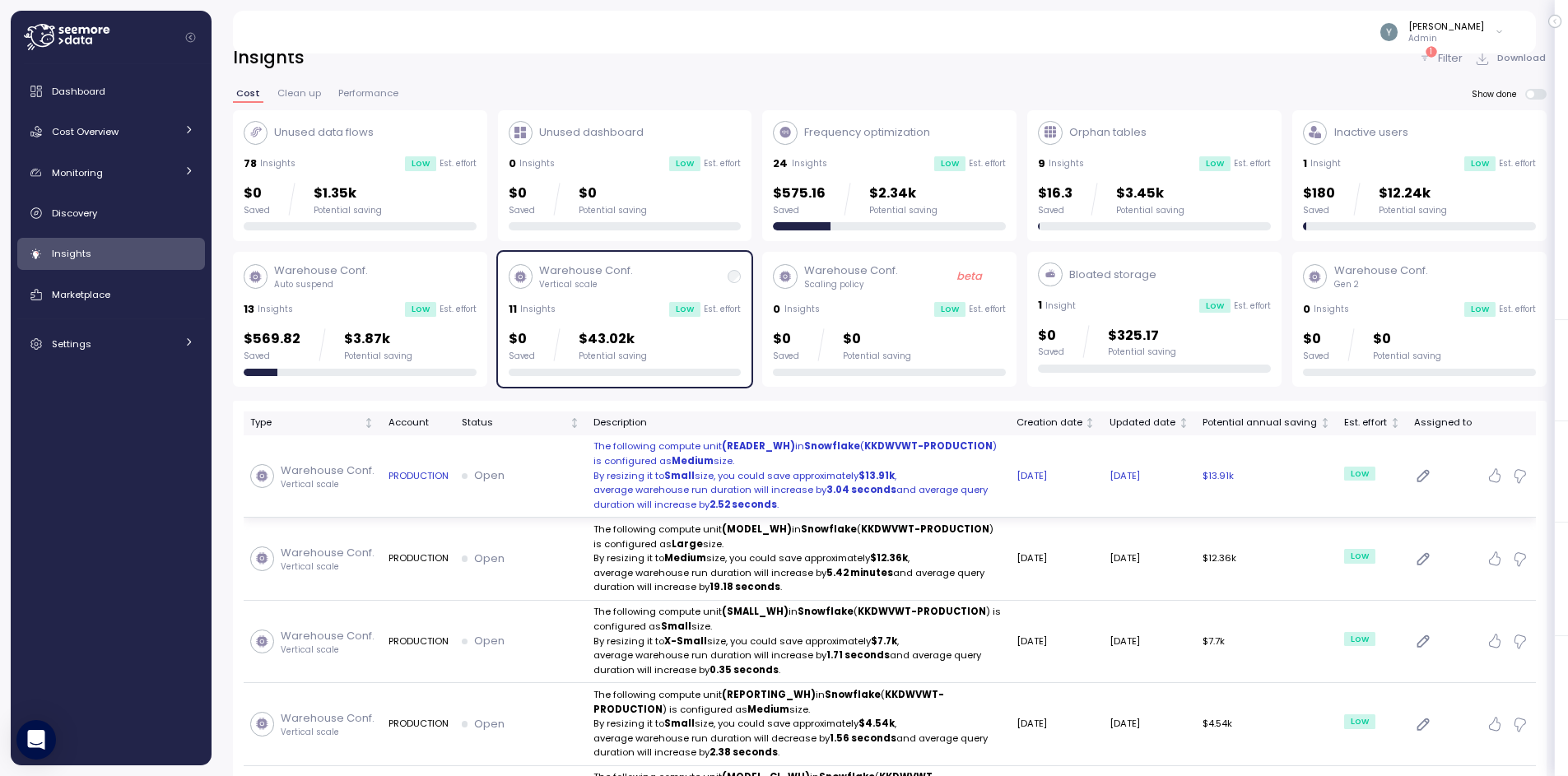
click at [666, 487] on p "average warehouse run duration will increase by 3.04 seconds and average query …" at bounding box center [798, 498] width 410 height 29
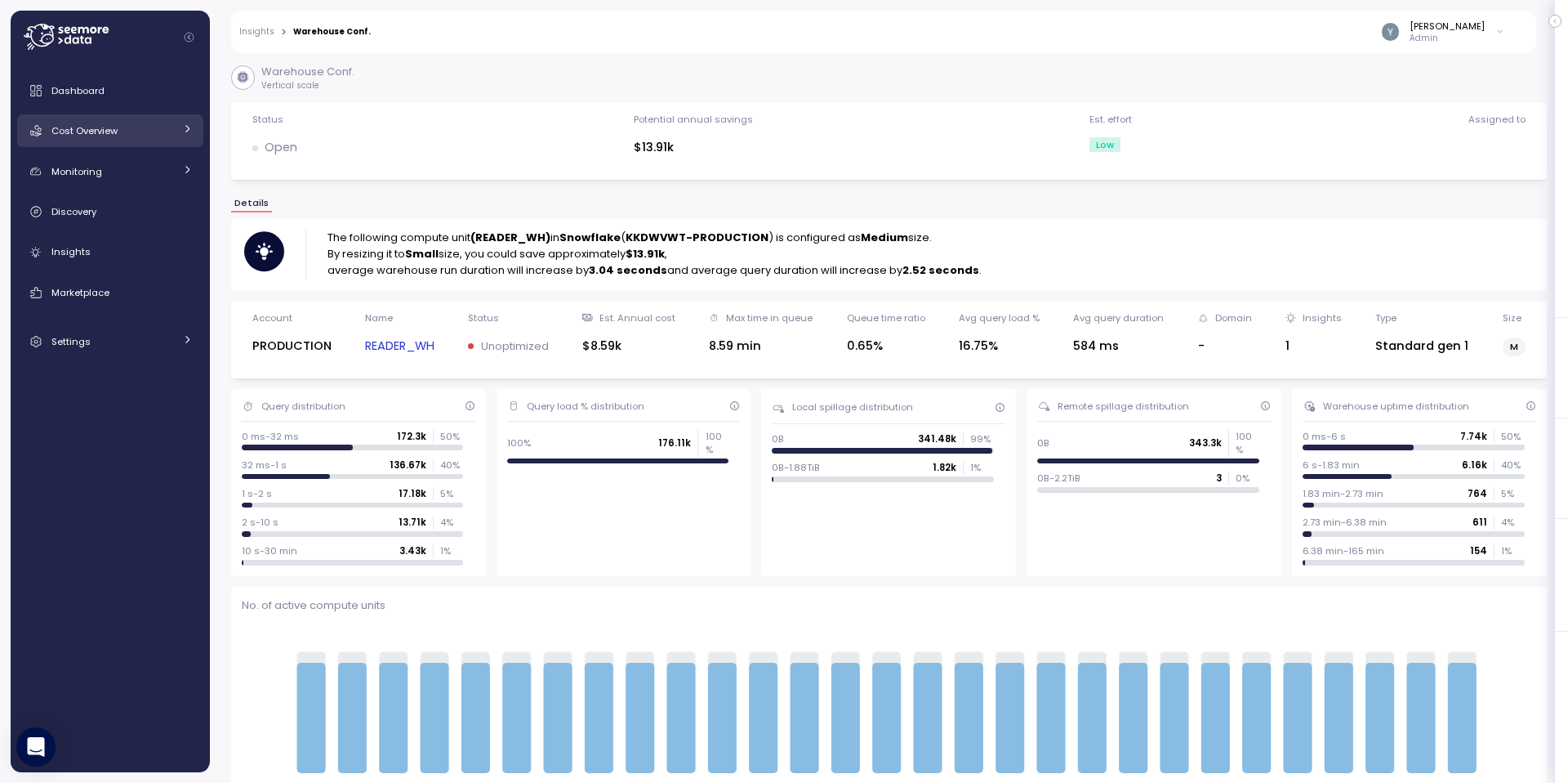
click at [100, 124] on span "Cost Overview" at bounding box center [84, 131] width 66 height 13
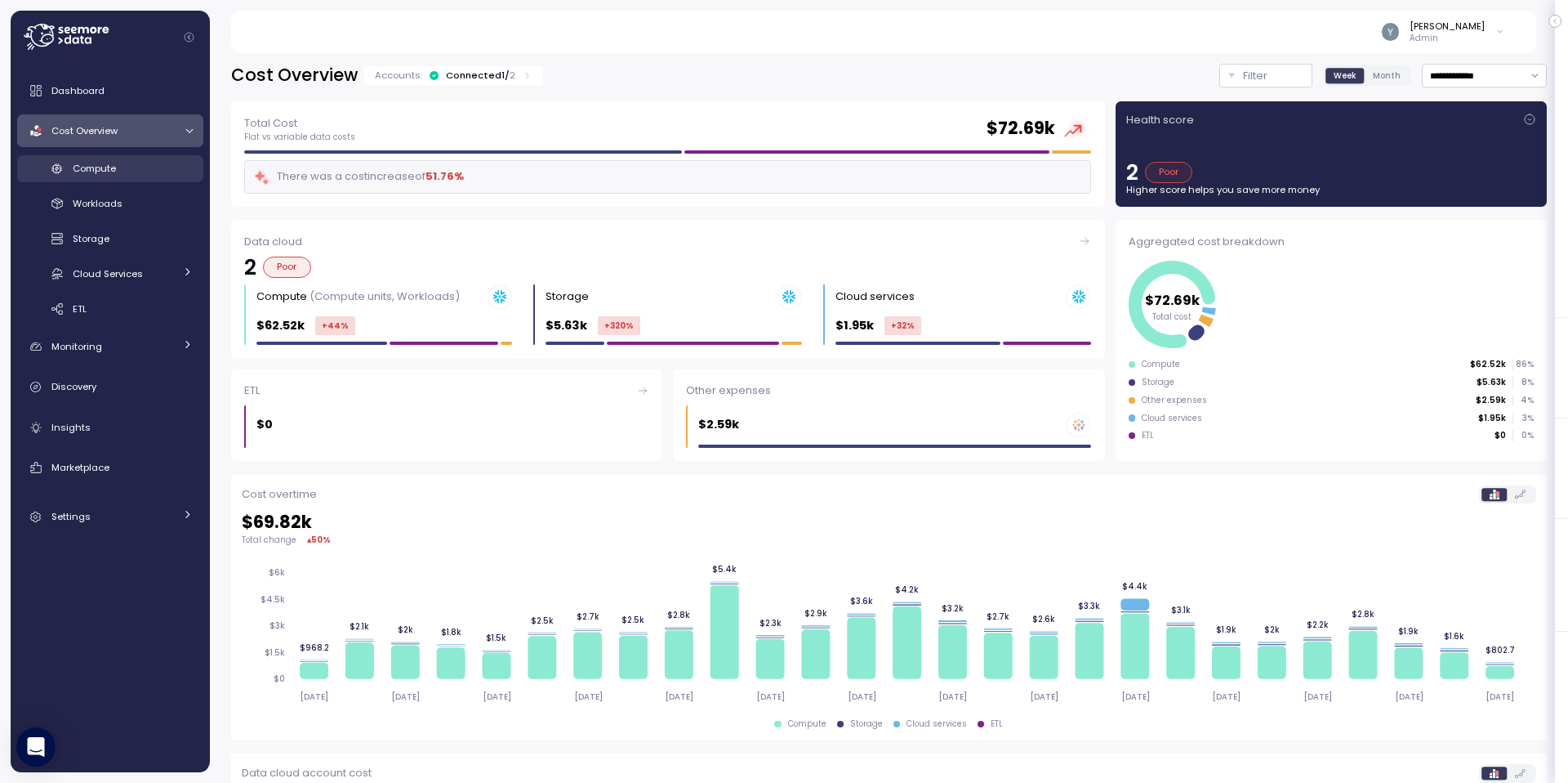
click at [128, 167] on div "Compute" at bounding box center [133, 168] width 120 height 16
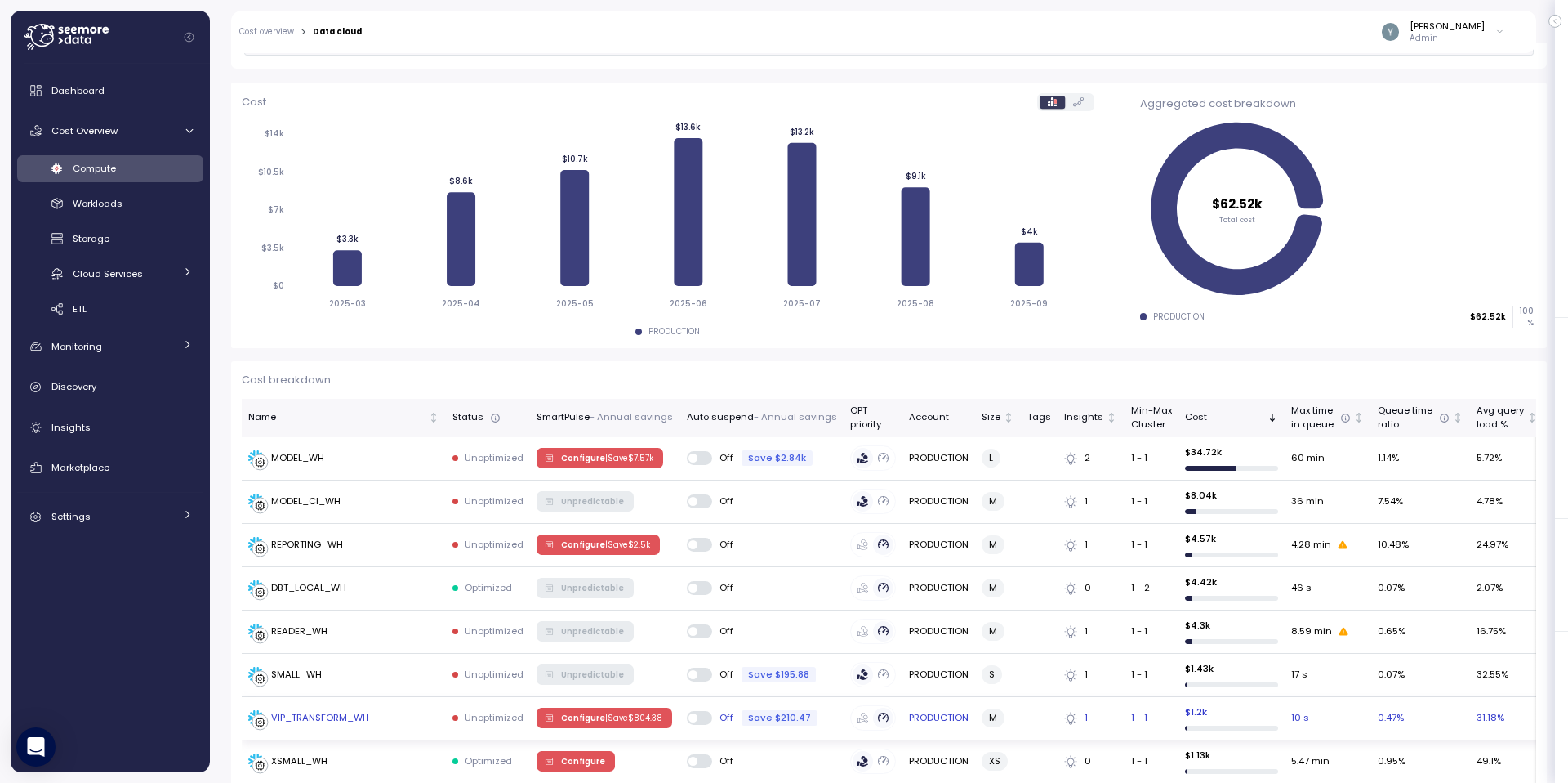
scroll to position [243, 0]
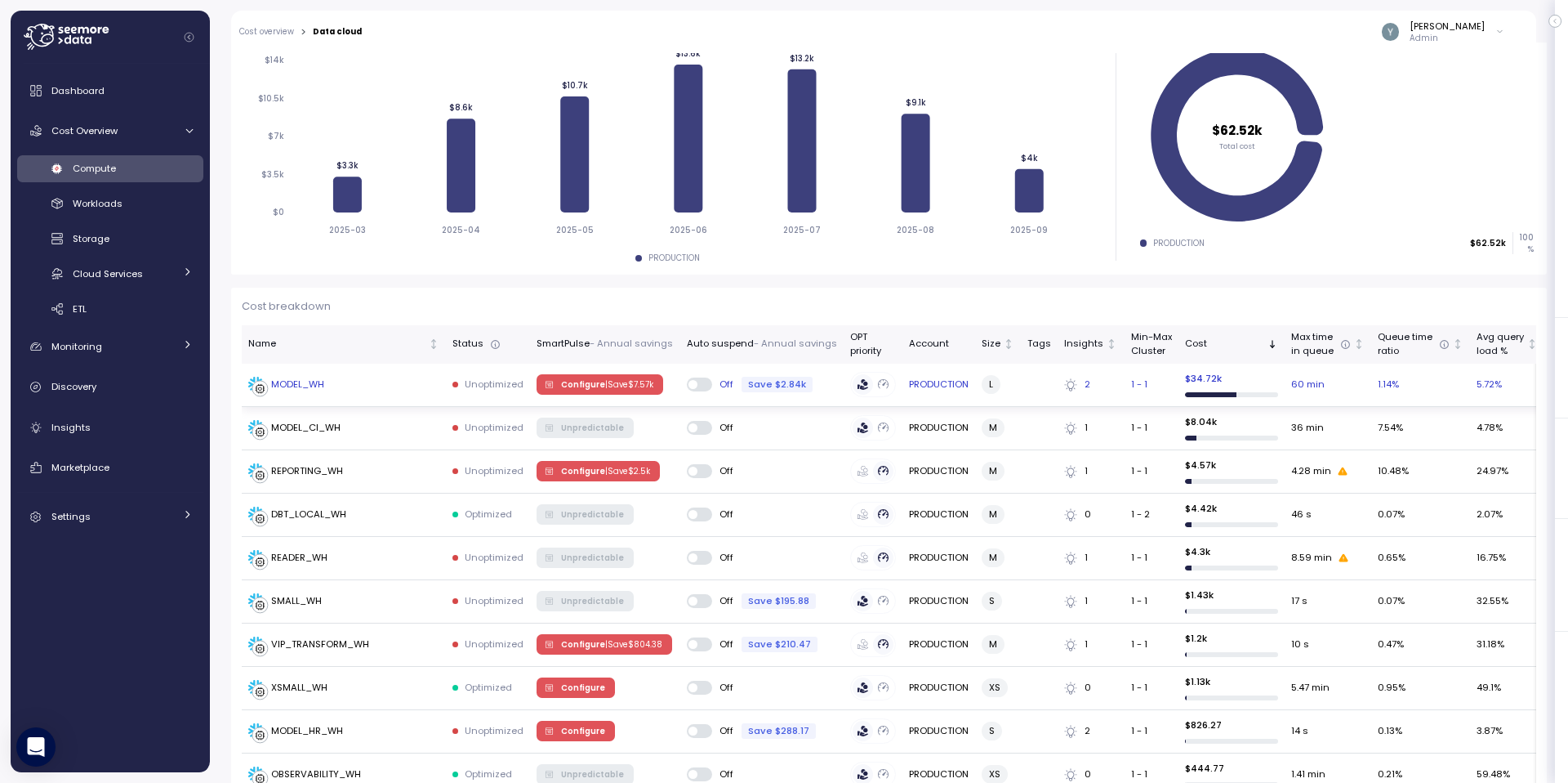
click at [303, 389] on div "MODEL_WH" at bounding box center [297, 385] width 53 height 15
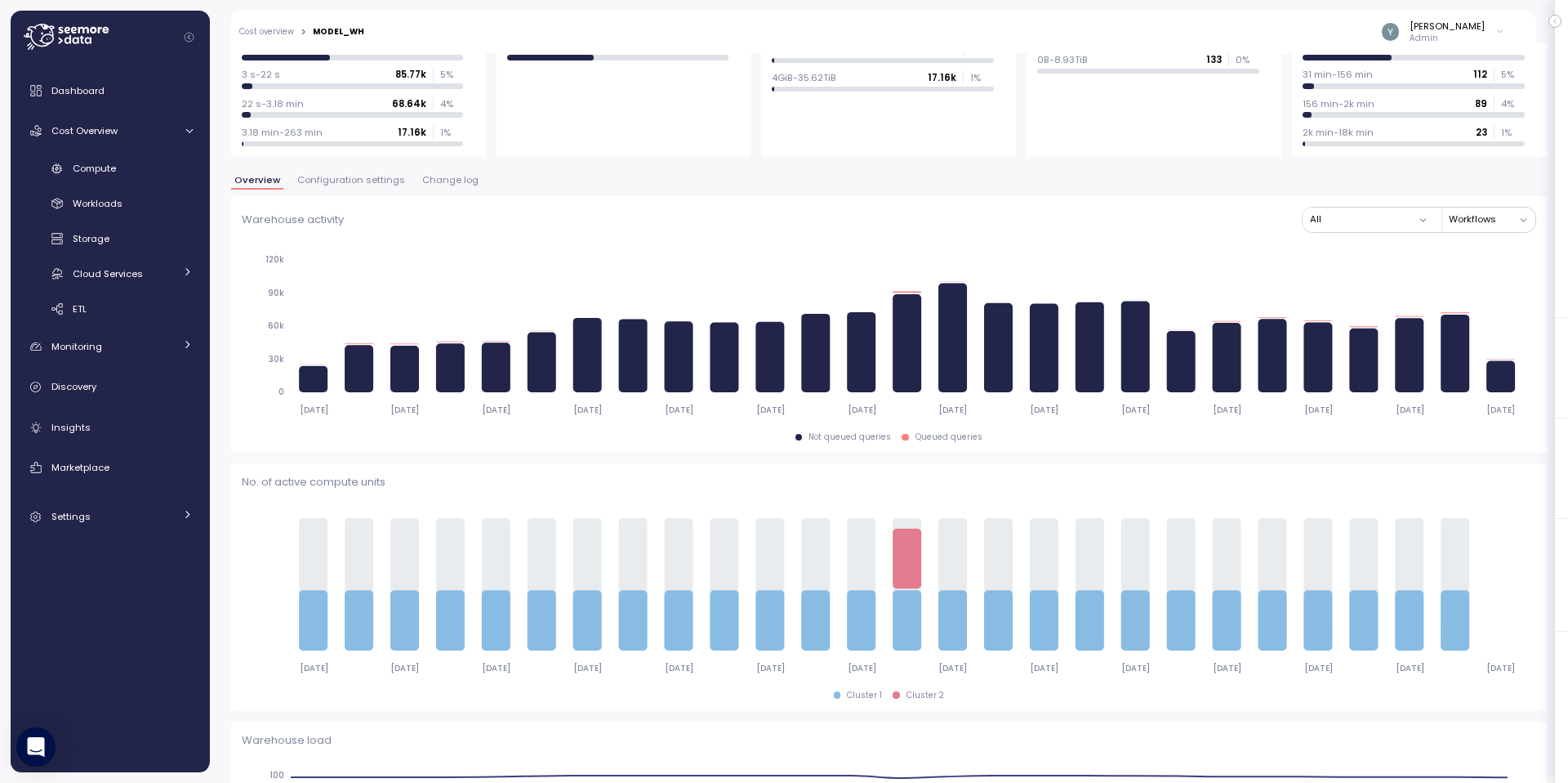
scroll to position [134, 0]
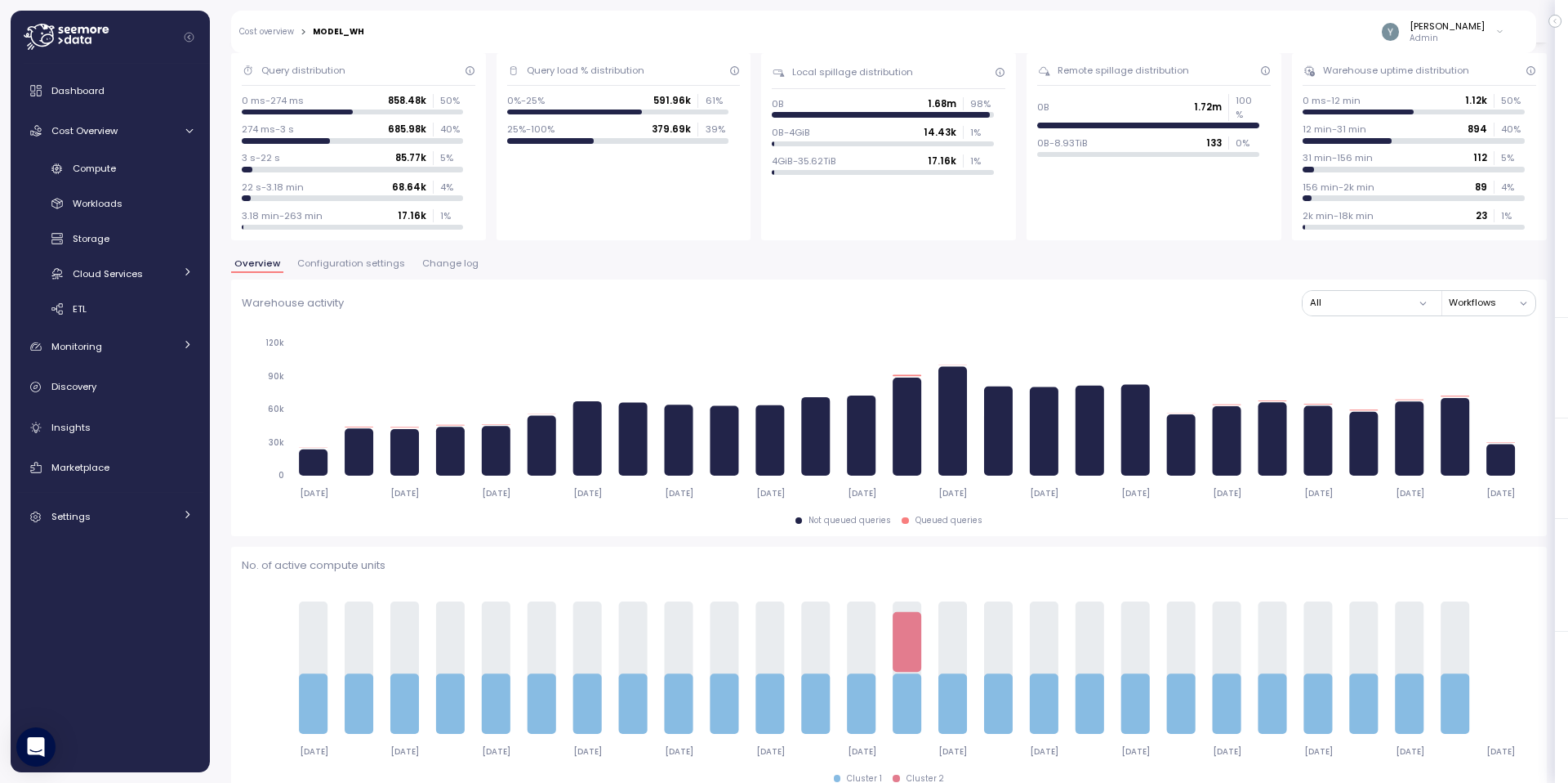
click at [340, 268] on span "Configuration settings" at bounding box center [351, 263] width 108 height 9
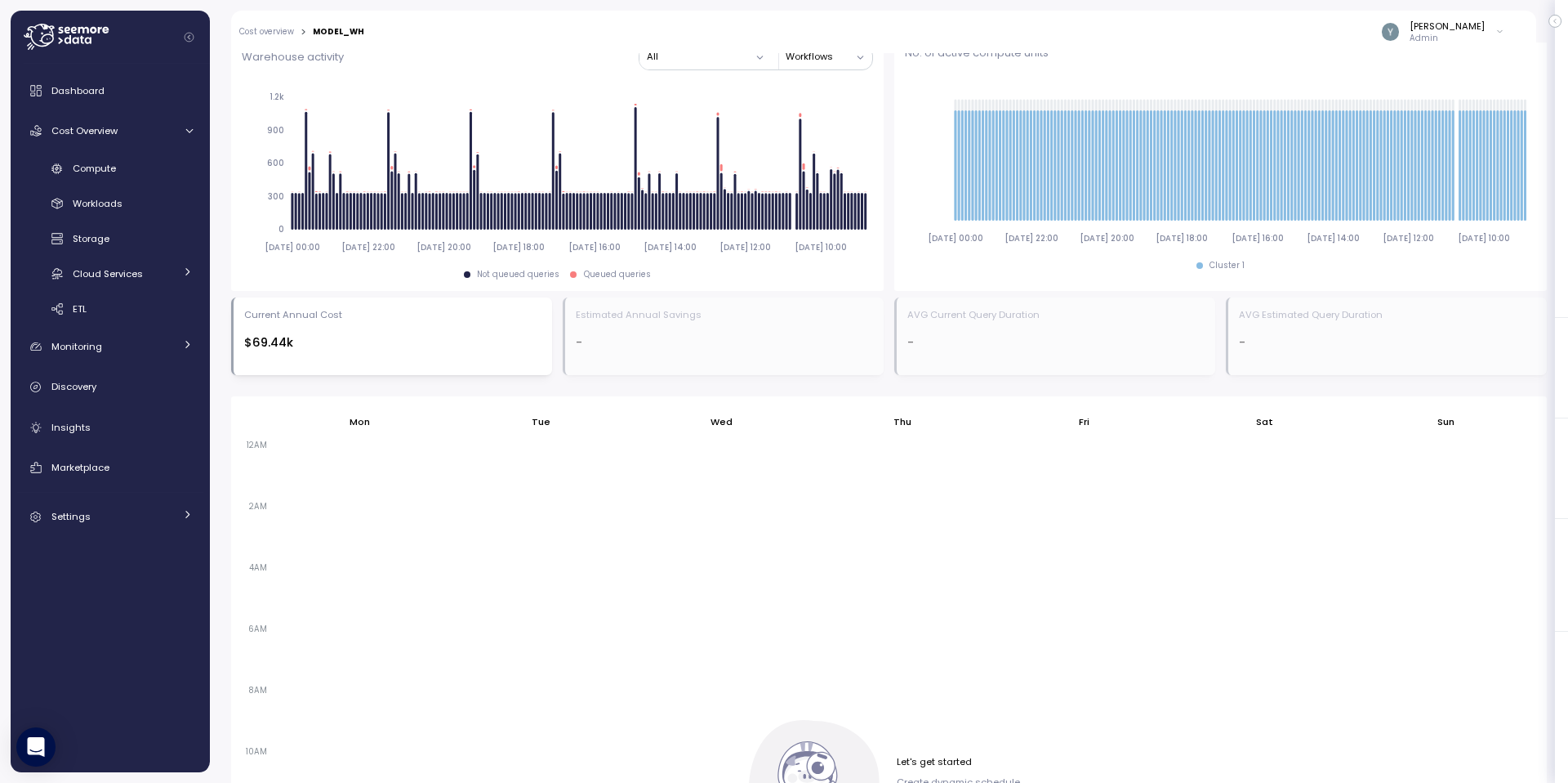
scroll to position [885, 0]
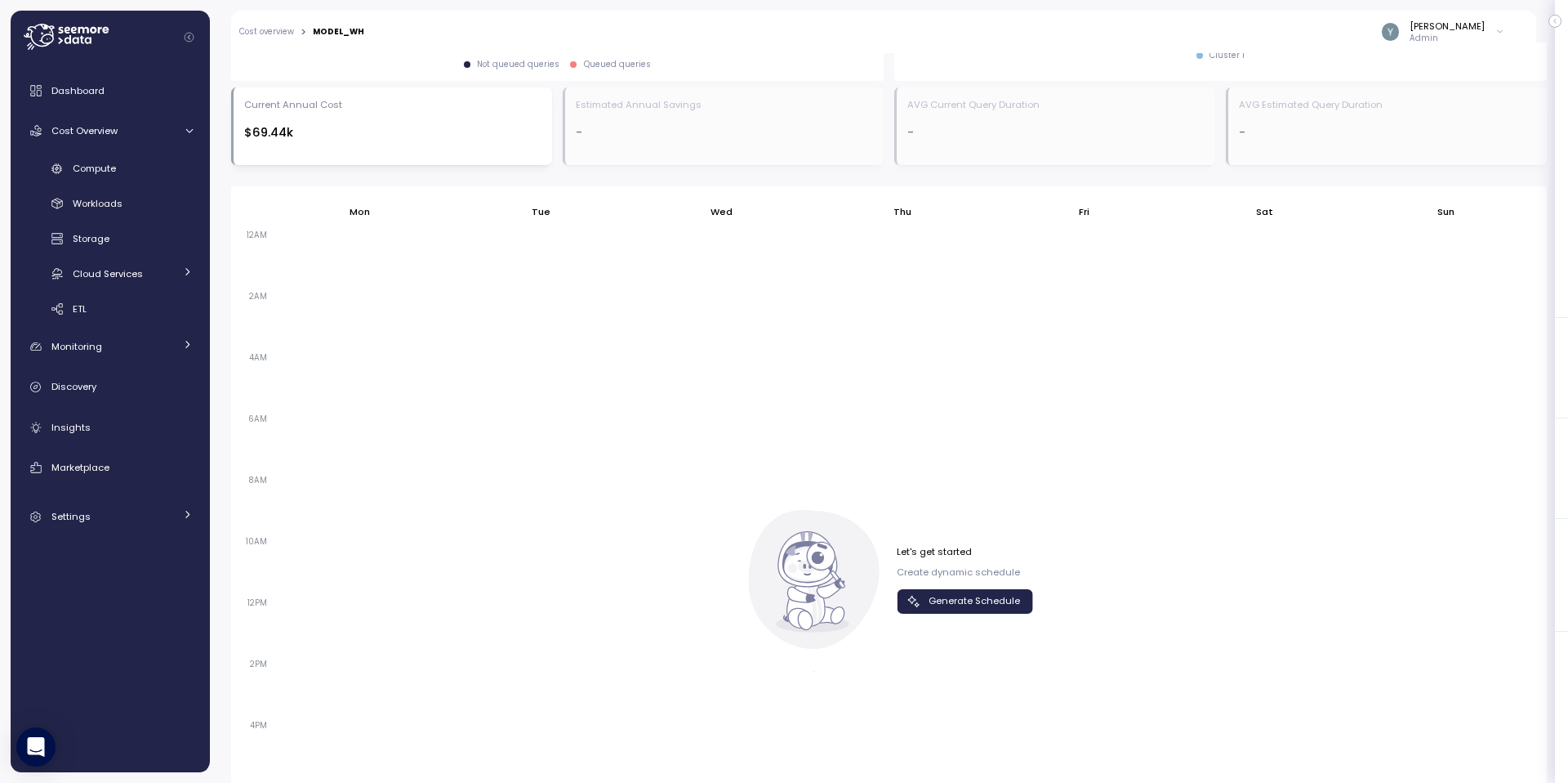
click at [962, 594] on span "Generate Schedule" at bounding box center [974, 601] width 92 height 22
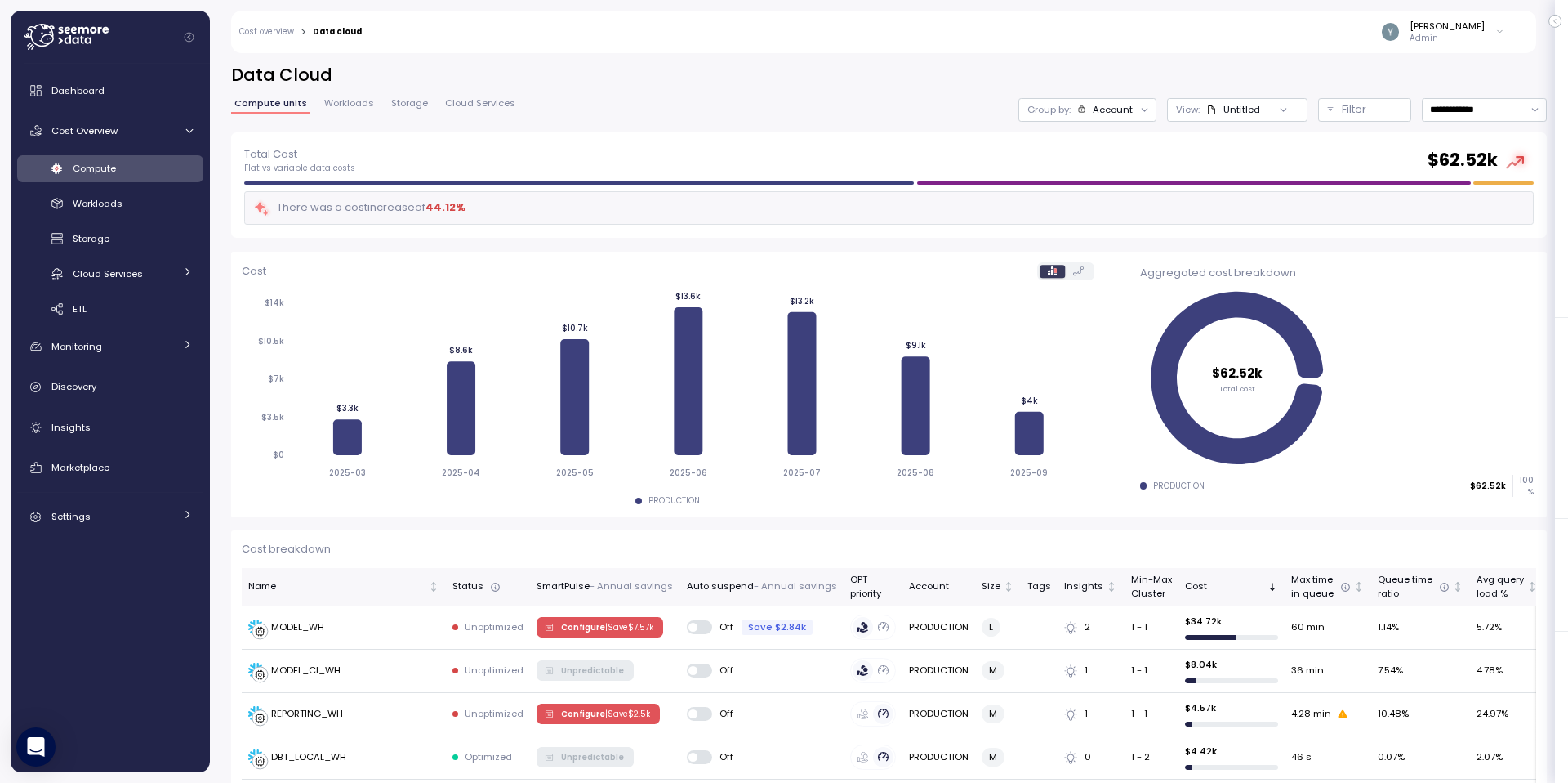
scroll to position [408, 0]
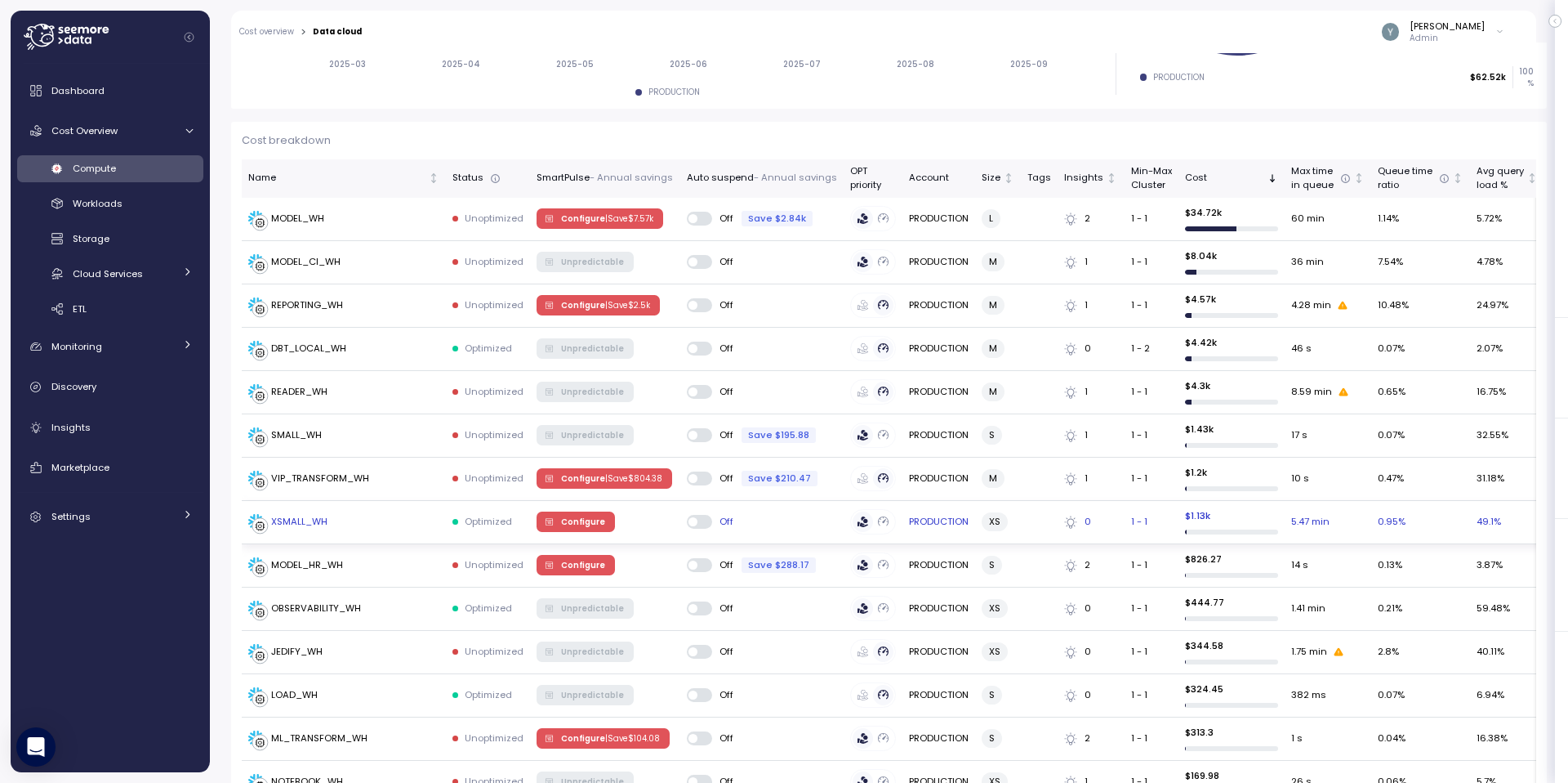
click at [294, 519] on div "XSMALL_WH" at bounding box center [299, 523] width 56 height 15
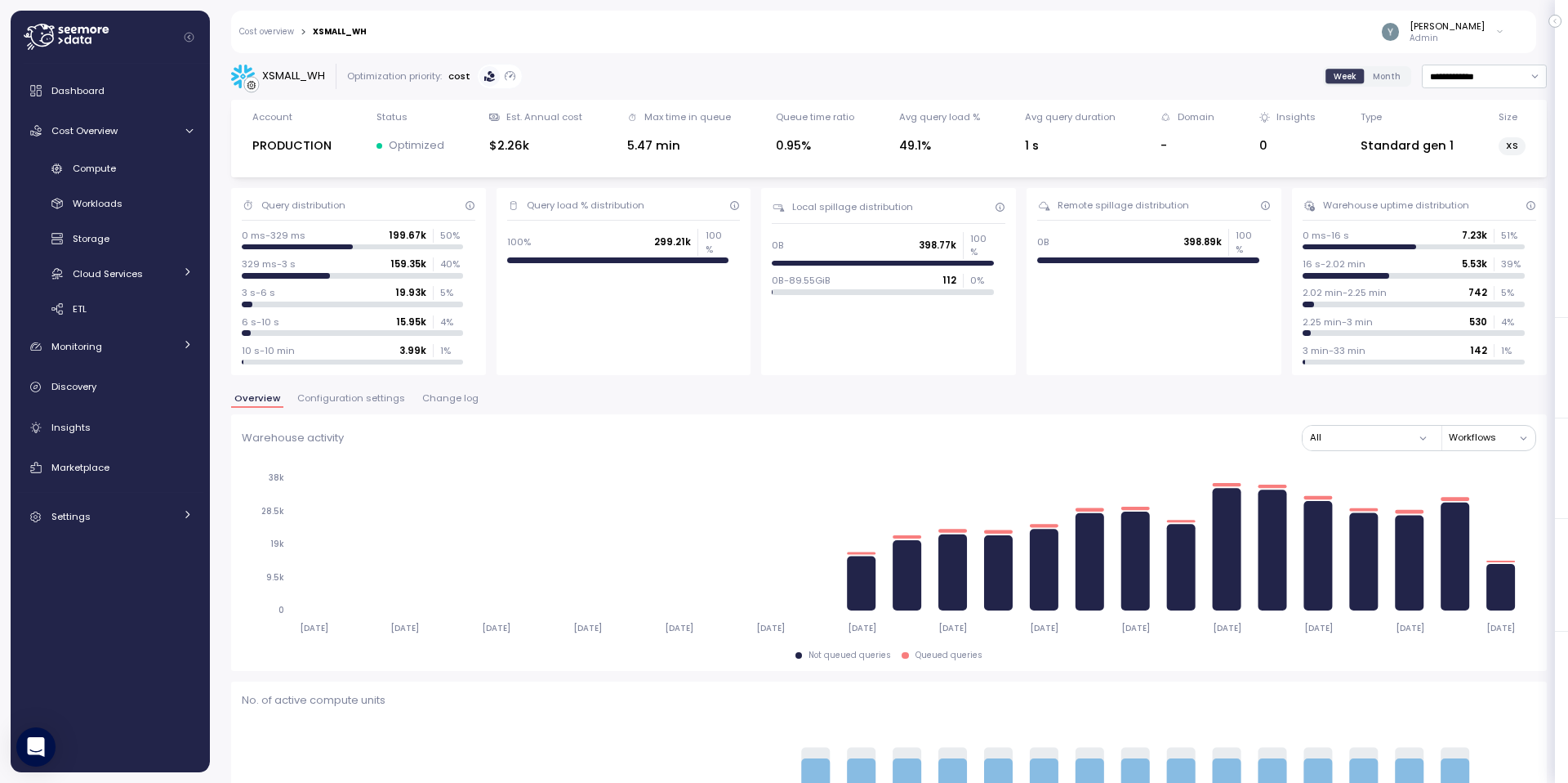
click at [293, 75] on div "XSMALL_WH" at bounding box center [293, 76] width 63 height 16
click at [290, 77] on div "XSMALL_WH" at bounding box center [293, 76] width 63 height 16
click at [267, 34] on link "Cost overview" at bounding box center [266, 32] width 55 height 8
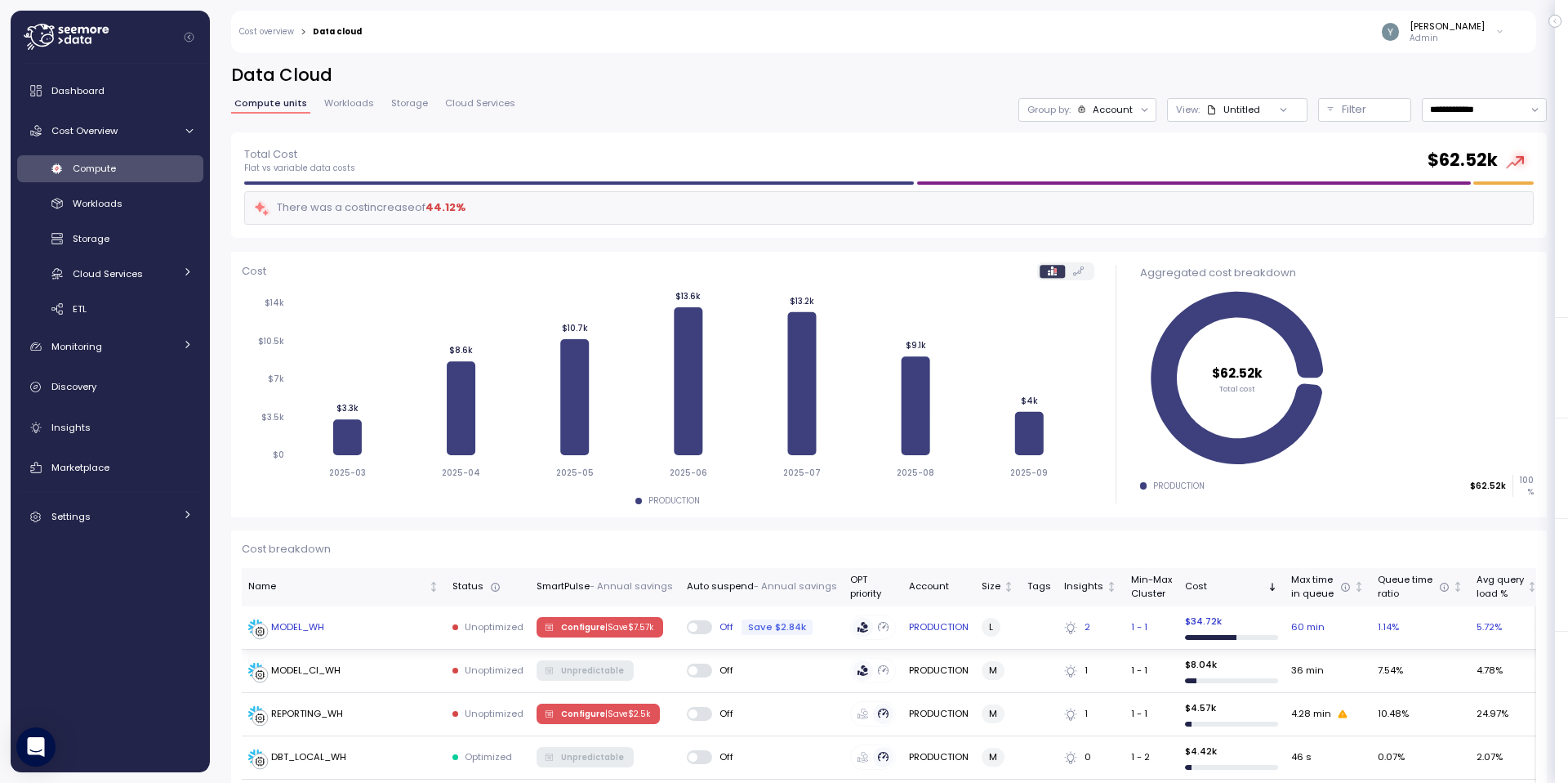
scroll to position [3, 0]
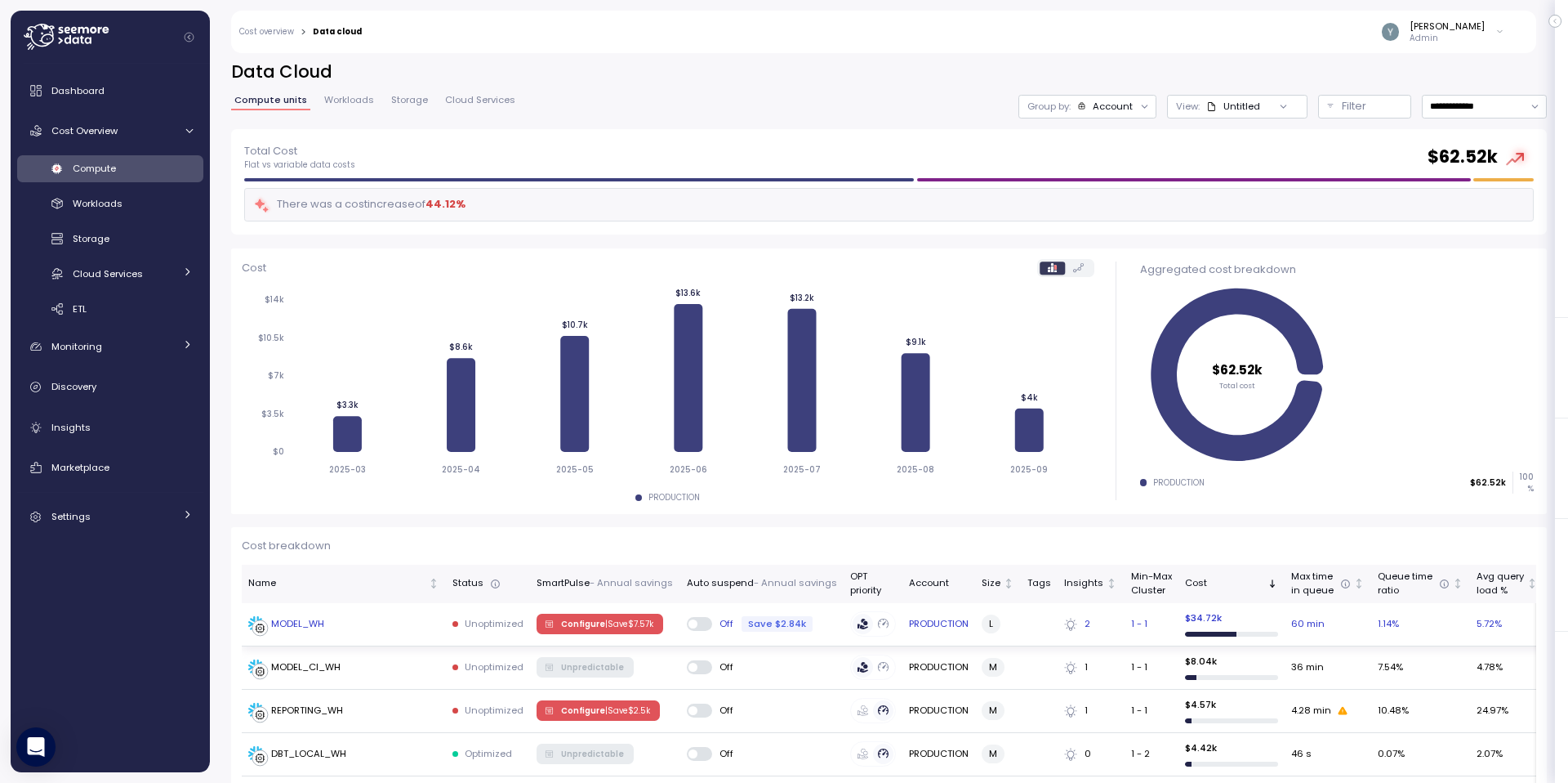
click at [310, 626] on div "MODEL_WH" at bounding box center [297, 624] width 53 height 15
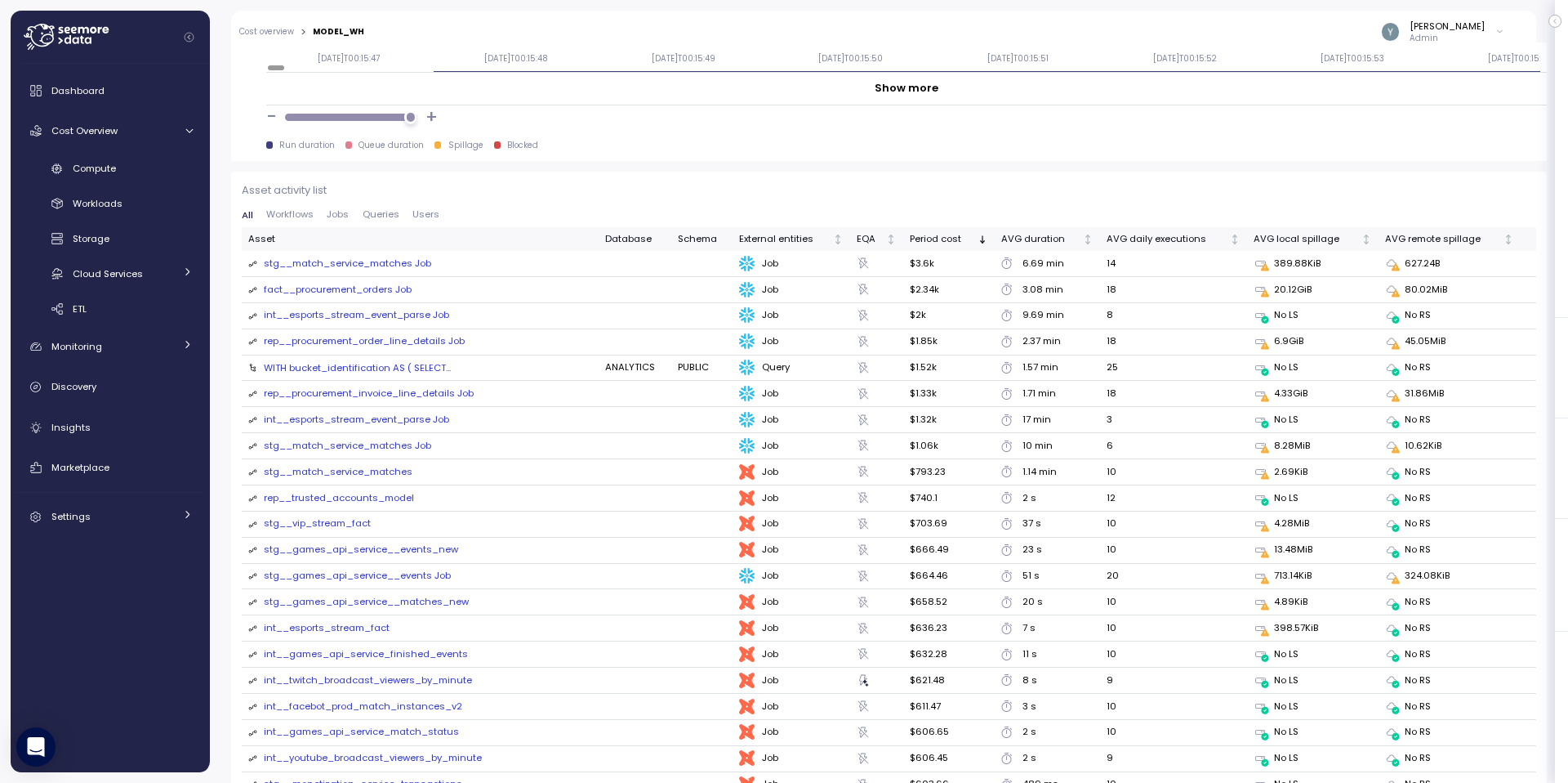
scroll to position [1716, 0]
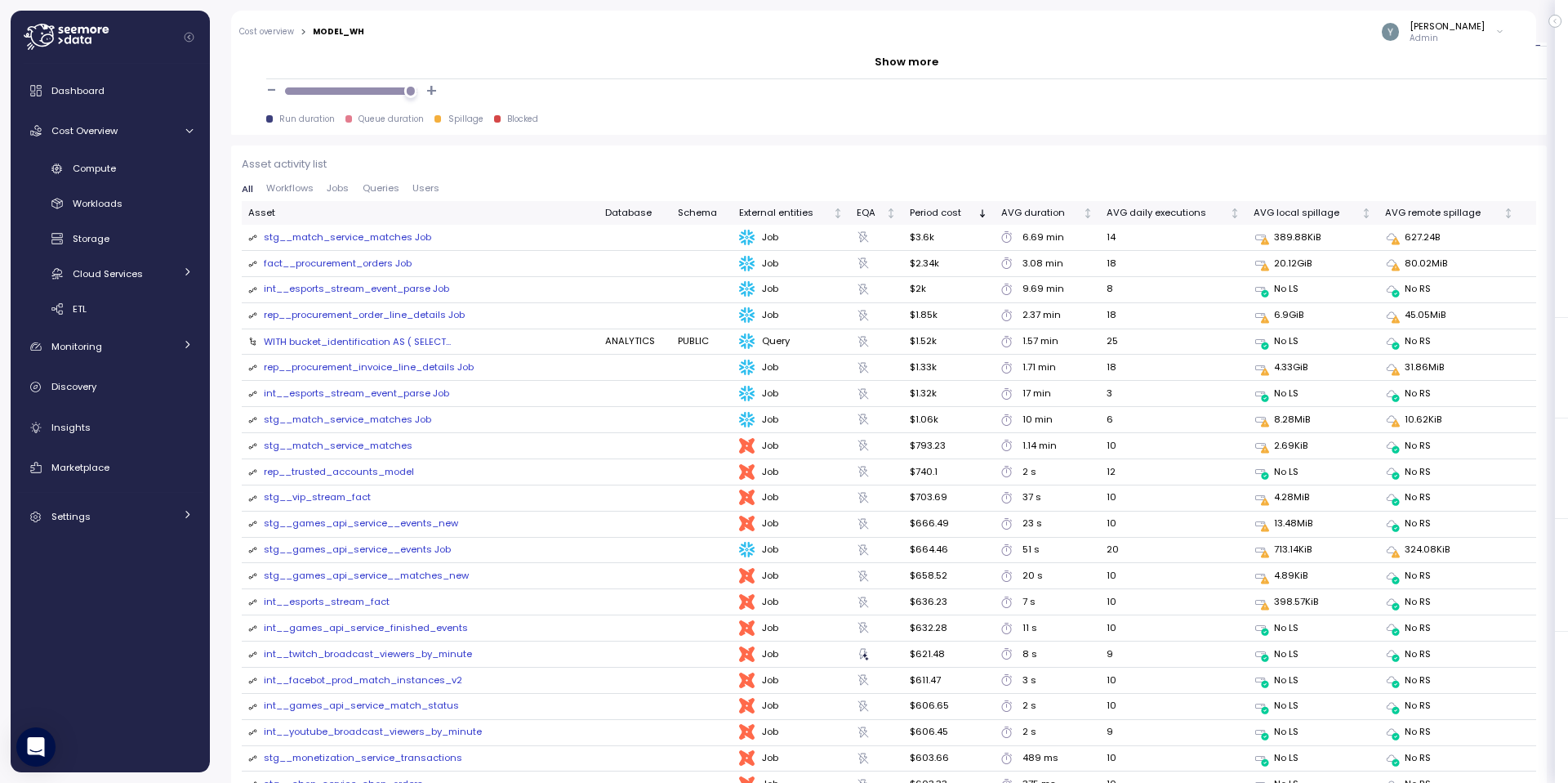
click at [390, 447] on div "stg__match_service_matches" at bounding box center [338, 446] width 149 height 15
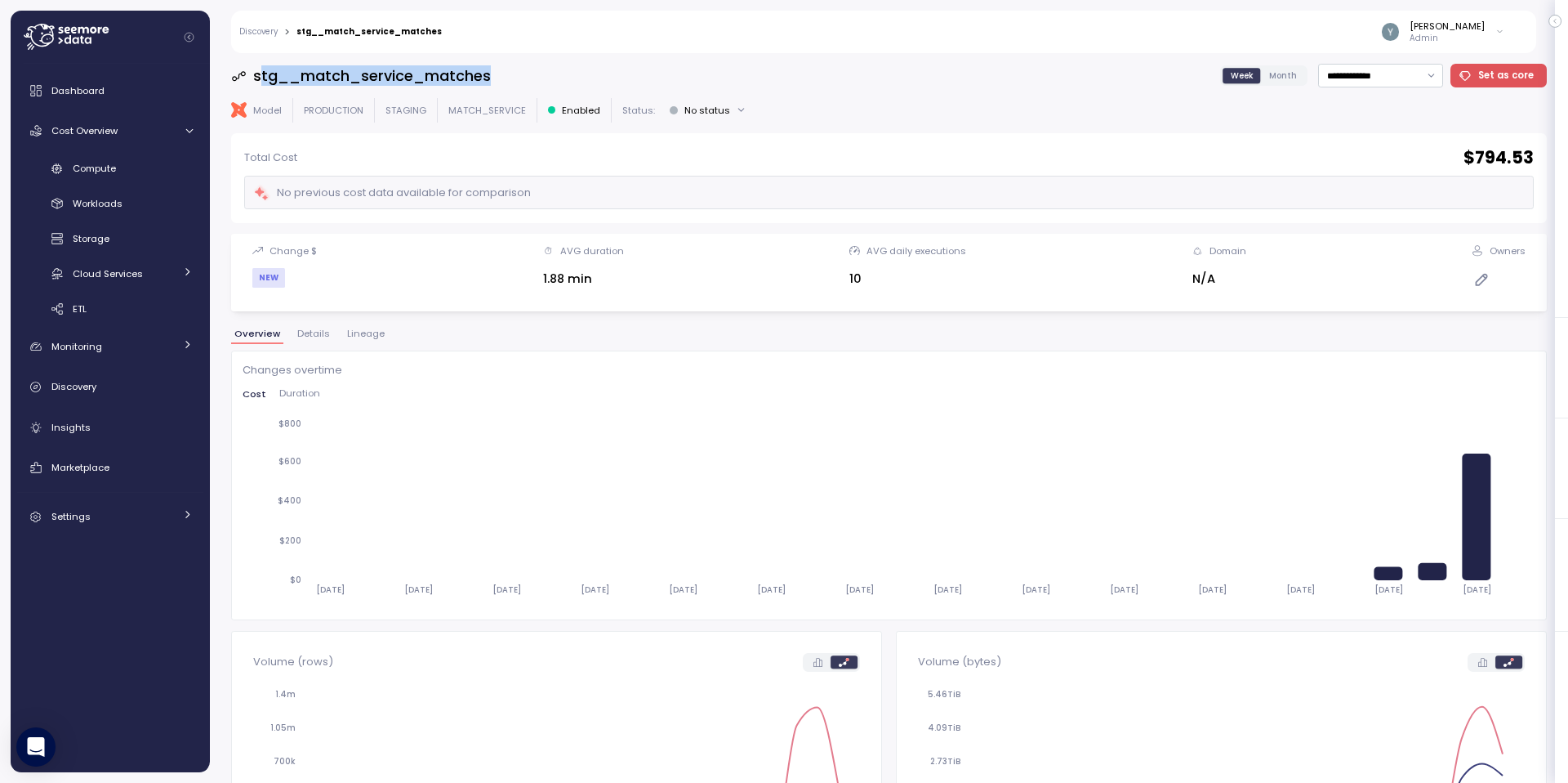
drag, startPoint x: 258, startPoint y: 74, endPoint x: 490, endPoint y: 80, distance: 232.1
click at [491, 80] on div "**********" at bounding box center [889, 76] width 1315 height 24
click at [488, 81] on h3 "stg__match_service_matches" at bounding box center [371, 76] width 238 height 20
drag, startPoint x: 489, startPoint y: 77, endPoint x: 256, endPoint y: 78, distance: 233.0
click at [256, 78] on div "**********" at bounding box center [889, 76] width 1315 height 24
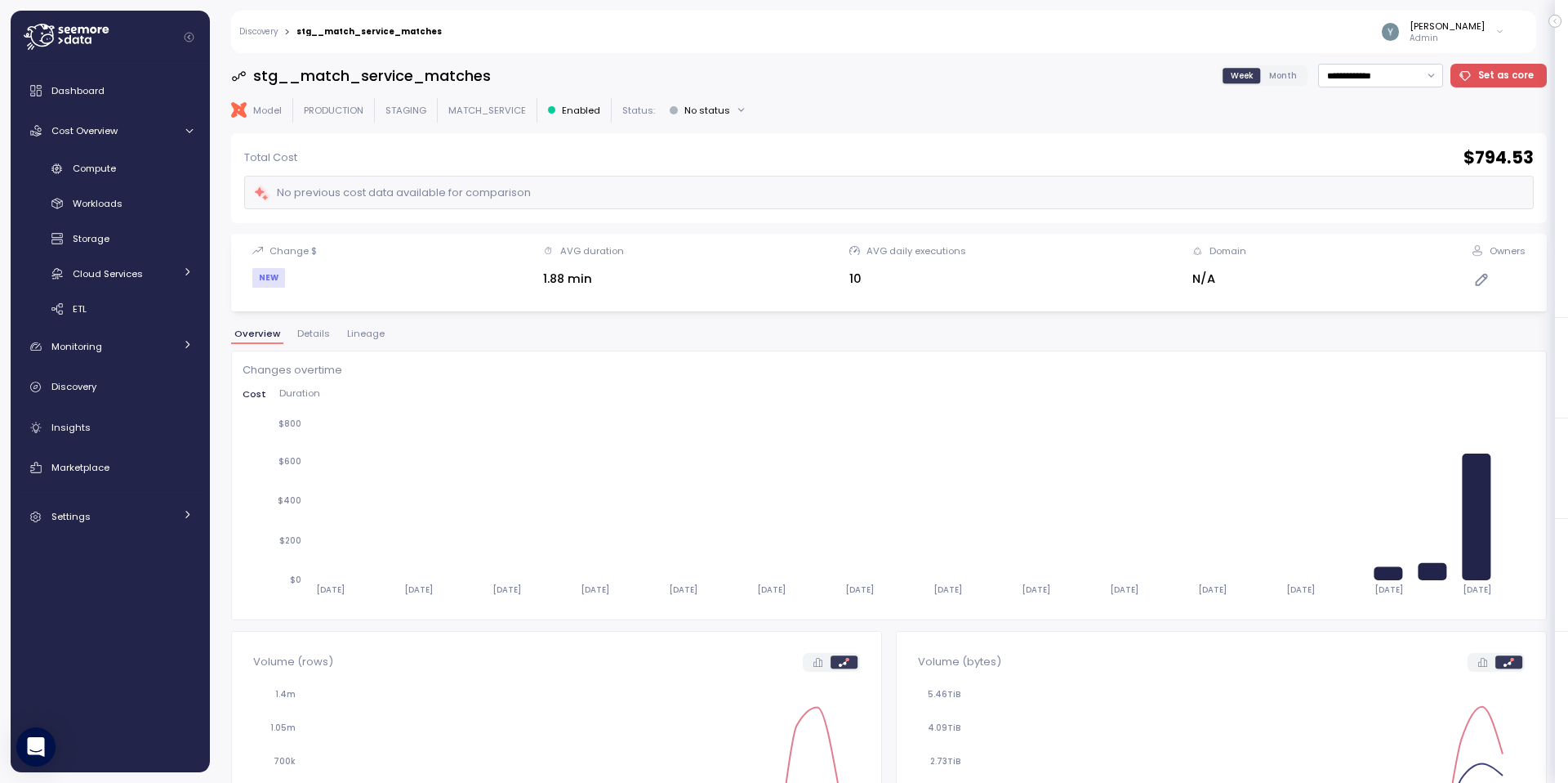
click at [459, 114] on p "MATCH_SERVICE" at bounding box center [487, 110] width 77 height 13
drag, startPoint x: 461, startPoint y: 113, endPoint x: 496, endPoint y: 112, distance: 35.0
click at [496, 112] on p "MATCH_SERVICE" at bounding box center [487, 110] width 77 height 13
click at [495, 116] on p "MATCH_SERVICE" at bounding box center [487, 110] width 77 height 13
click at [95, 174] on span "Compute" at bounding box center [95, 169] width 44 height 13
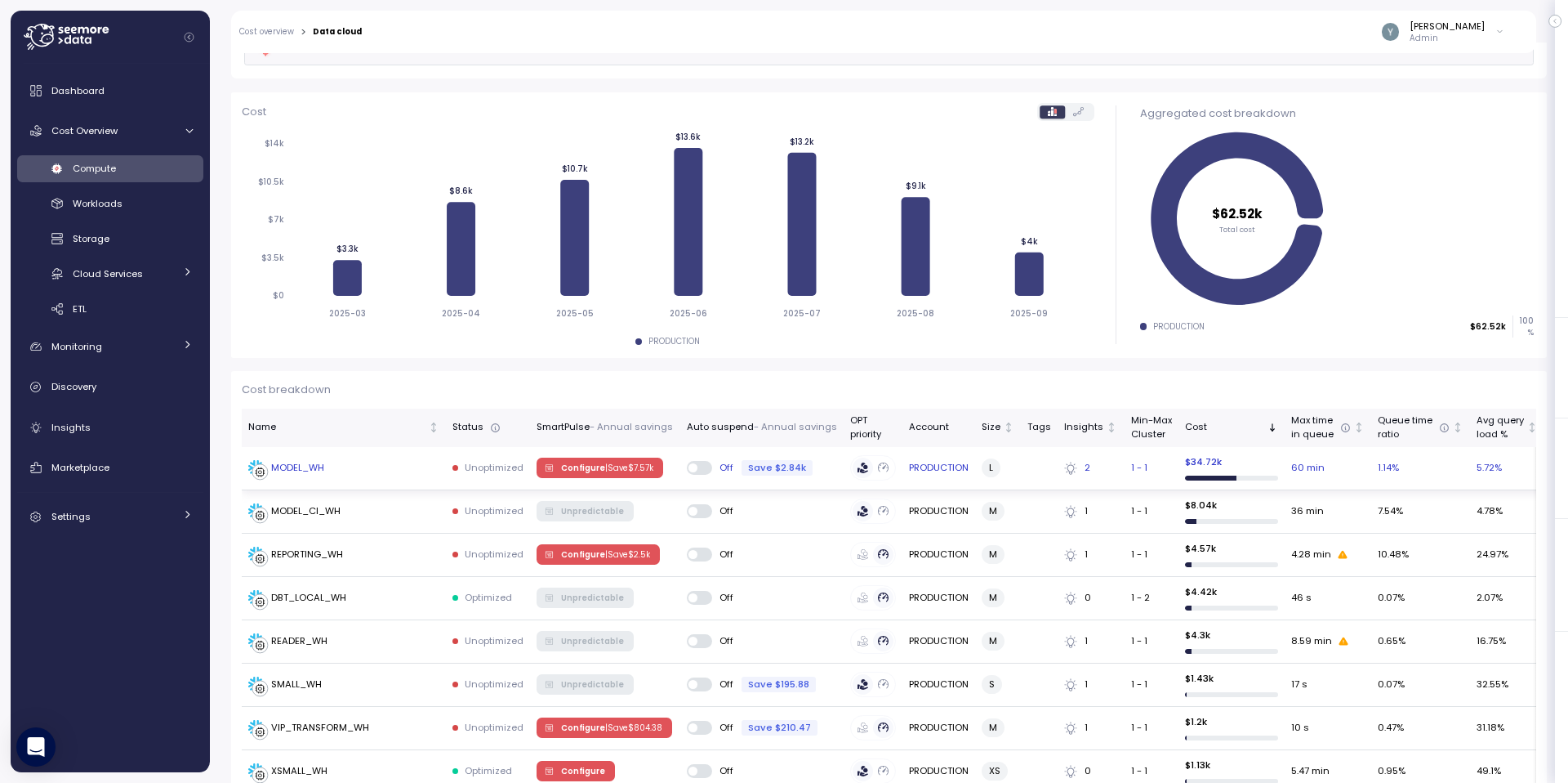
scroll to position [165, 0]
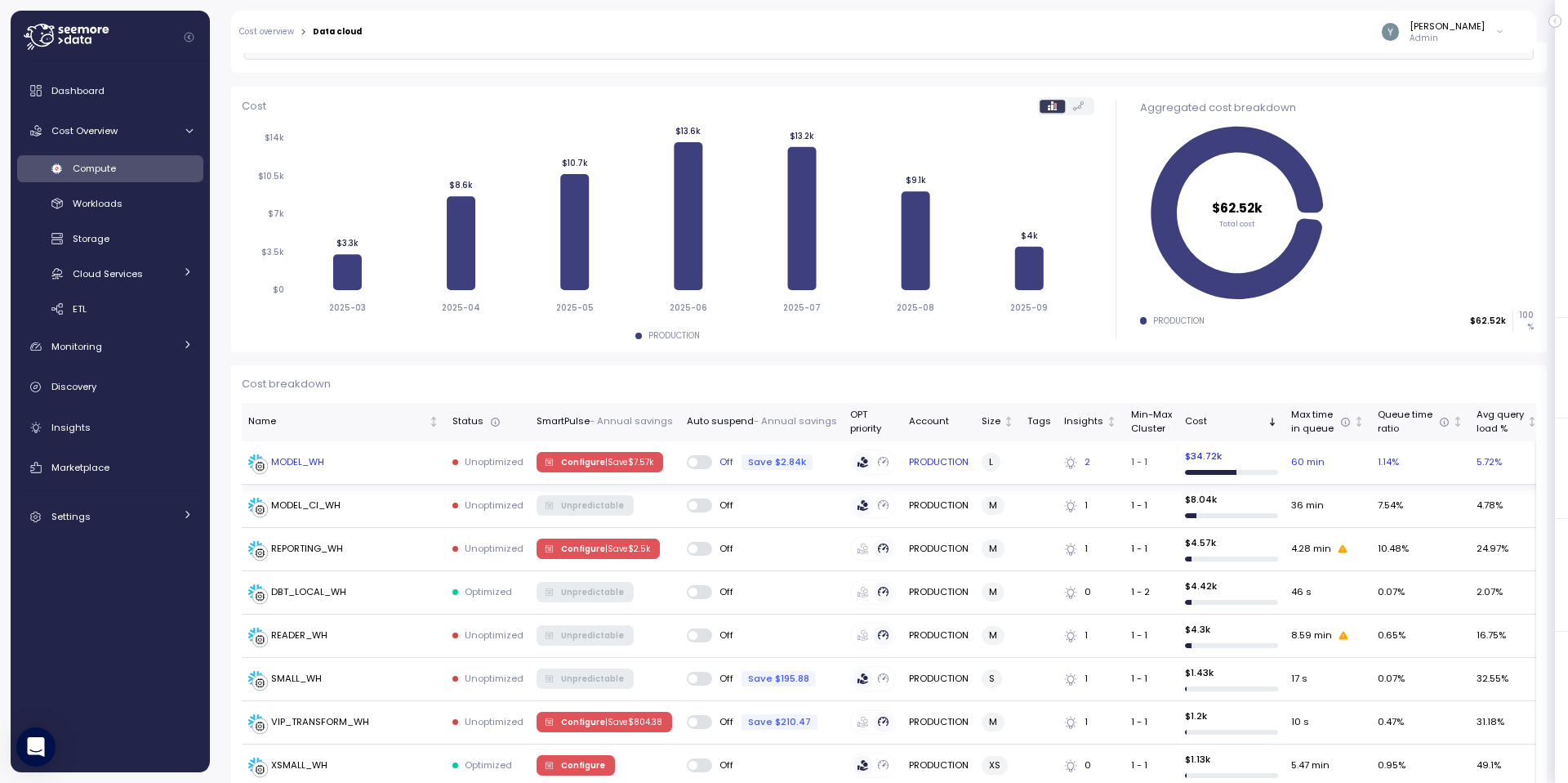
click at [316, 459] on div "MODEL_WH" at bounding box center [297, 463] width 53 height 15
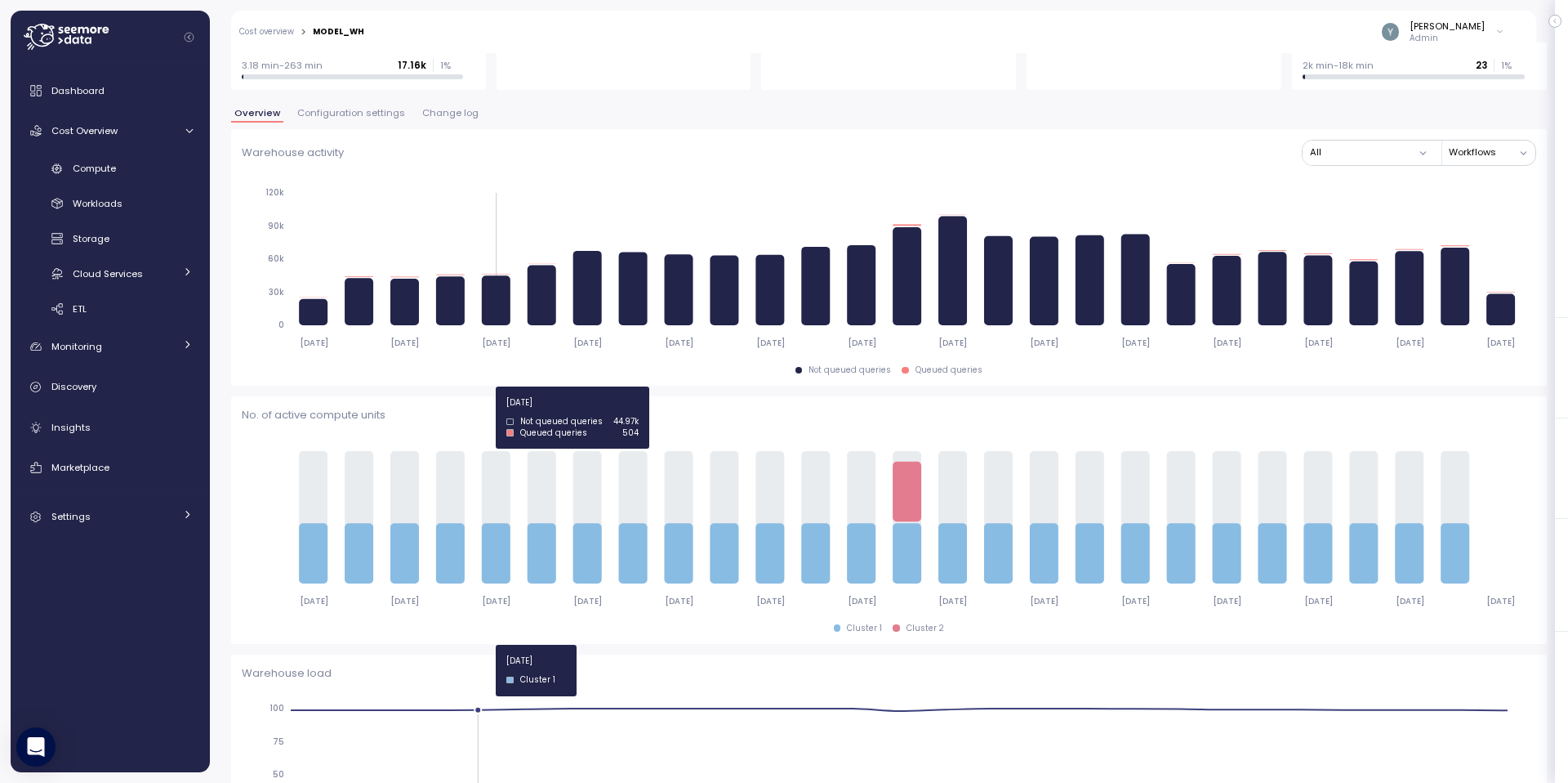
scroll to position [161, 0]
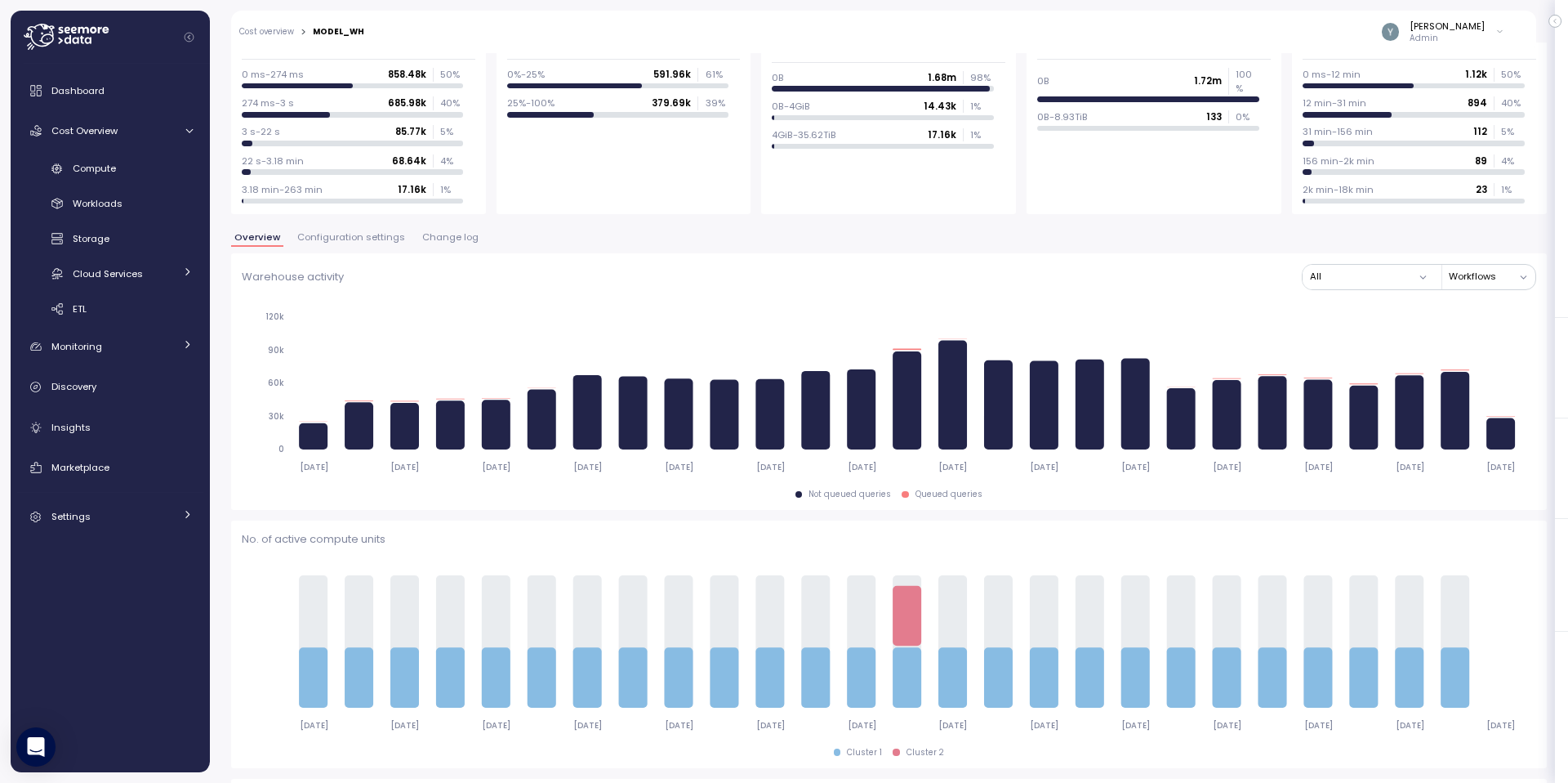
click at [364, 238] on span "Configuration settings" at bounding box center [351, 237] width 108 height 9
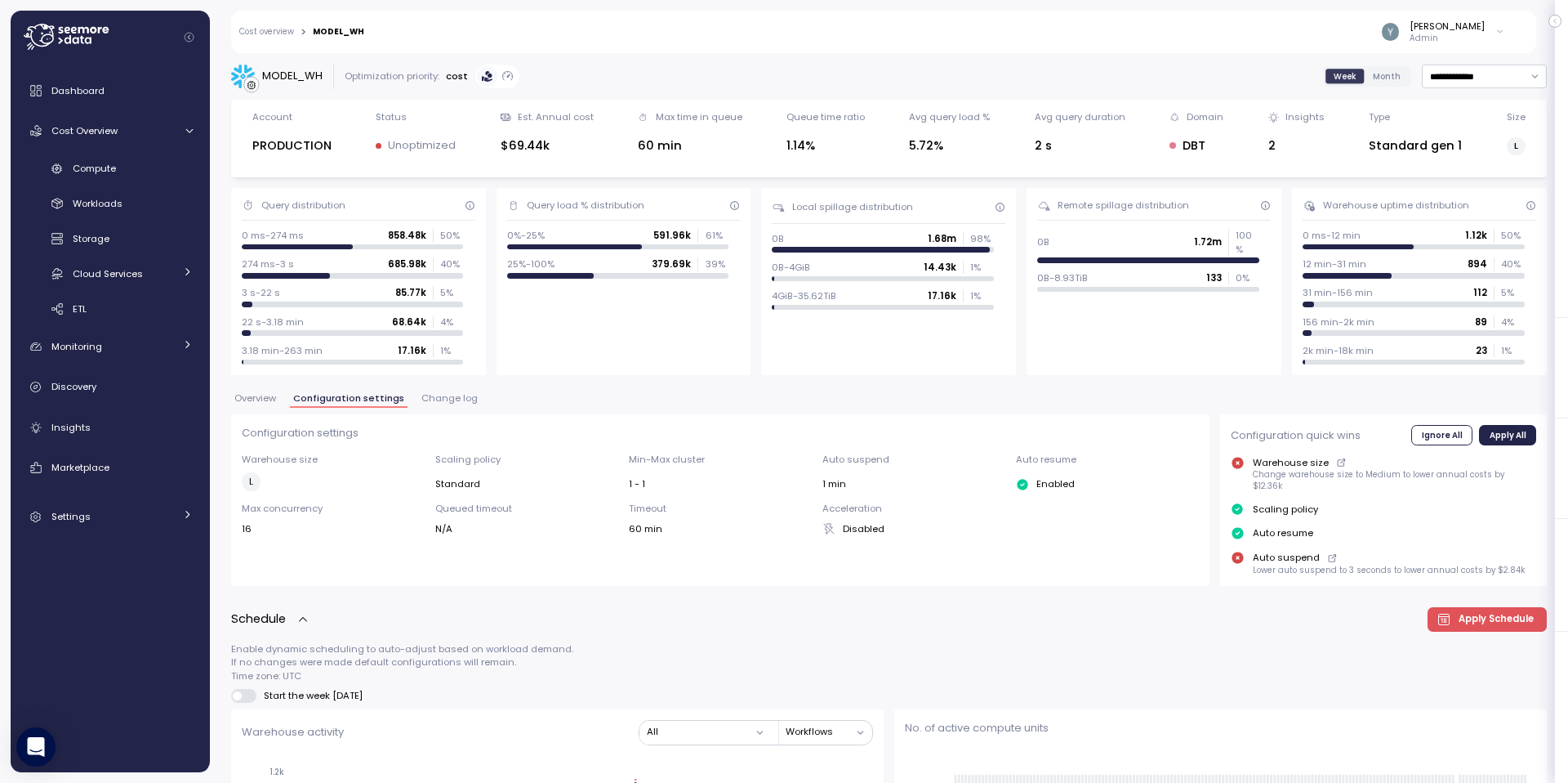
click at [281, 32] on link "Cost overview" at bounding box center [266, 32] width 55 height 8
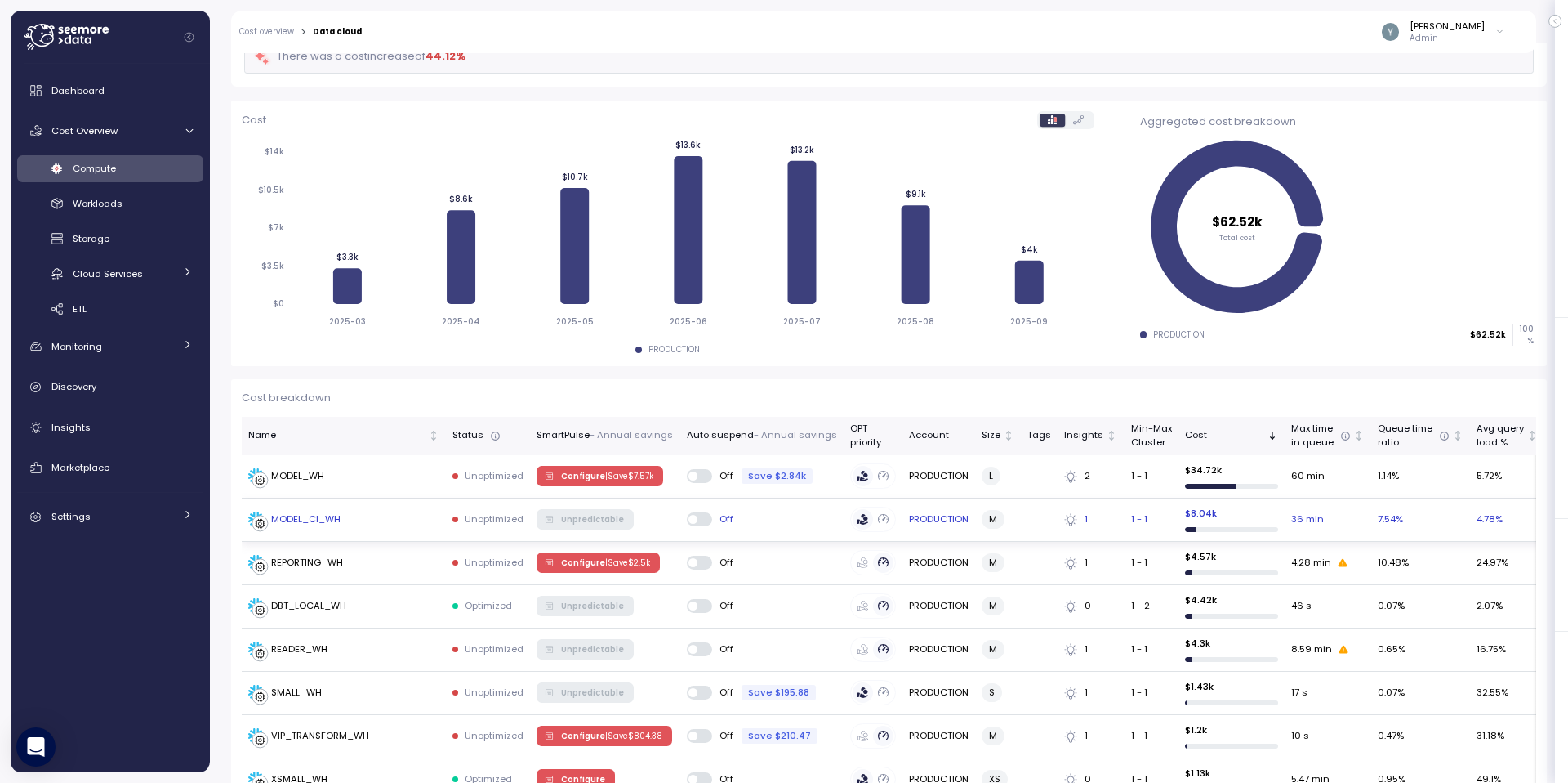
scroll to position [150, 0]
click at [186, 127] on icon at bounding box center [189, 131] width 11 height 11
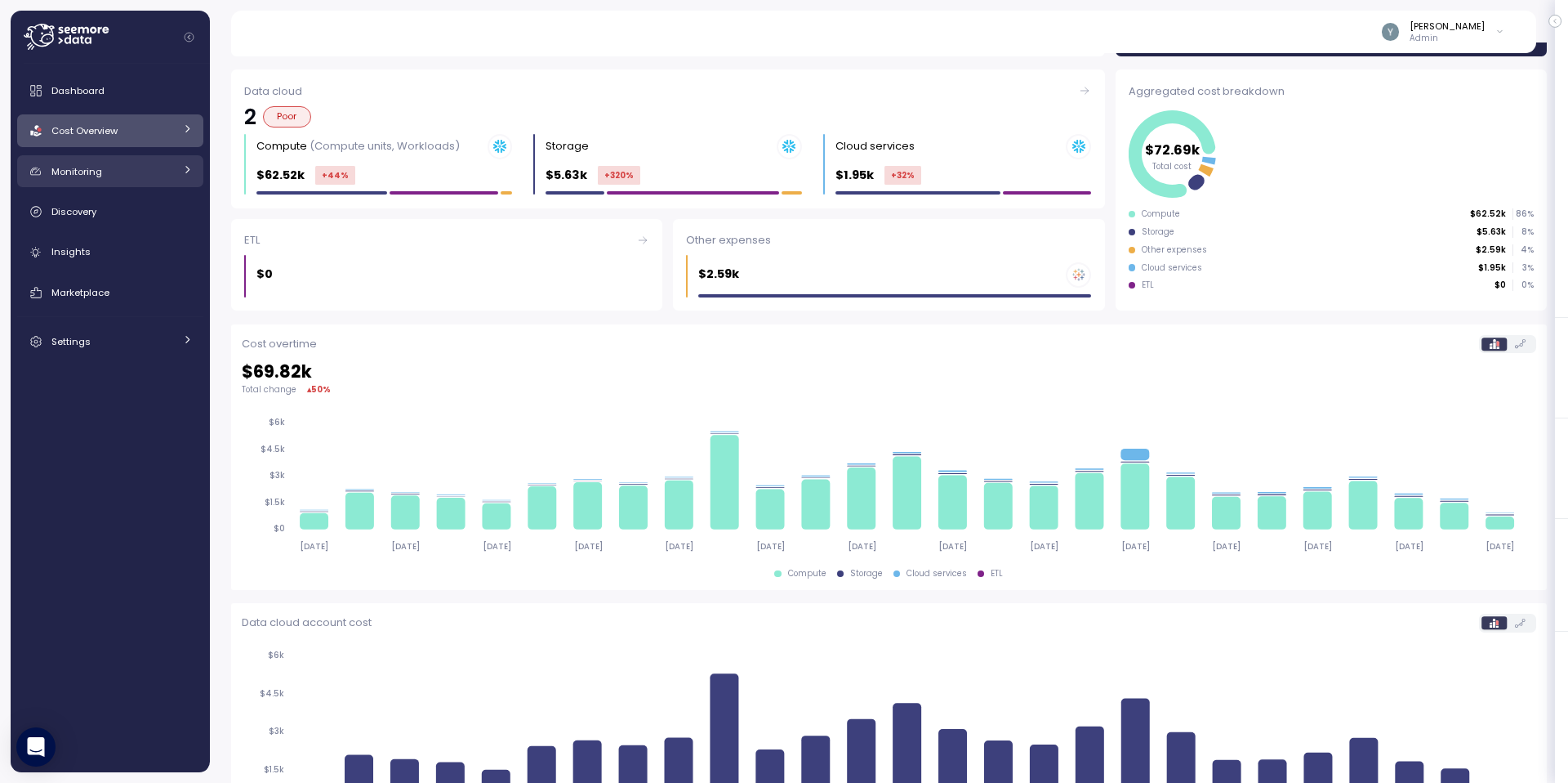
click at [181, 167] on link "Monitoring" at bounding box center [110, 171] width 186 height 33
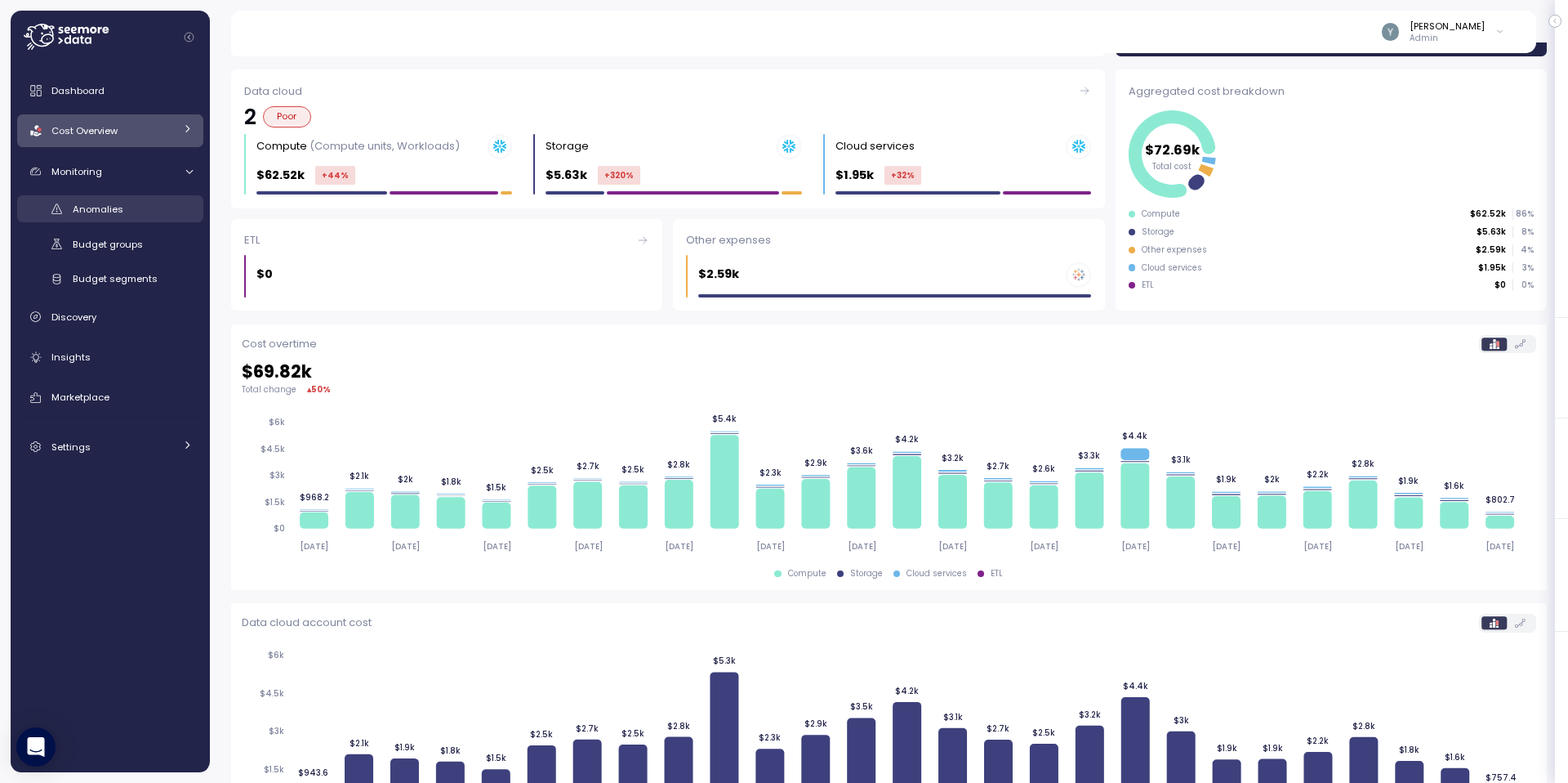
click at [104, 209] on span "Anomalies" at bounding box center [98, 209] width 50 height 13
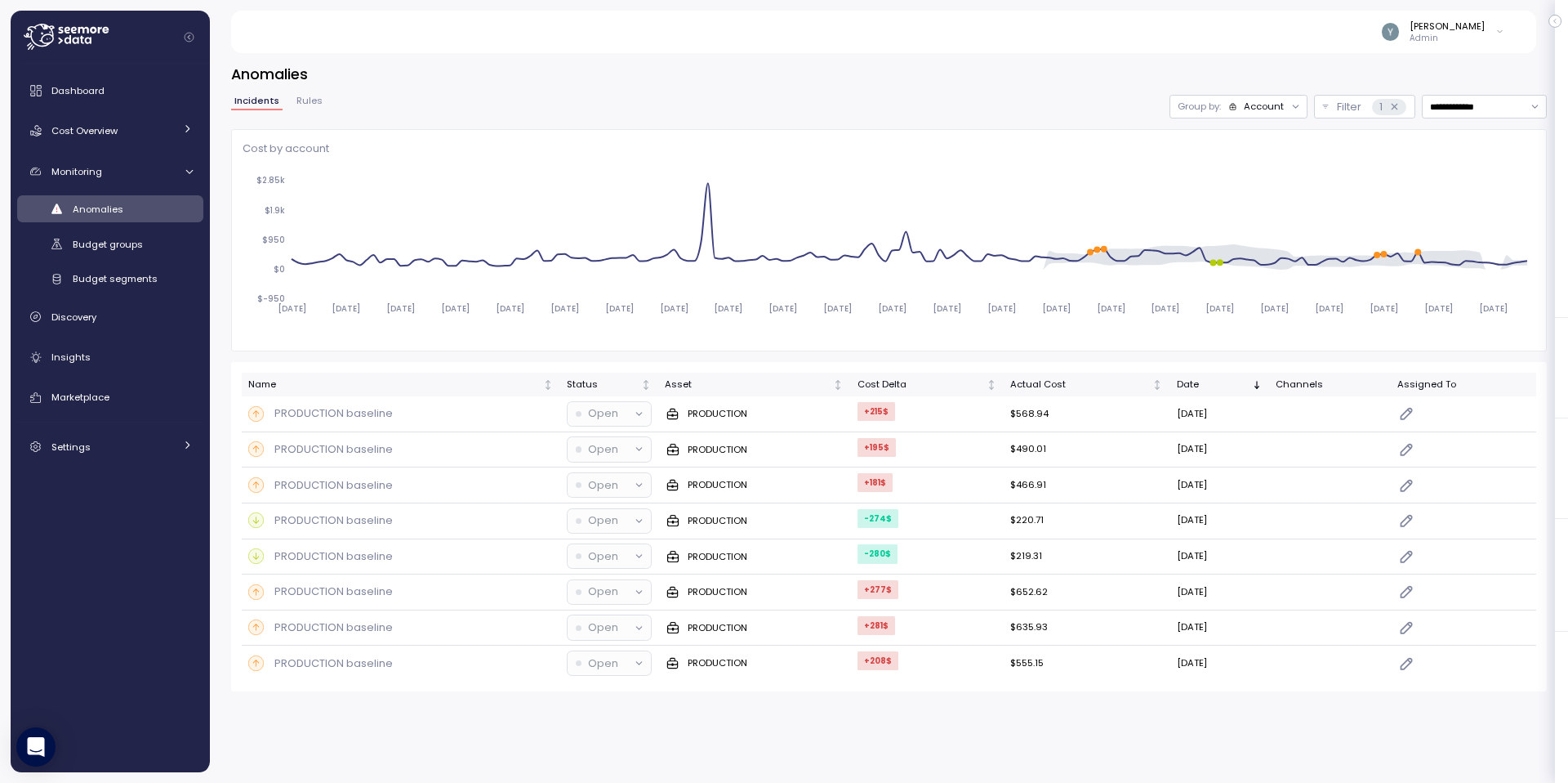
click at [1293, 106] on icon at bounding box center [1295, 107] width 11 height 11
click at [1247, 163] on p "Compute unit" at bounding box center [1252, 170] width 65 height 13
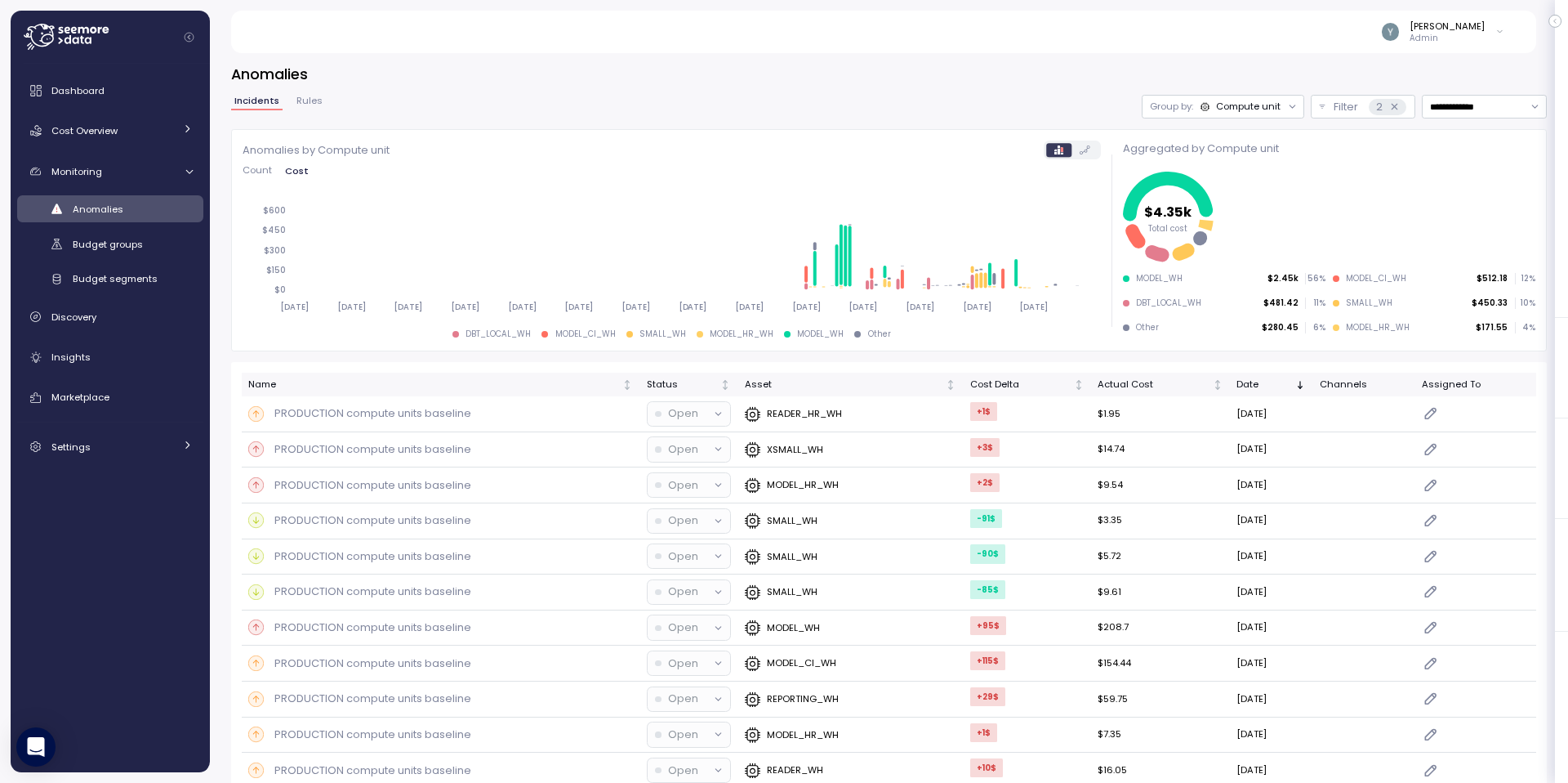
click at [316, 100] on span "Rules" at bounding box center [309, 101] width 26 height 9
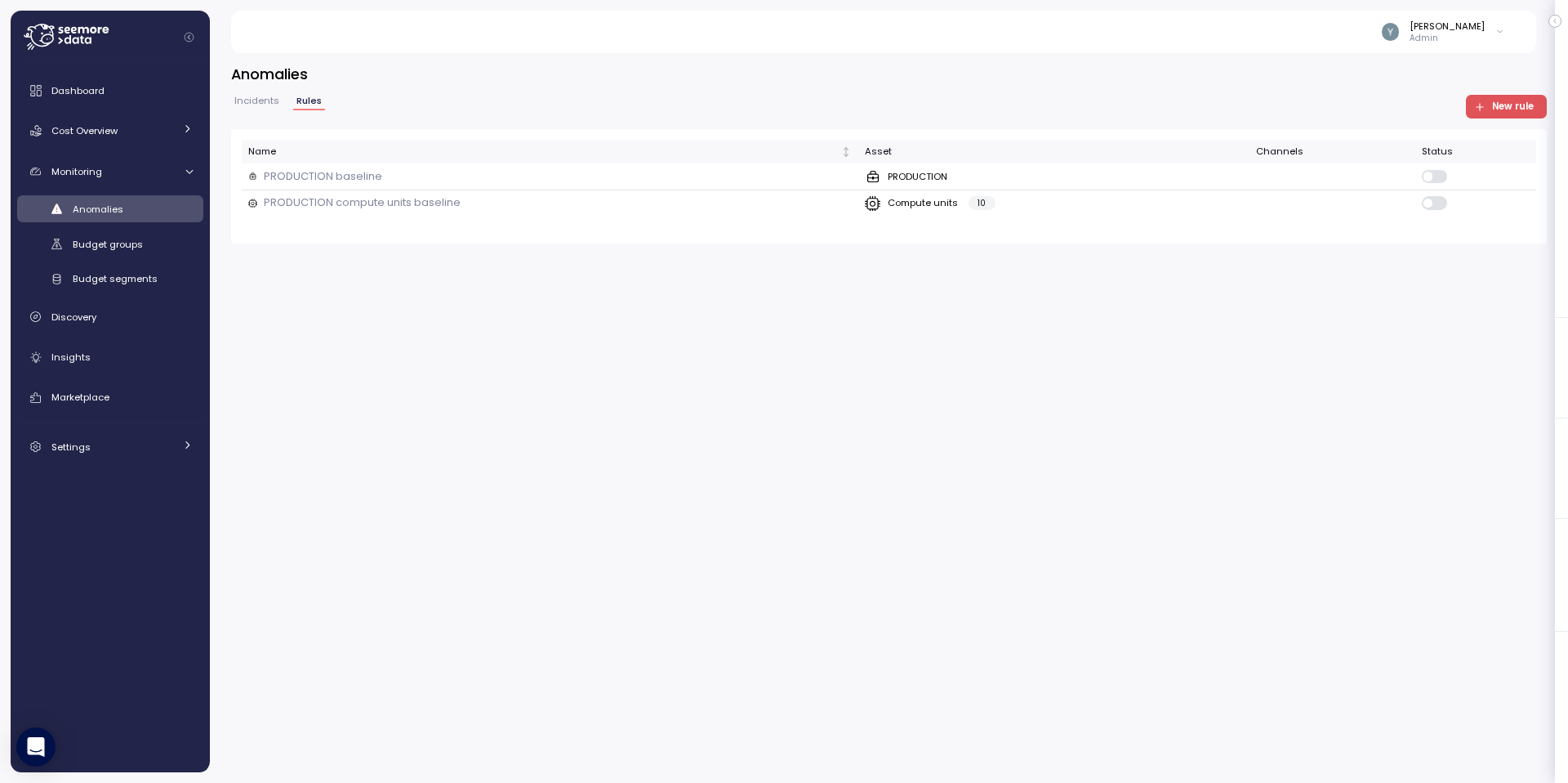
click at [1519, 101] on span "New rule" at bounding box center [1513, 107] width 42 height 22
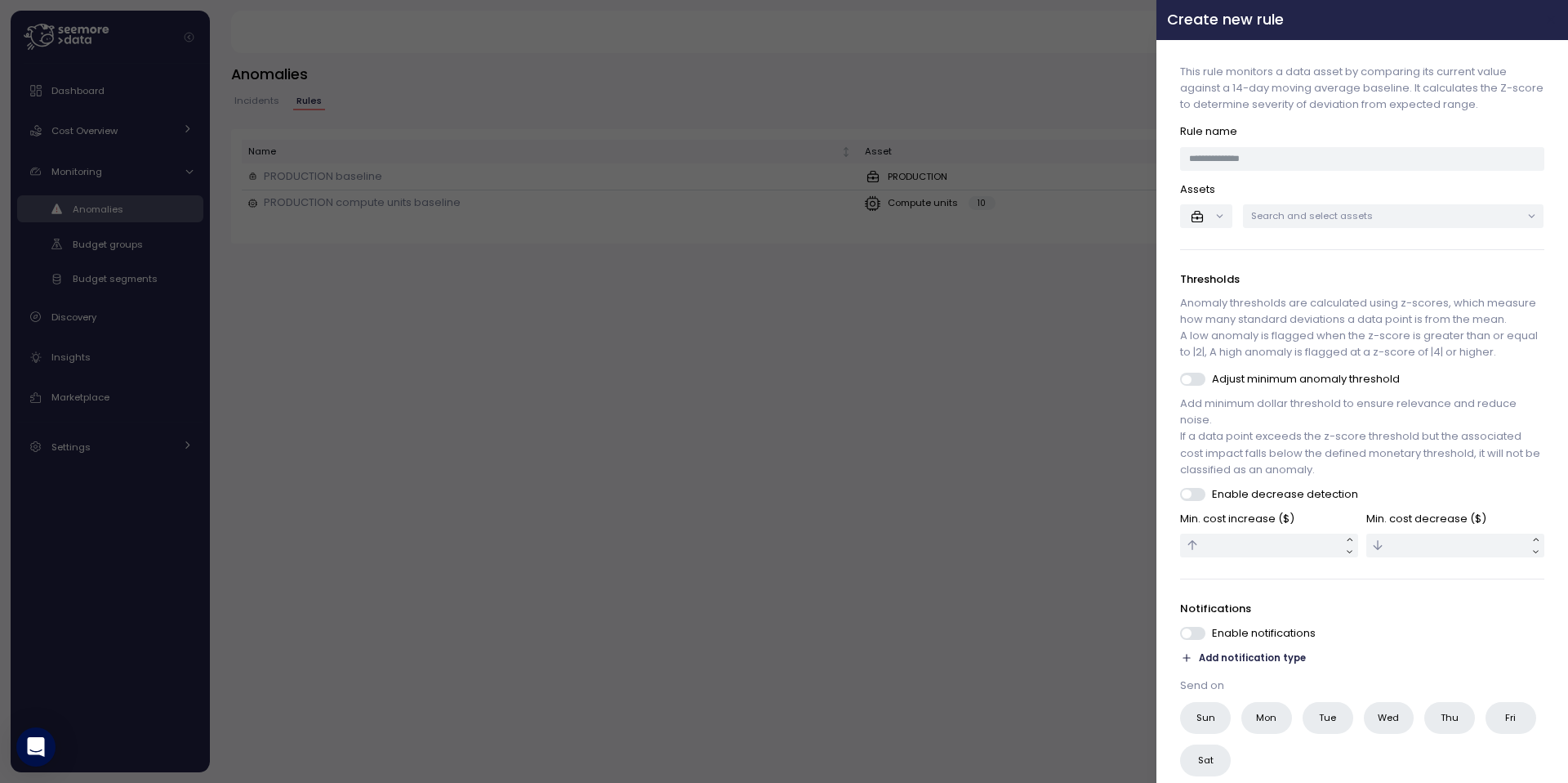
click at [1545, 18] on icon "button" at bounding box center [1552, 20] width 13 height 13
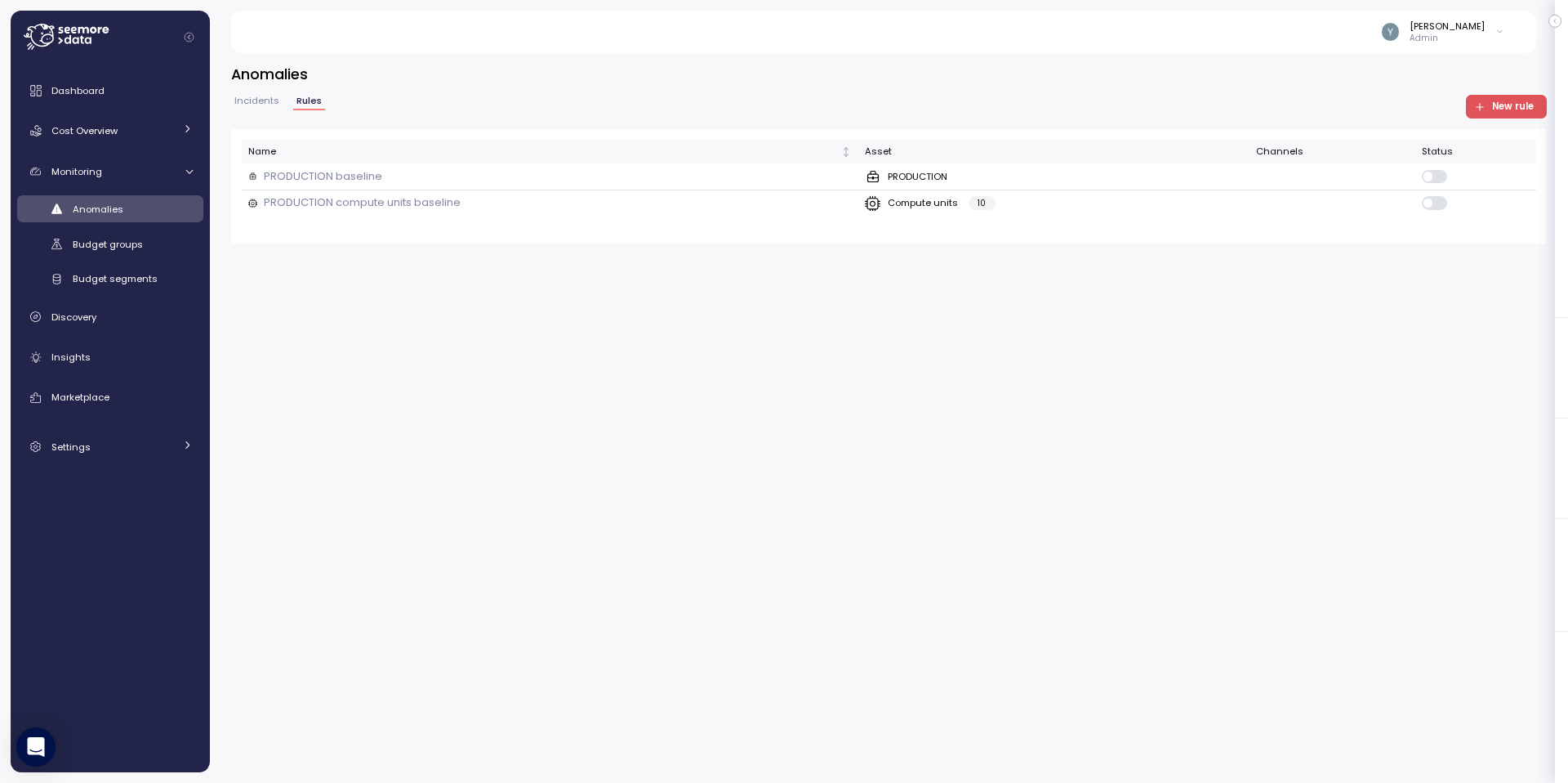
click at [251, 97] on span "Incidents" at bounding box center [256, 101] width 45 height 9
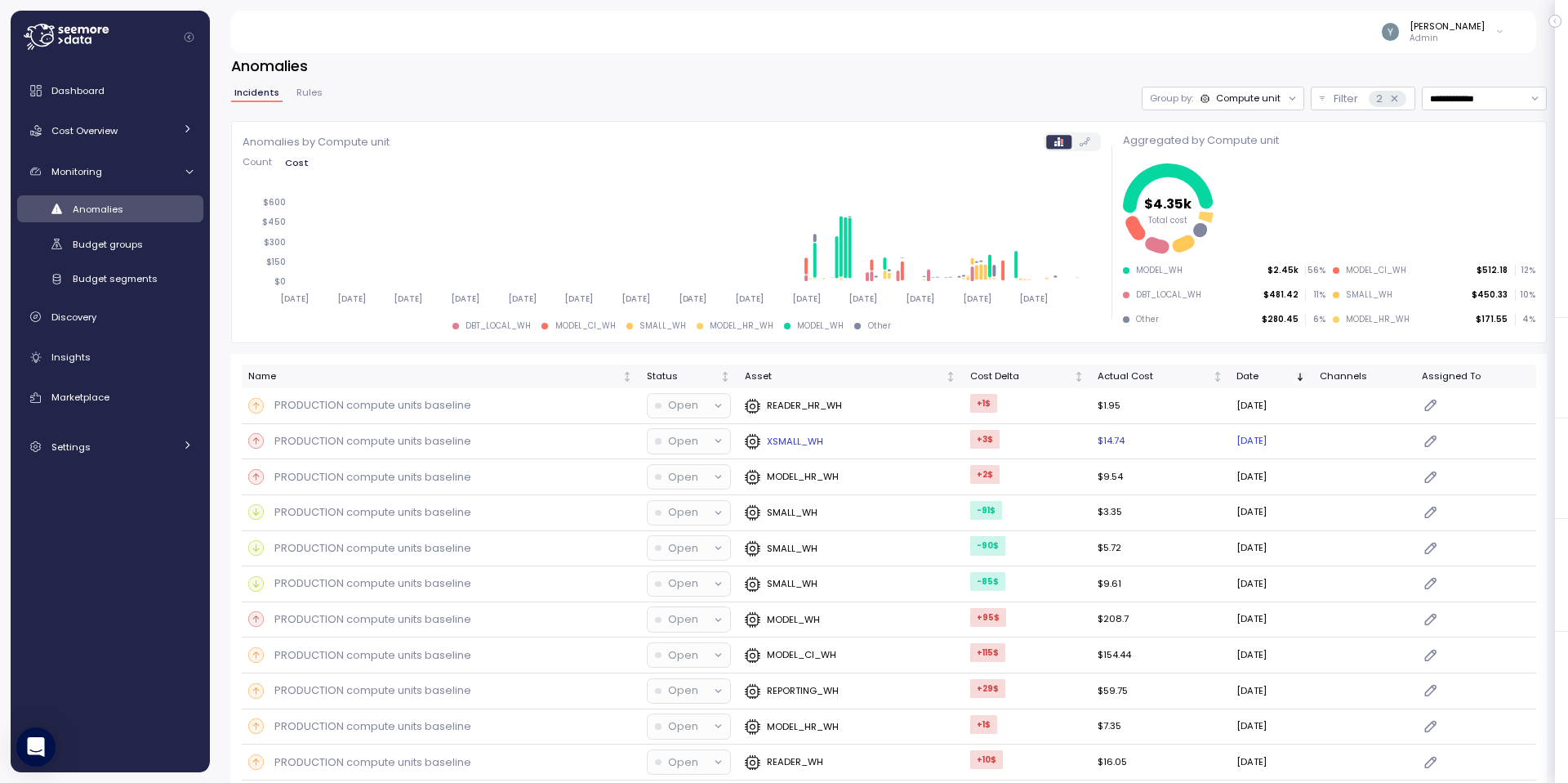
scroll to position [22, 0]
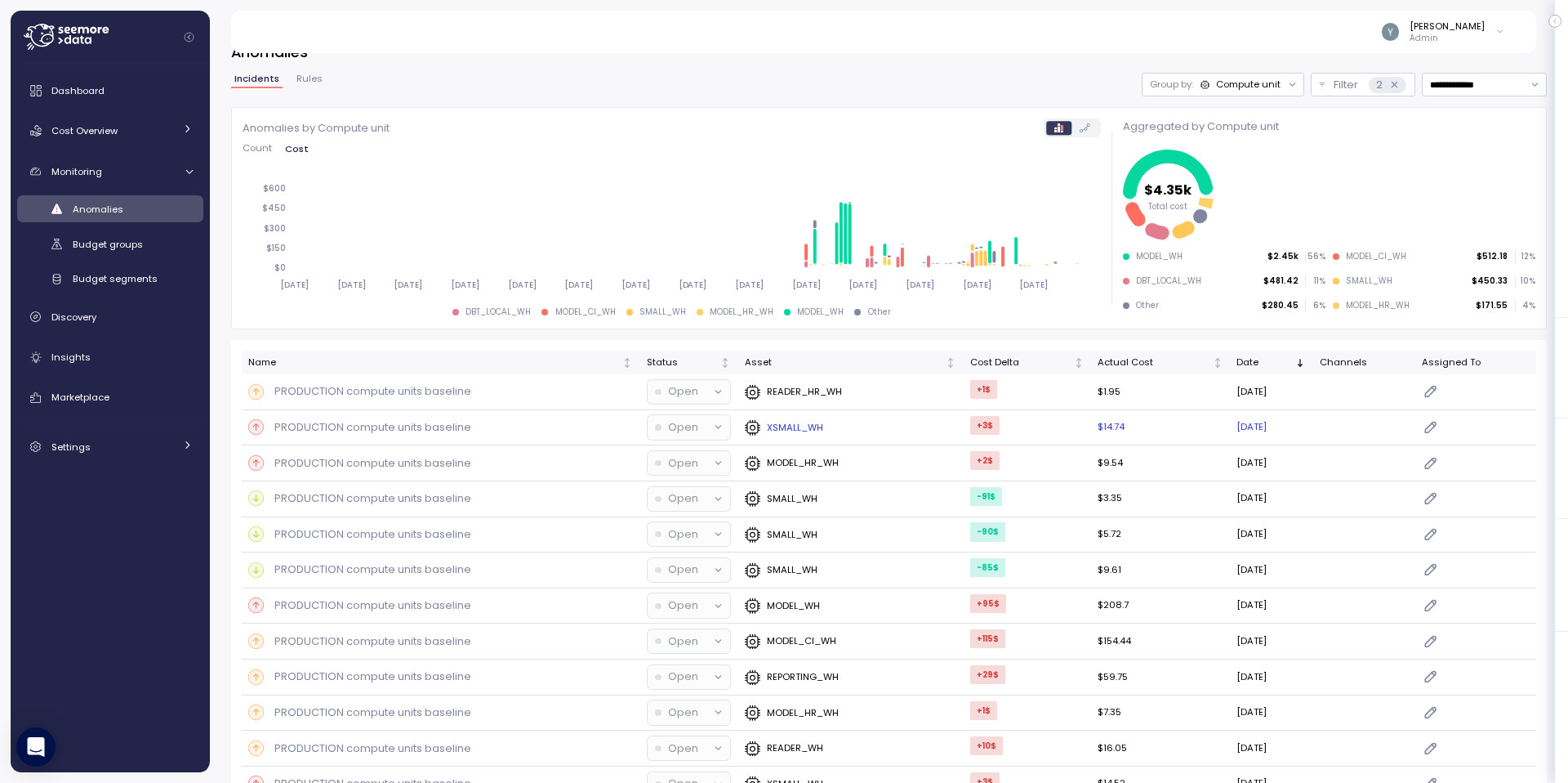
click at [322, 426] on p "PRODUCTION compute units baseline" at bounding box center [373, 427] width 197 height 16
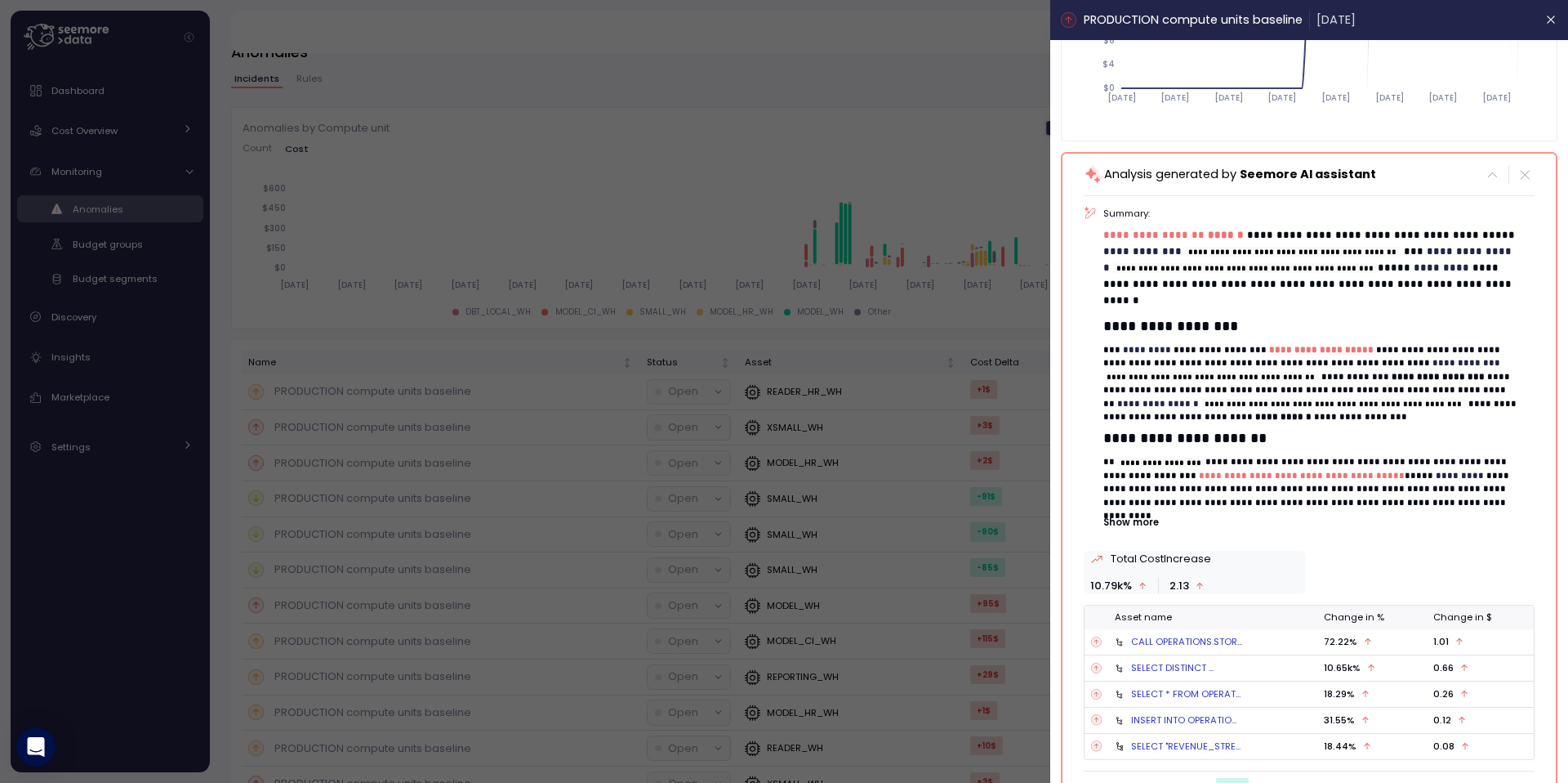
scroll to position [252, 0]
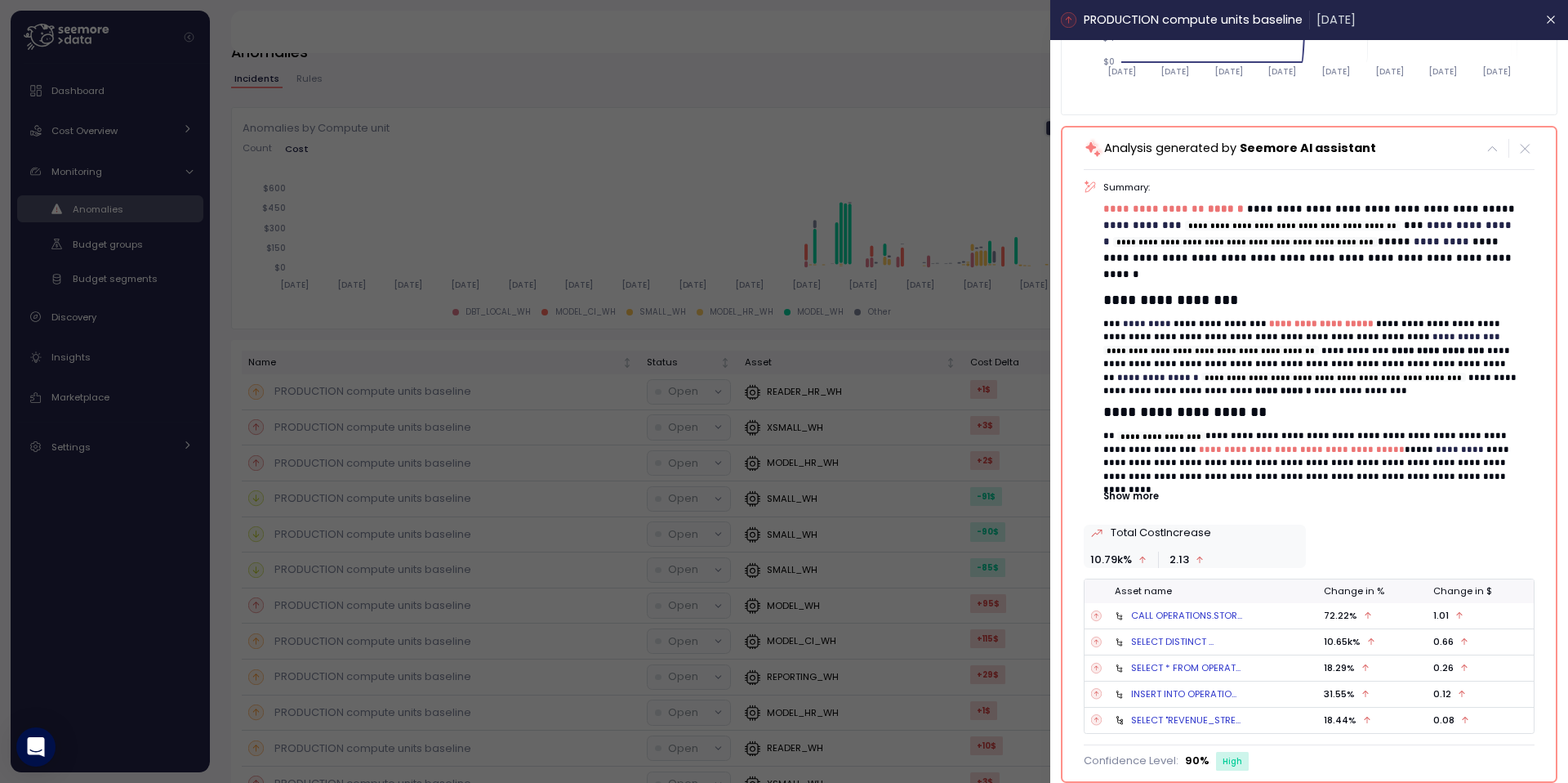
drag, startPoint x: 1539, startPoint y: 22, endPoint x: 408, endPoint y: 68, distance: 1131.9
click at [1545, 22] on icon "button" at bounding box center [1552, 20] width 13 height 13
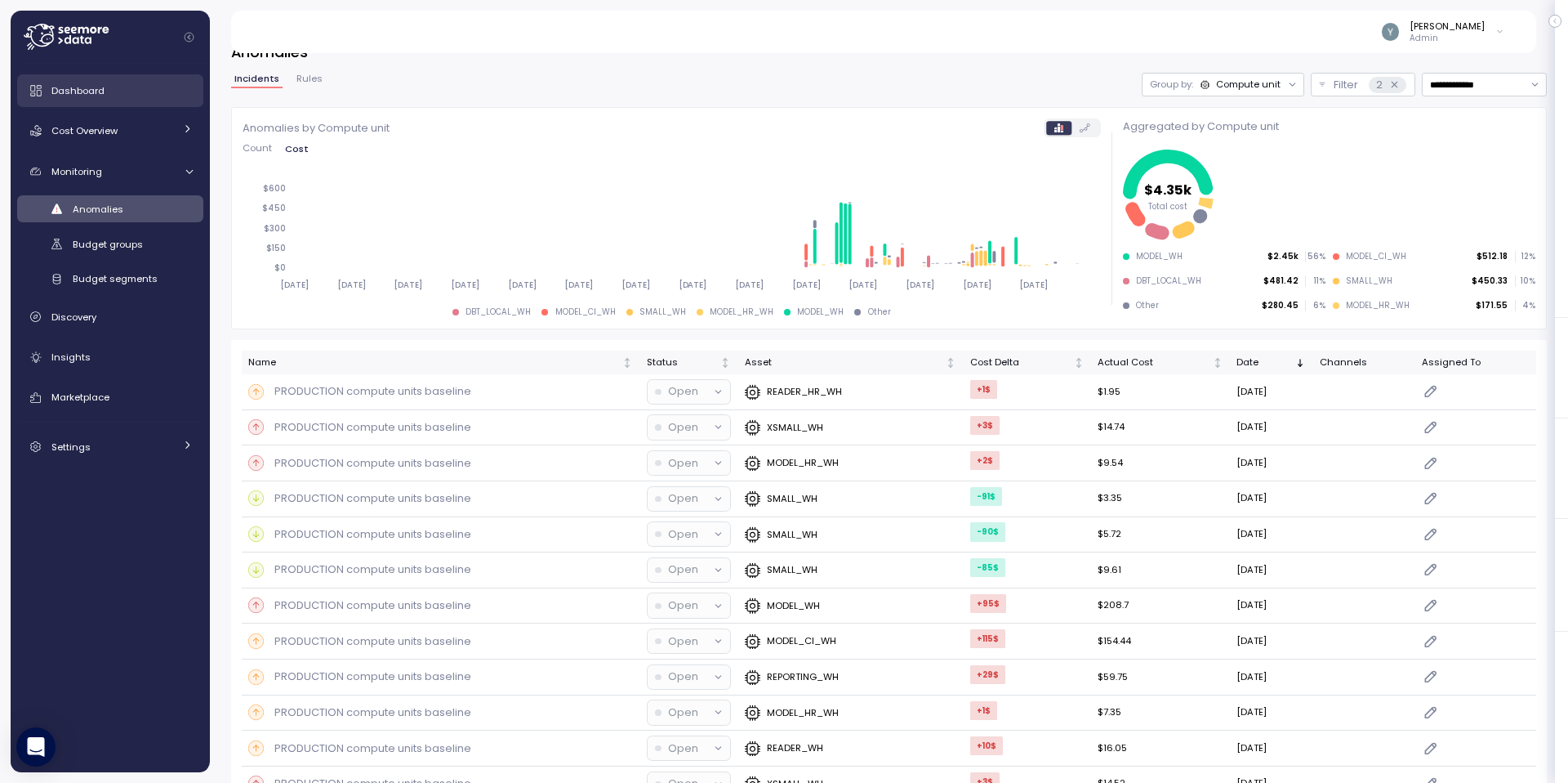
click at [117, 96] on div "Dashboard" at bounding box center [122, 90] width 141 height 16
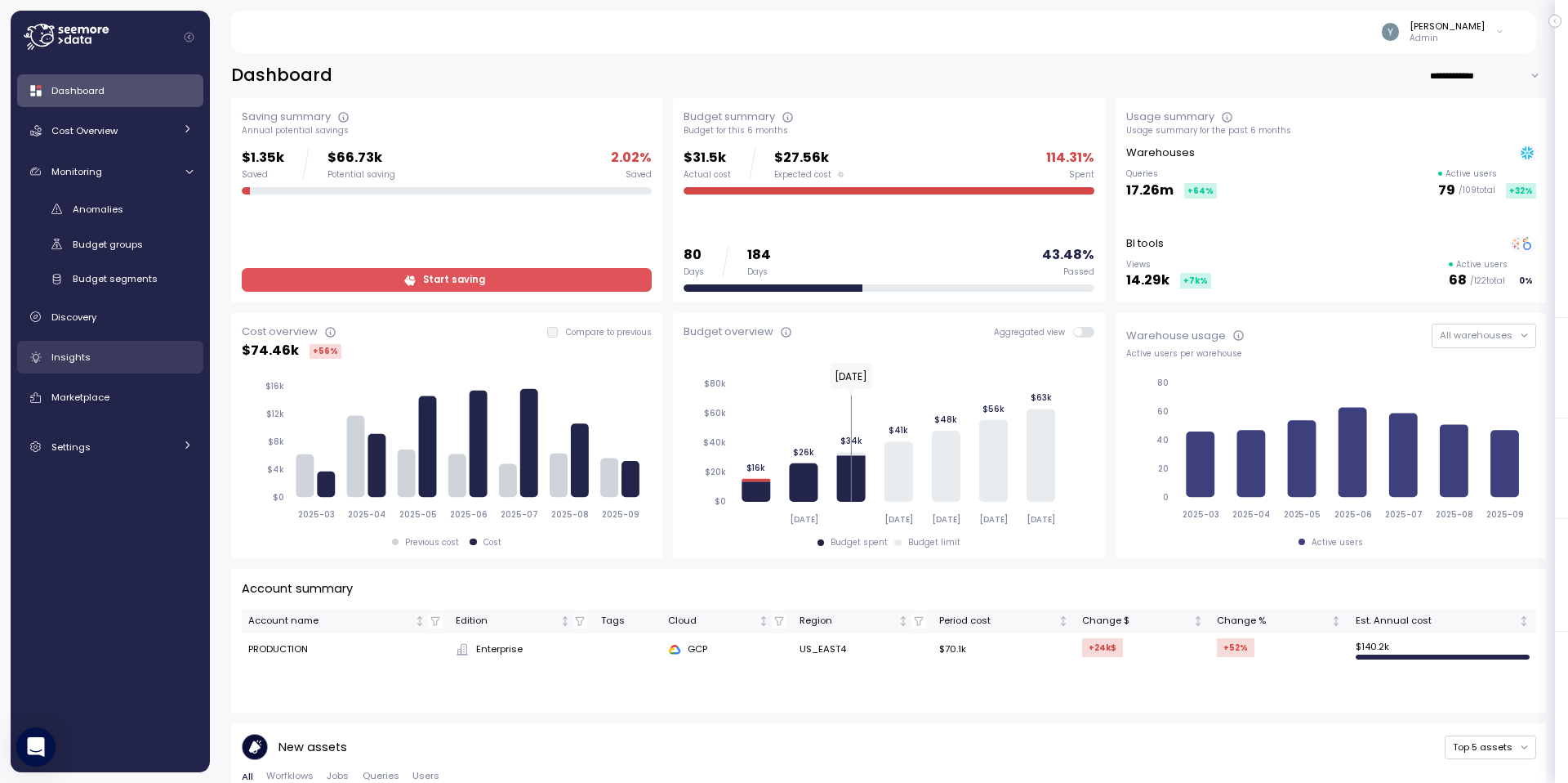
click at [82, 353] on span "Insights" at bounding box center [71, 357] width 39 height 13
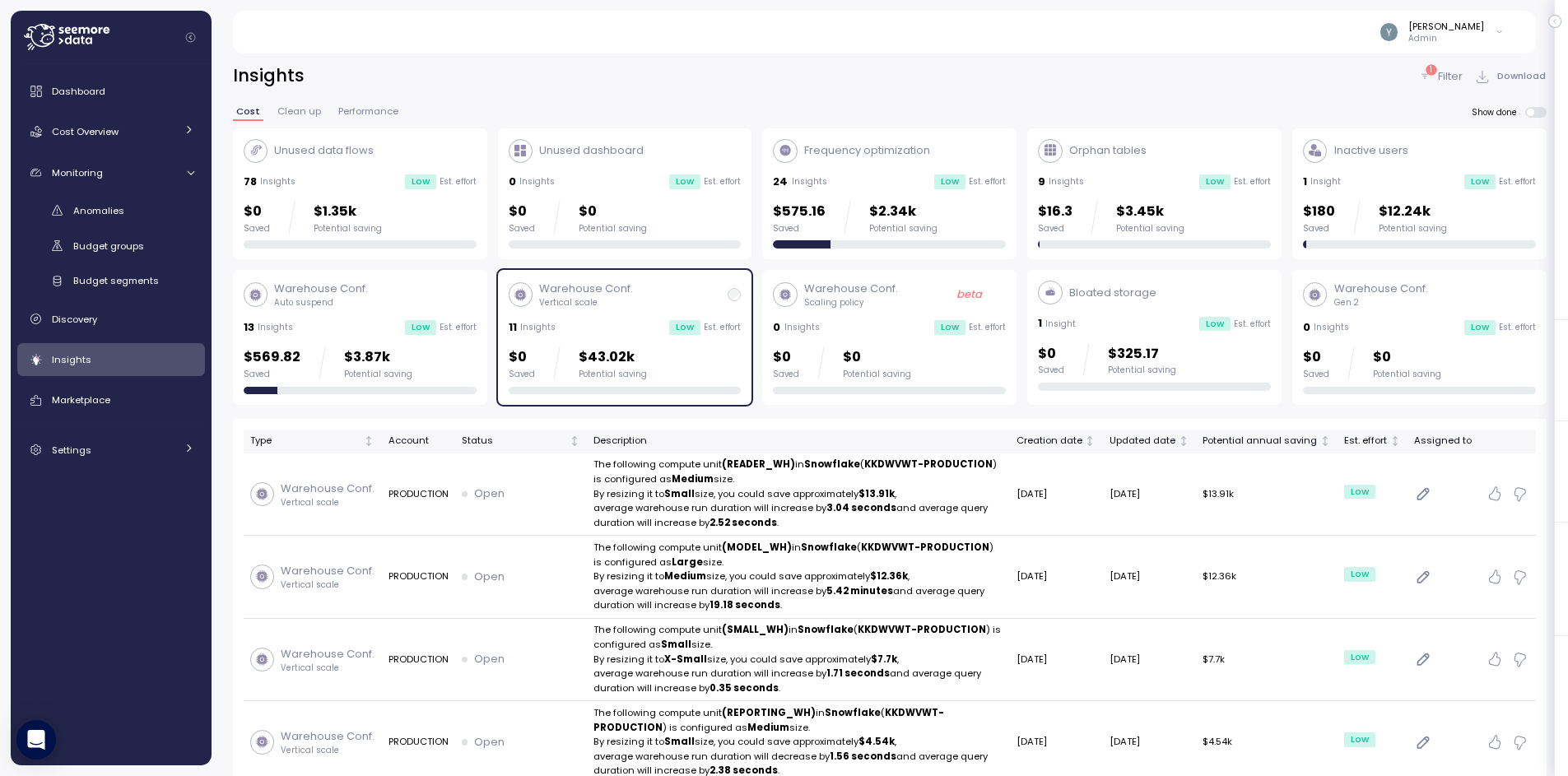
click at [728, 302] on div "Warehouse Conf. Vertical scale" at bounding box center [625, 294] width 233 height 28
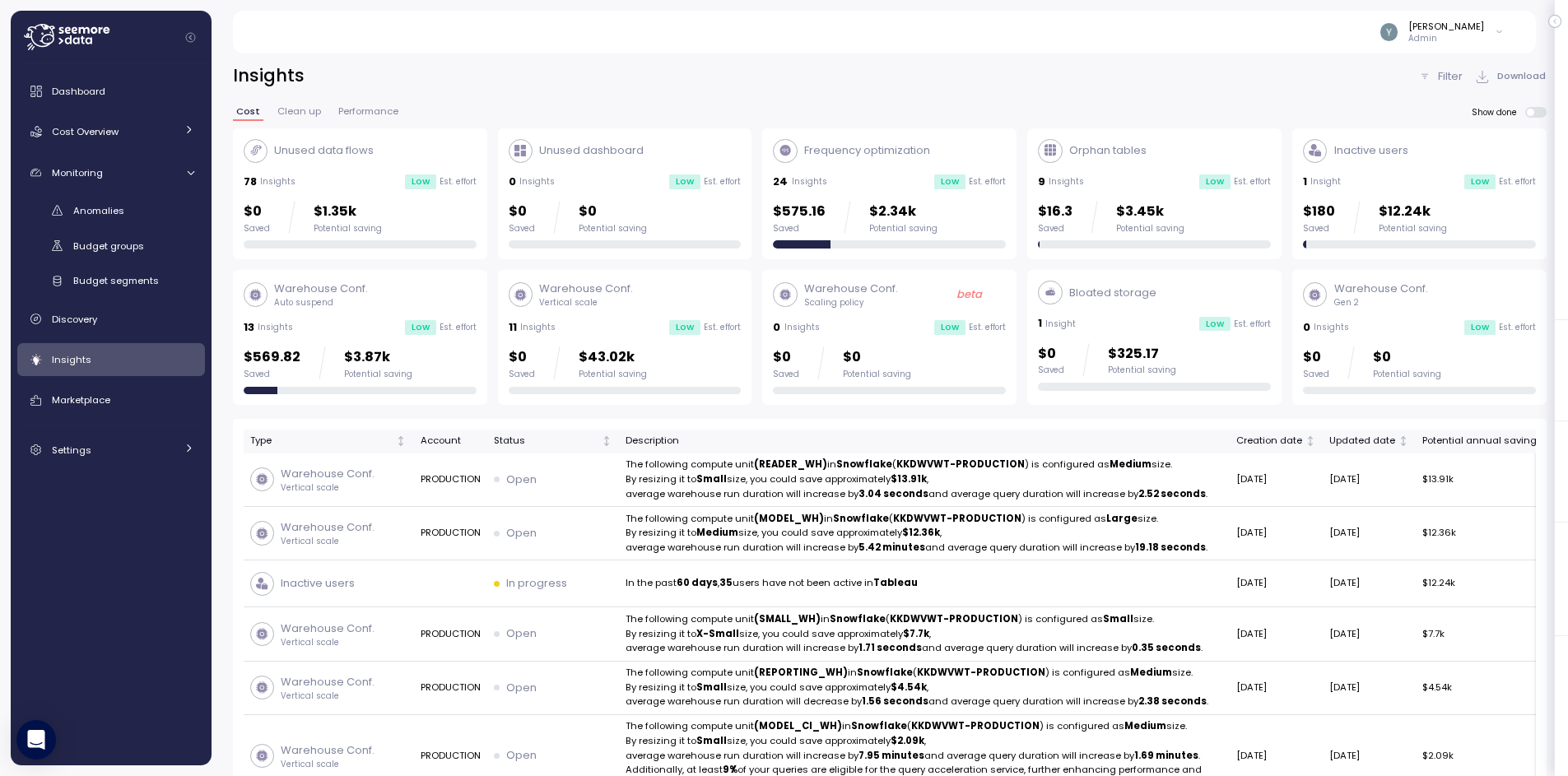
click at [97, 366] on div "Insights" at bounding box center [123, 359] width 142 height 16
click at [188, 127] on icon at bounding box center [189, 129] width 11 height 11
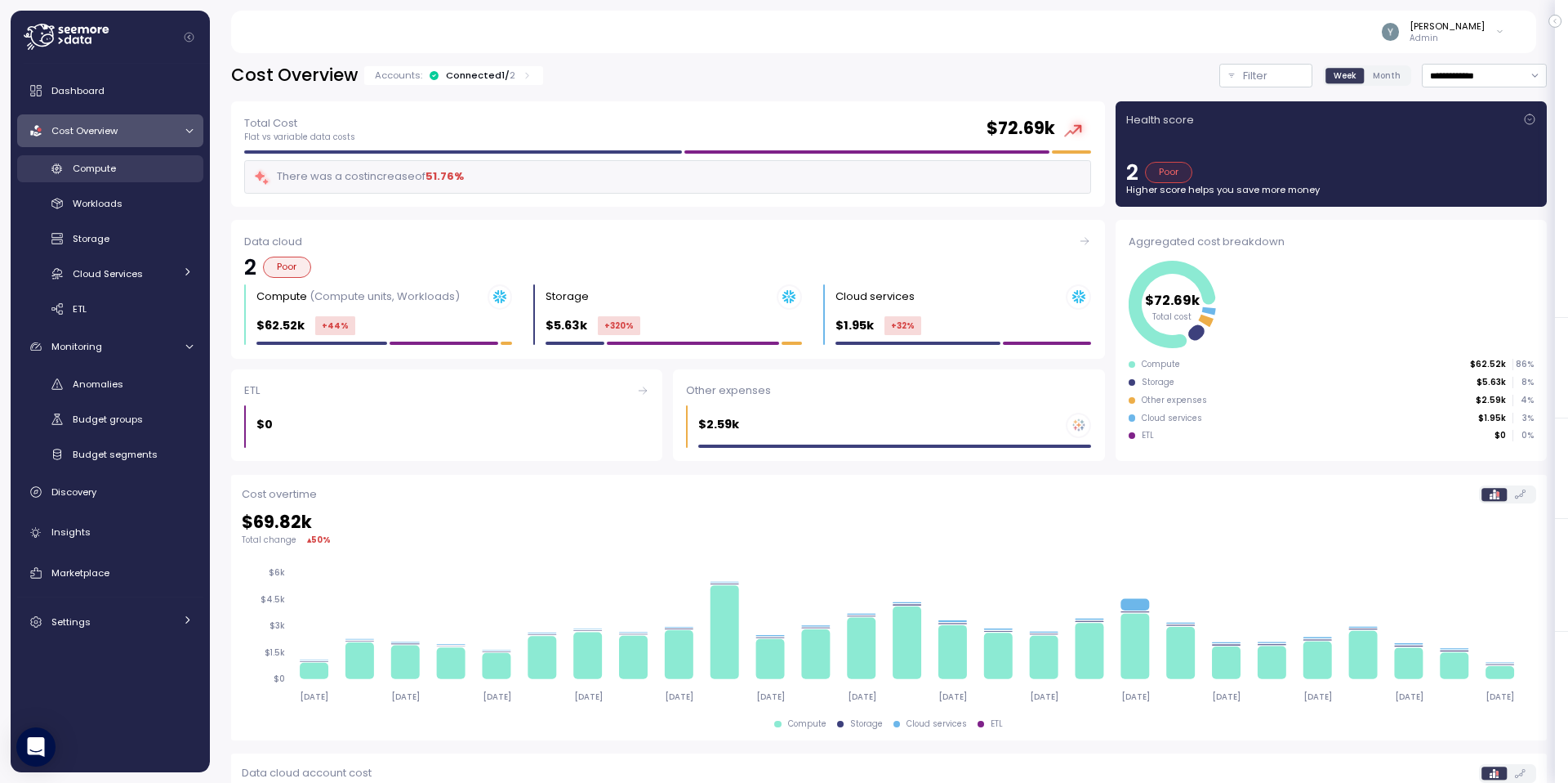
click at [129, 166] on div "Compute" at bounding box center [133, 168] width 120 height 16
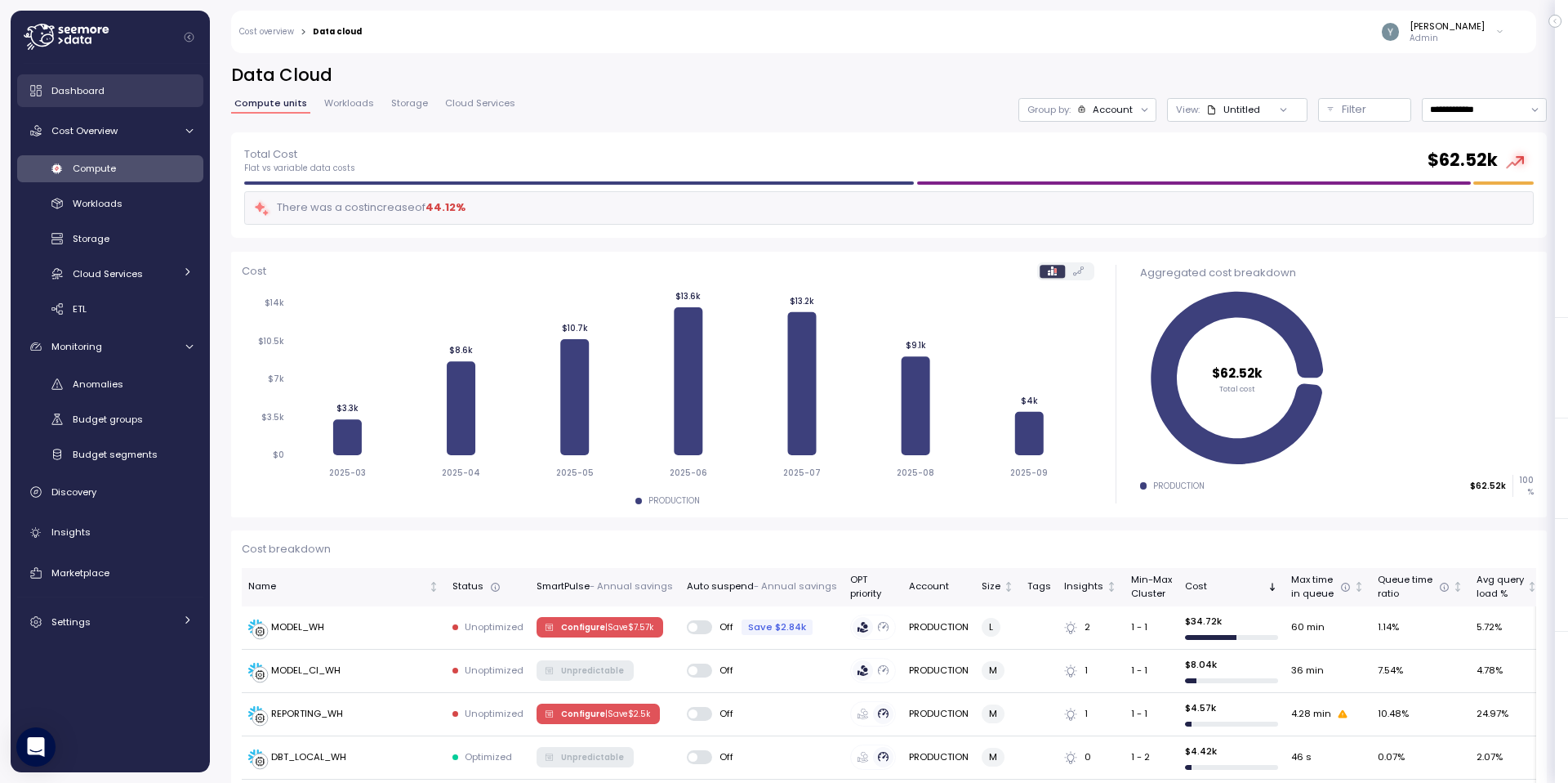
click at [95, 89] on span "Dashboard" at bounding box center [77, 91] width 53 height 13
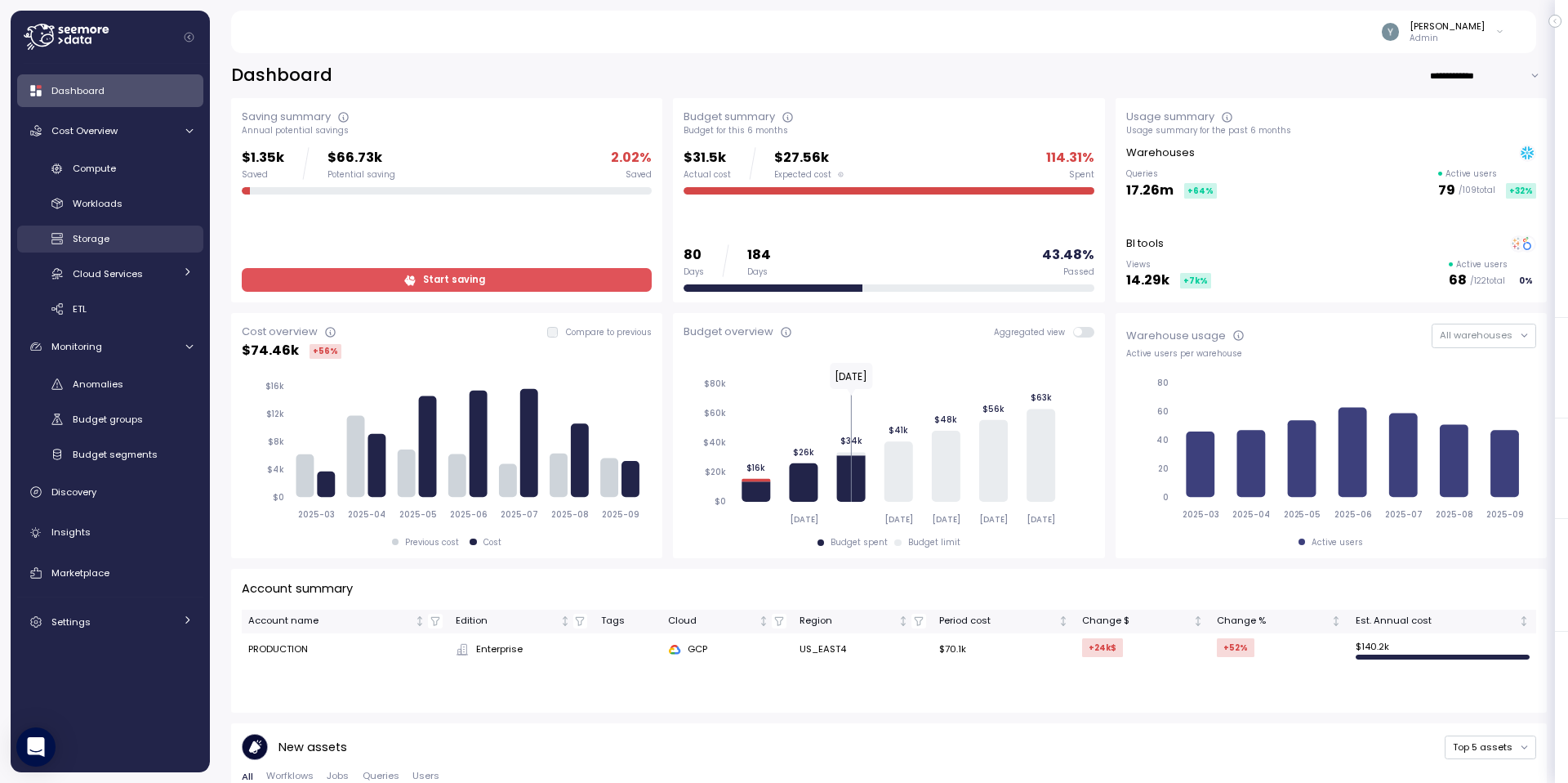
click at [147, 239] on div "Storage" at bounding box center [133, 238] width 120 height 16
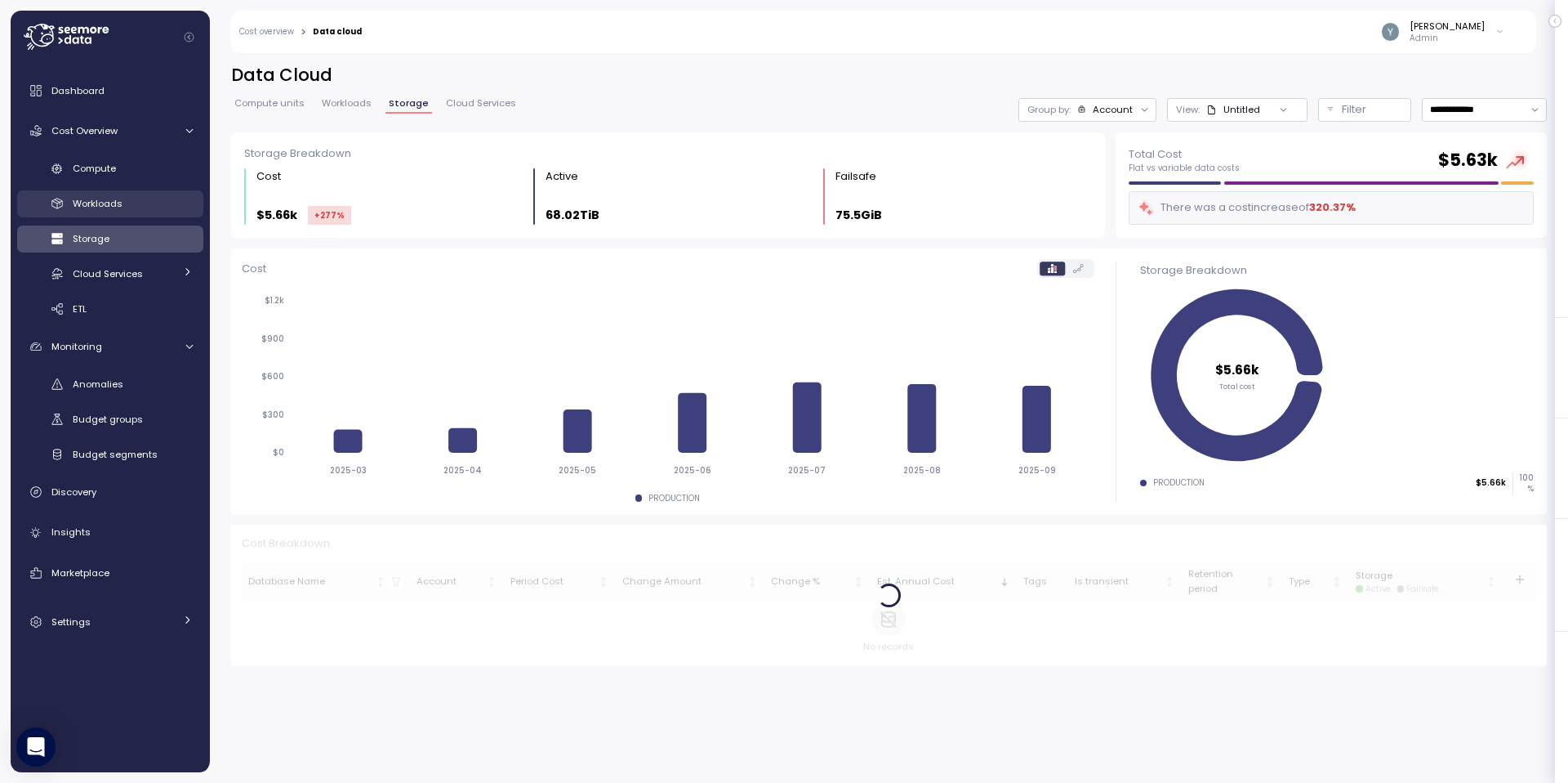
click at [100, 197] on span "Workloads" at bounding box center [97, 203] width 50 height 13
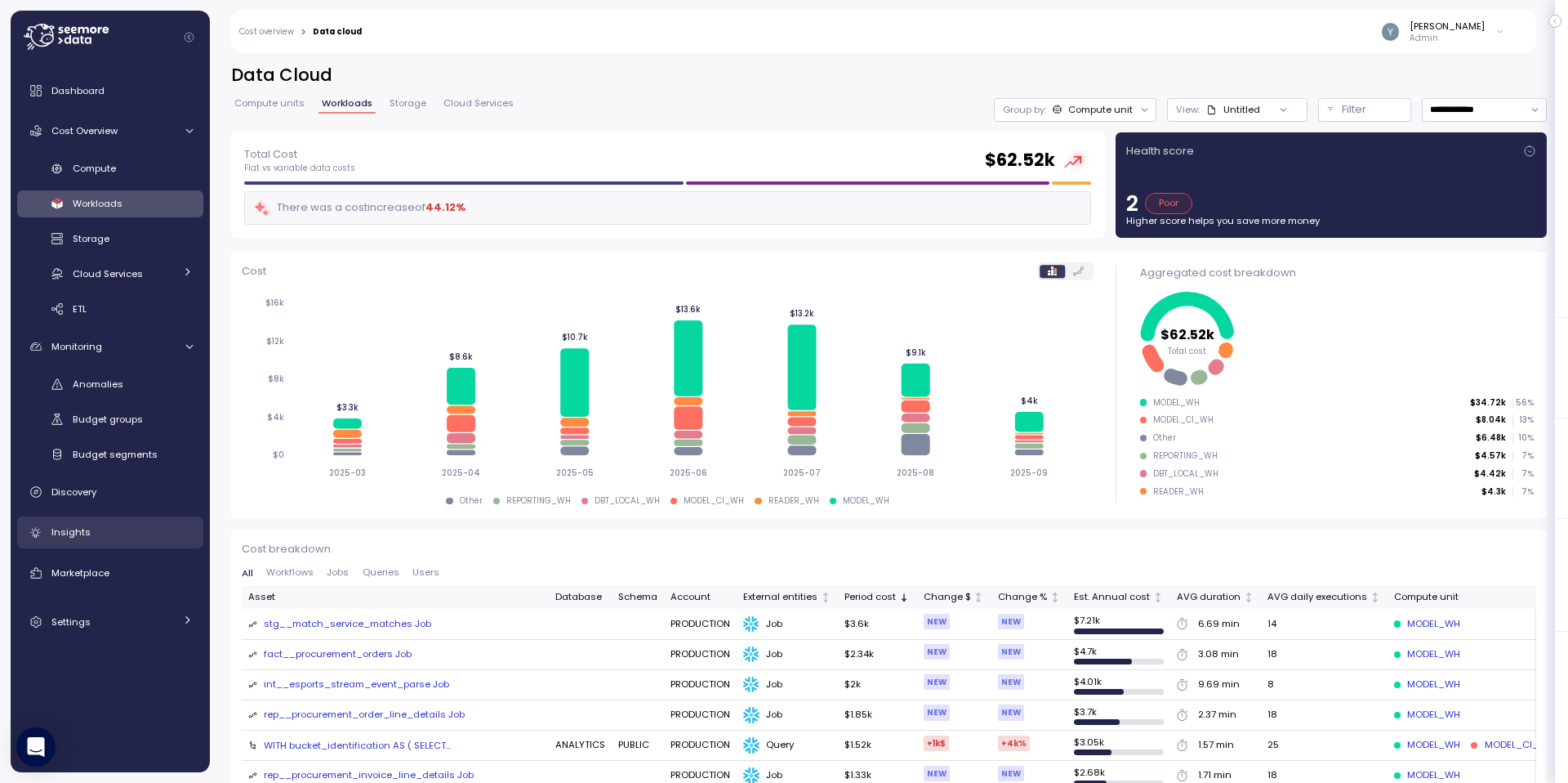
click at [85, 528] on span "Insights" at bounding box center [71, 532] width 39 height 13
